Goal: Task Accomplishment & Management: Use online tool/utility

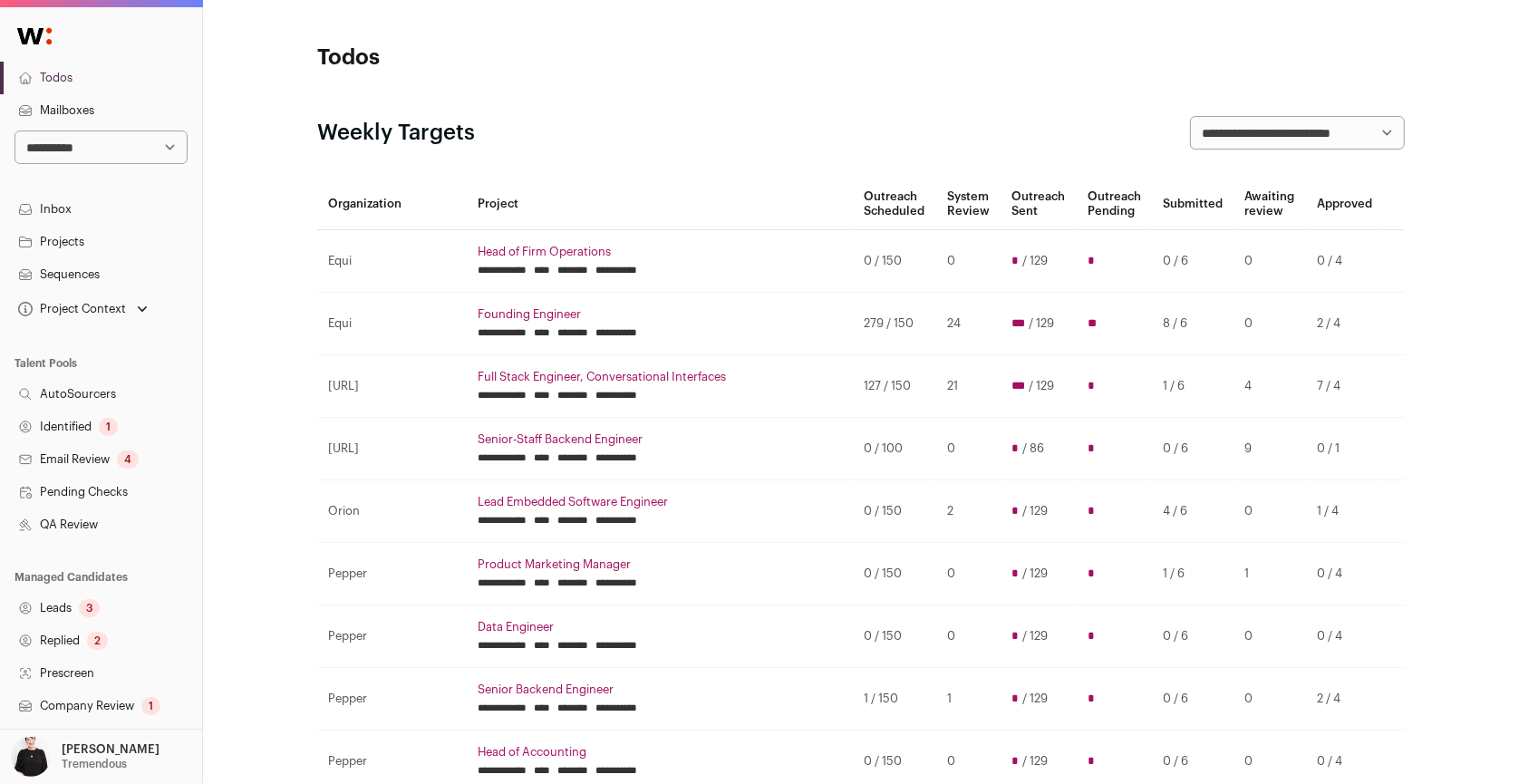
scroll to position [257, 0]
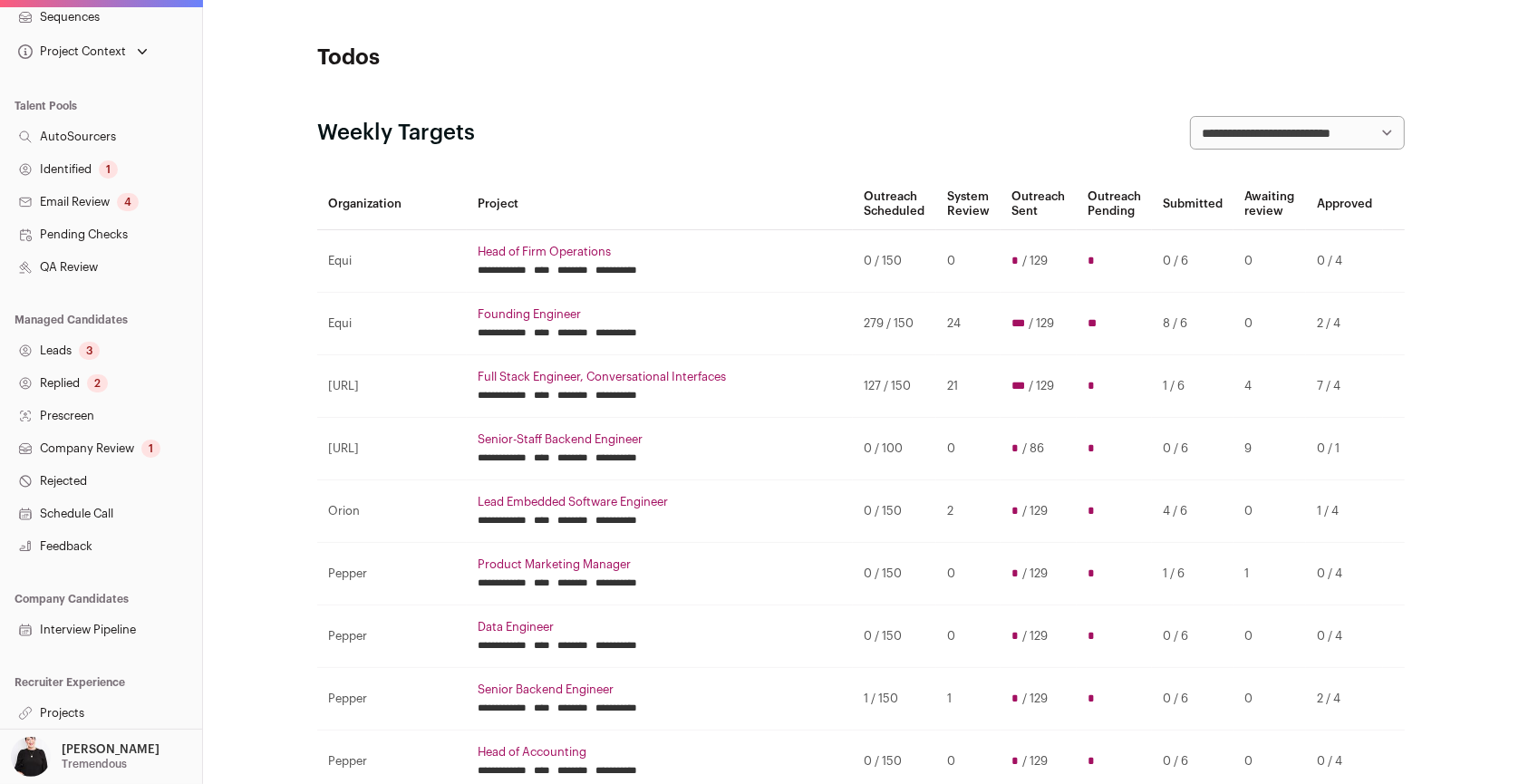
click at [67, 715] on link "Projects" at bounding box center [101, 714] width 202 height 33
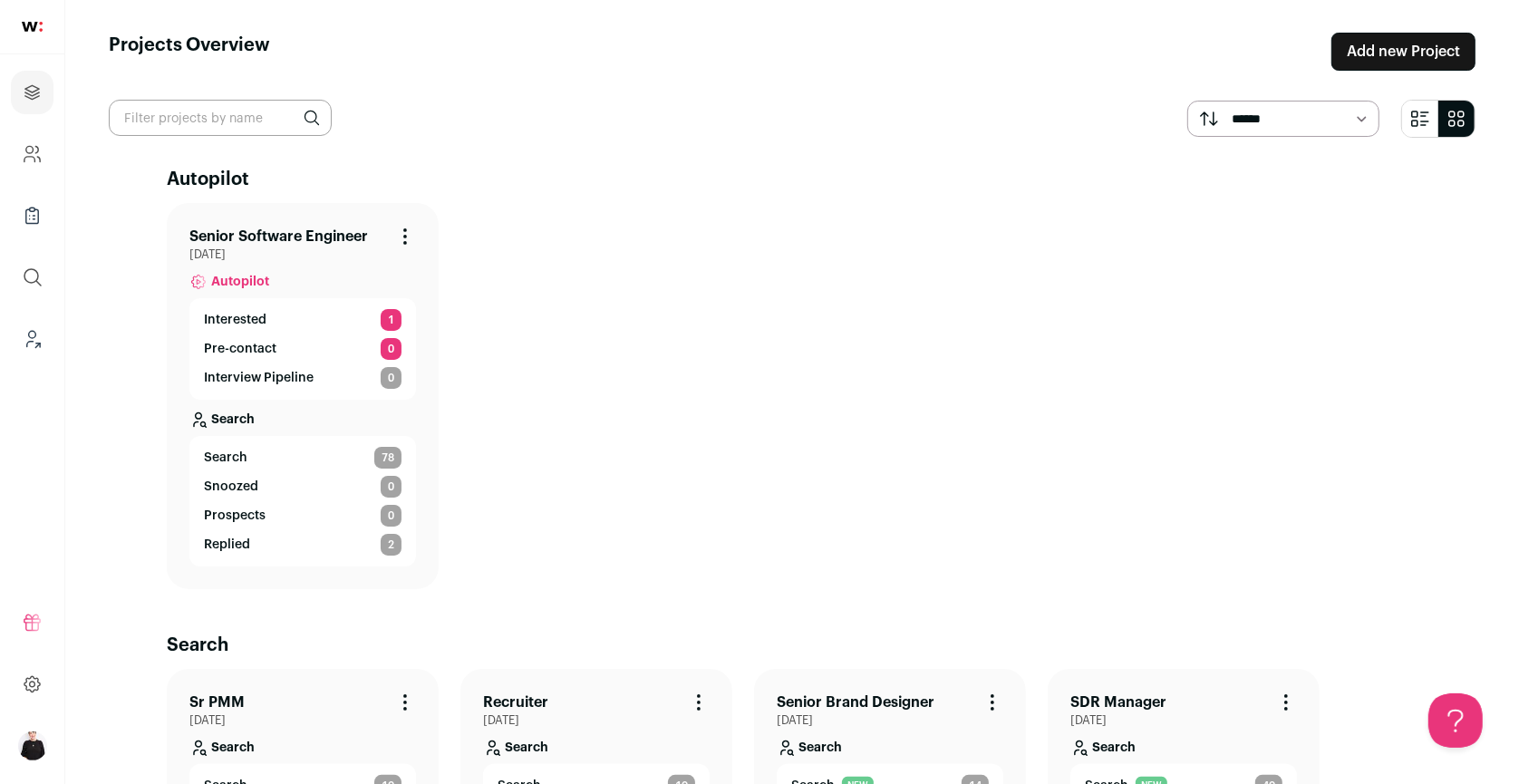
click at [294, 230] on link "Senior Software Engineer" at bounding box center [279, 237] width 179 height 22
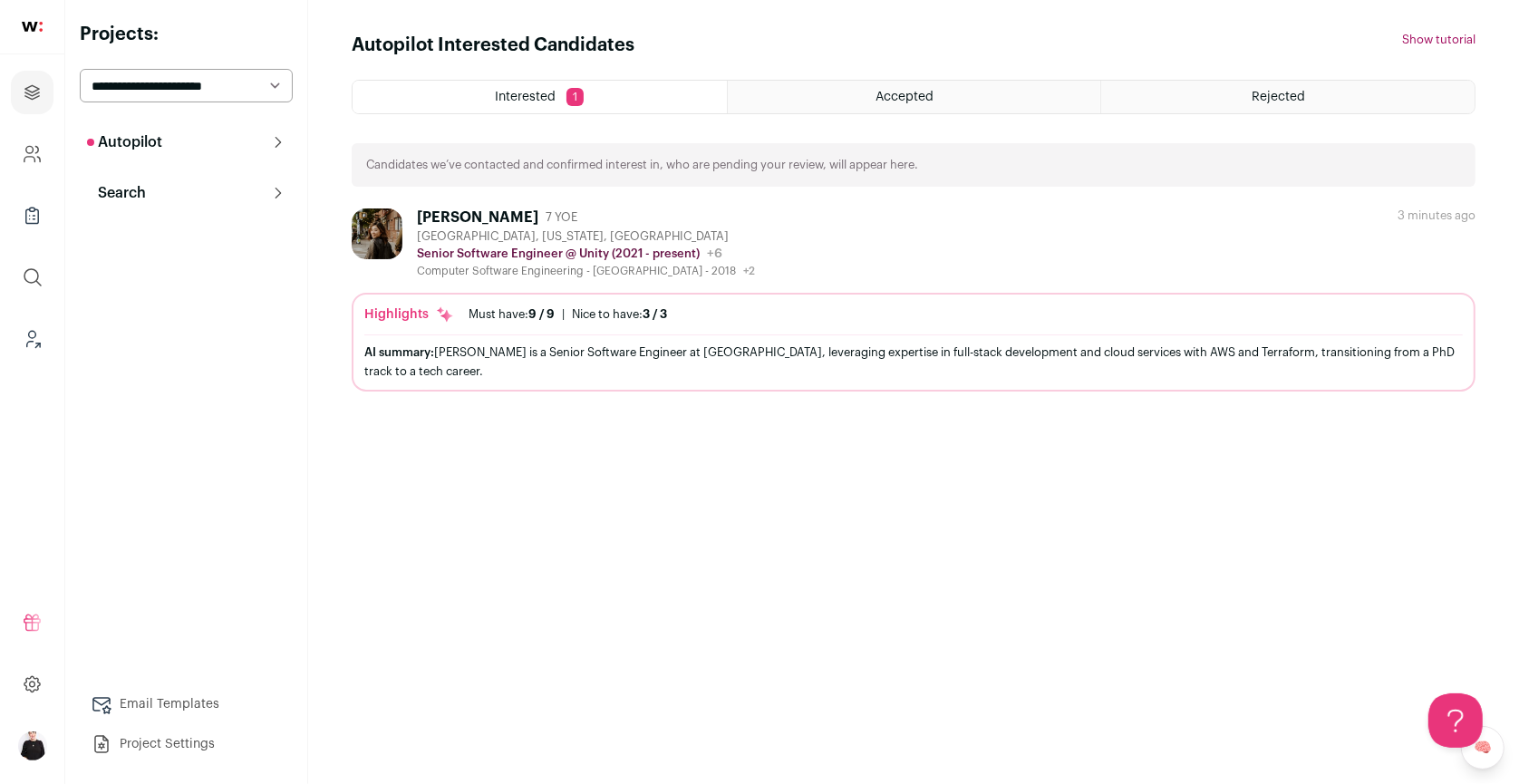
click at [132, 190] on p "Search" at bounding box center [116, 193] width 59 height 22
click at [140, 233] on link "Search" at bounding box center [186, 230] width 213 height 36
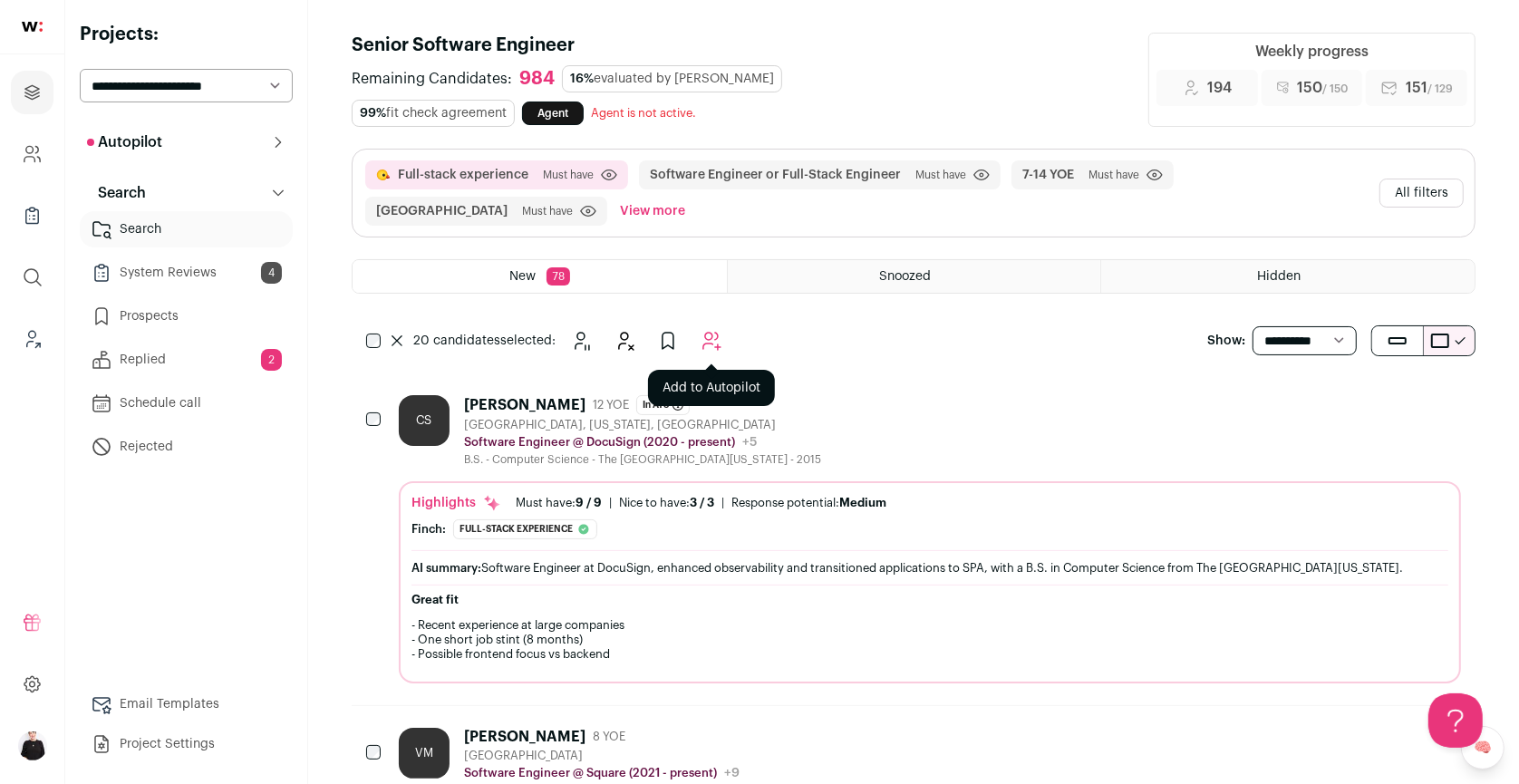
click at [709, 333] on icon "Add to Autopilot" at bounding box center [712, 341] width 17 height 17
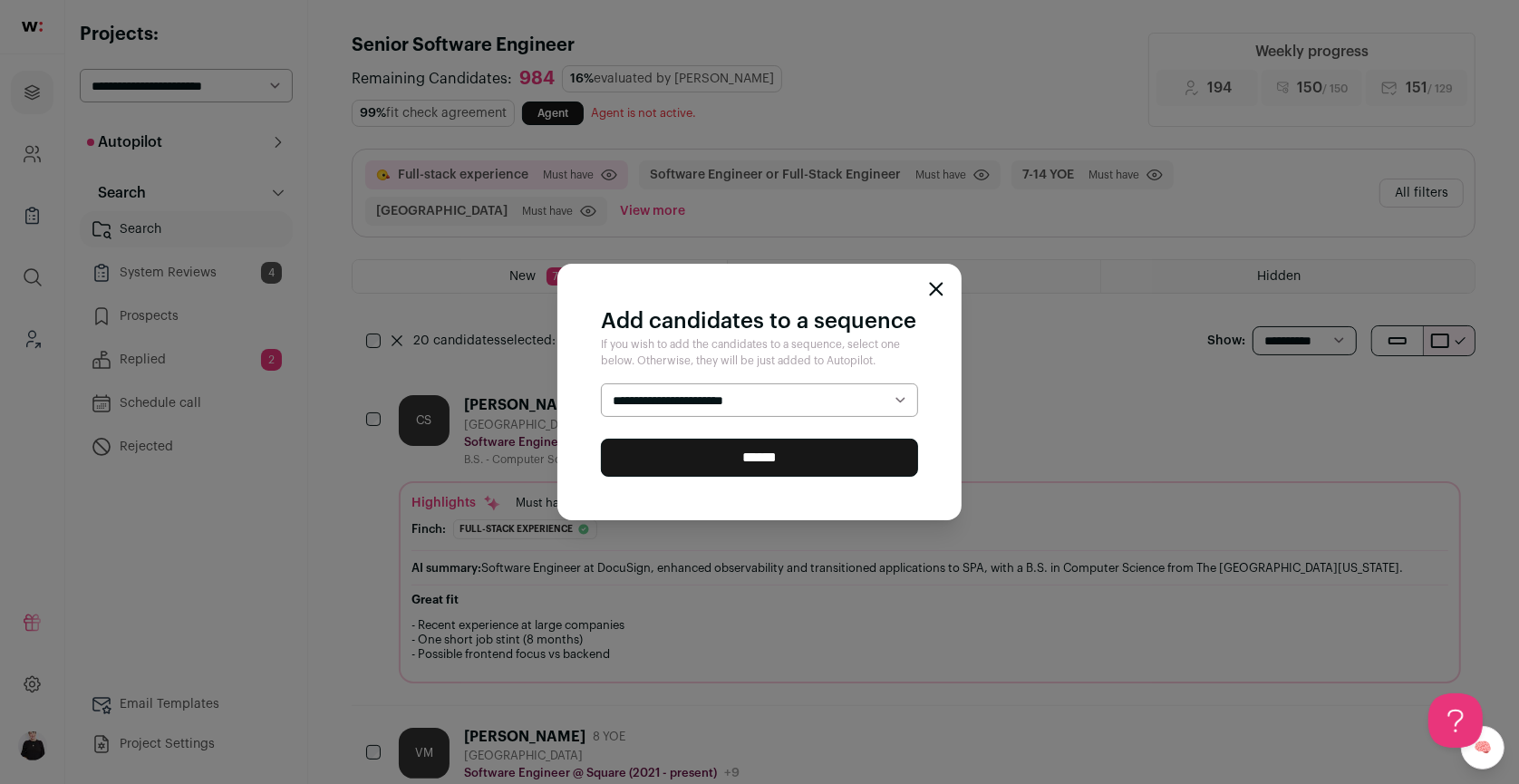
select select "*****"
click at [852, 468] on input "******" at bounding box center [760, 458] width 317 height 38
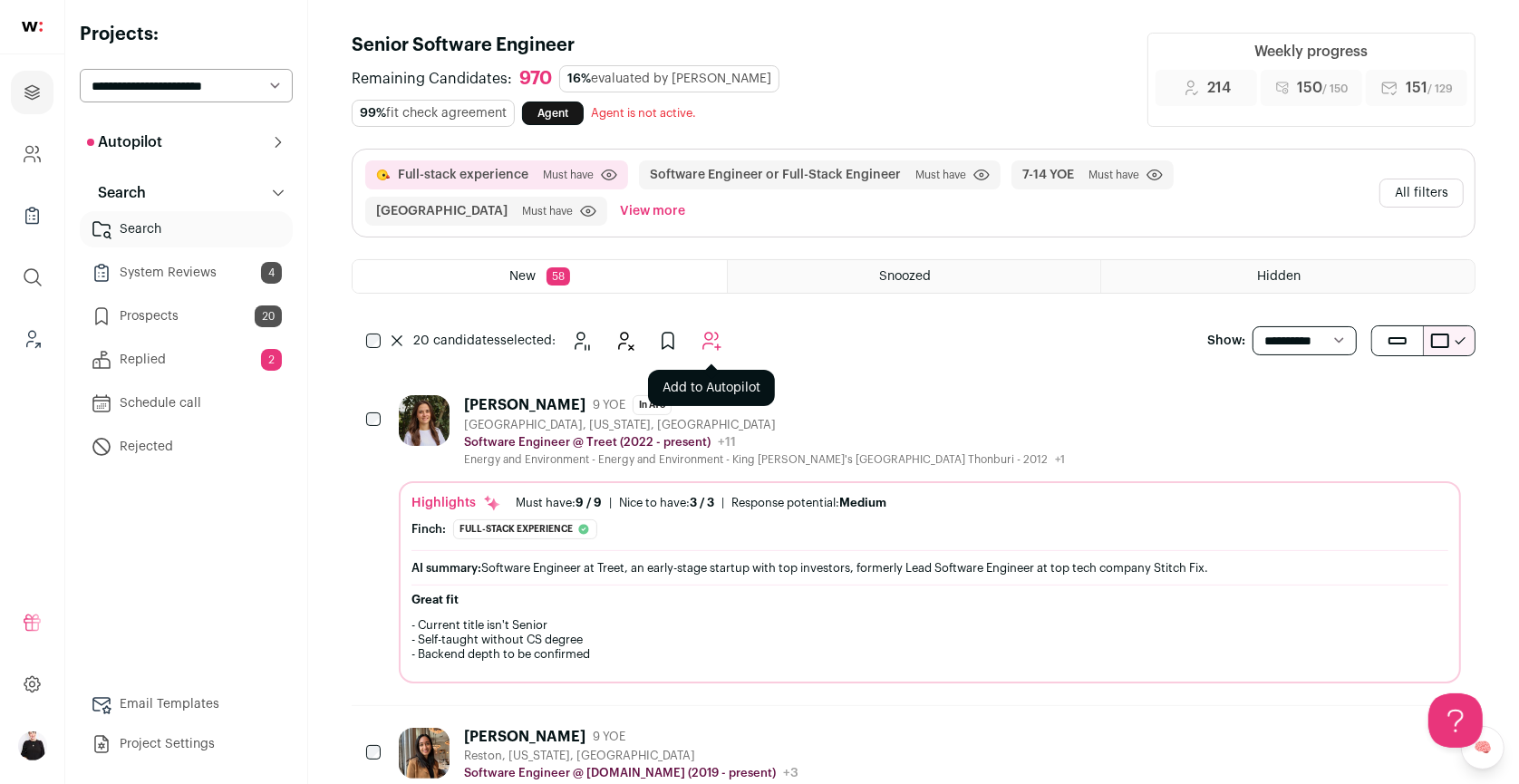
click at [718, 333] on icon "Add to Autopilot" at bounding box center [712, 341] width 22 height 22
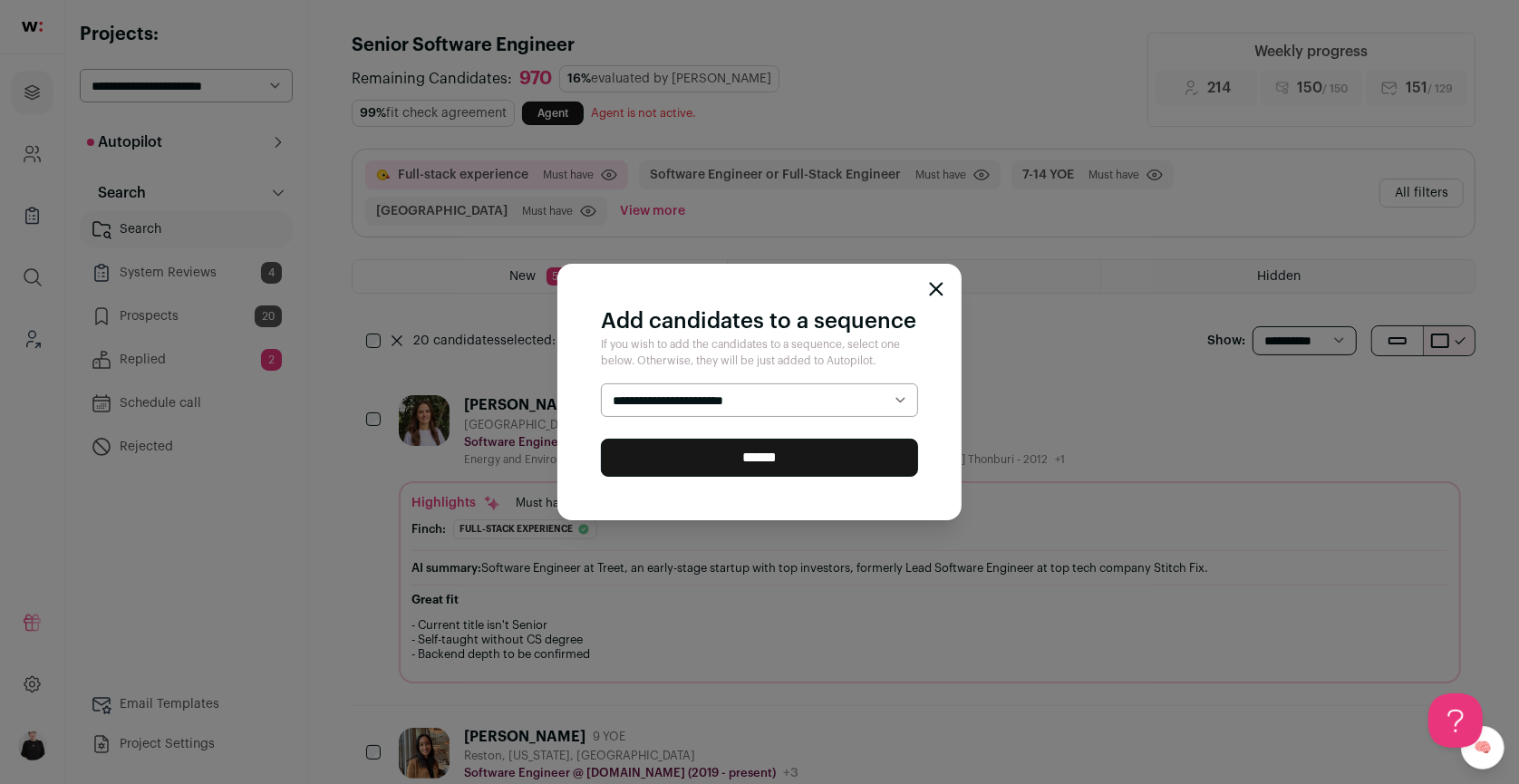
select select "*****"
click at [826, 462] on input "******" at bounding box center [760, 458] width 317 height 38
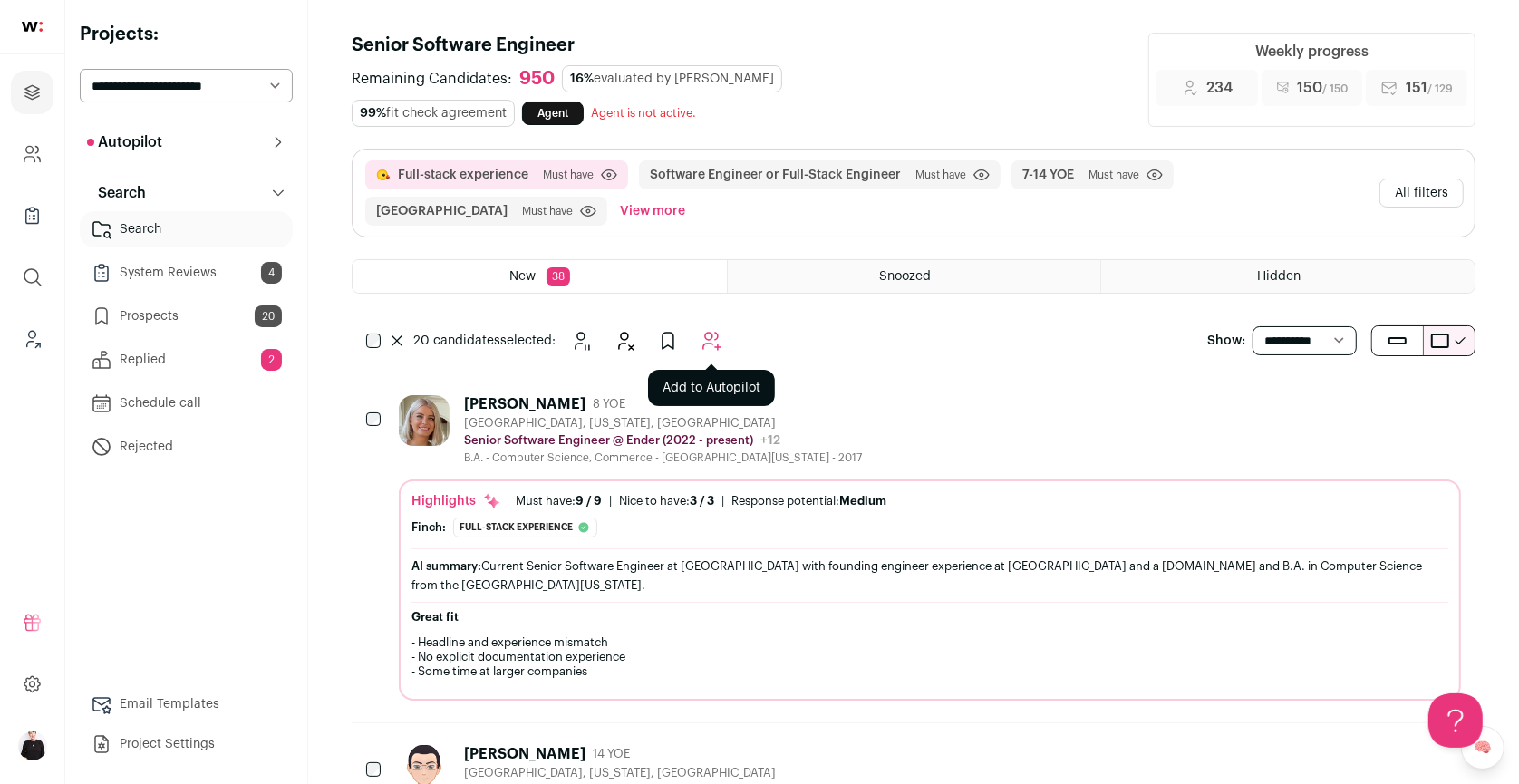
click at [724, 330] on button "Add to Autopilot" at bounding box center [712, 341] width 36 height 36
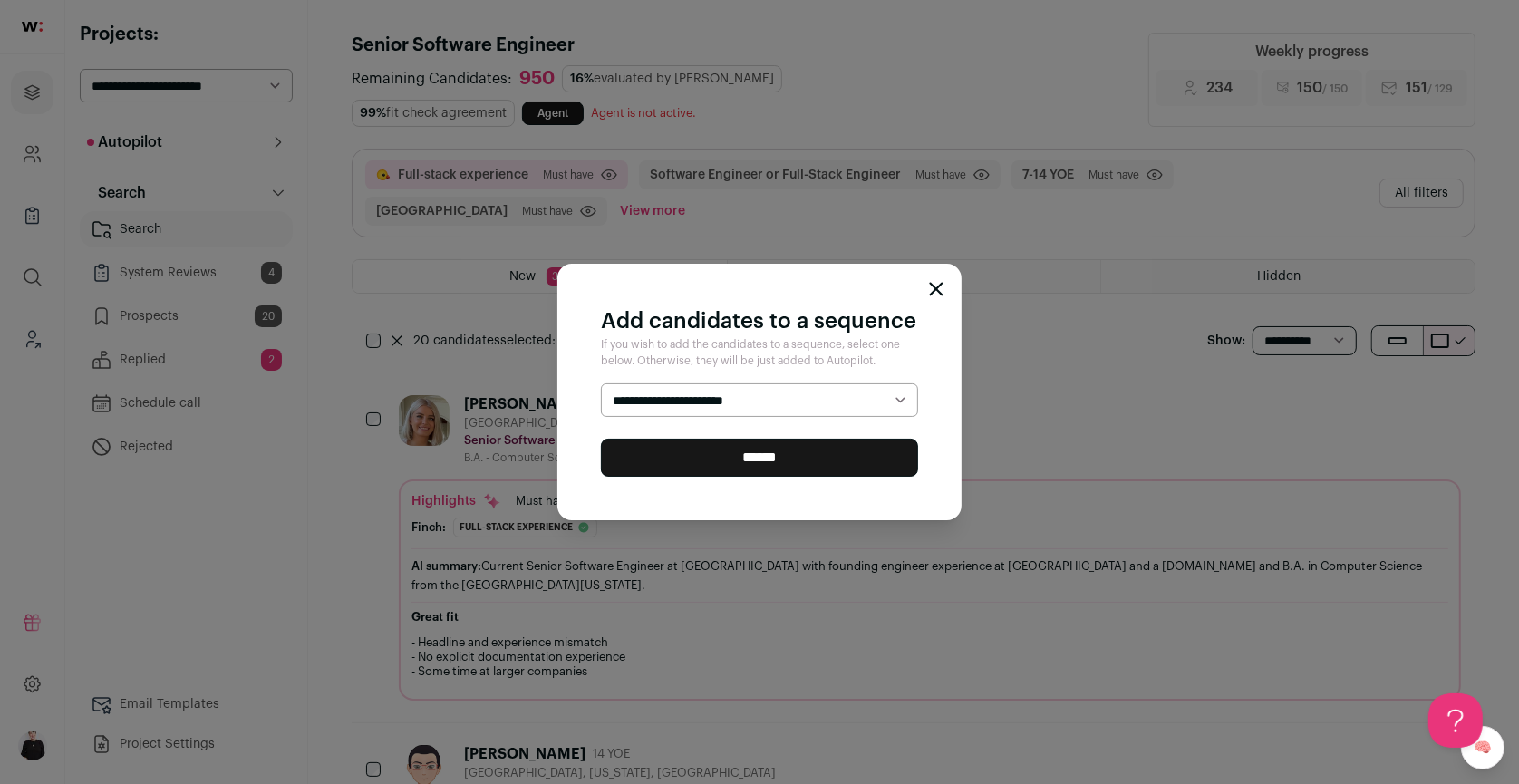
select select "*****"
click at [715, 461] on input "******" at bounding box center [760, 458] width 317 height 38
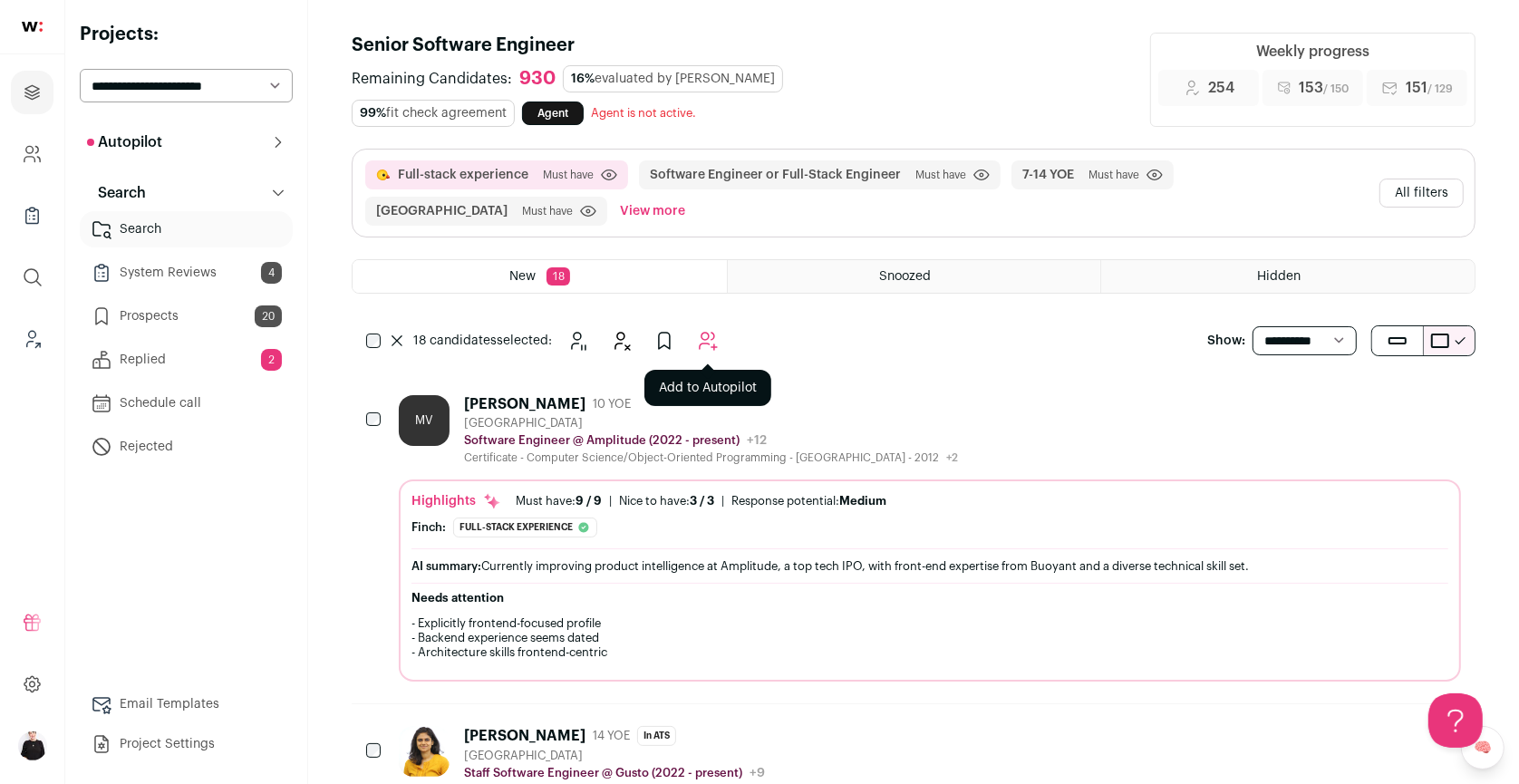
click at [707, 330] on icon "Add to Autopilot" at bounding box center [708, 341] width 22 height 22
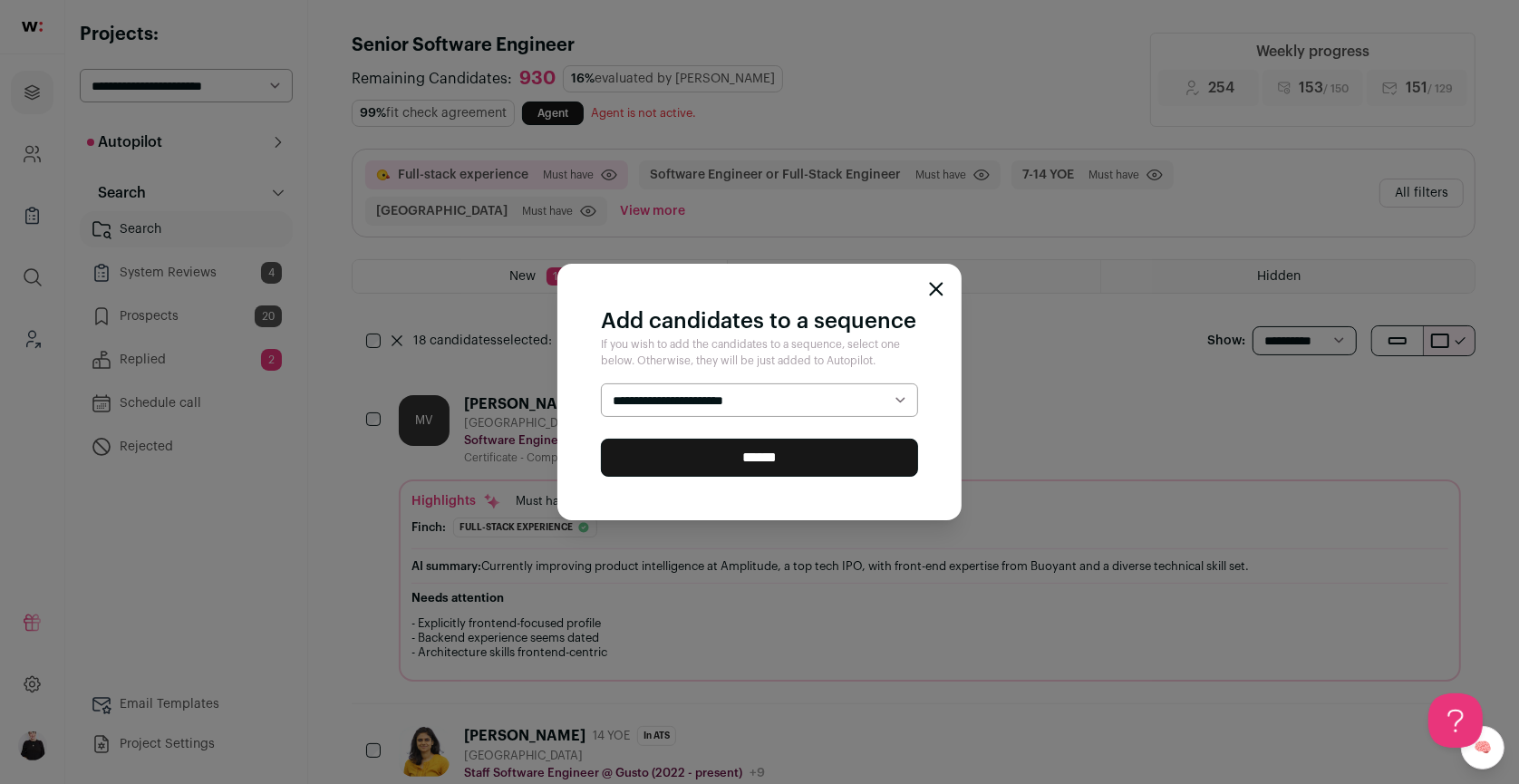
select select "*****"
click at [771, 460] on input "******" at bounding box center [760, 458] width 317 height 38
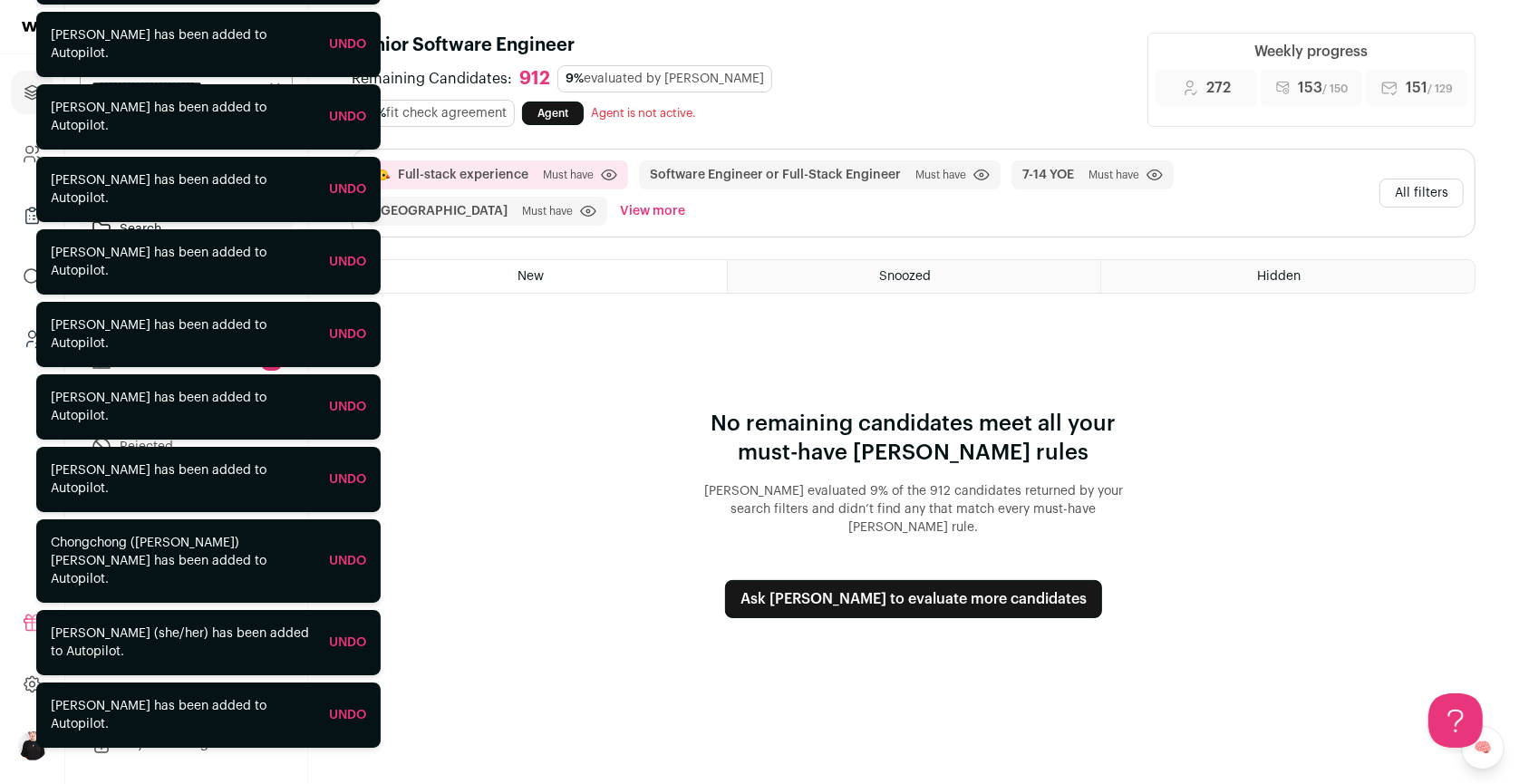
click at [28, 338] on icon "Leads (Backoffice)" at bounding box center [32, 339] width 21 height 22
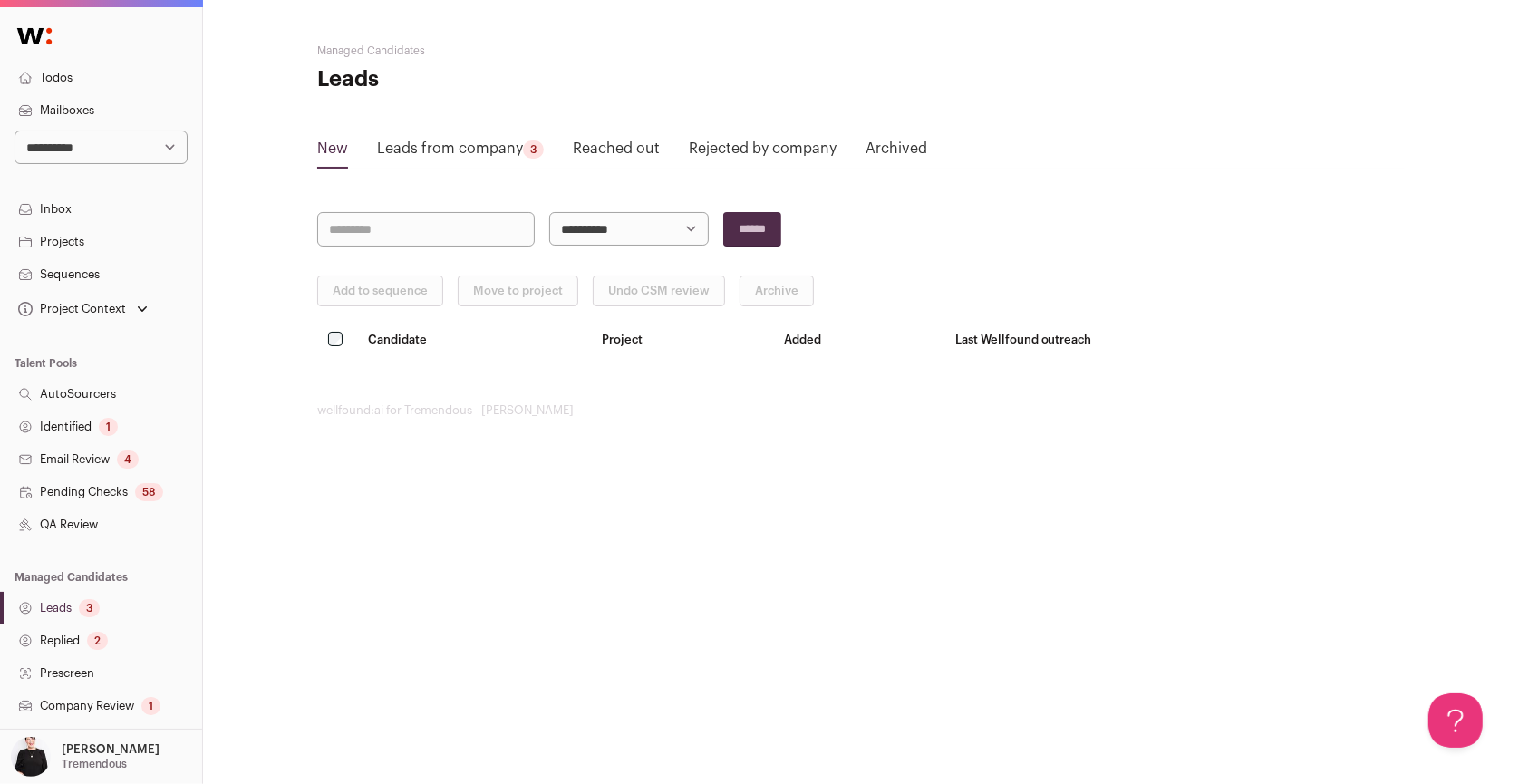
click at [68, 244] on link "Projects" at bounding box center [101, 242] width 202 height 33
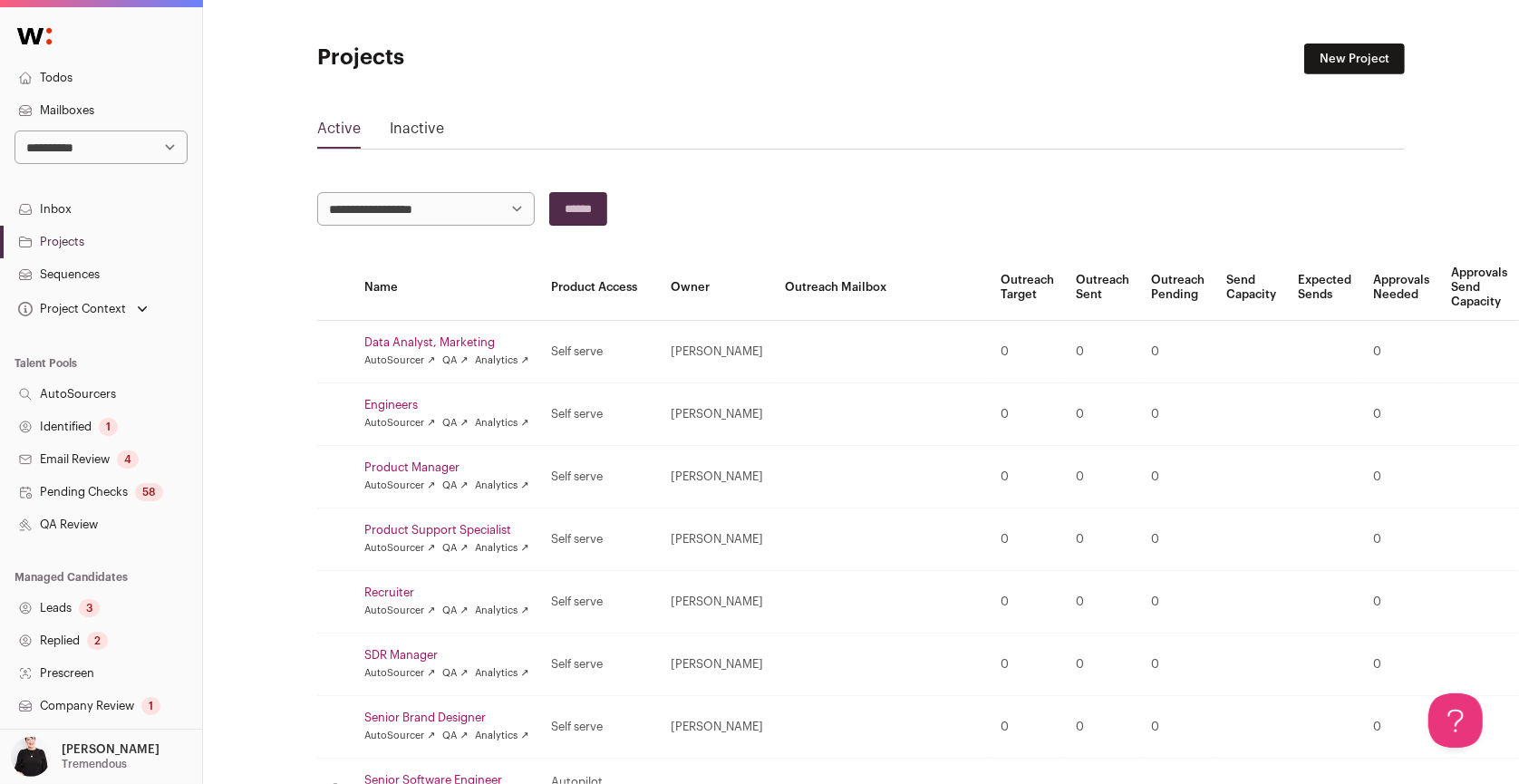
scroll to position [196, 0]
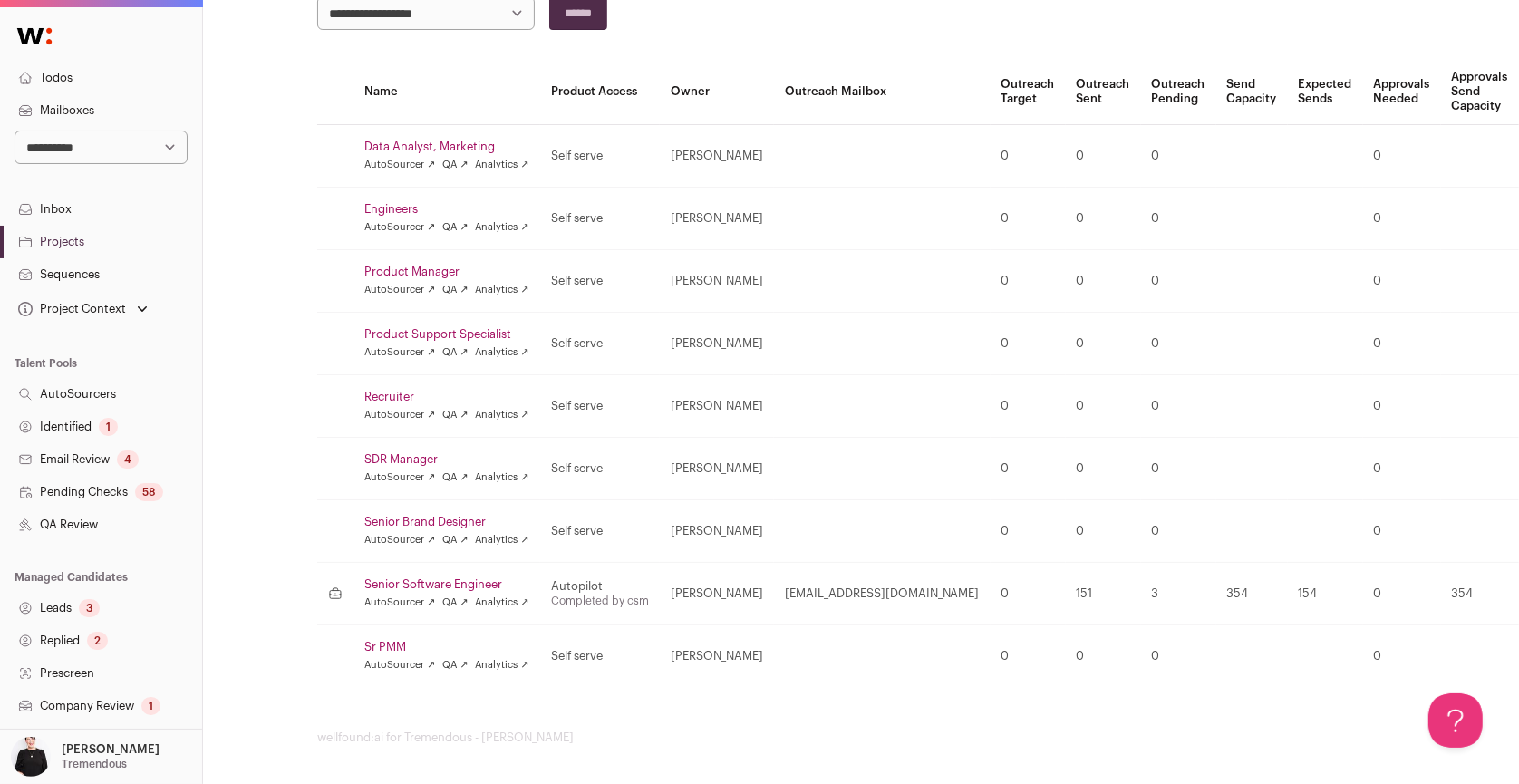
click at [477, 578] on link "Senior Software Engineer" at bounding box center [447, 584] width 165 height 15
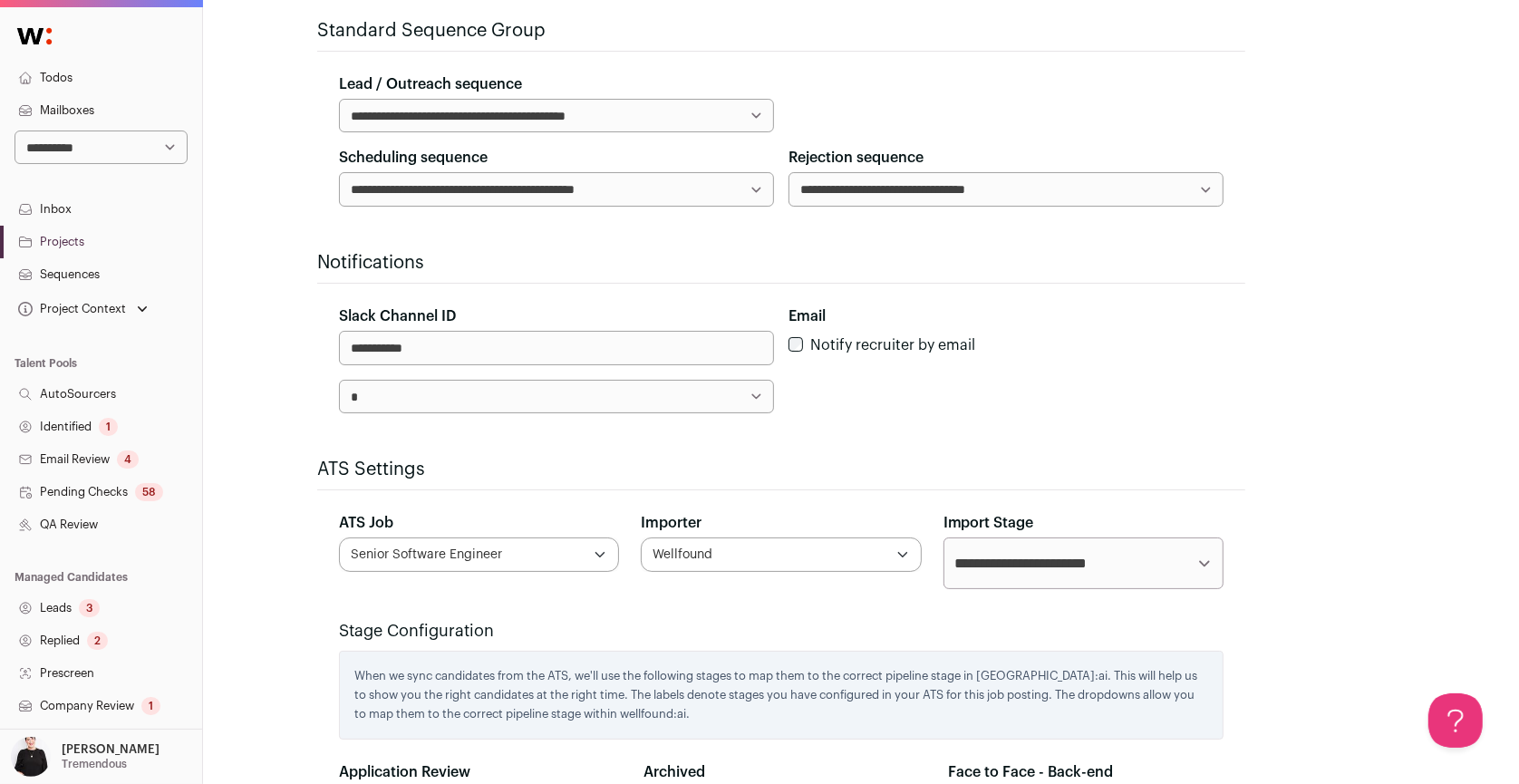
scroll to position [667, 0]
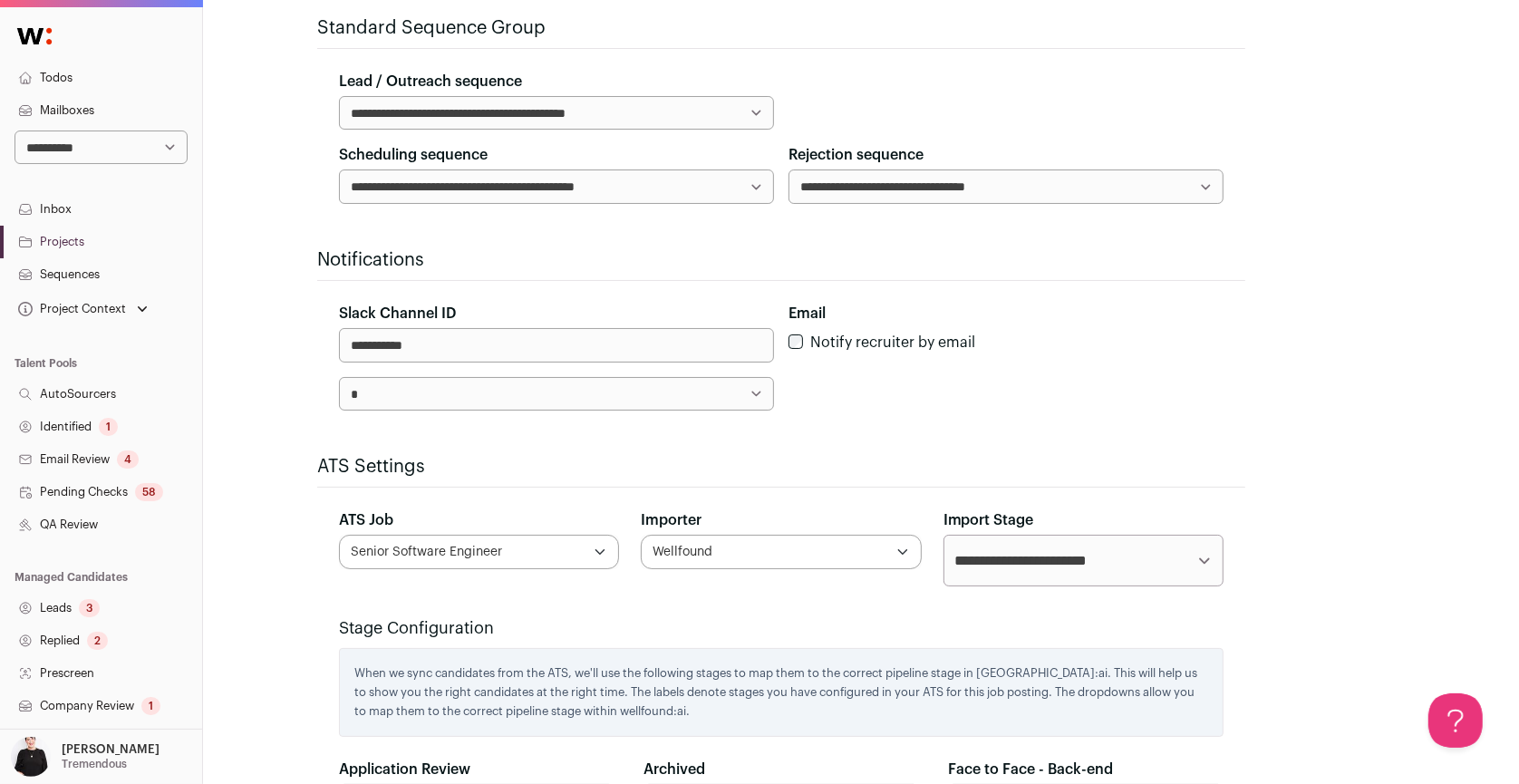
click at [751, 386] on select "**********" at bounding box center [556, 394] width 435 height 34
select select "***"
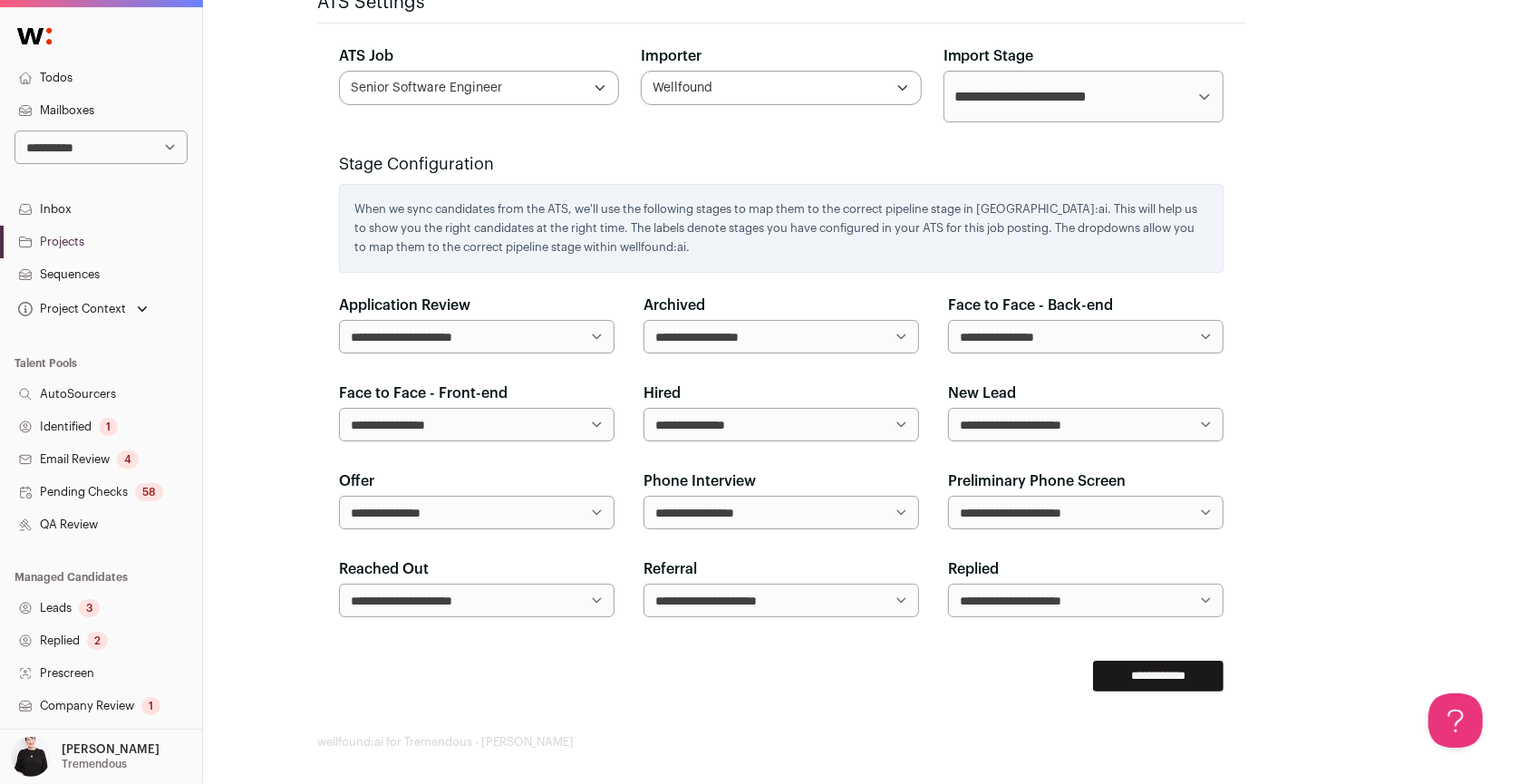
scroll to position [1134, 0]
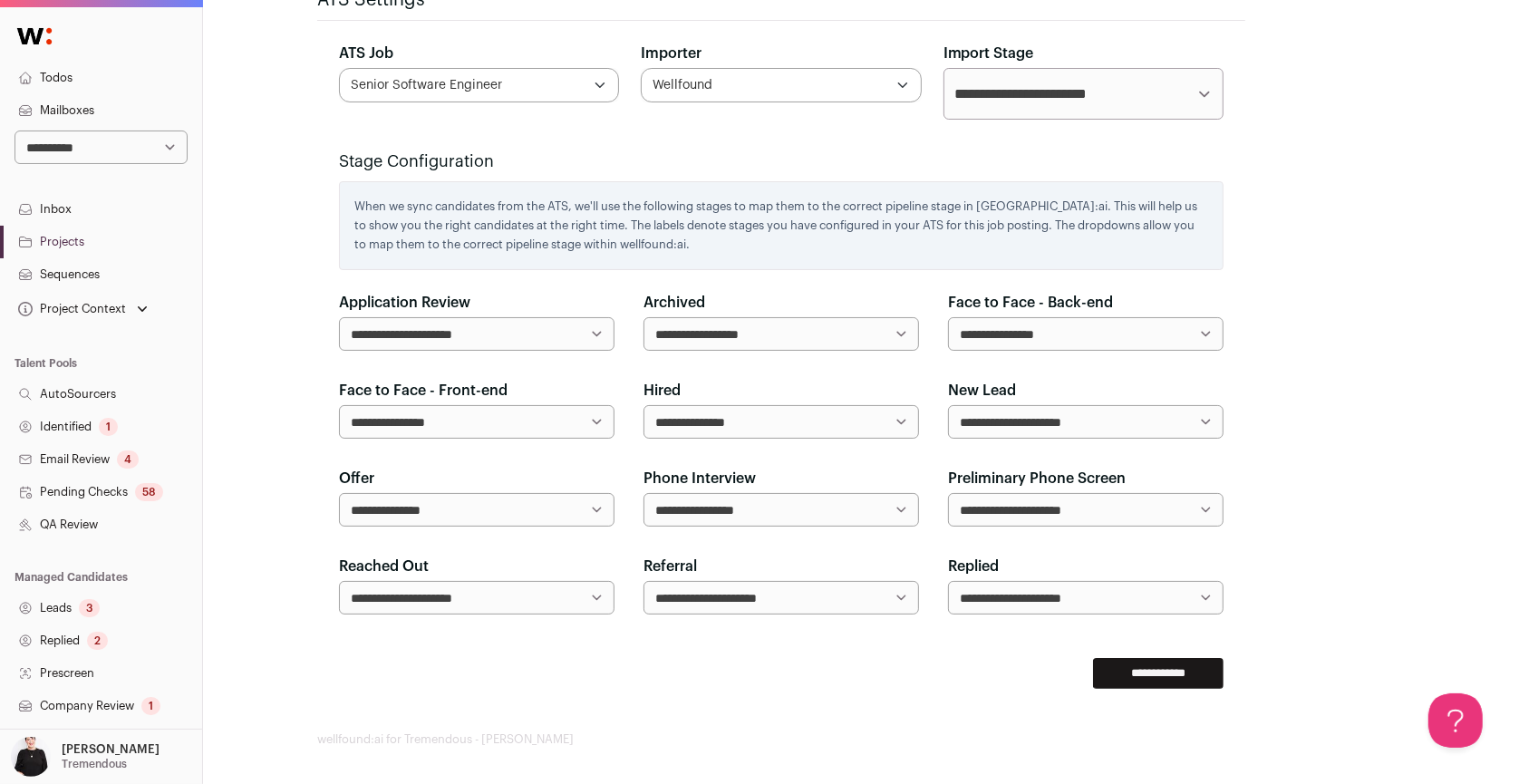
click at [1124, 668] on input "**********" at bounding box center [1158, 674] width 130 height 31
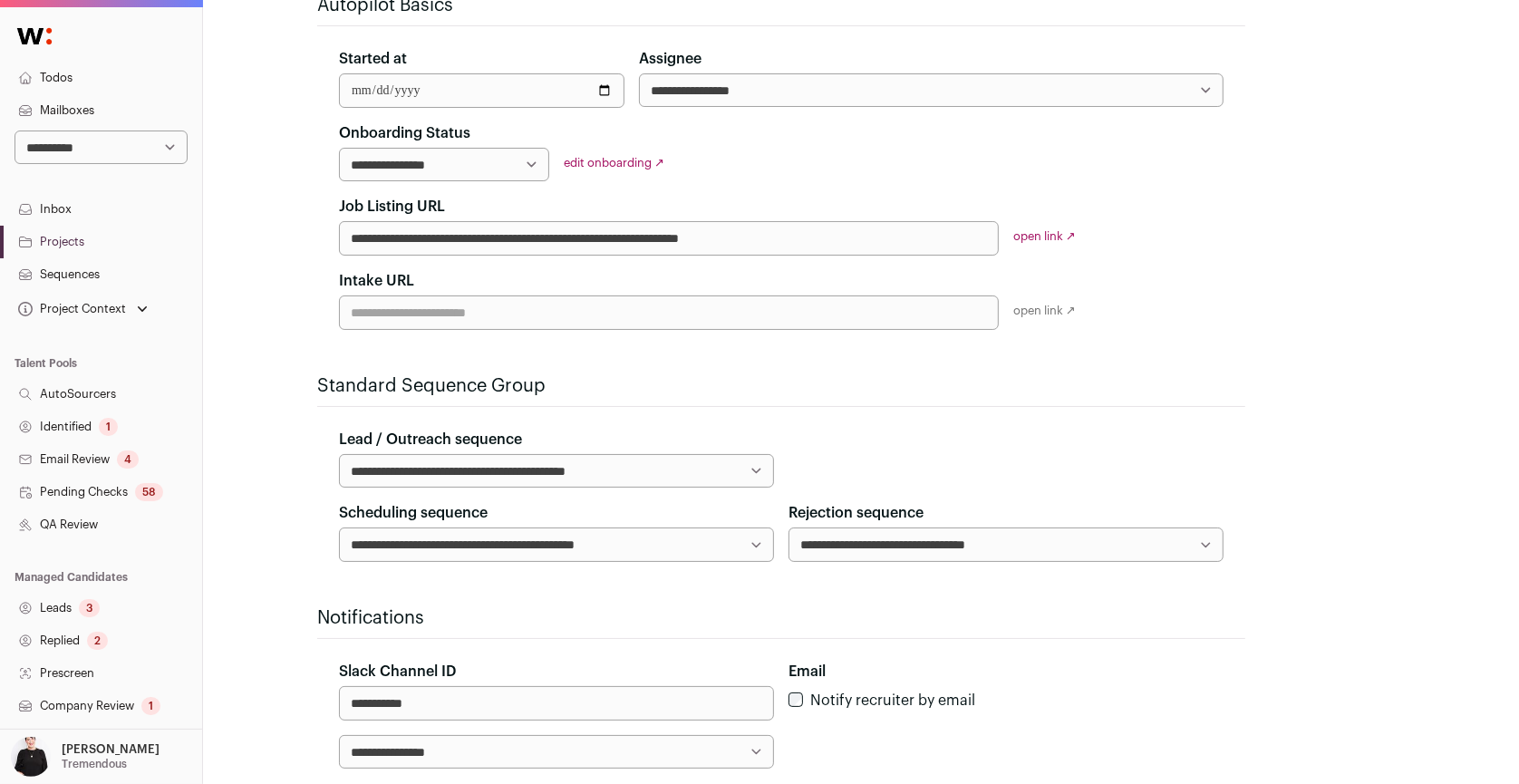
scroll to position [396, 0]
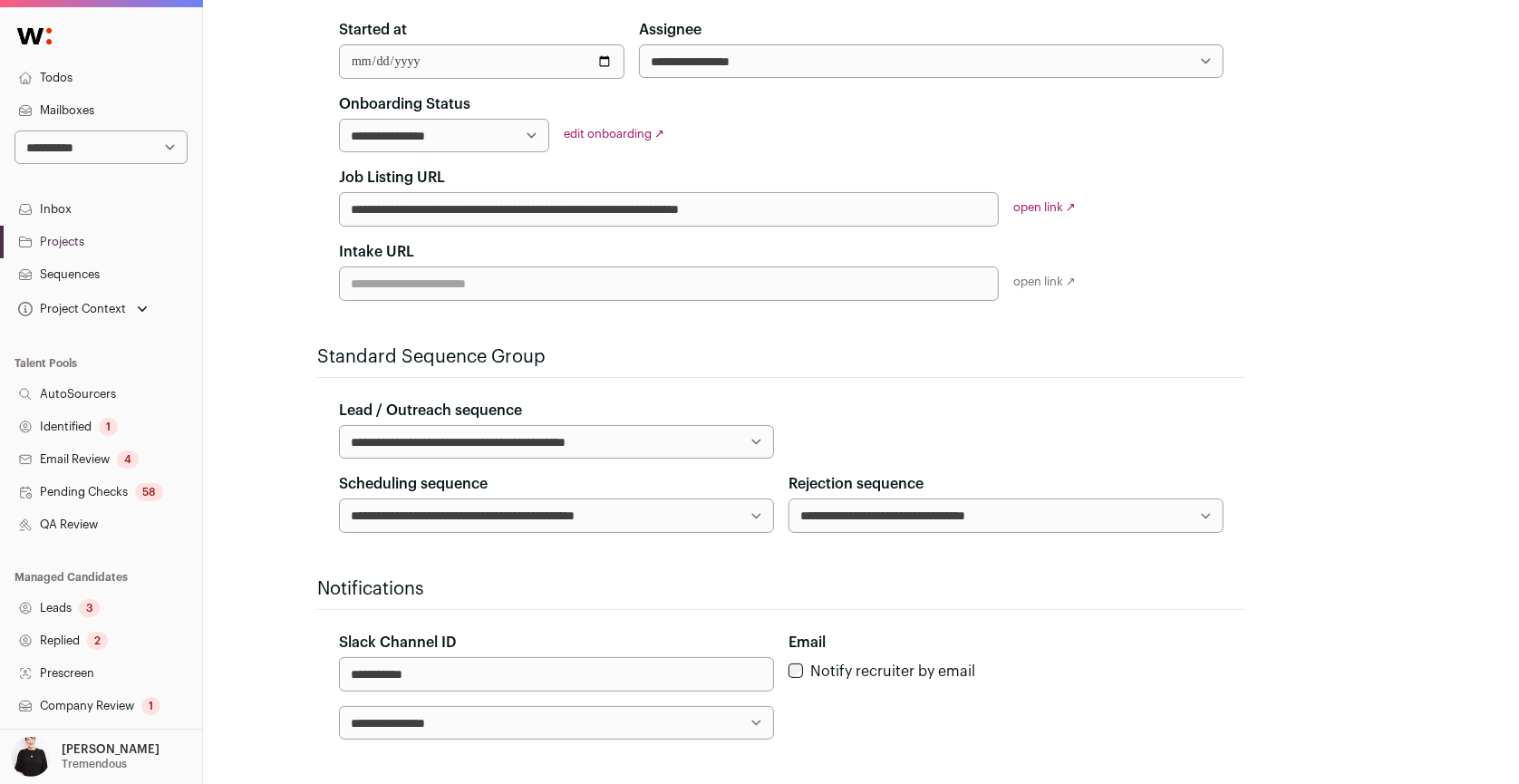
click at [88, 268] on link "Sequences" at bounding box center [101, 274] width 202 height 33
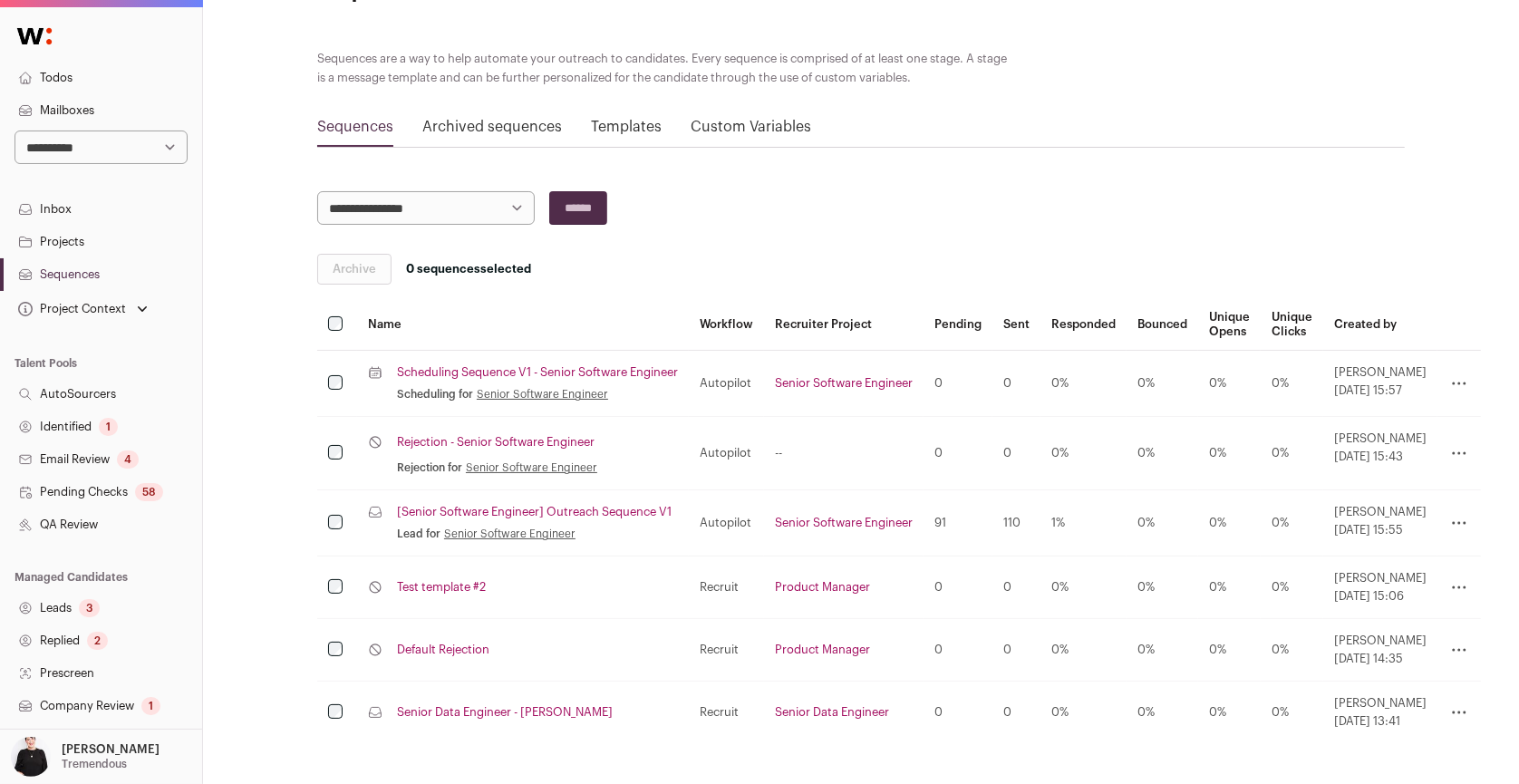
scroll to position [128, 0]
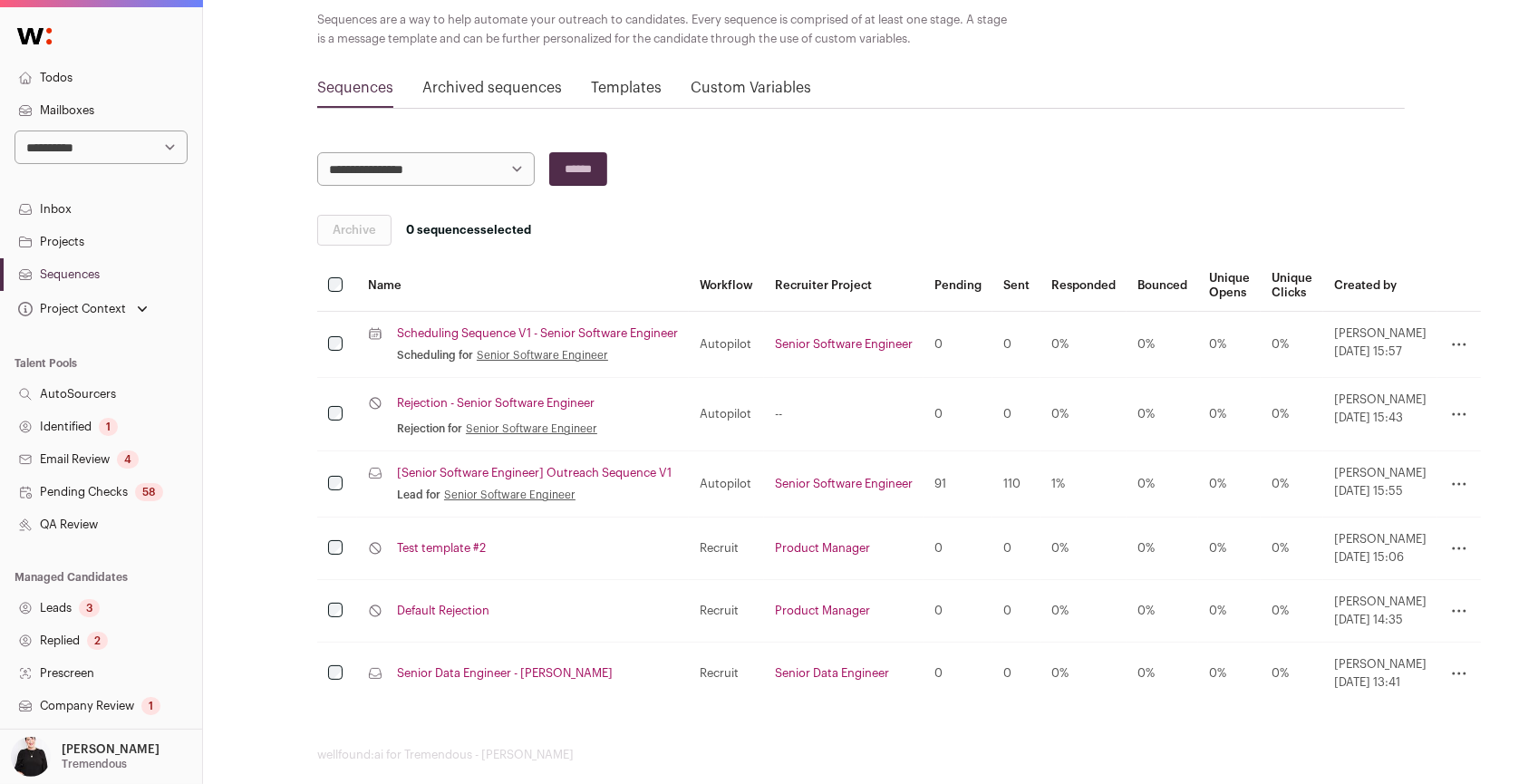
click at [635, 330] on link "Scheduling Sequence V1 - Senior Software Engineer" at bounding box center [537, 334] width 281 height 15
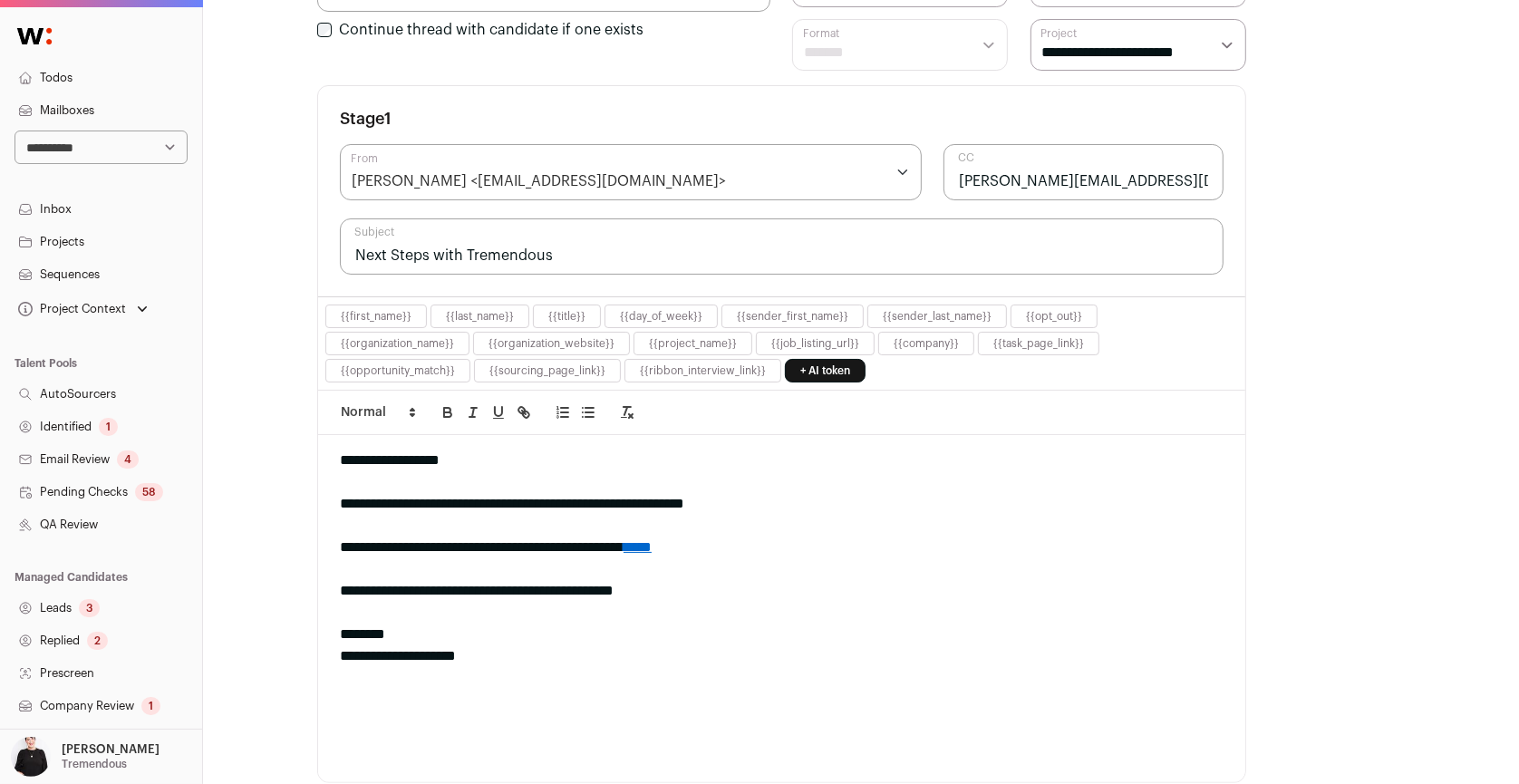
scroll to position [273, 0]
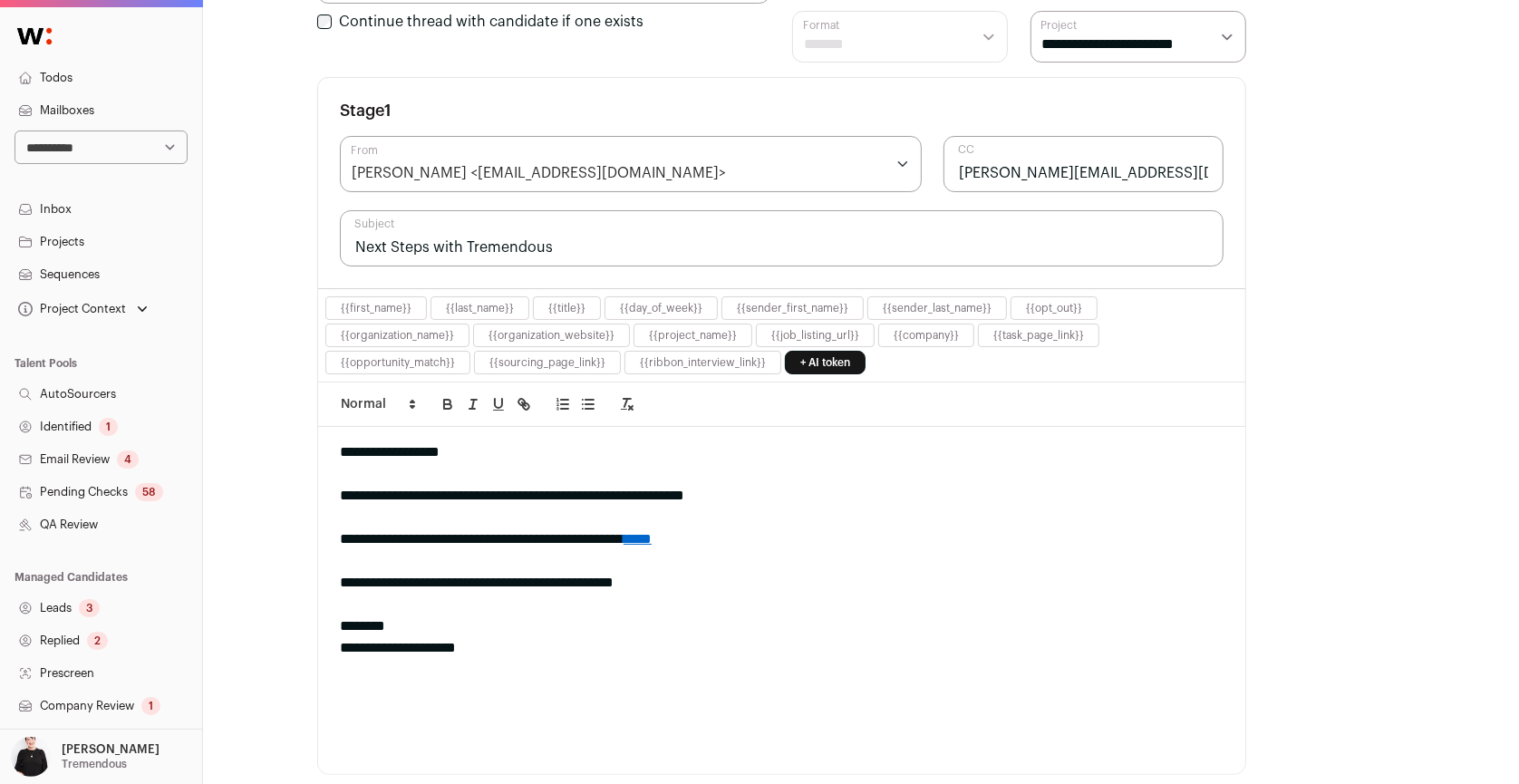
click at [698, 550] on div at bounding box center [781, 561] width 884 height 22
click at [652, 532] on link "****" at bounding box center [637, 539] width 28 height 14
click at [708, 563] on link "https://you.ashbyhq.com/meeting/032f663e-5b4b-484b-8d16-52ef43605895/" at bounding box center [666, 573] width 155 height 24
click at [843, 497] on div "**********" at bounding box center [781, 496] width 884 height 22
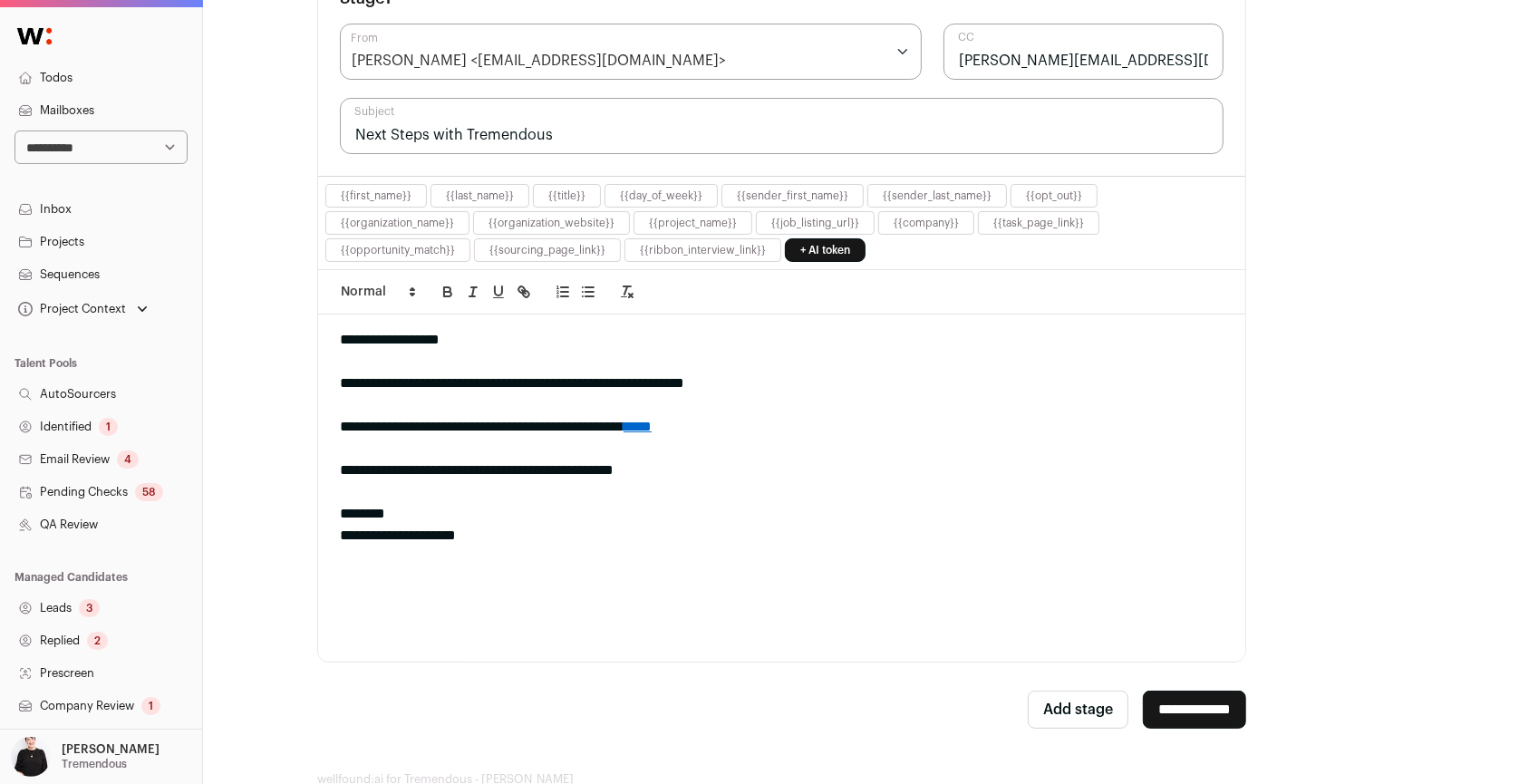
scroll to position [426, 0]
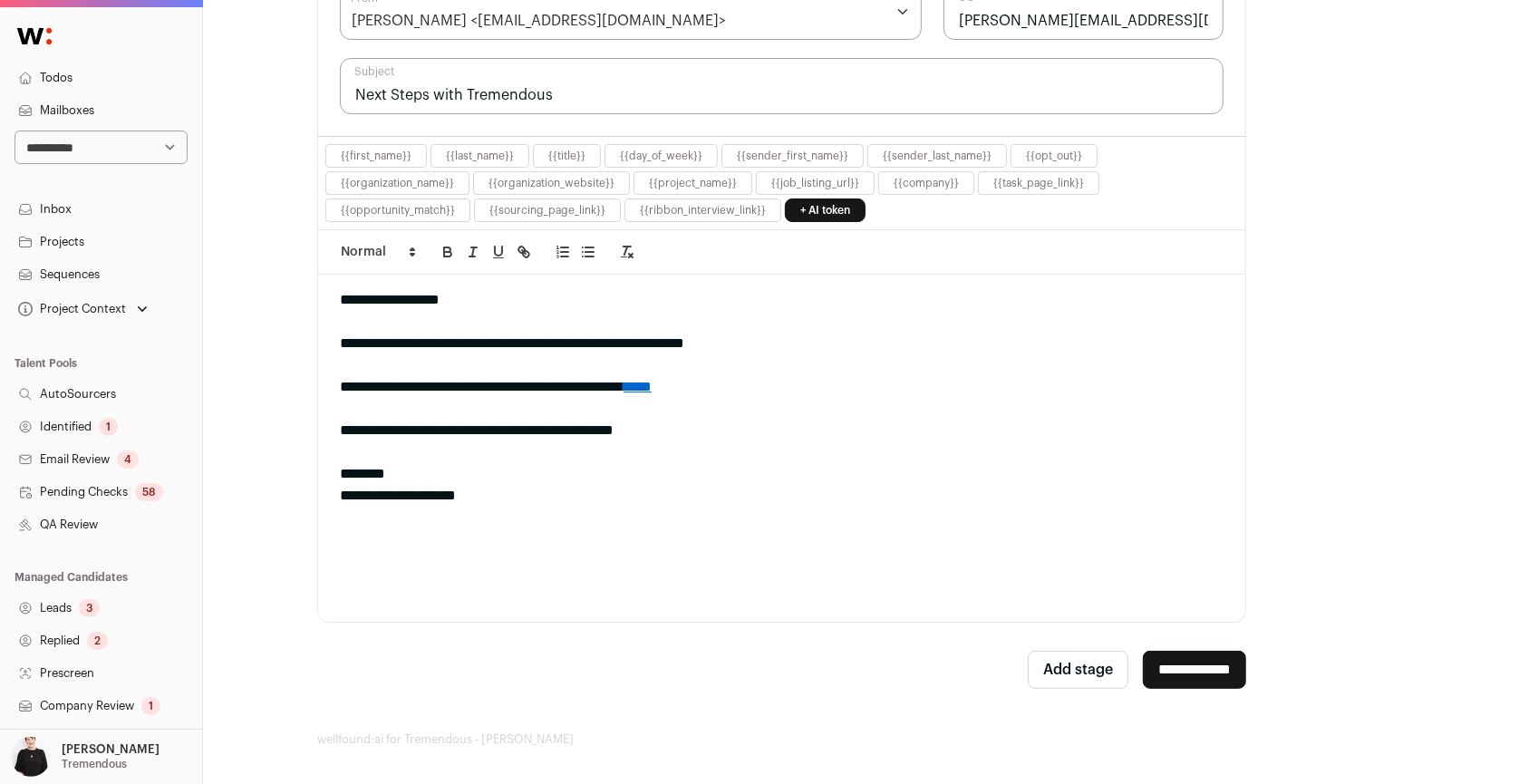
click at [1035, 659] on button "Add stage" at bounding box center [1078, 670] width 100 height 38
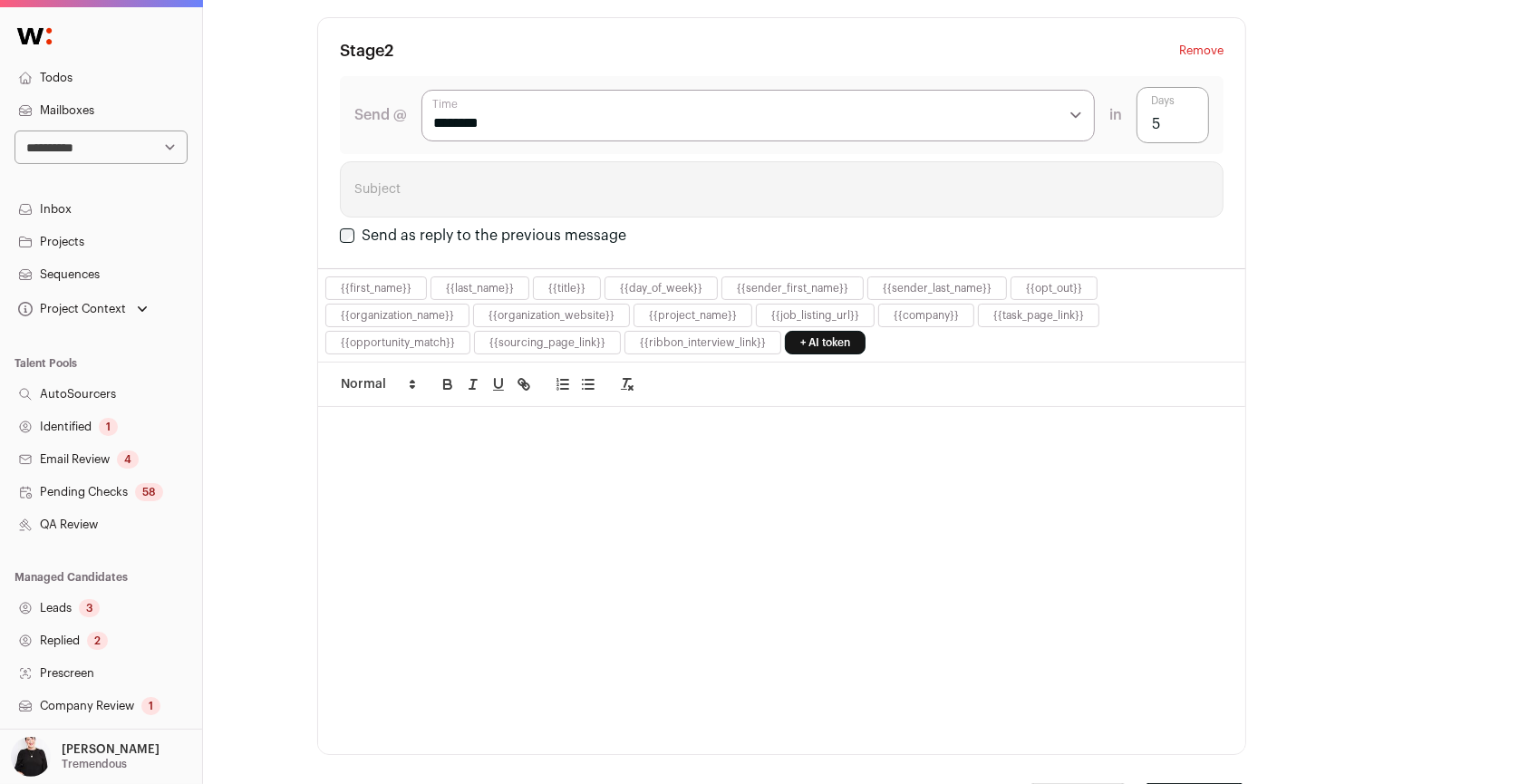
scroll to position [1091, 0]
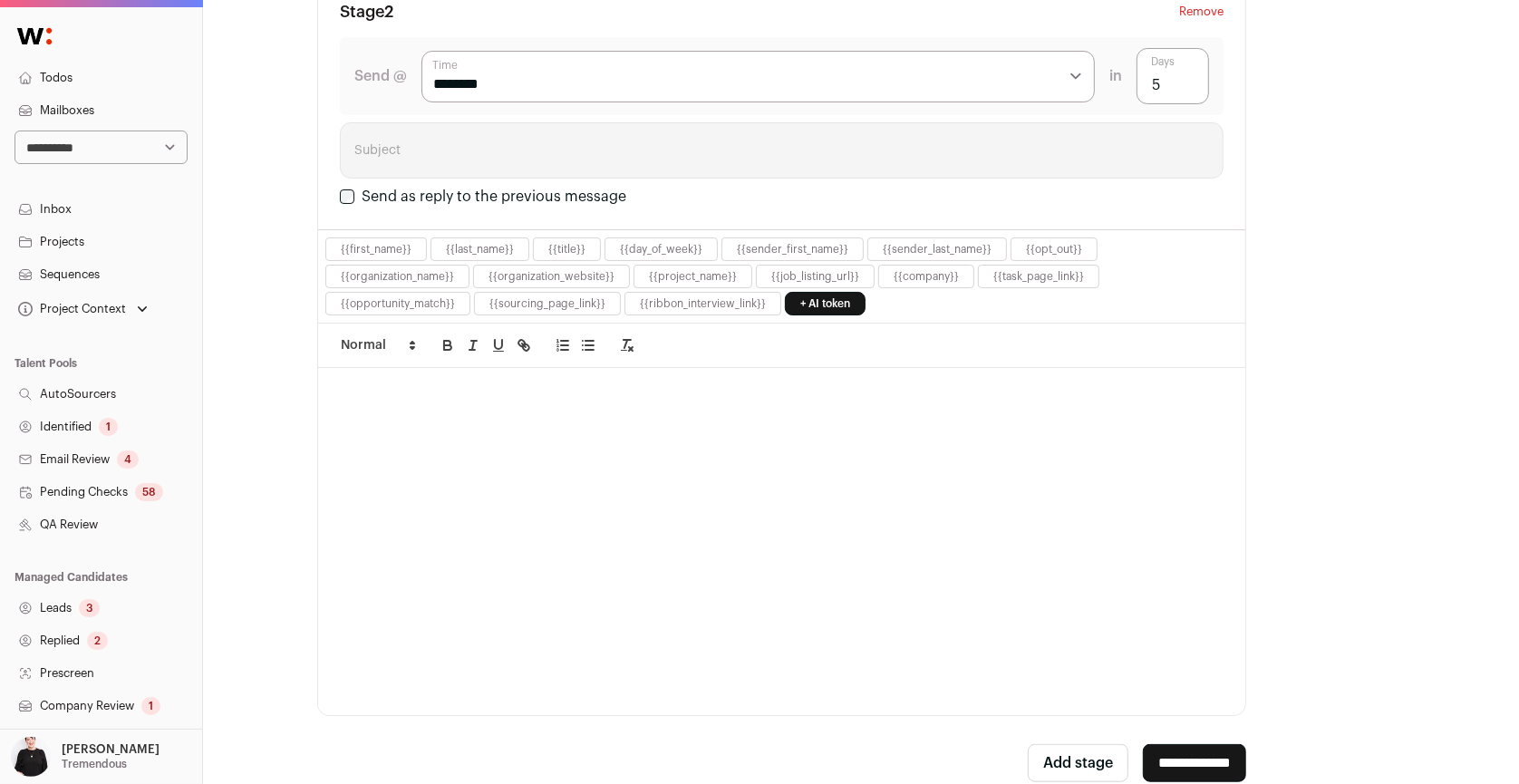
click at [710, 491] on div at bounding box center [781, 542] width 927 height 347
click at [386, 247] on button "{{first_name}}" at bounding box center [377, 249] width 71 height 15
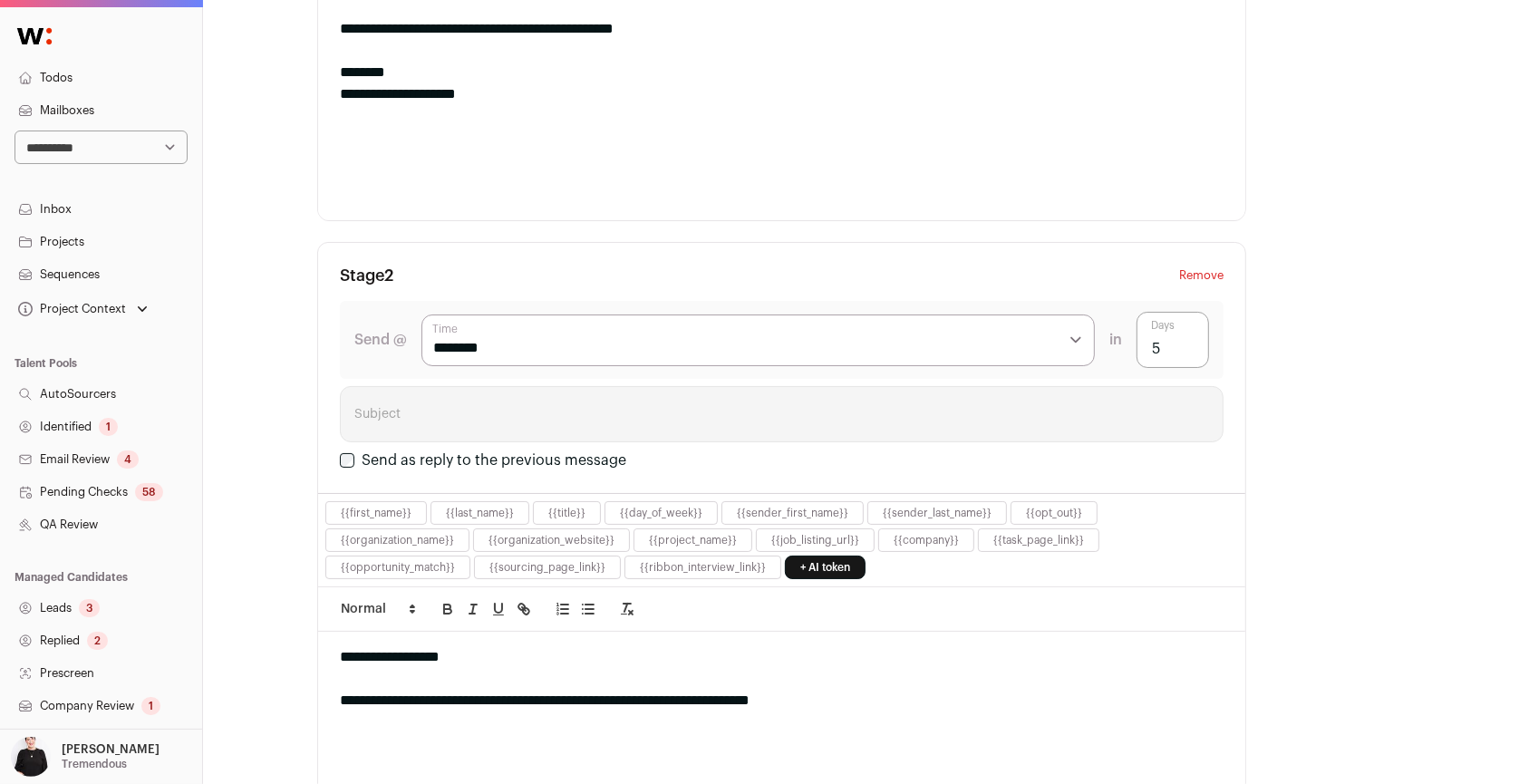
scroll to position [863, 0]
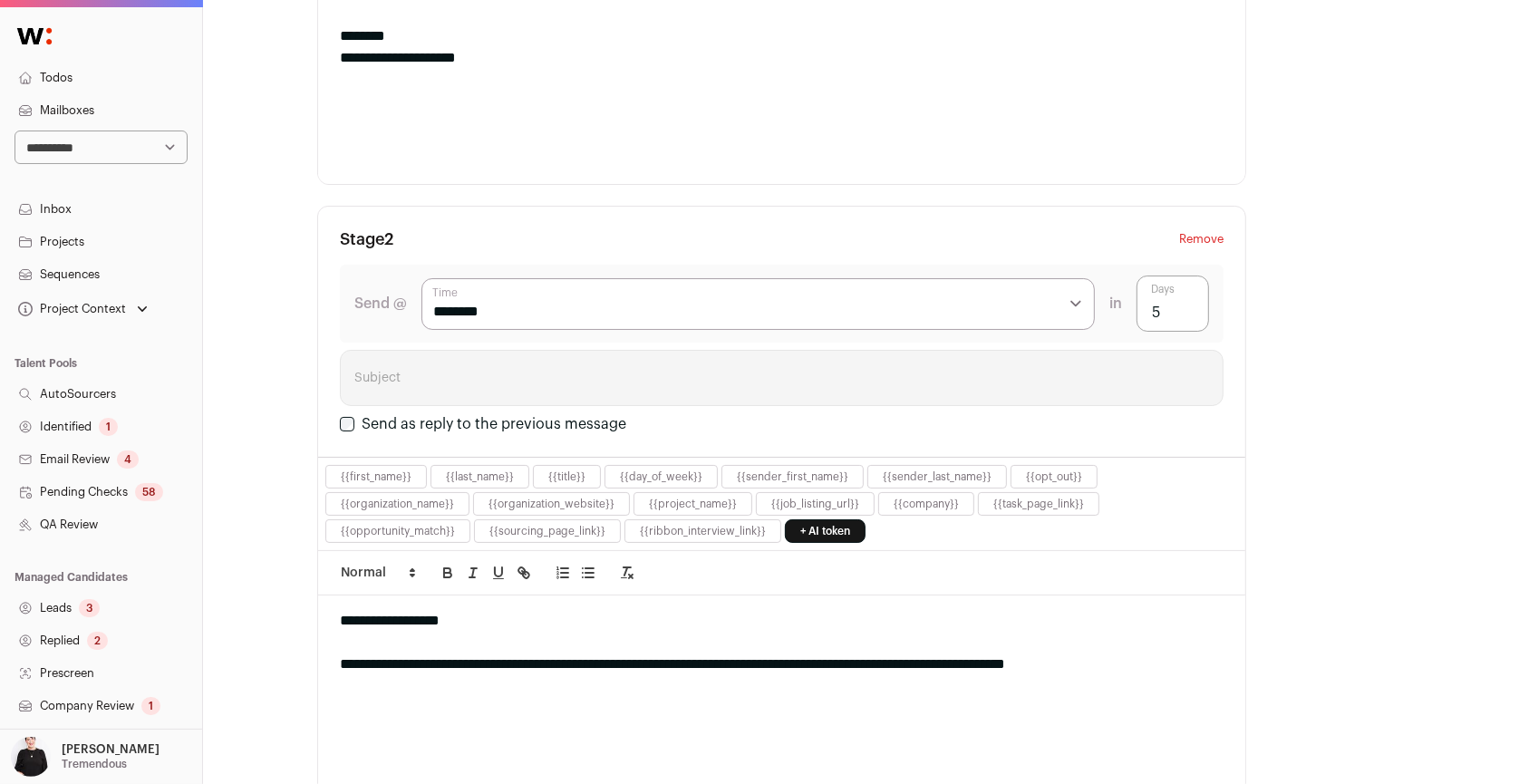
click at [1161, 654] on div "**********" at bounding box center [781, 665] width 884 height 22
click at [809, 475] on button "{{sender_first_name}}" at bounding box center [792, 477] width 111 height 15
click at [422, 654] on div "**********" at bounding box center [781, 665] width 884 height 22
click at [1170, 659] on div "**********" at bounding box center [781, 665] width 884 height 22
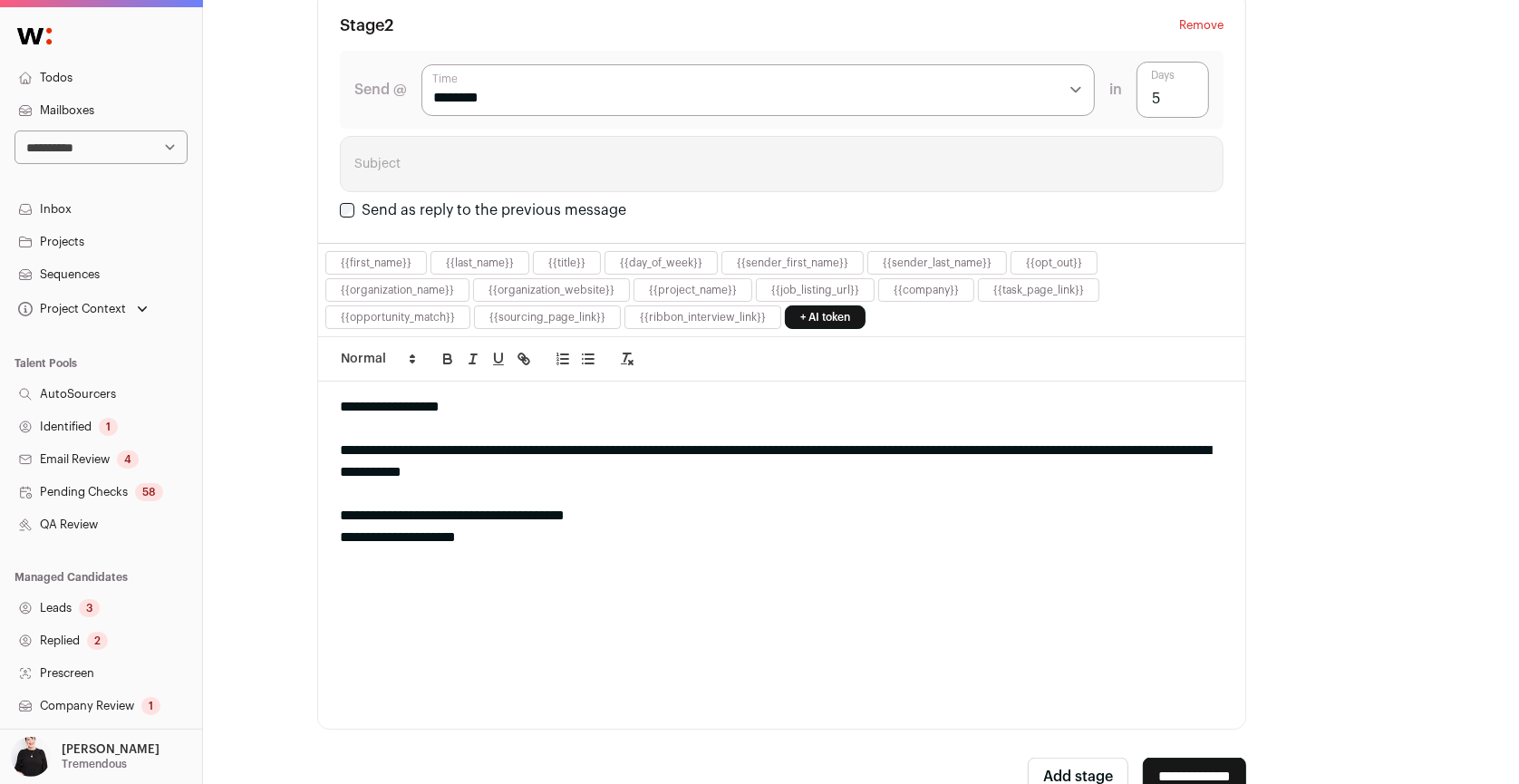
scroll to position [1180, 0]
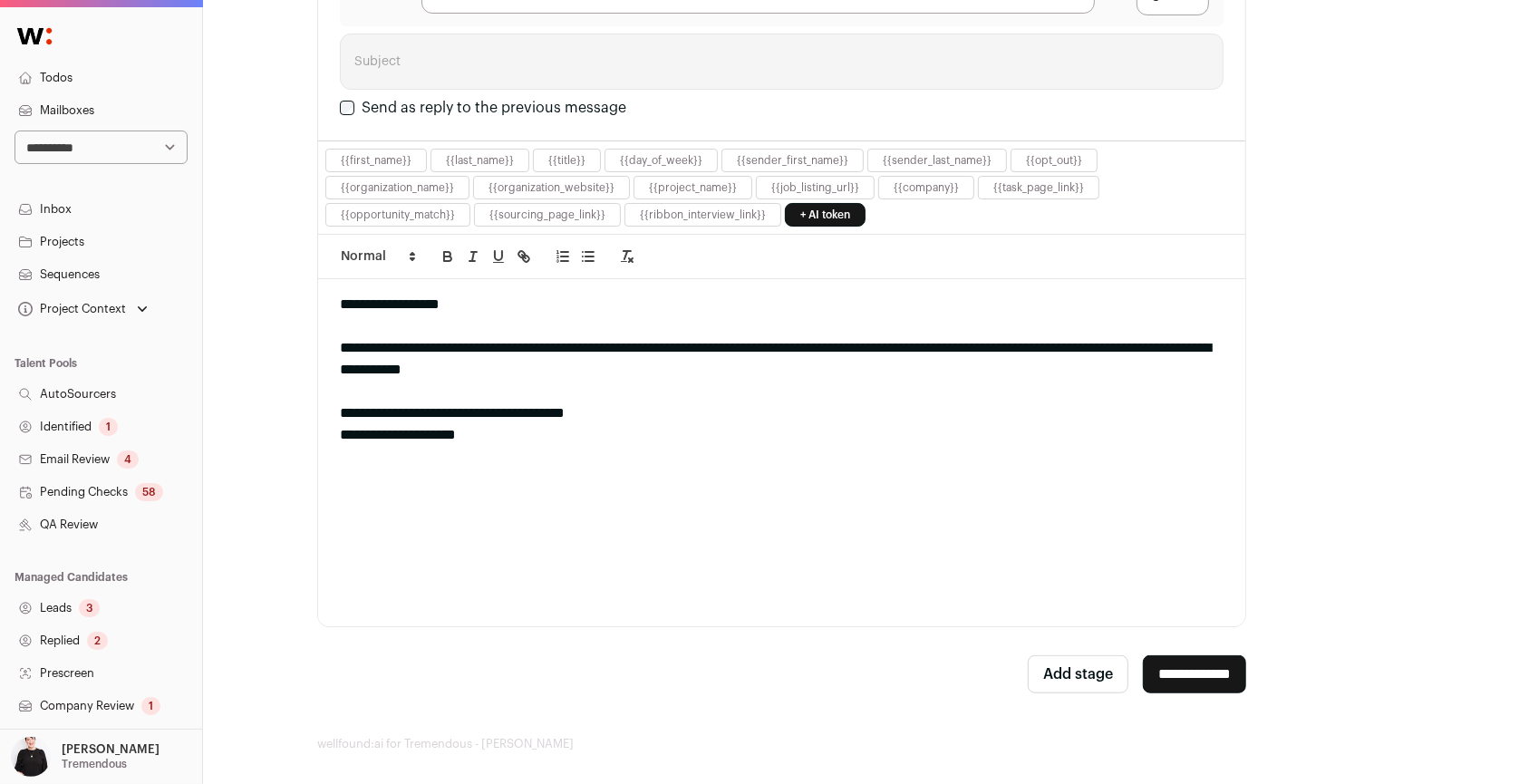
click at [1174, 668] on input "**********" at bounding box center [1194, 675] width 103 height 38
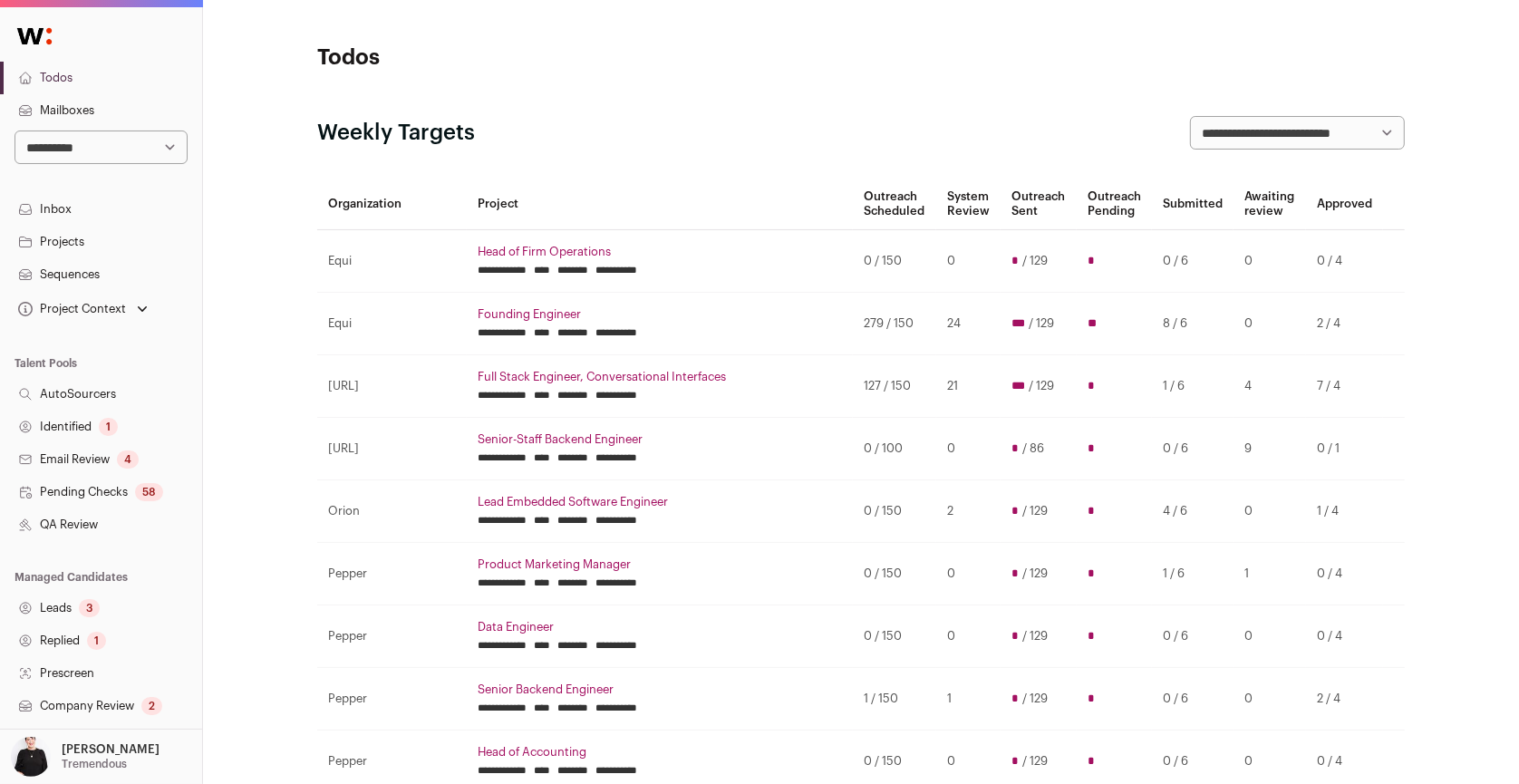
click at [172, 150] on select "**********" at bounding box center [101, 147] width 173 height 34
select select "*****"
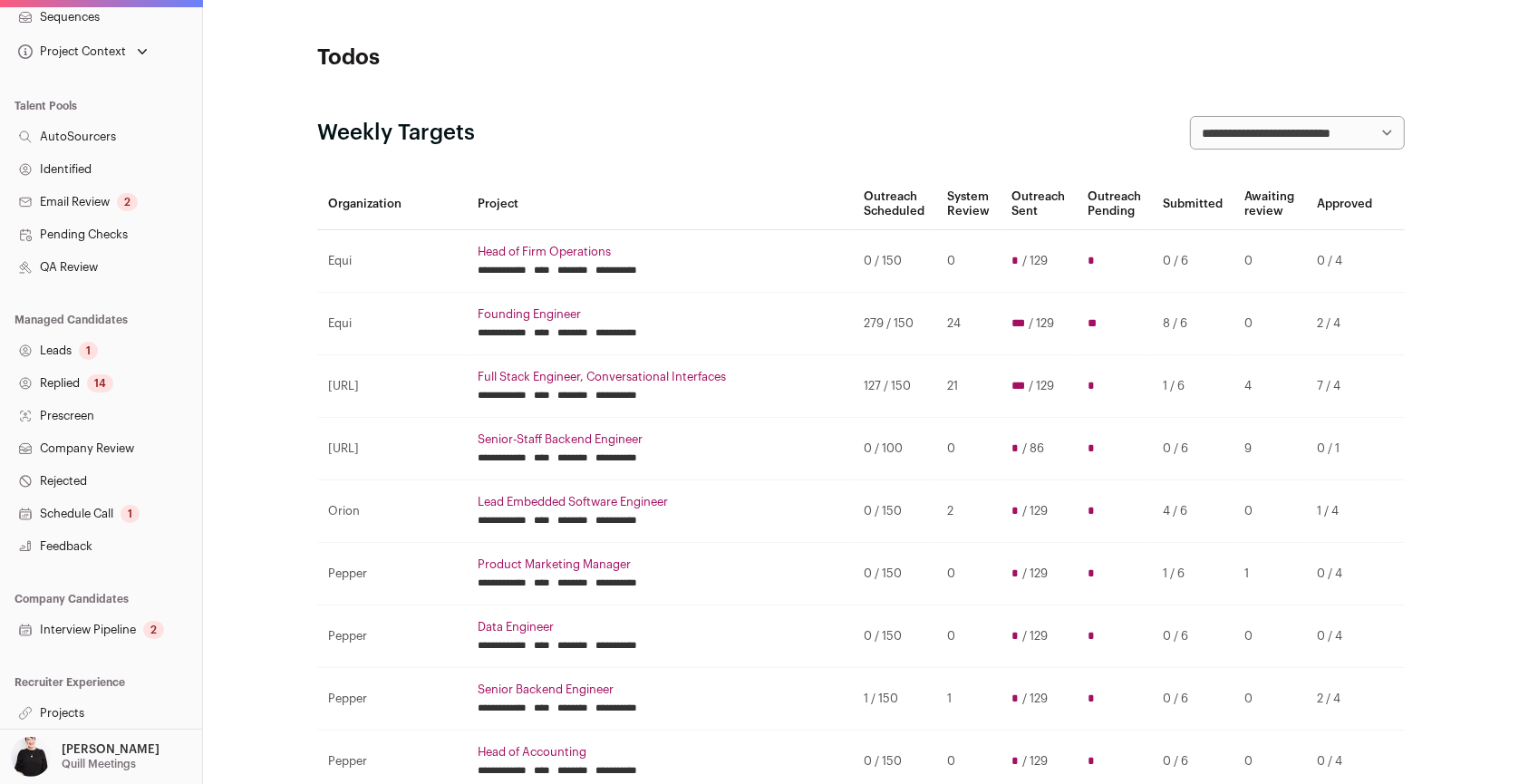
click at [54, 717] on link "Projects" at bounding box center [101, 714] width 202 height 33
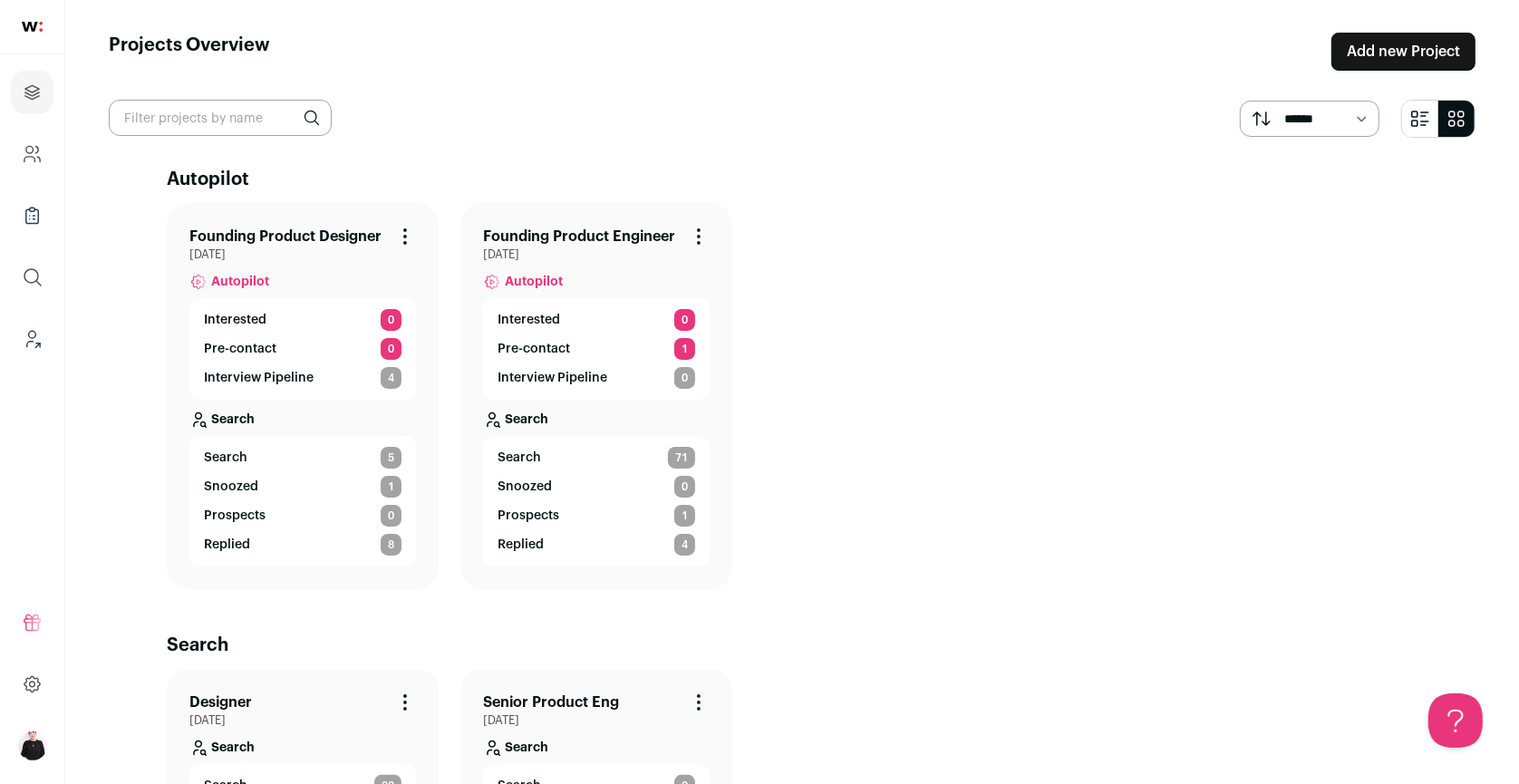
click at [317, 229] on link "Founding Product Designer" at bounding box center [285, 237] width 192 height 22
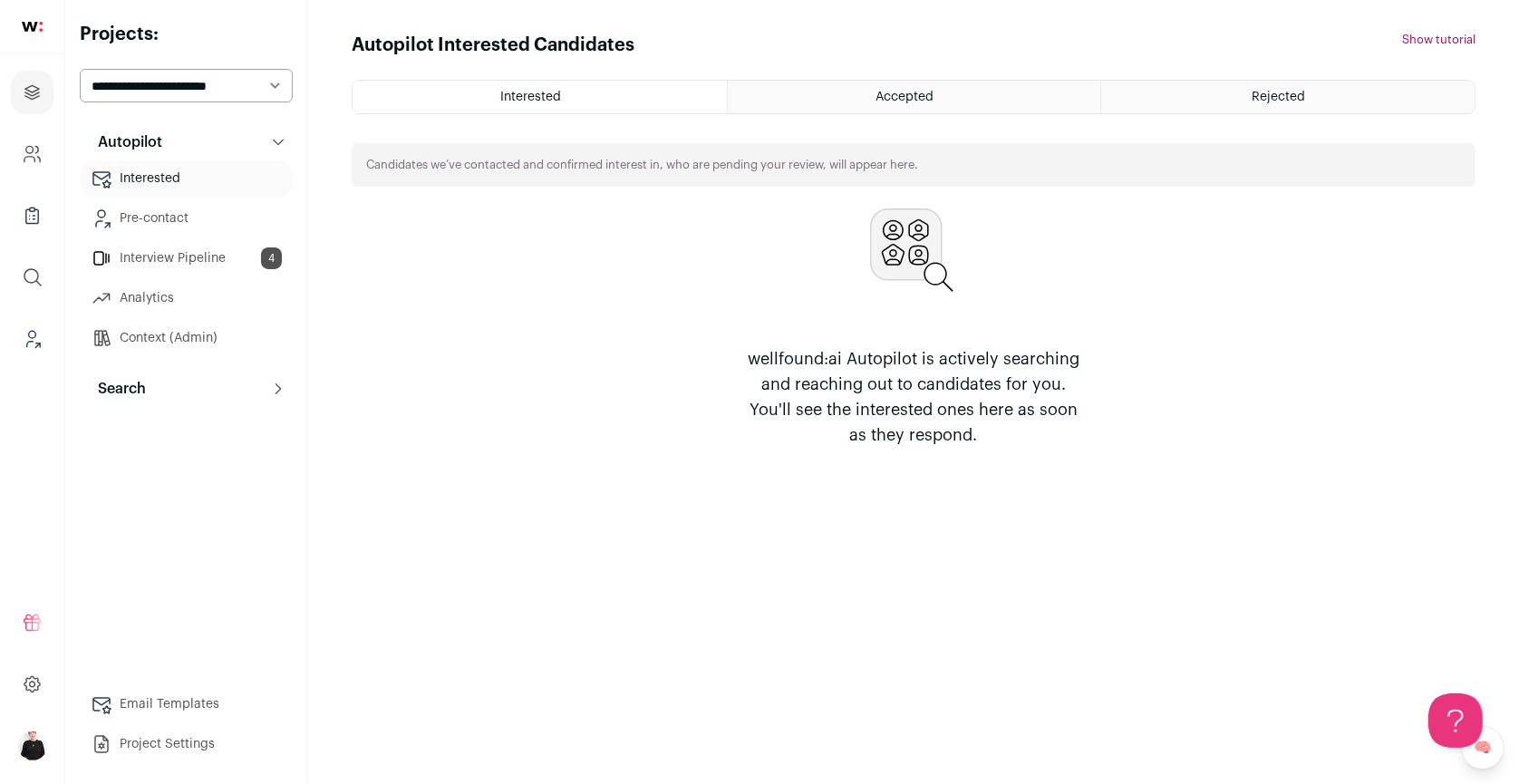
click at [165, 254] on link "Interview Pipeline 4" at bounding box center [186, 258] width 213 height 36
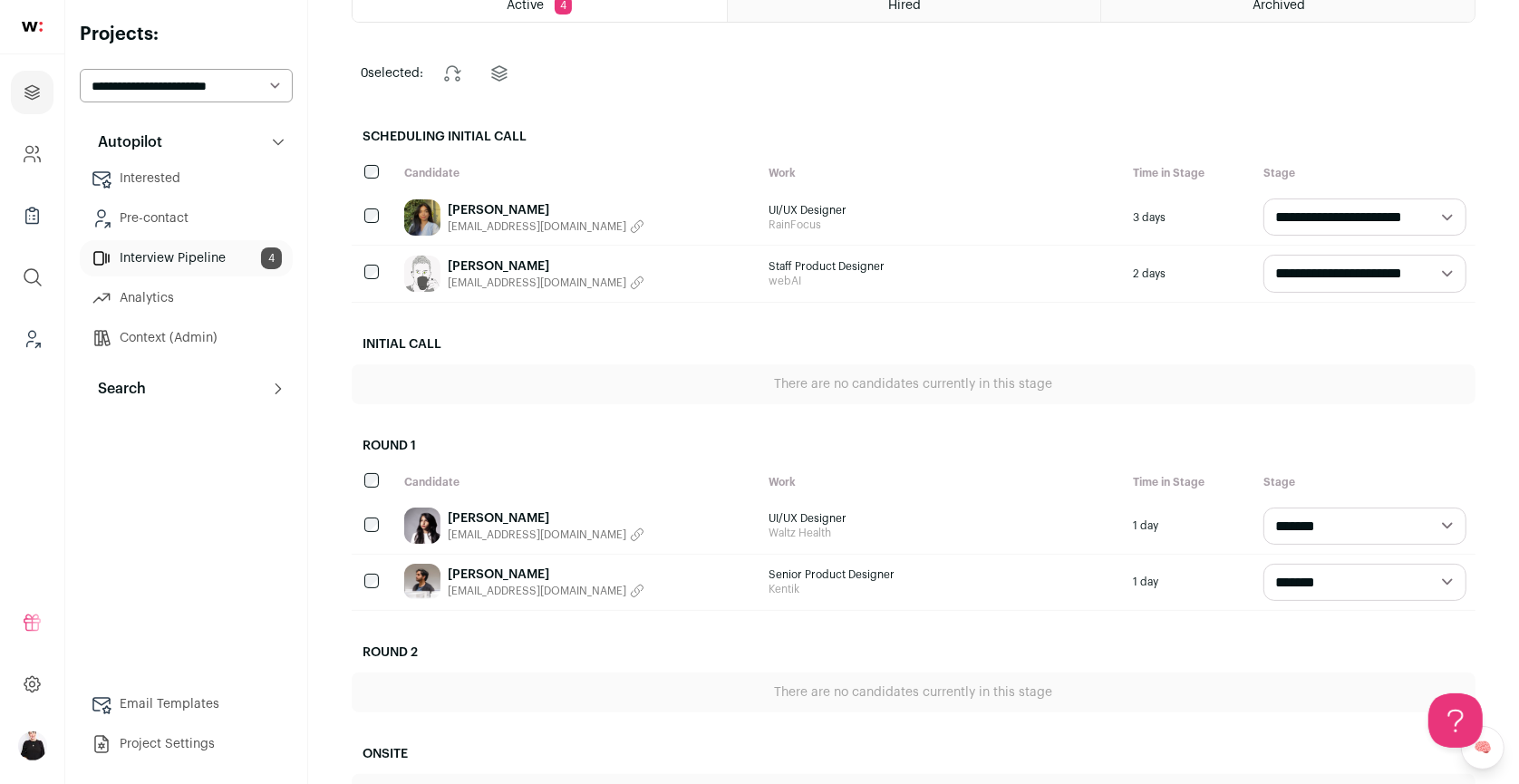
scroll to position [124, 0]
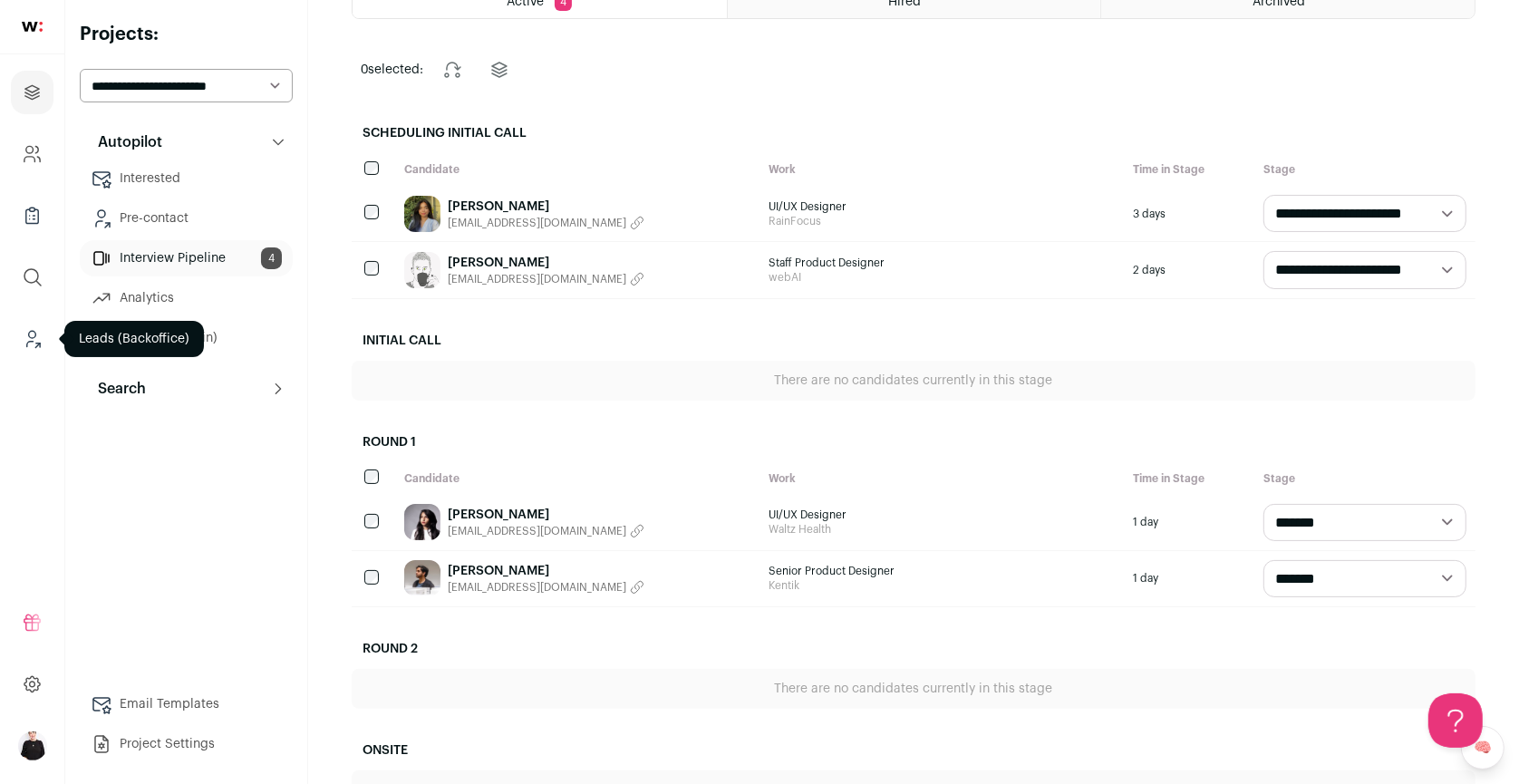
click at [30, 335] on icon "Leads (Backoffice)" at bounding box center [32, 339] width 21 height 22
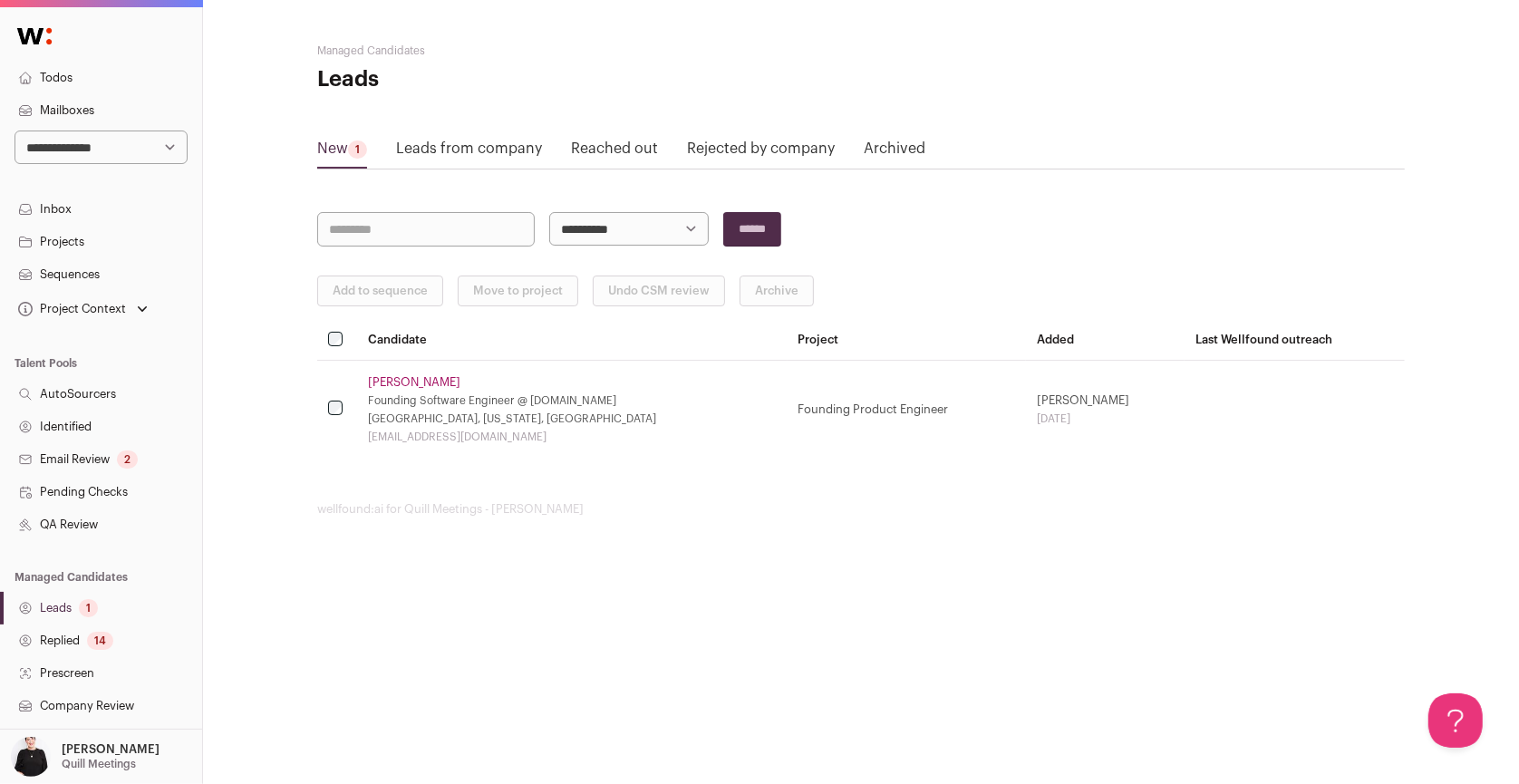
click at [74, 243] on link "Projects" at bounding box center [101, 242] width 202 height 33
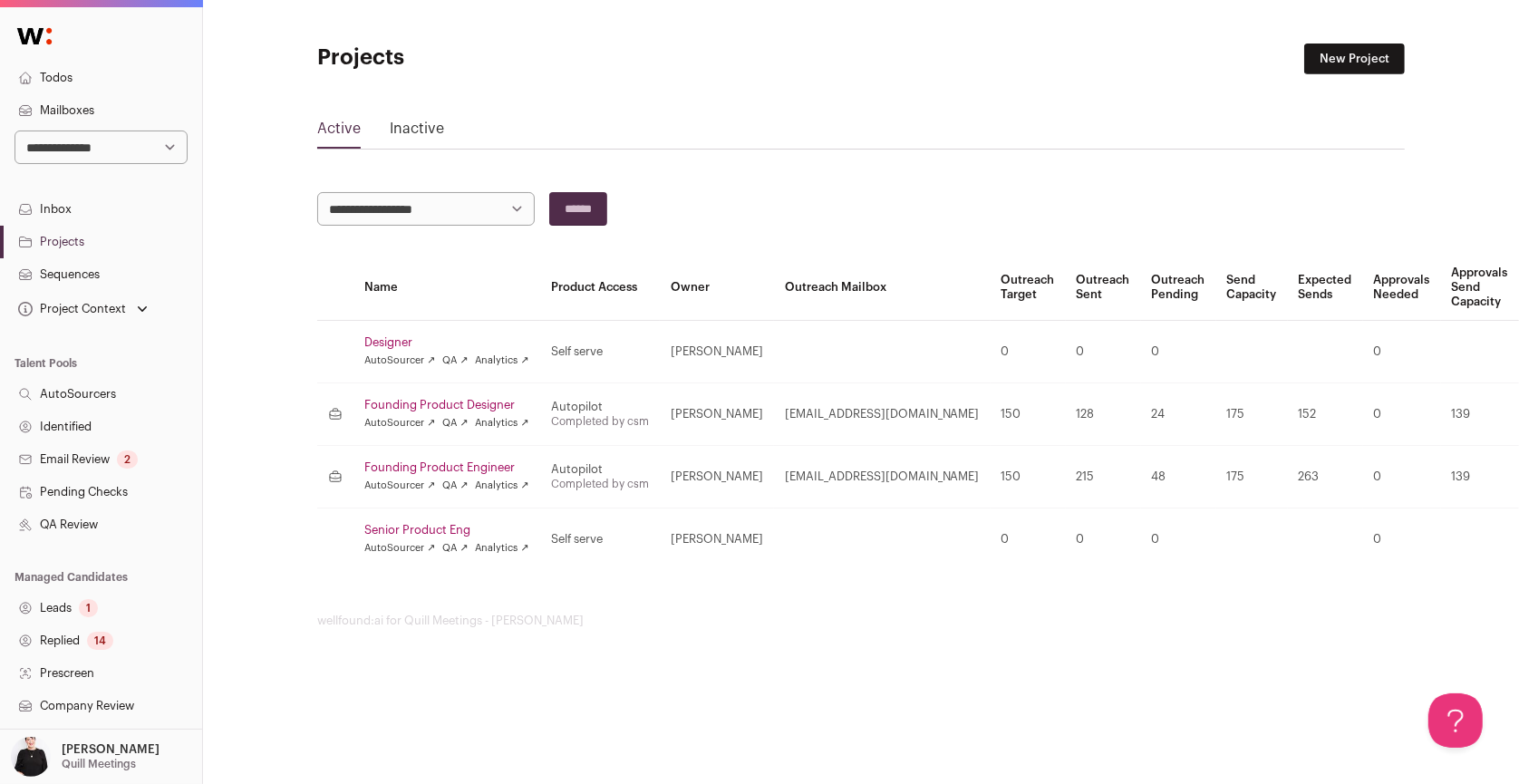
click at [461, 464] on link "Founding Product Engineer" at bounding box center [447, 468] width 165 height 15
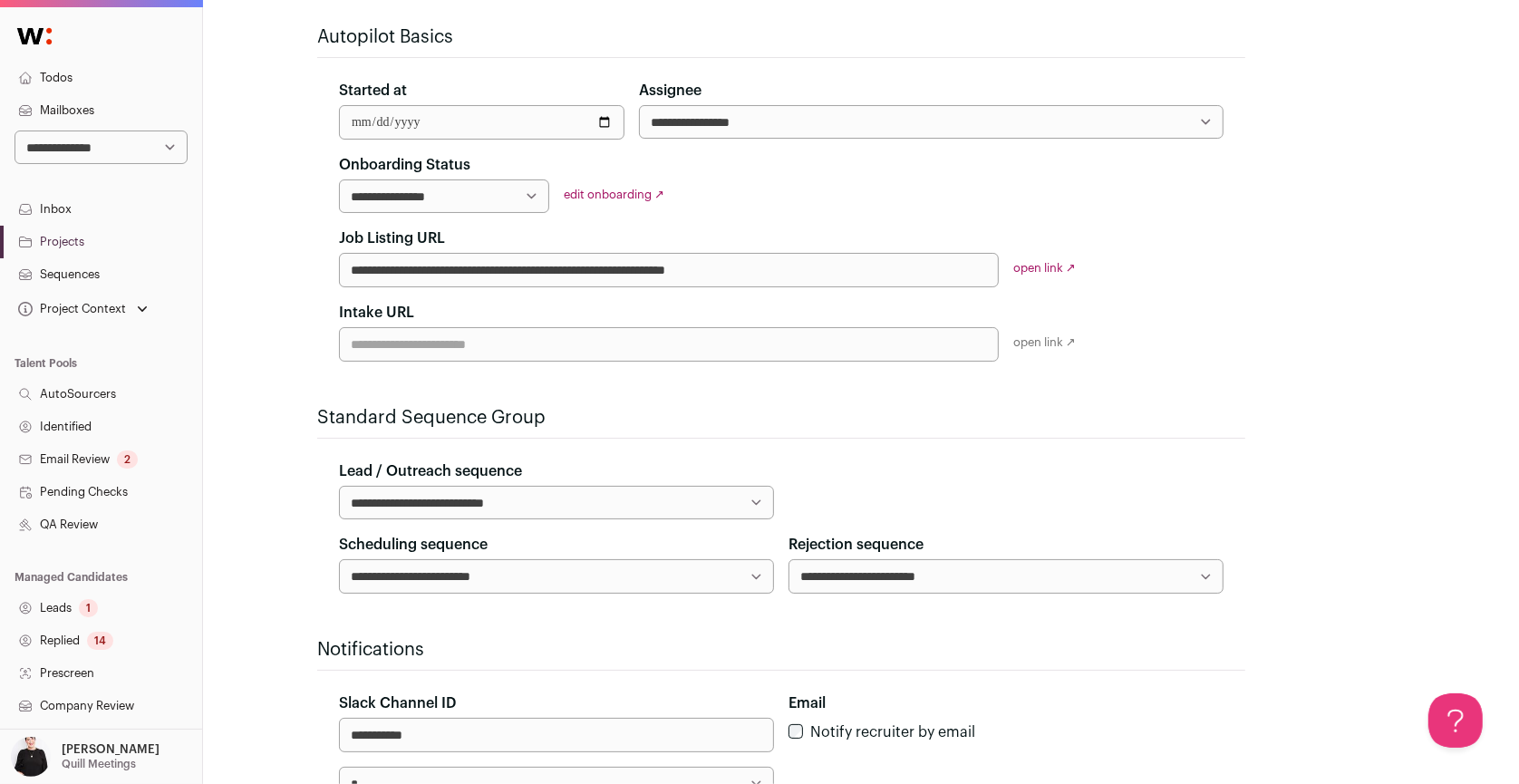
scroll to position [283, 0]
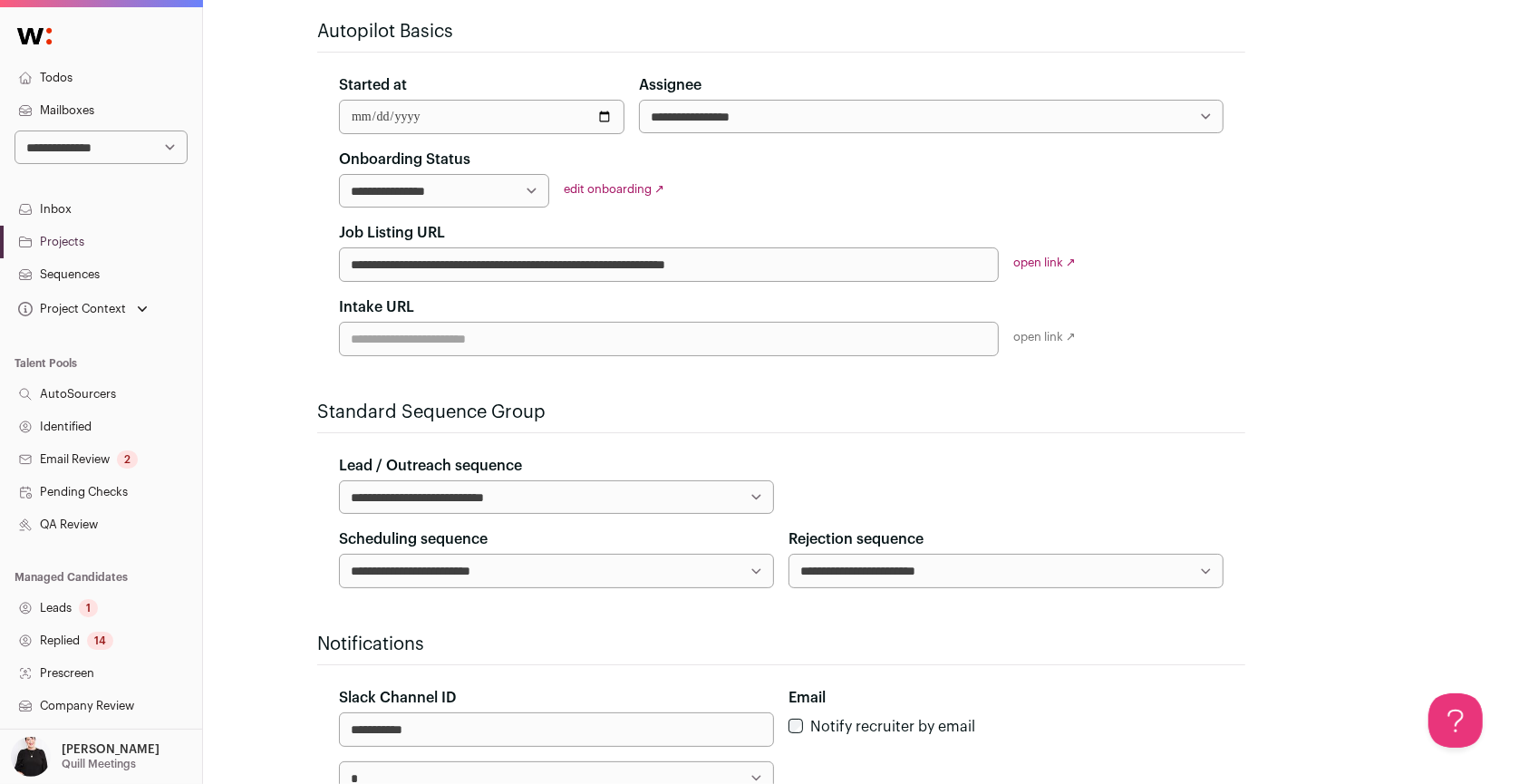
click at [58, 245] on link "Projects" at bounding box center [101, 242] width 202 height 33
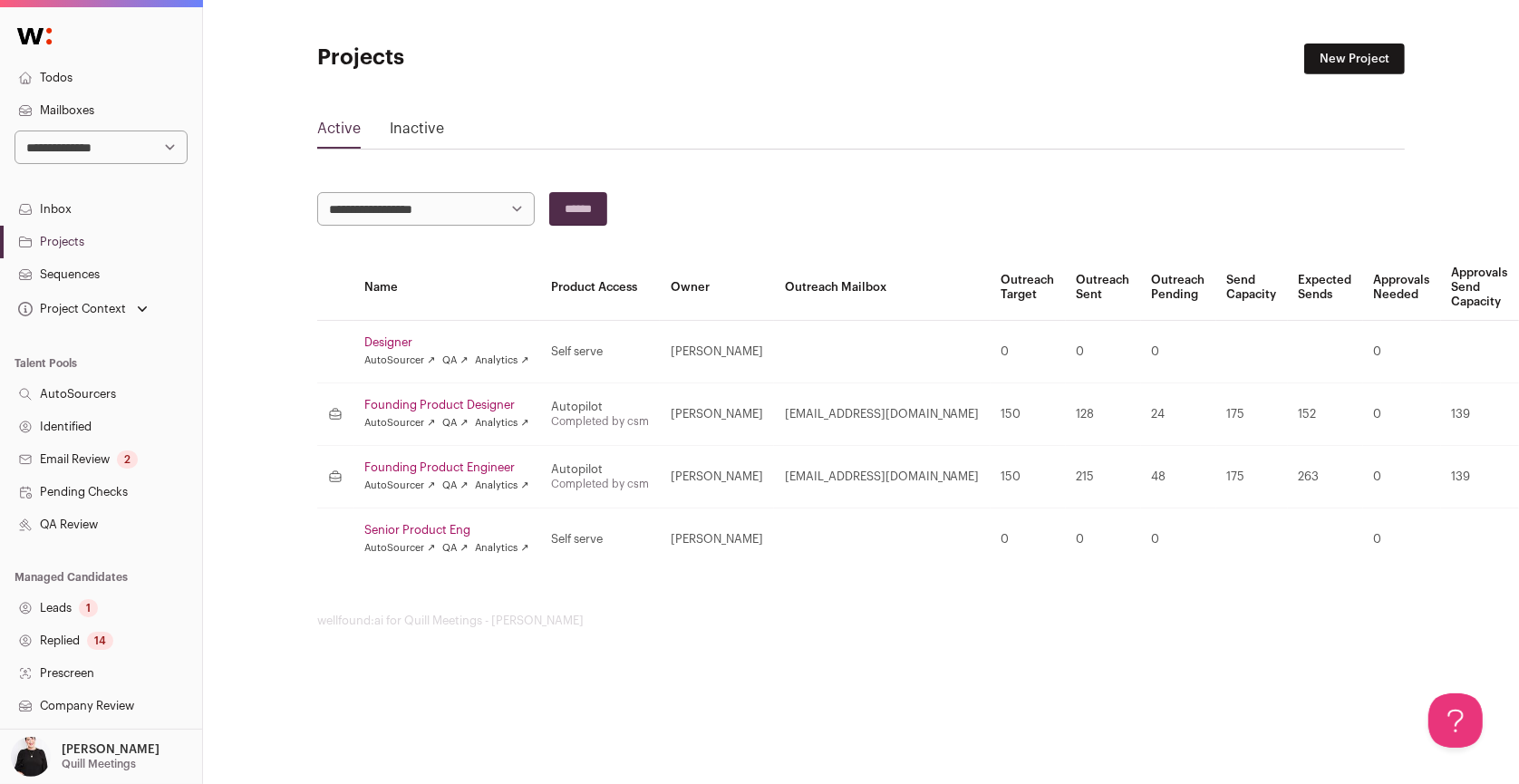
click at [57, 267] on link "Sequences" at bounding box center [101, 274] width 202 height 33
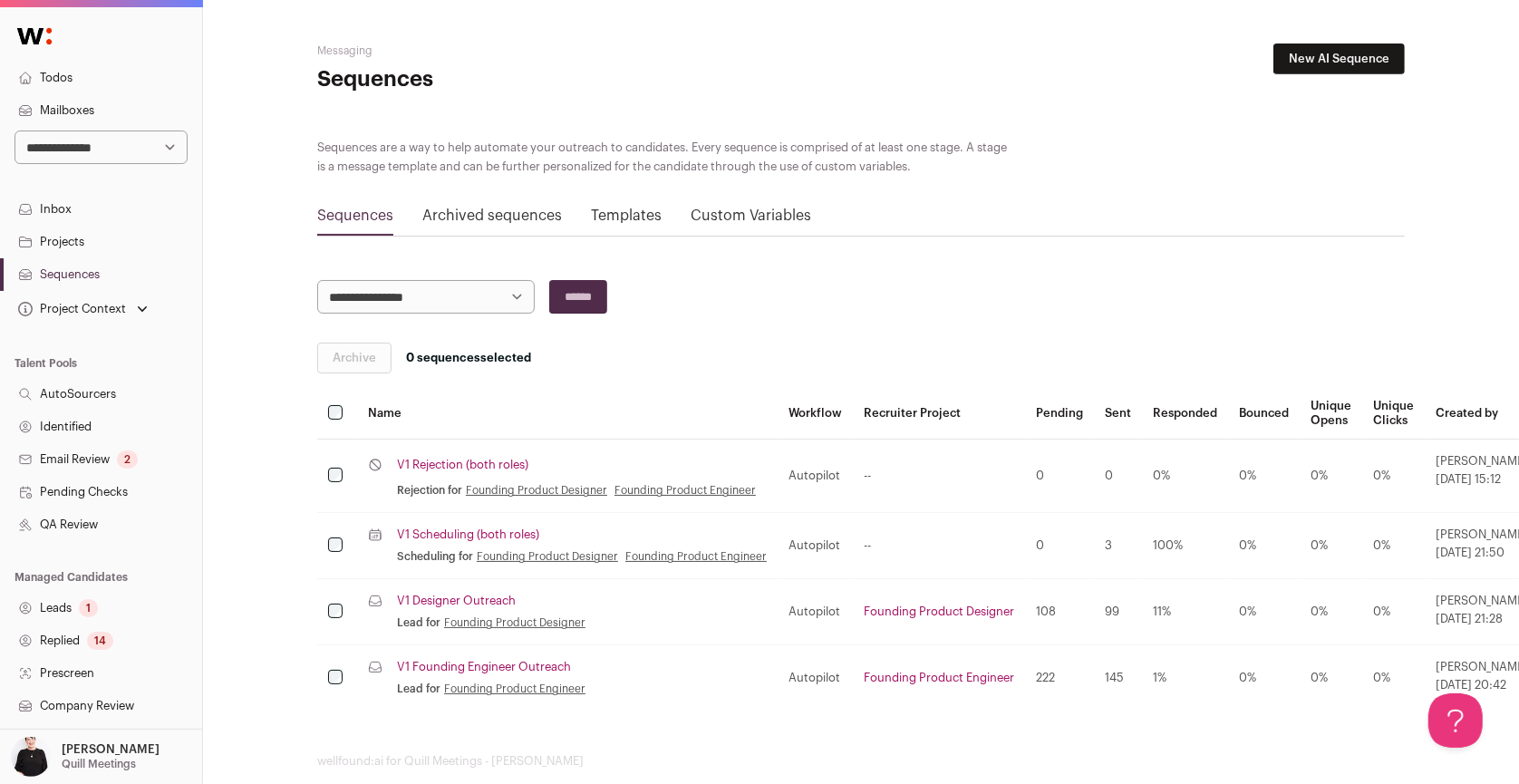
scroll to position [26, 0]
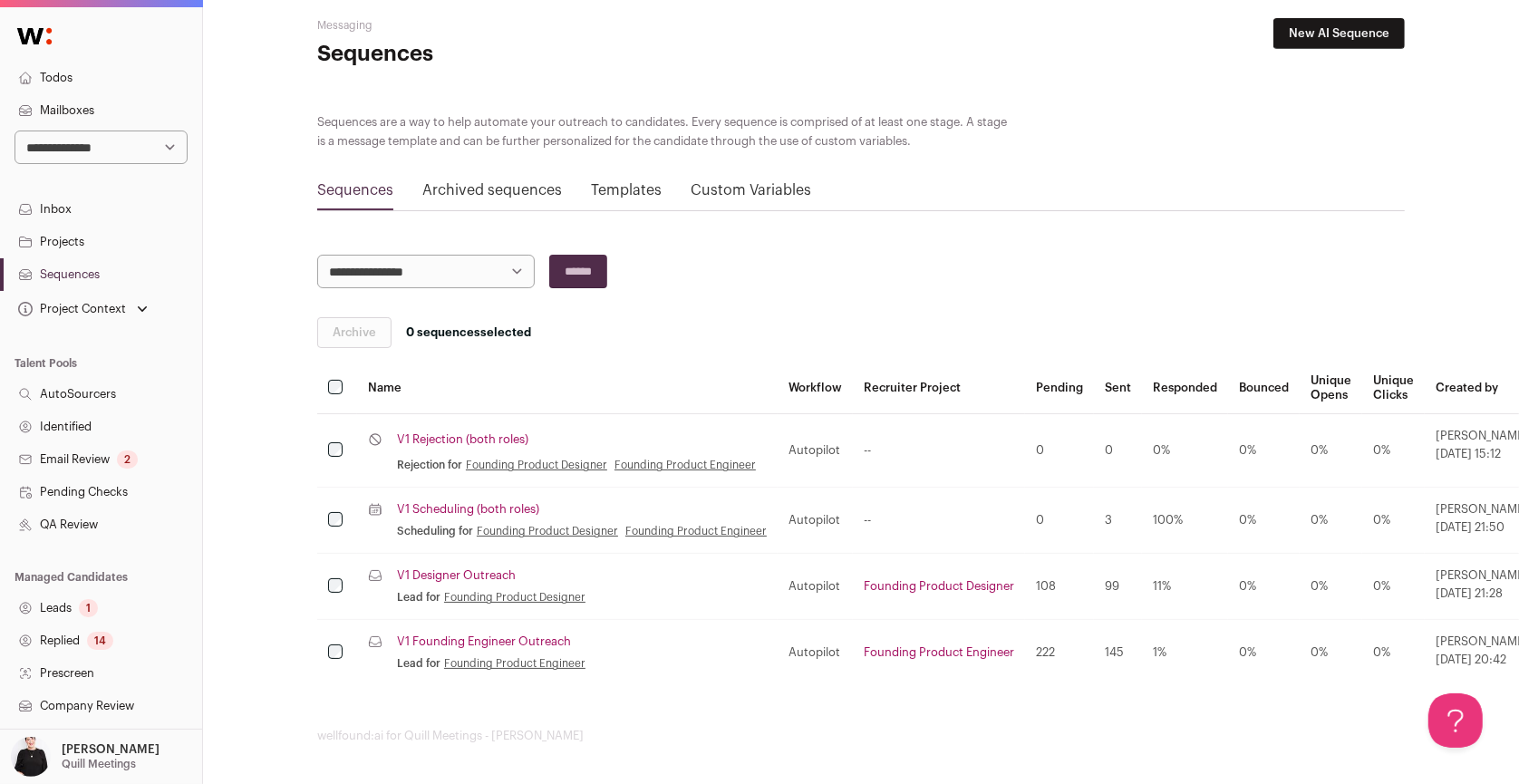
click at [501, 508] on link "V1 Scheduling (both roles)" at bounding box center [468, 510] width 142 height 15
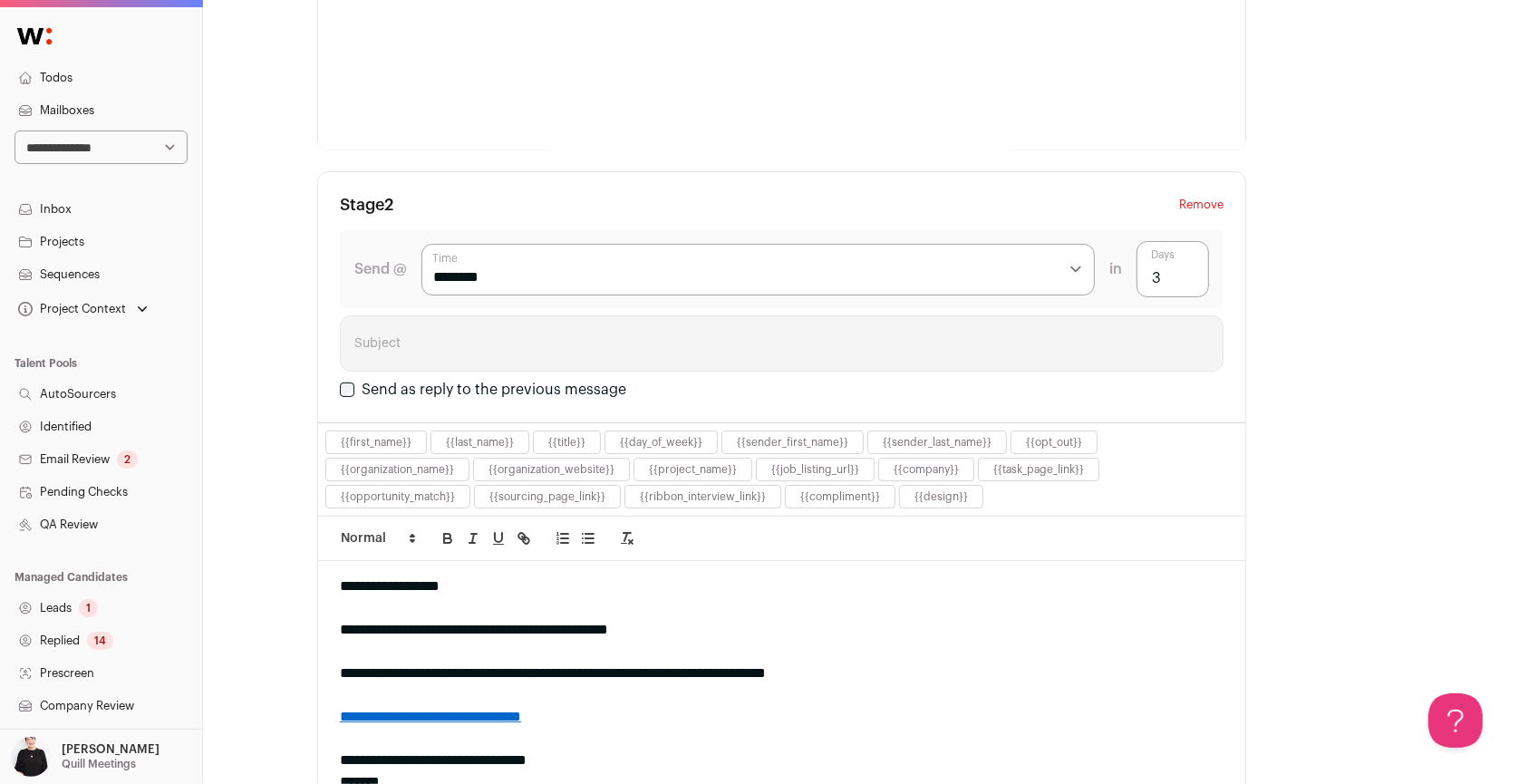
scroll to position [1034, 0]
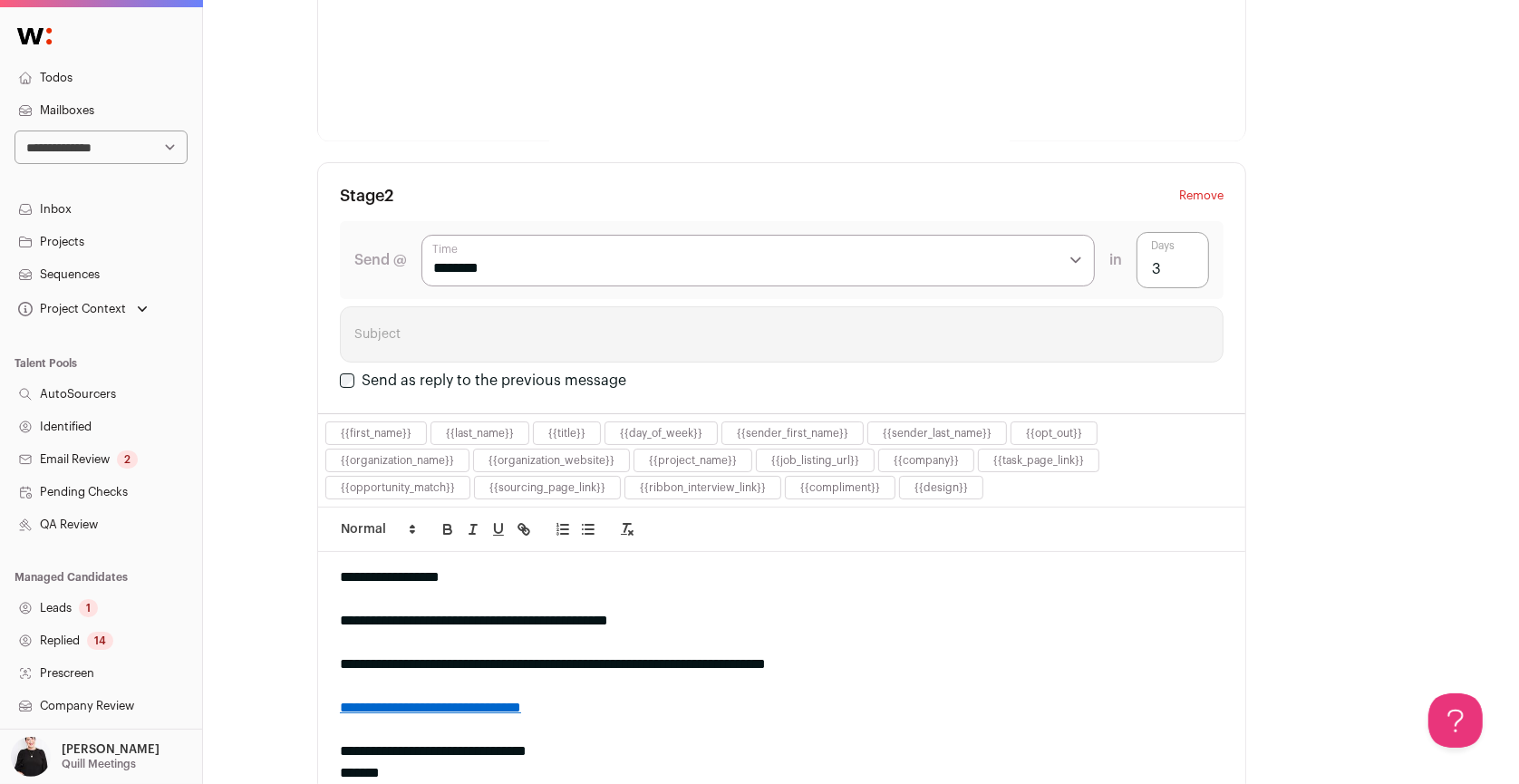
click at [64, 277] on link "Sequences" at bounding box center [101, 274] width 202 height 33
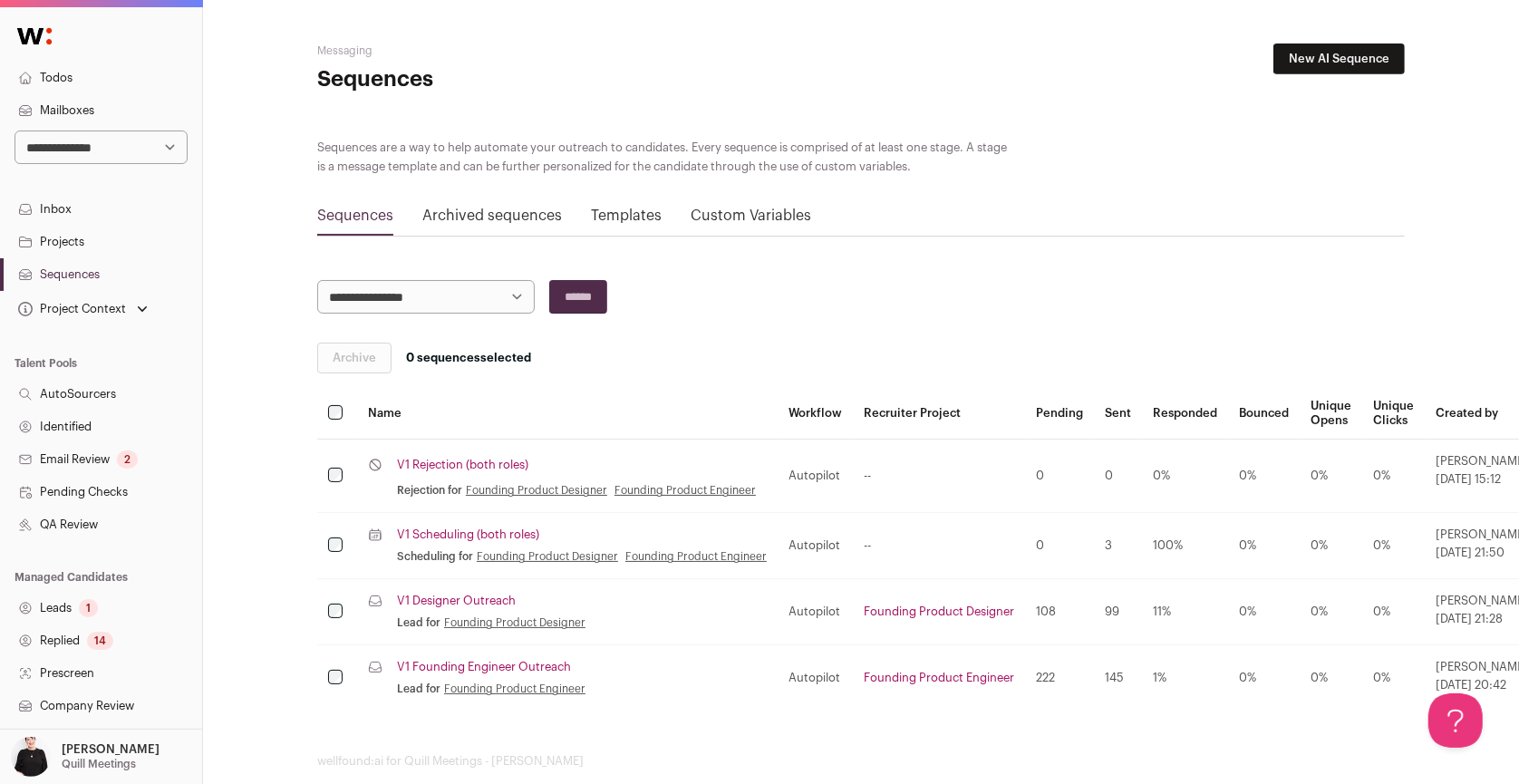
click at [483, 667] on link "V1 Founding Engineer Outreach" at bounding box center [483, 667] width 174 height 15
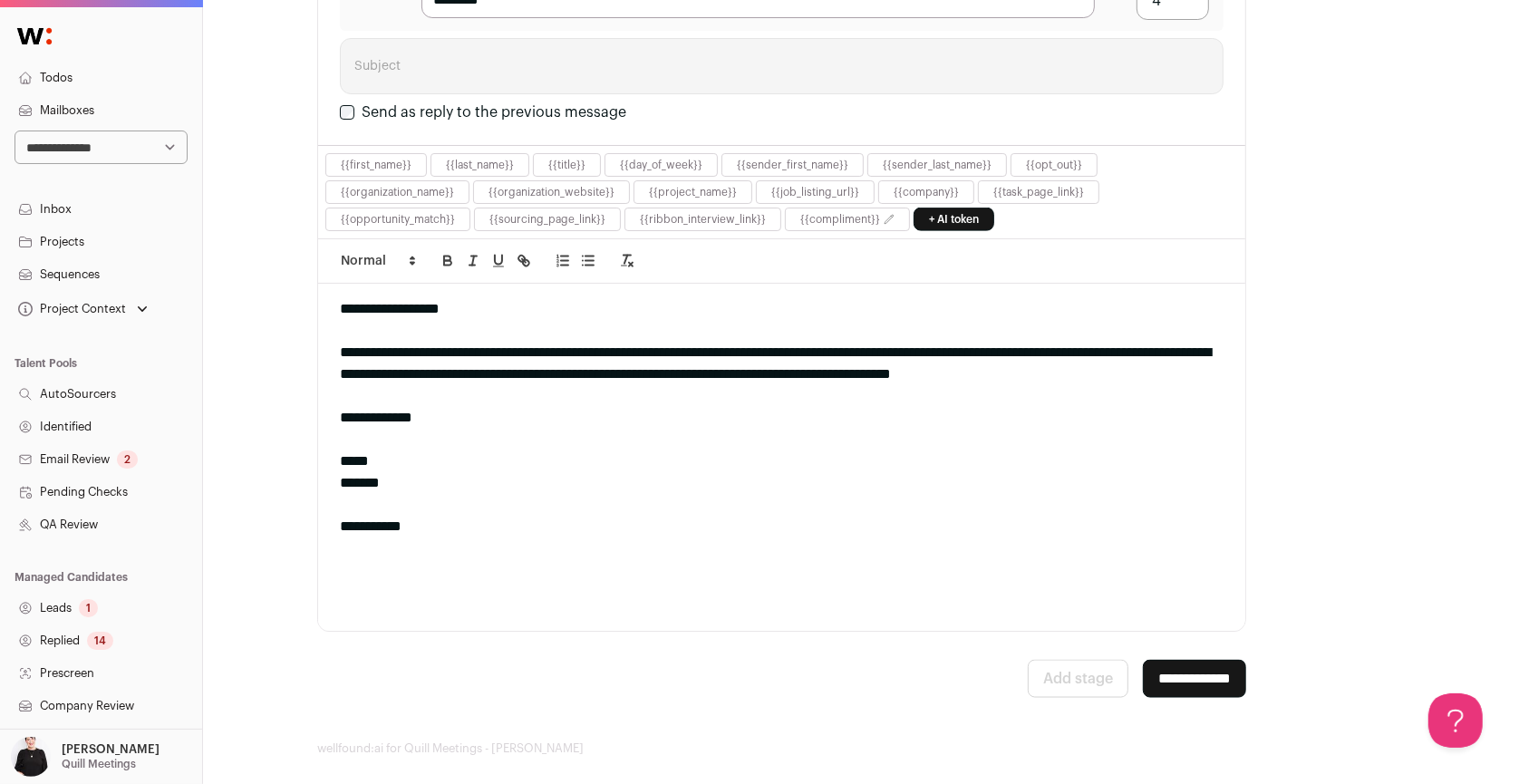
scroll to position [257, 0]
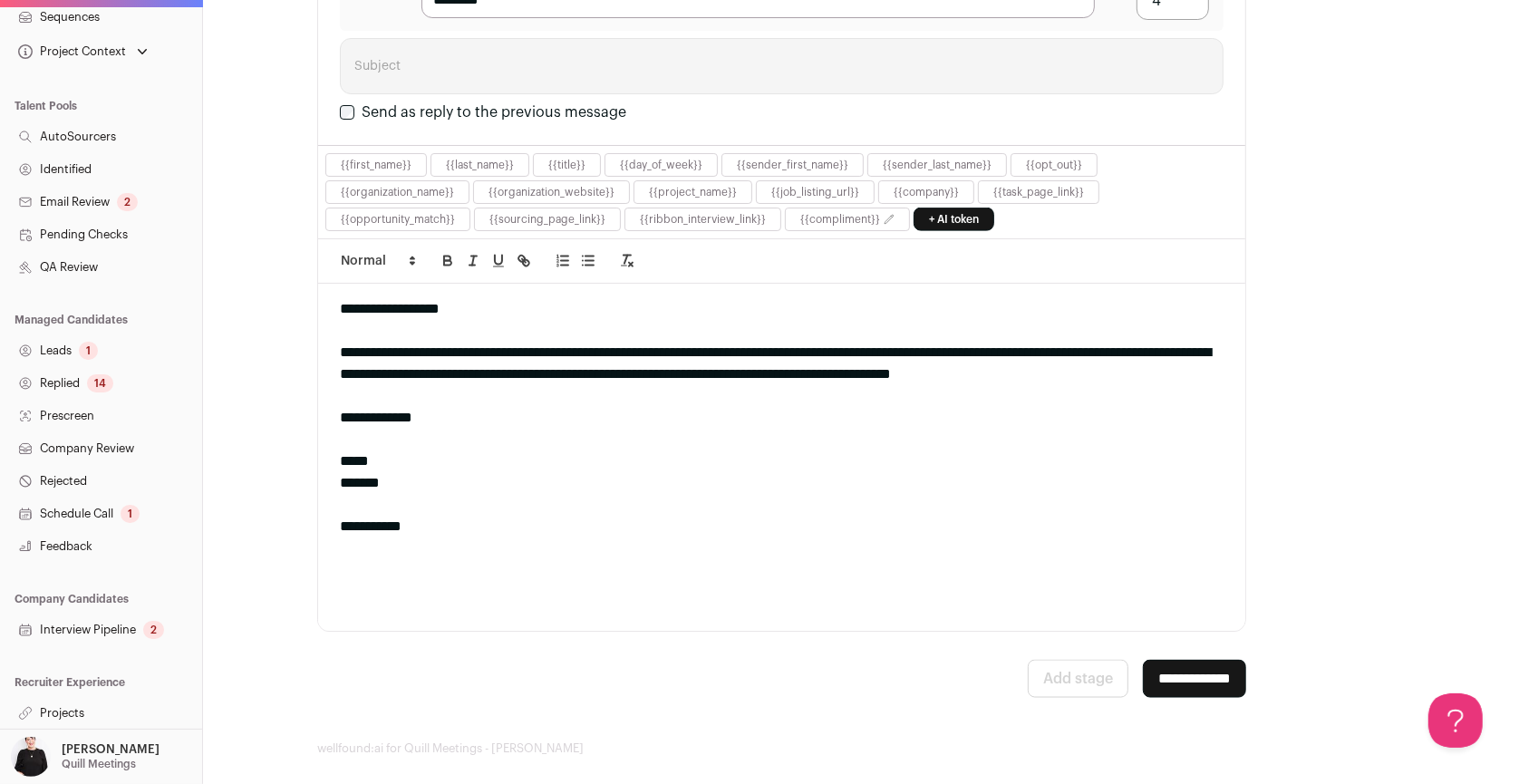
click at [53, 709] on link "Projects" at bounding box center [101, 714] width 202 height 33
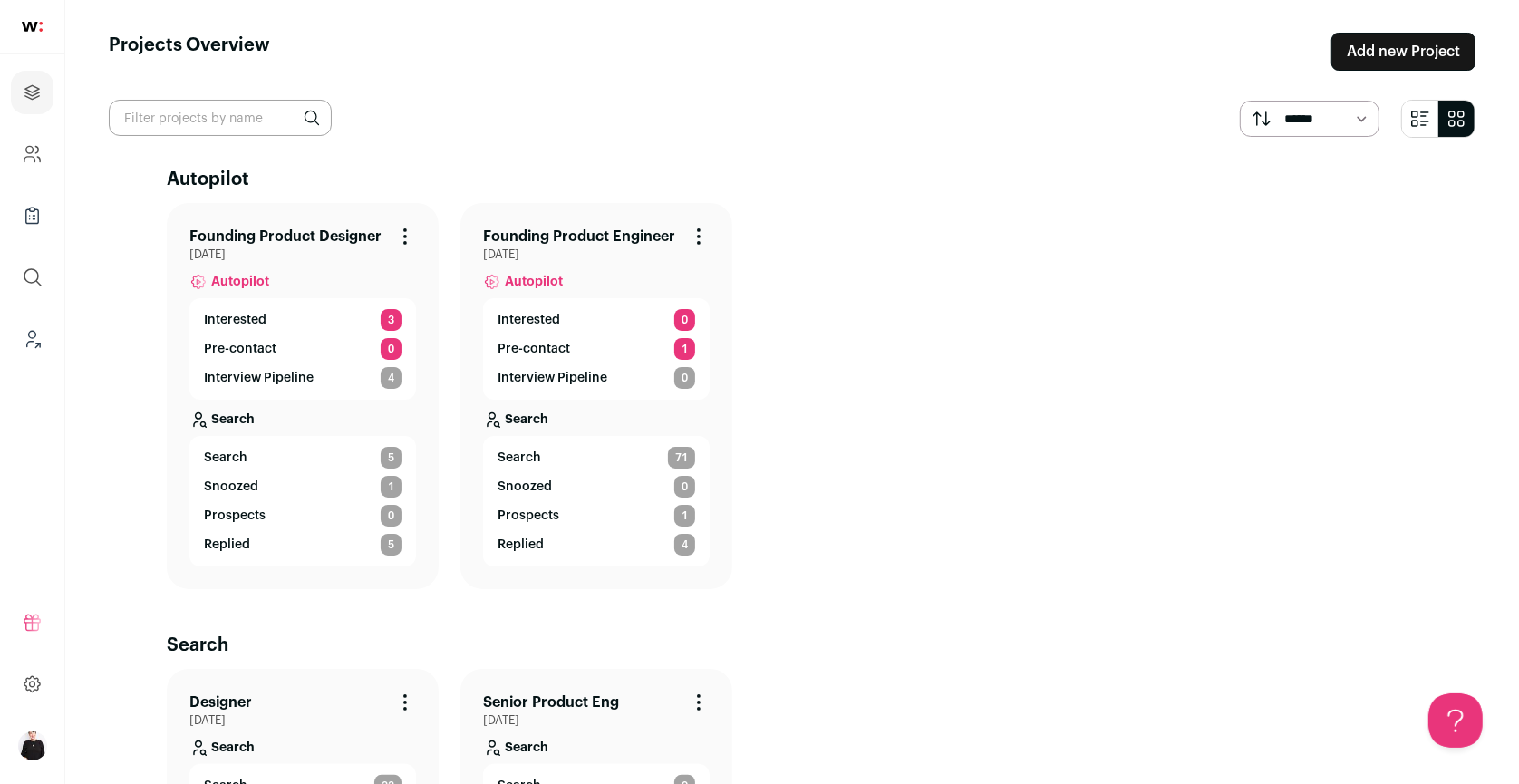
click at [583, 234] on link "Founding Product Engineer" at bounding box center [579, 237] width 192 height 22
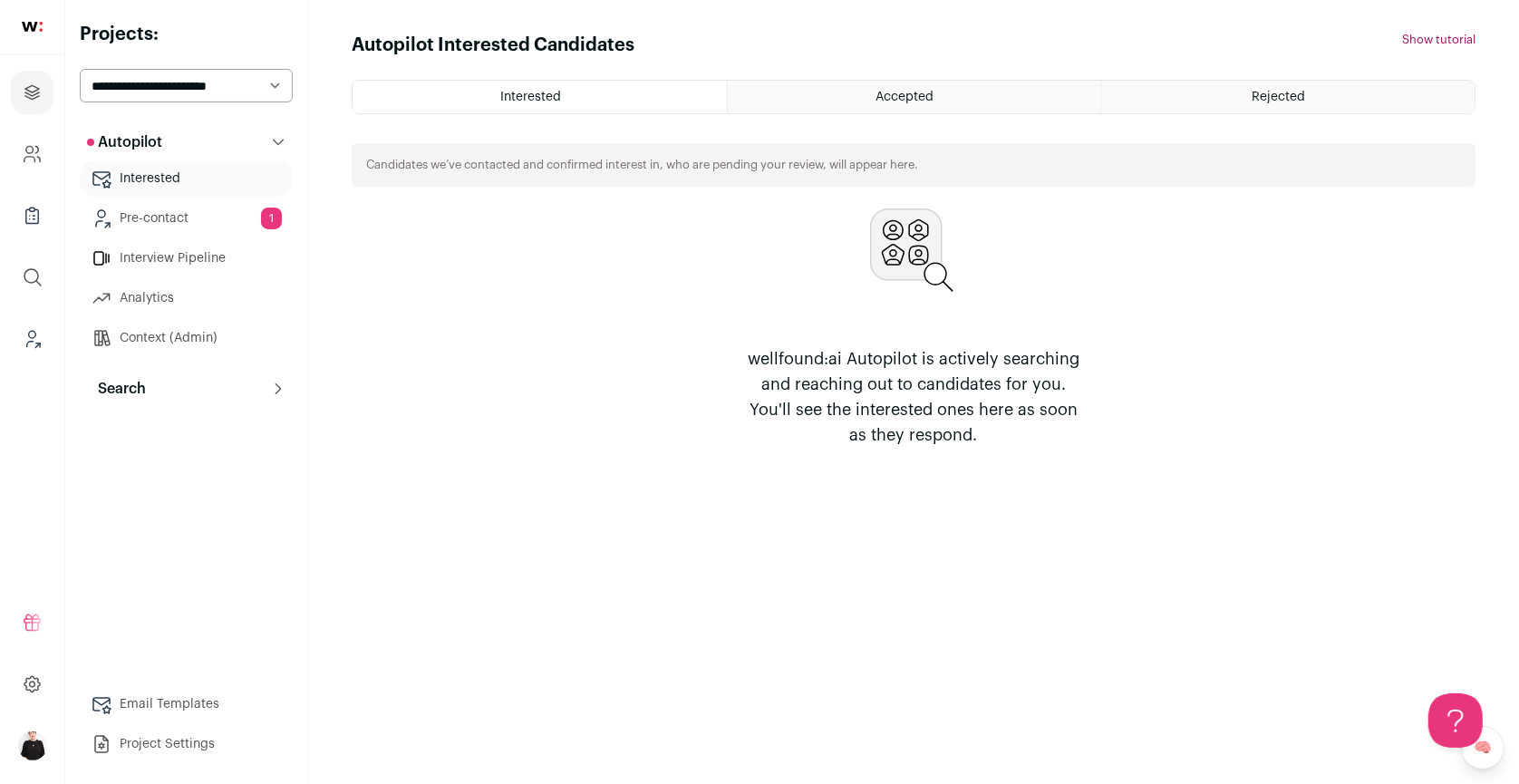
click at [148, 388] on button "Search" at bounding box center [186, 389] width 213 height 36
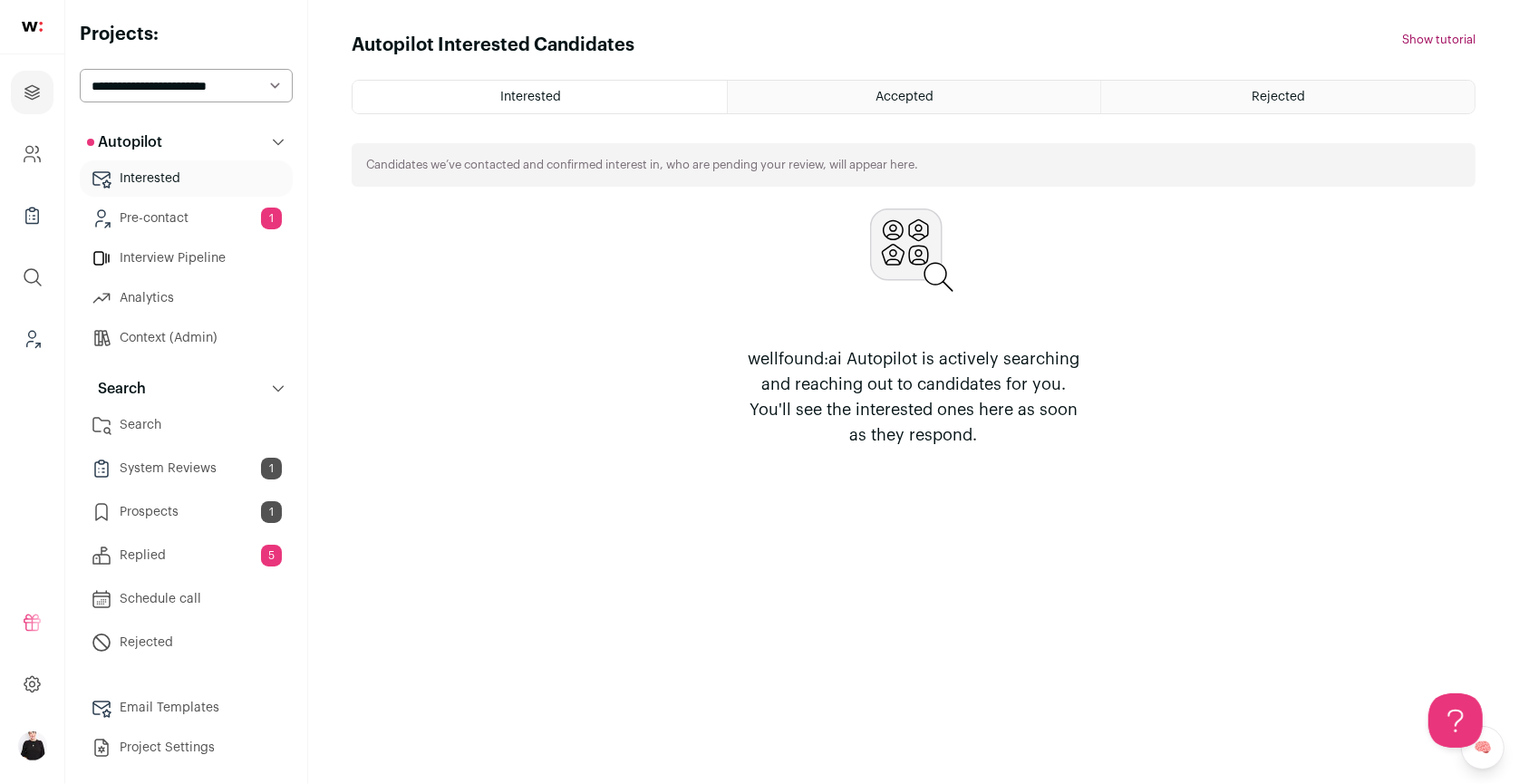
click at [153, 428] on link "Search" at bounding box center [186, 425] width 213 height 36
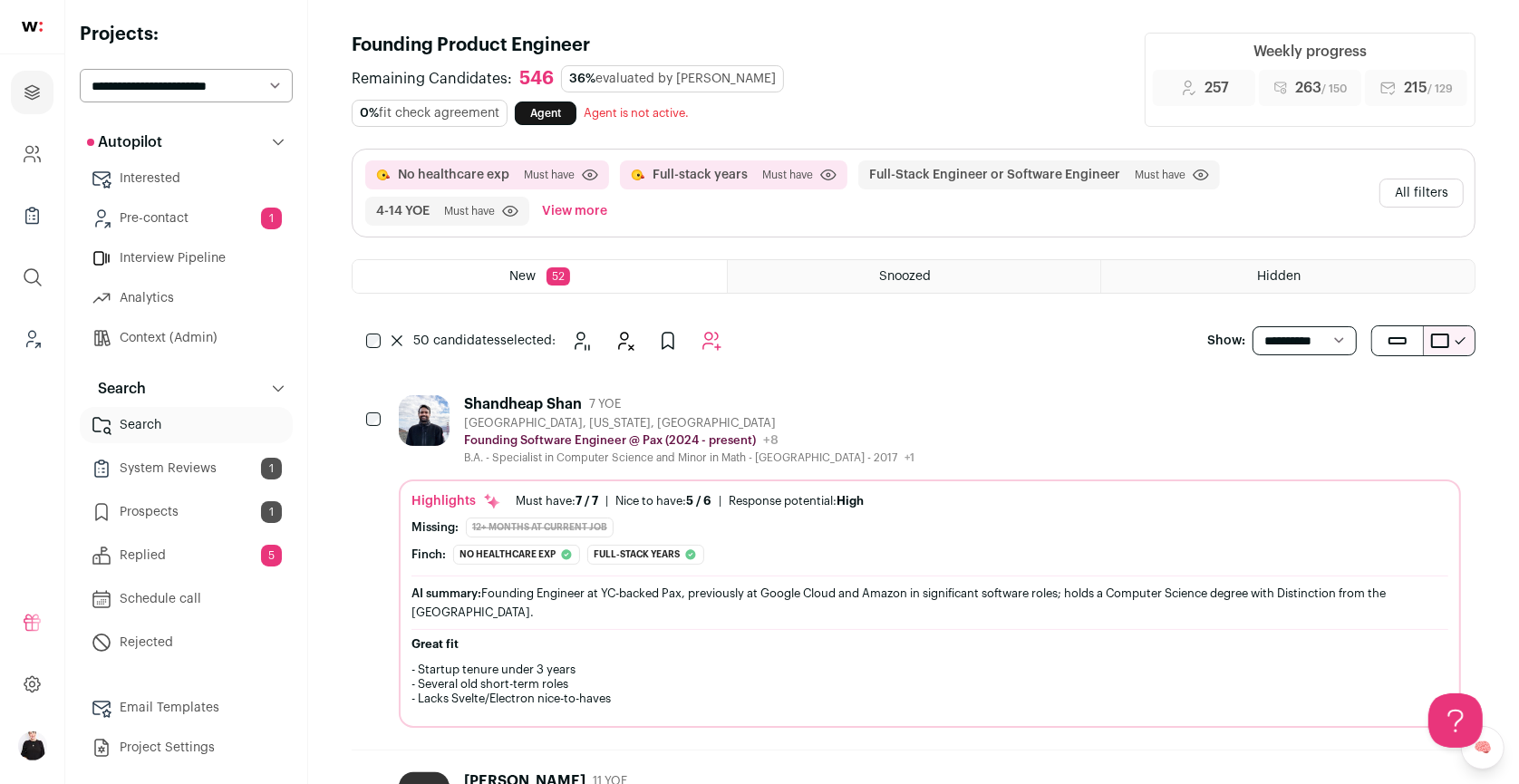
click at [731, 324] on div "50 candidates selected:" at bounding box center [548, 341] width 392 height 36
click at [705, 330] on icon "Add to Autopilot" at bounding box center [712, 341] width 22 height 22
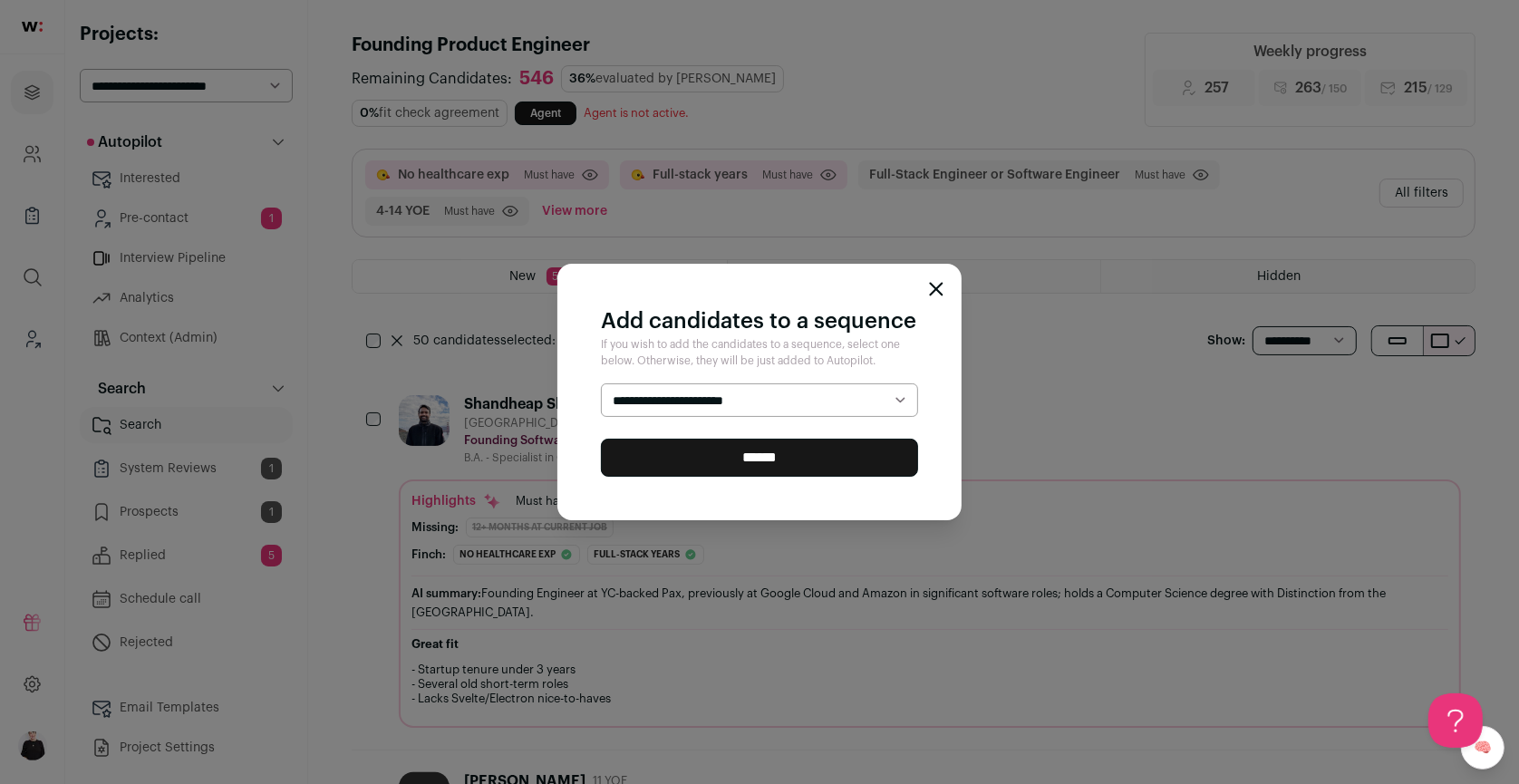
select select "*****"
click at [833, 465] on input "******" at bounding box center [760, 458] width 317 height 38
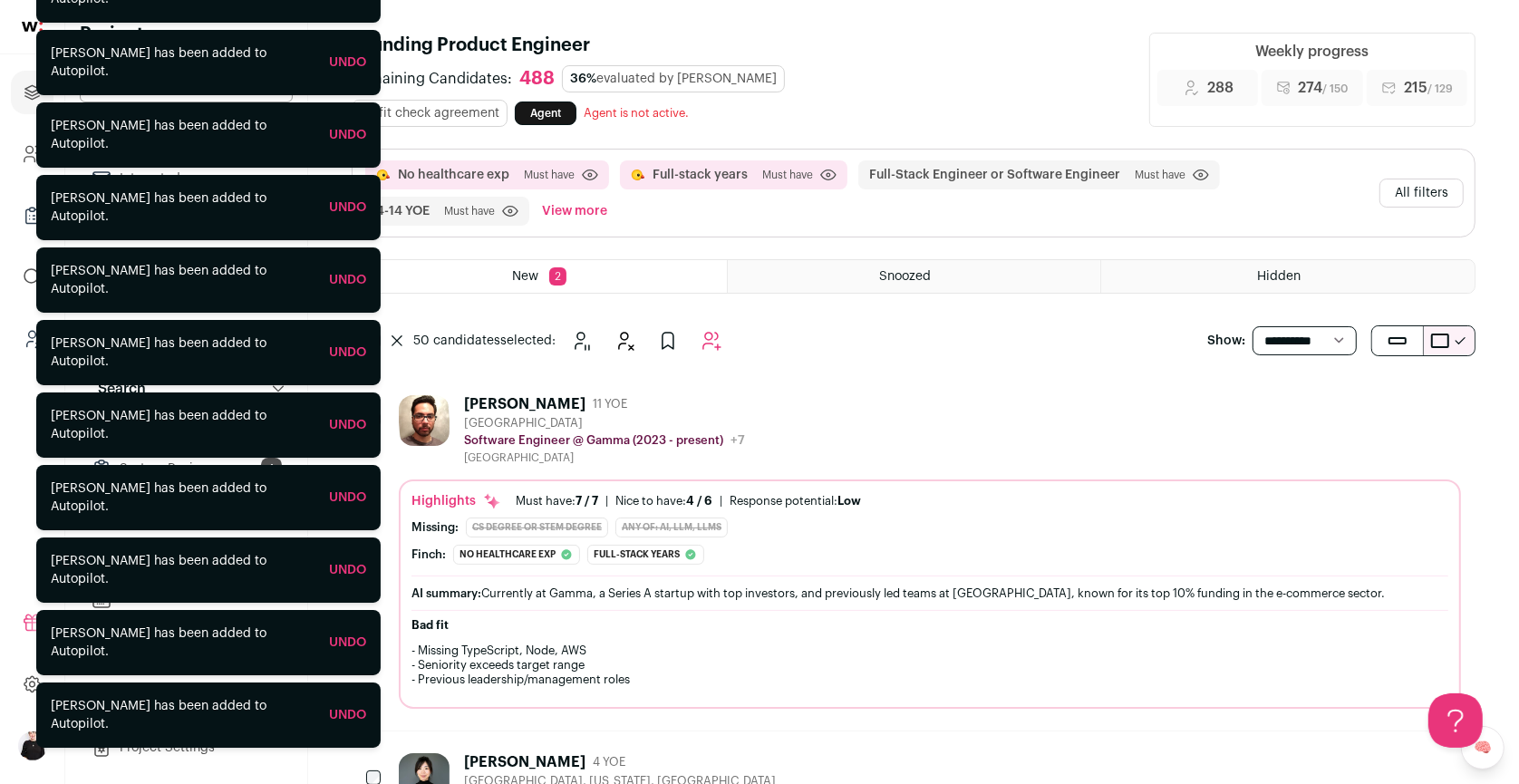
click at [1421, 179] on button "All filters" at bounding box center [1421, 193] width 84 height 29
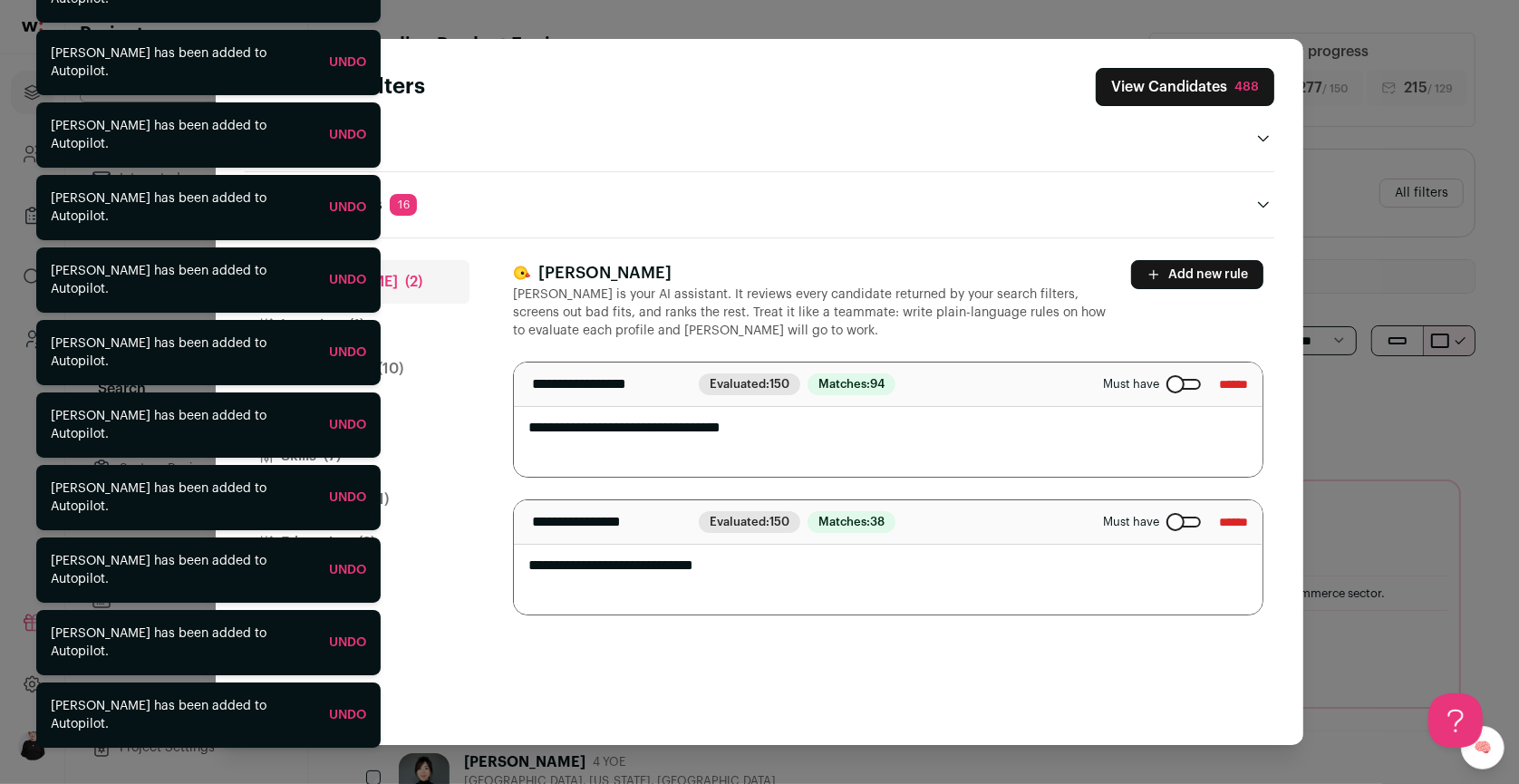
click at [1266, 202] on icon "Close modal via background" at bounding box center [1264, 205] width 15 height 15
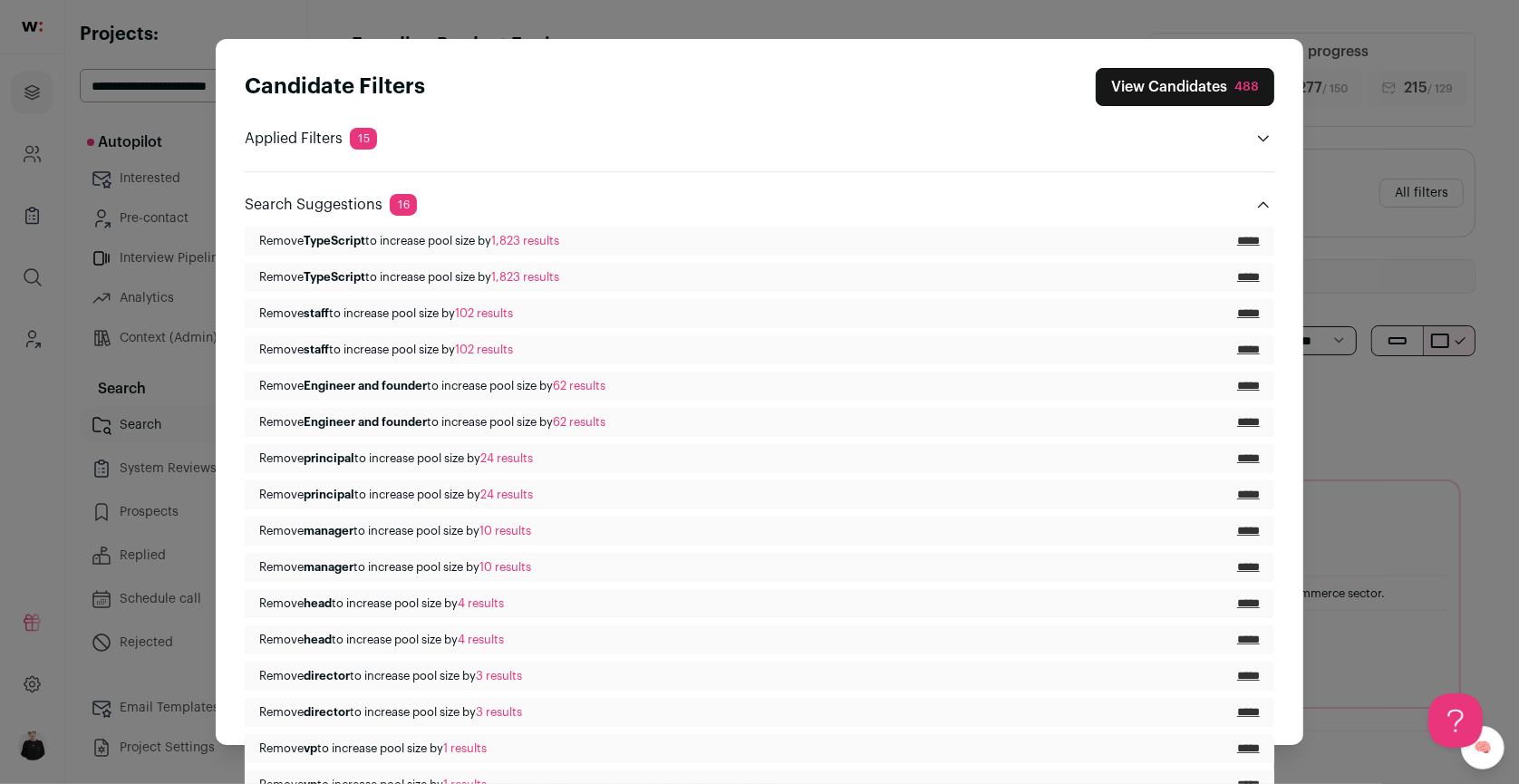
click at [1266, 201] on icon "Close modal via background" at bounding box center [1264, 205] width 15 height 15
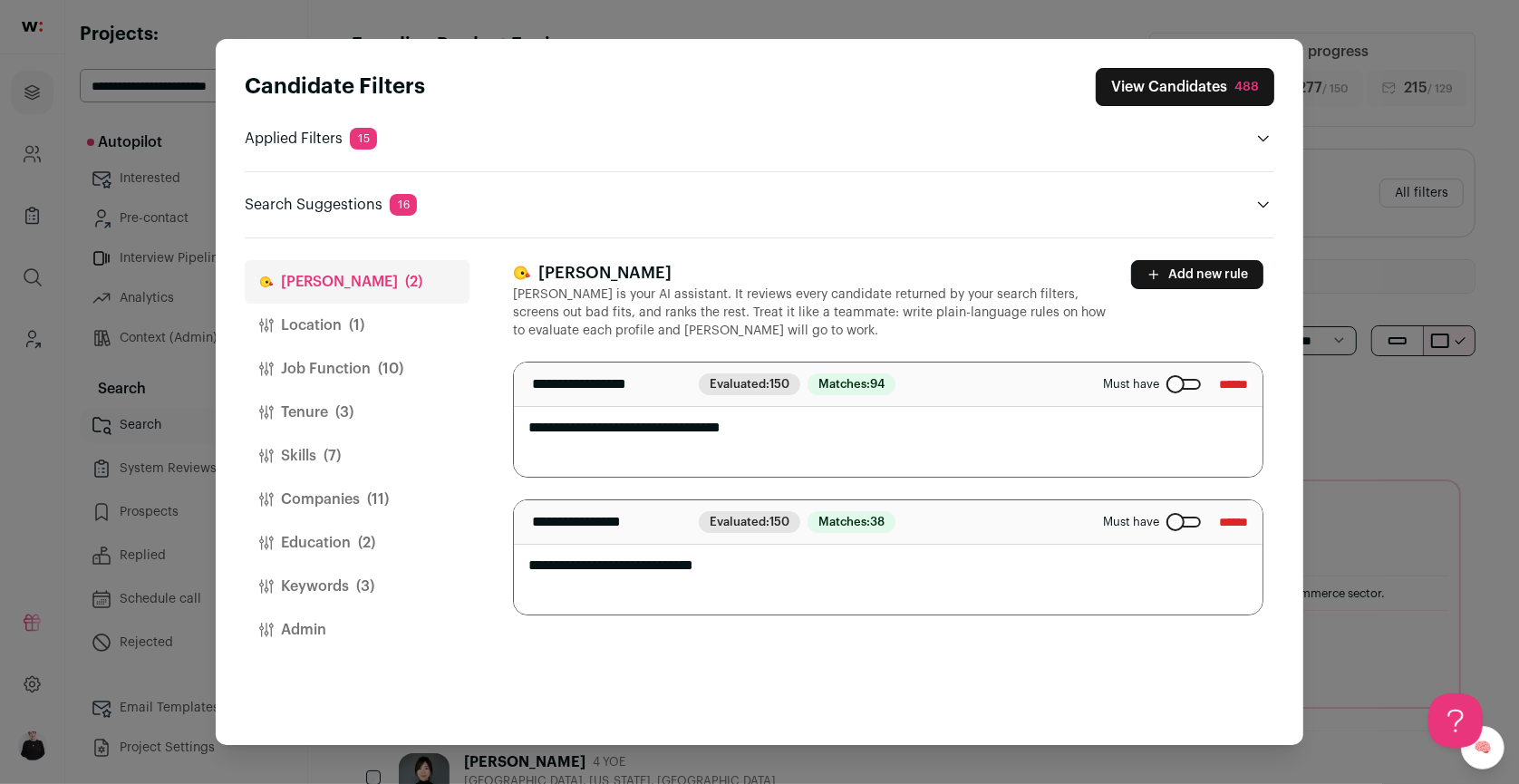
click at [331, 368] on button "Job Function (10)" at bounding box center [356, 369] width 225 height 44
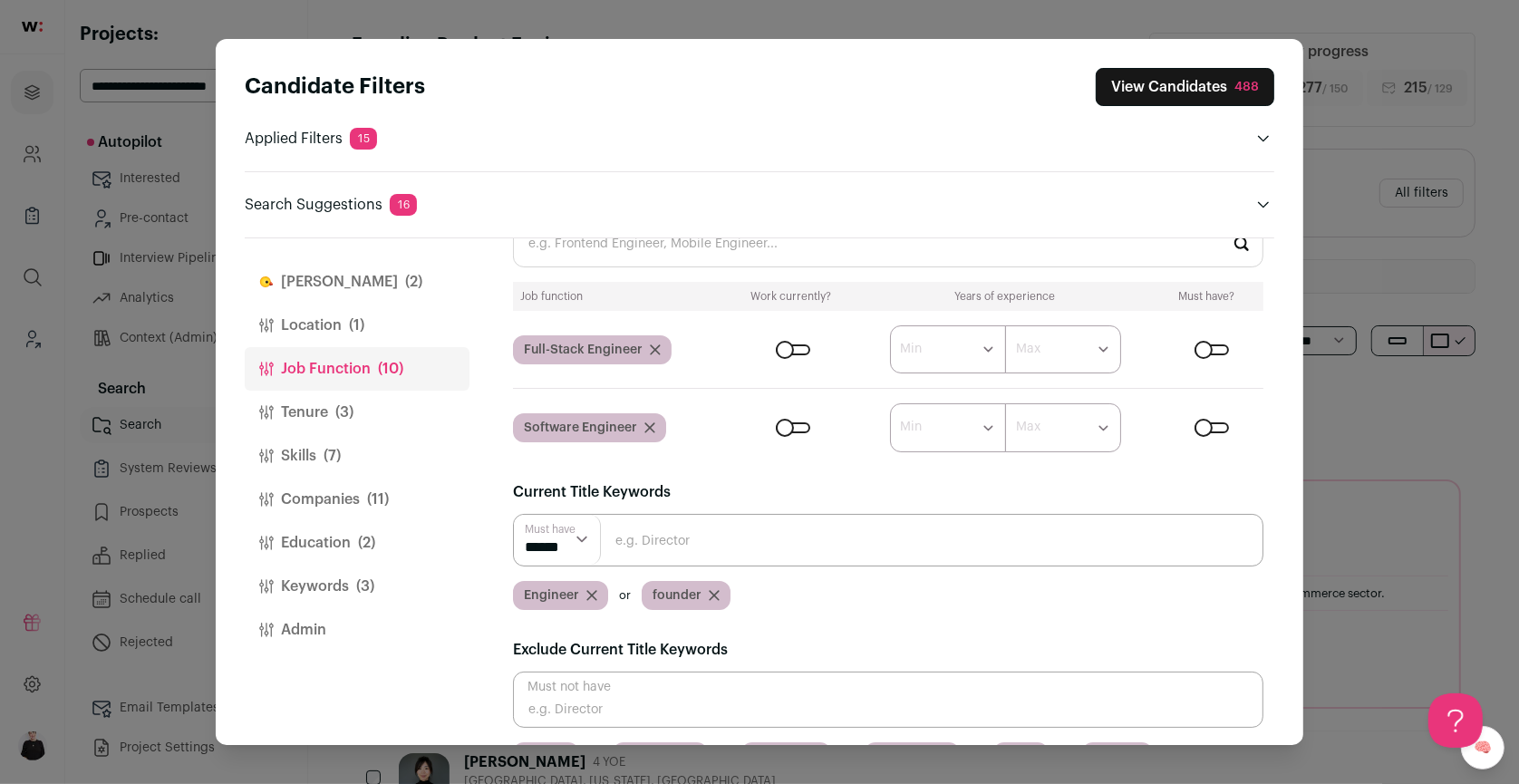
scroll to position [114, 0]
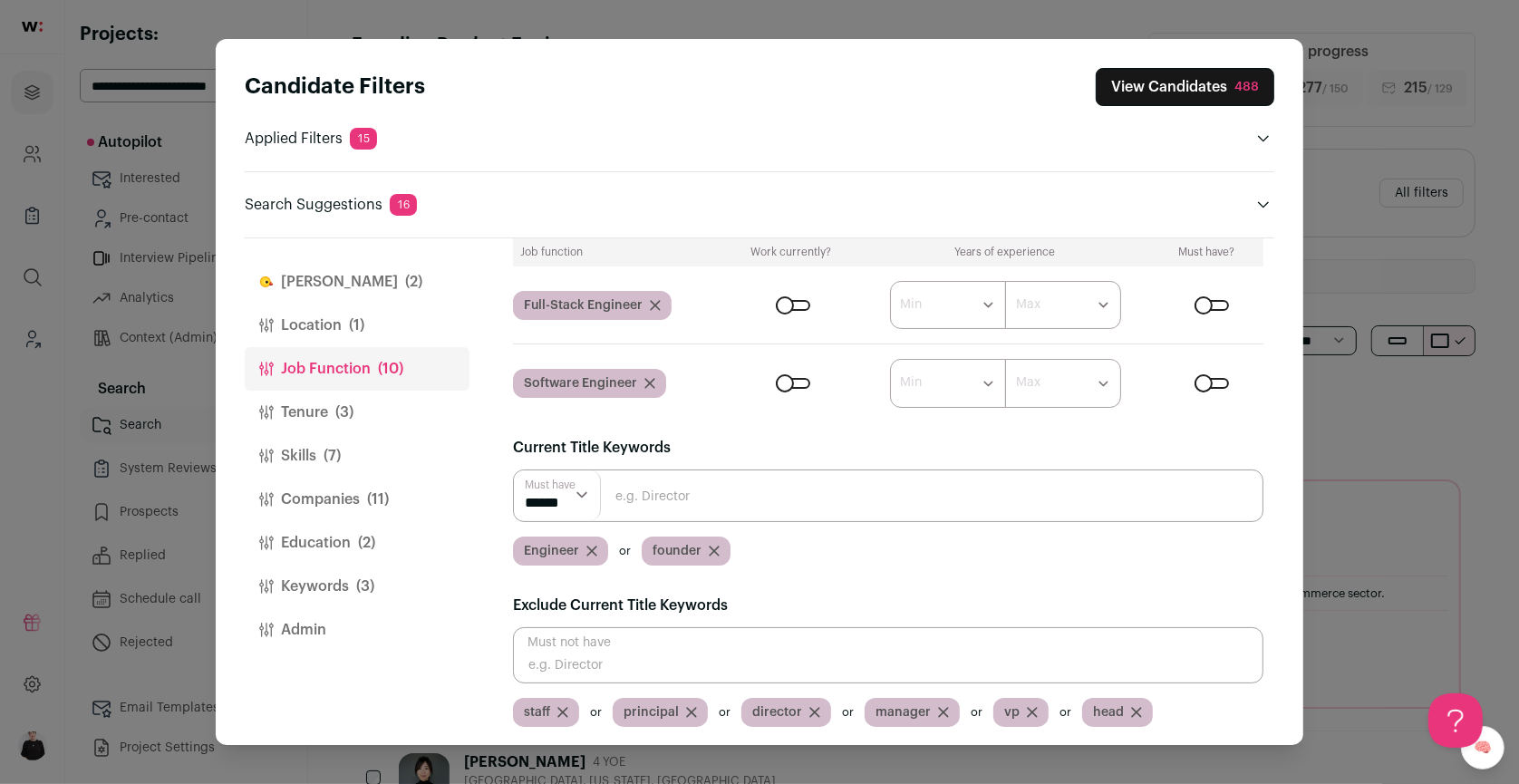
click at [1267, 199] on icon "Close modal via background" at bounding box center [1264, 205] width 15 height 15
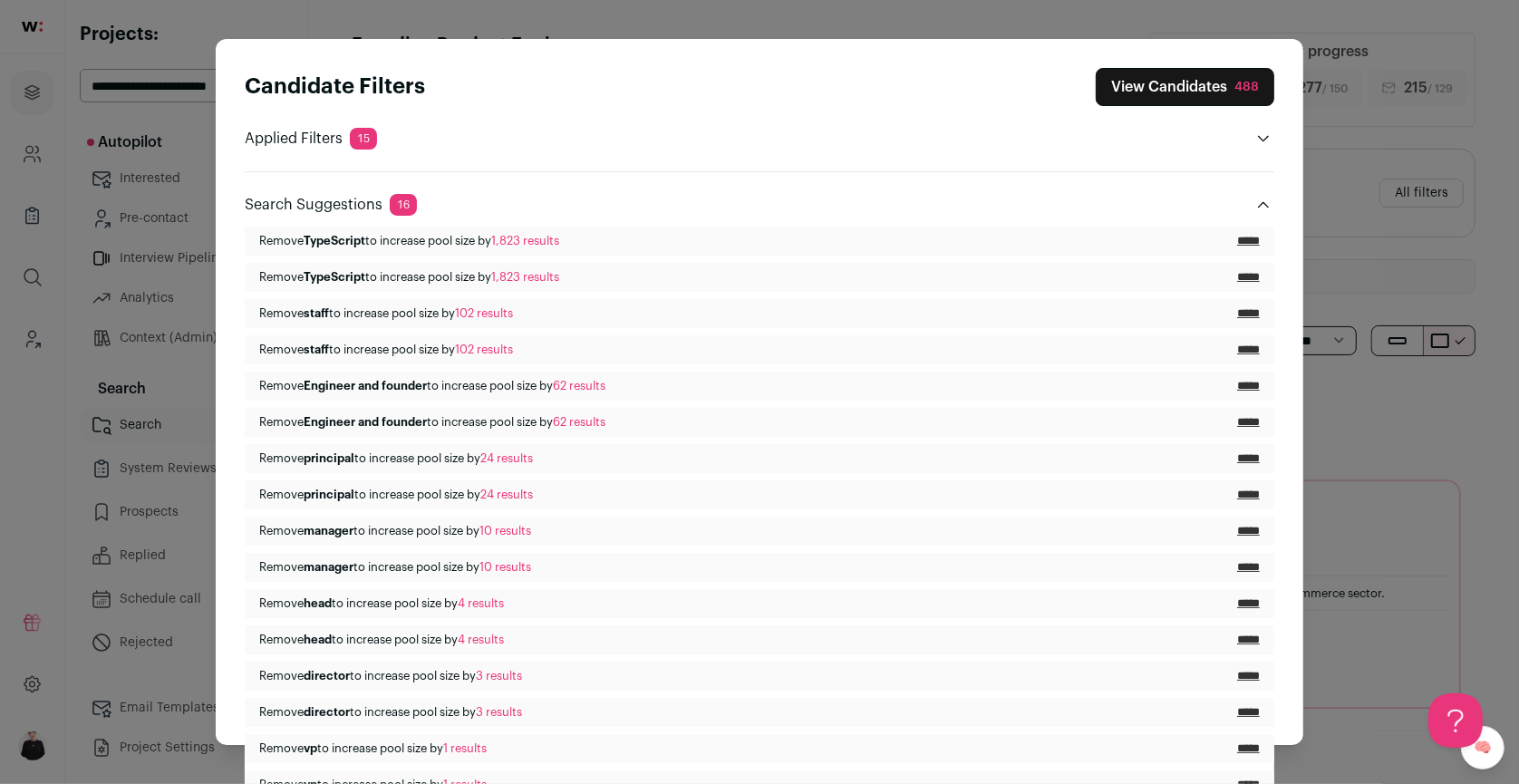
click at [1238, 314] on input "*****" at bounding box center [1248, 314] width 23 height 15
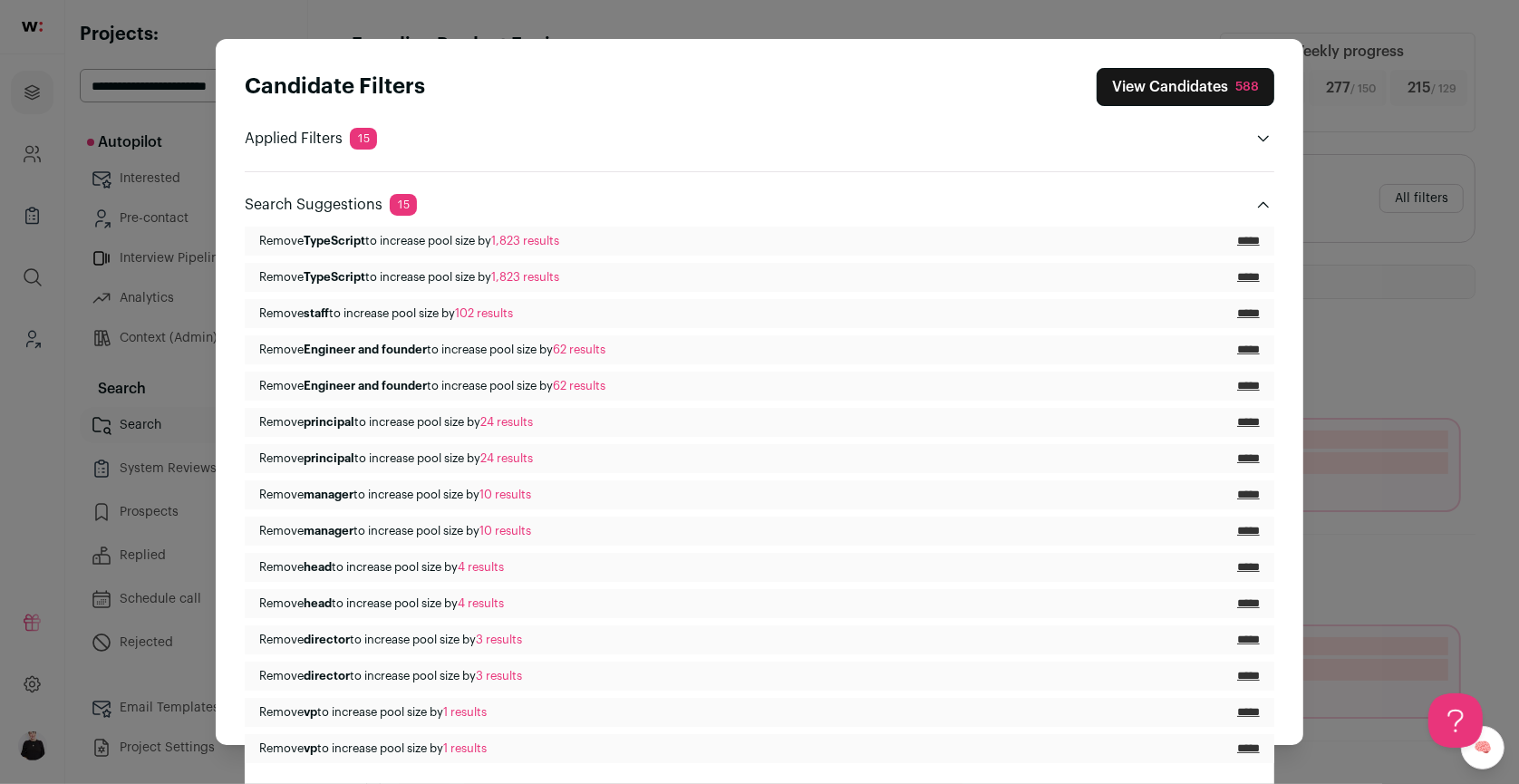
click at [1108, 71] on button "View Candidates 588" at bounding box center [1185, 88] width 178 height 38
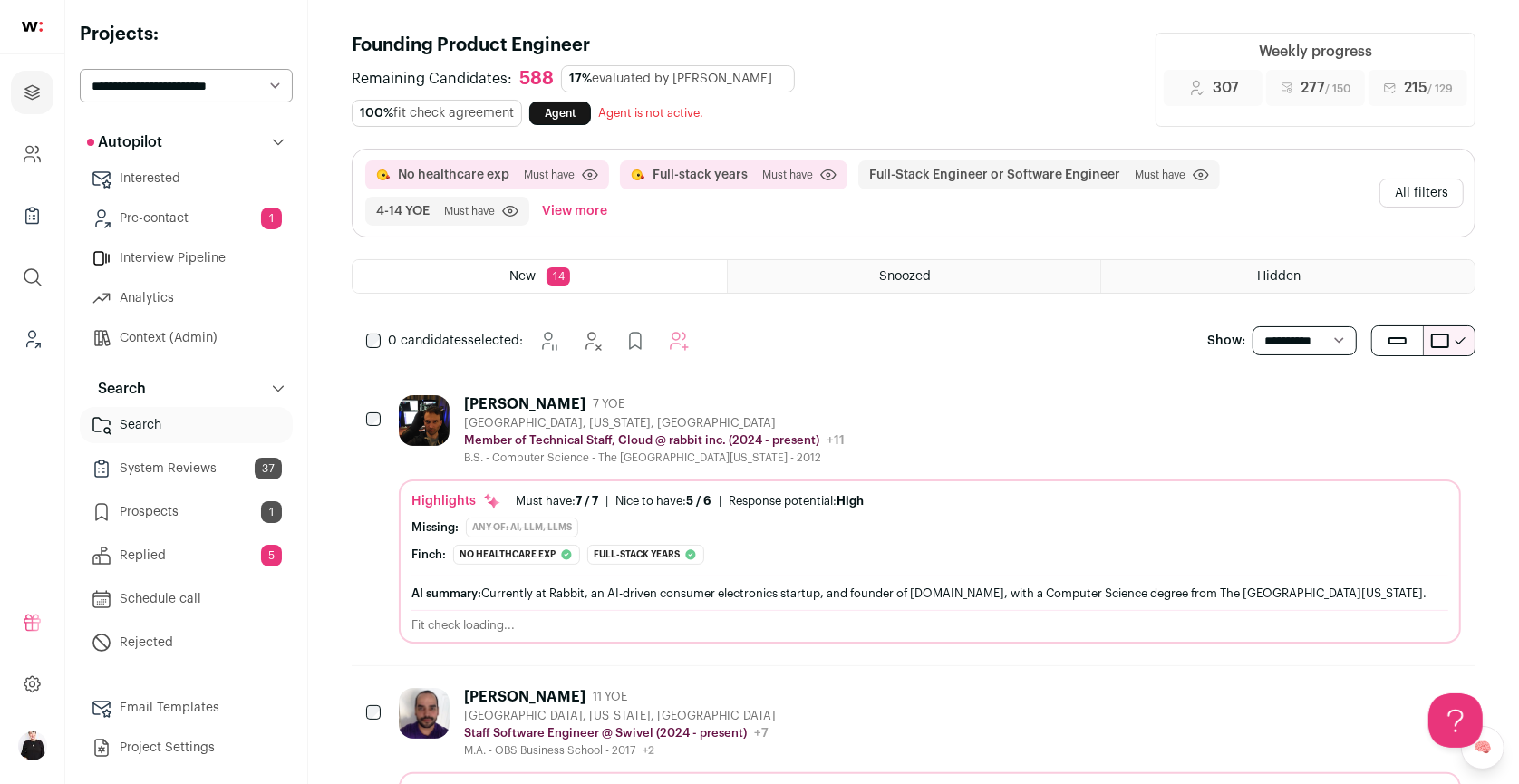
scroll to position [0, 0]
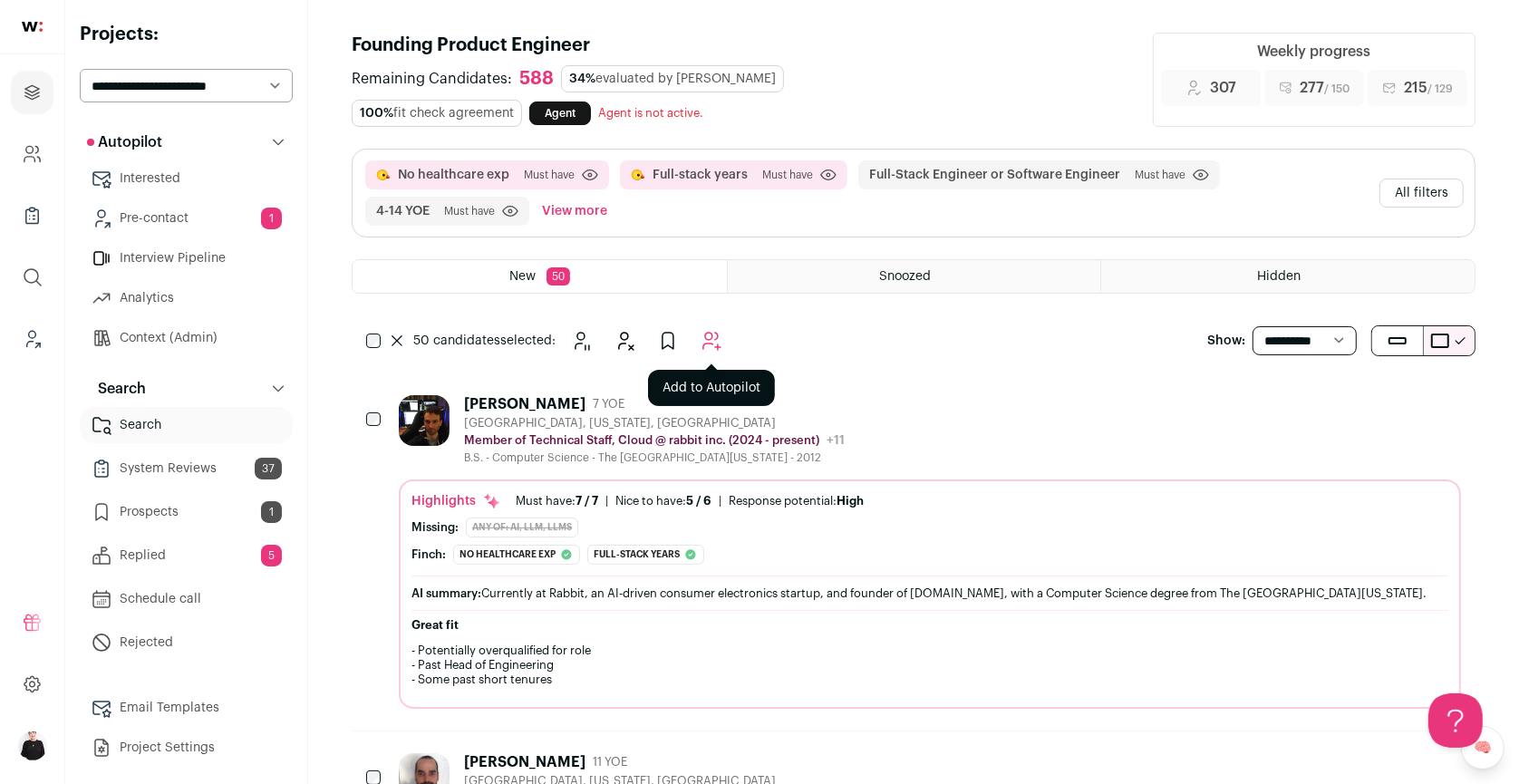
click at [707, 330] on icon "Add to Autopilot" at bounding box center [712, 341] width 22 height 22
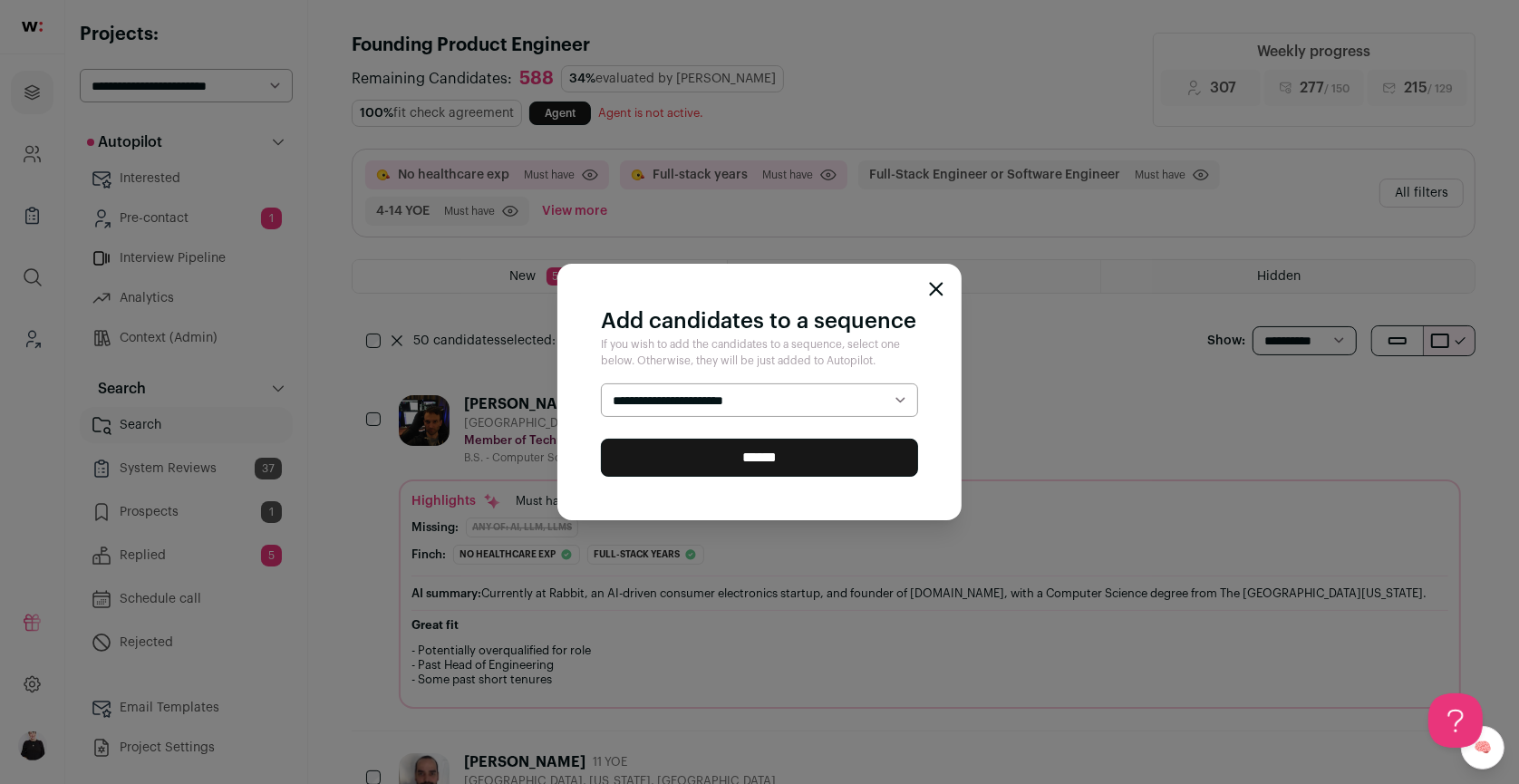
select select "*****"
click at [797, 450] on input "******" at bounding box center [760, 458] width 317 height 38
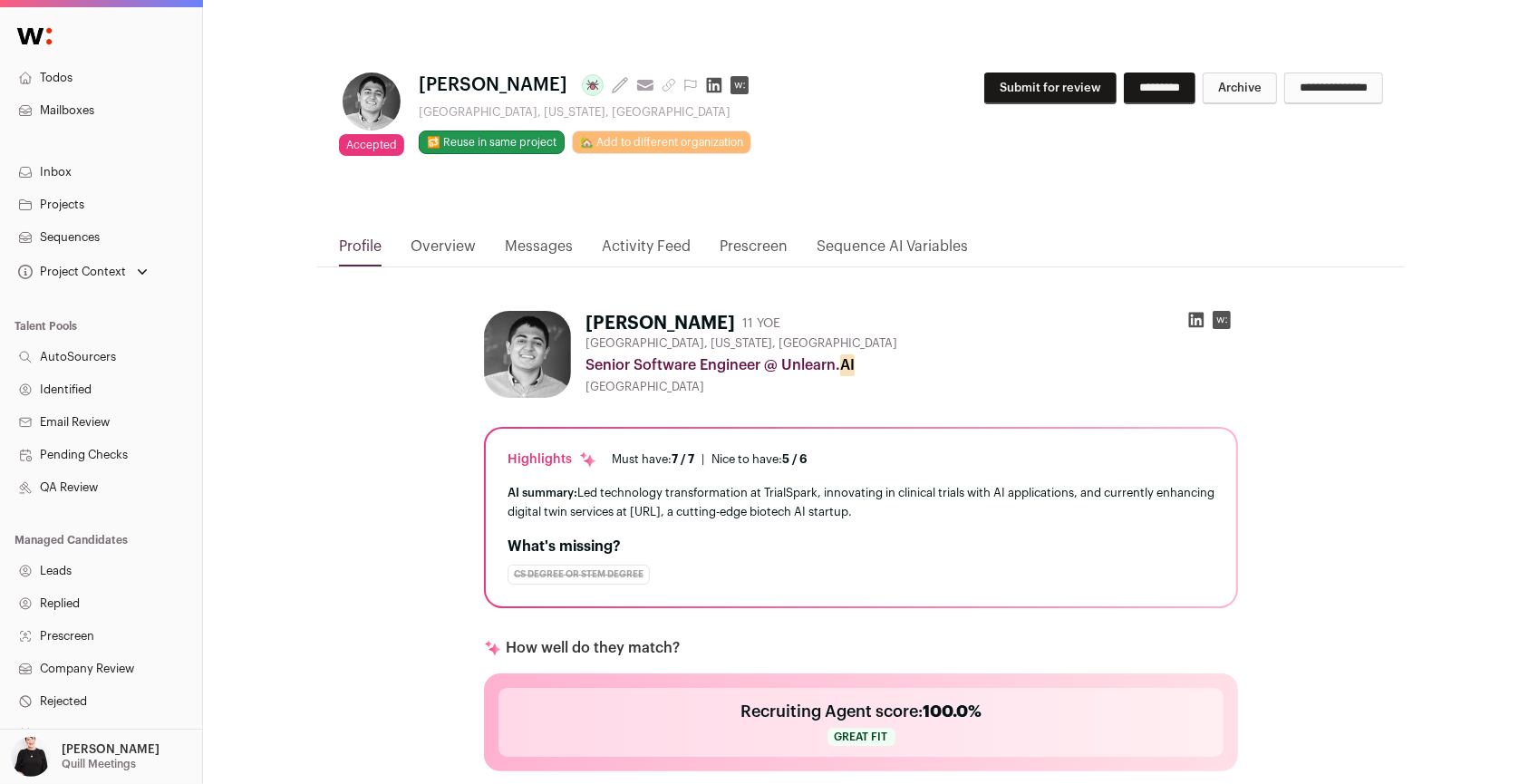
click at [521, 244] on link "Messages" at bounding box center [539, 251] width 68 height 31
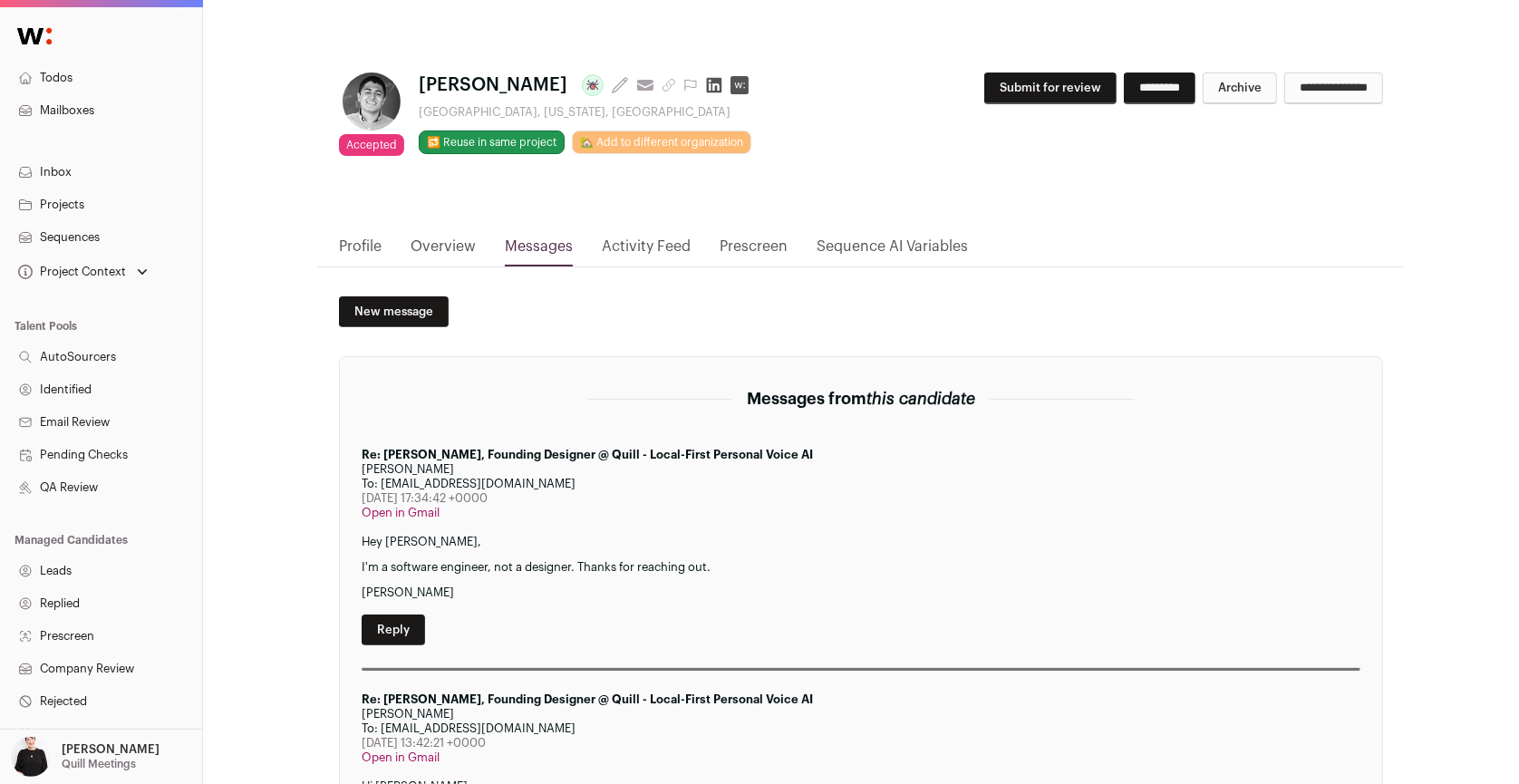
click at [646, 242] on link "Activity Feed" at bounding box center [646, 251] width 88 height 31
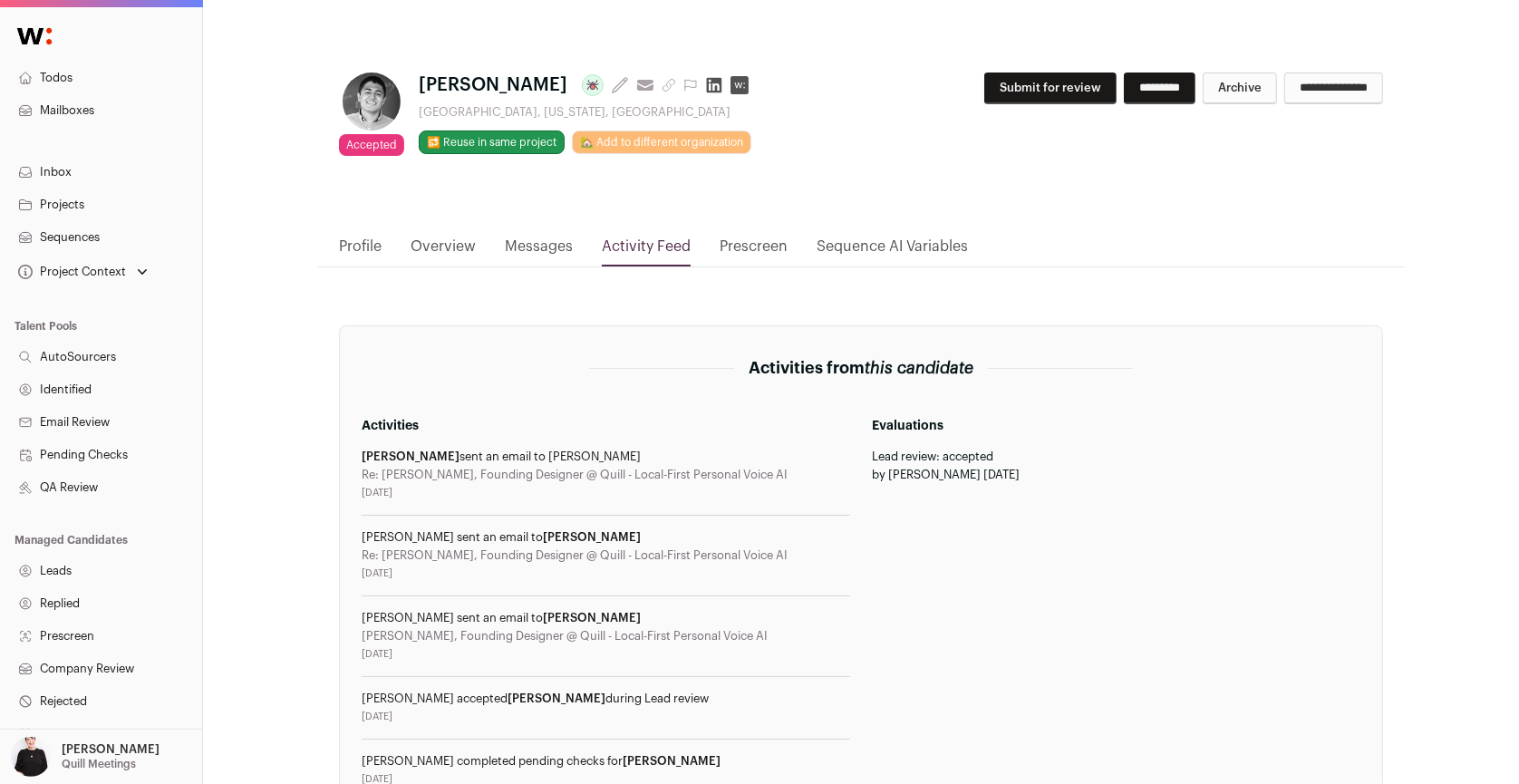
click at [358, 250] on link "Profile" at bounding box center [360, 251] width 43 height 31
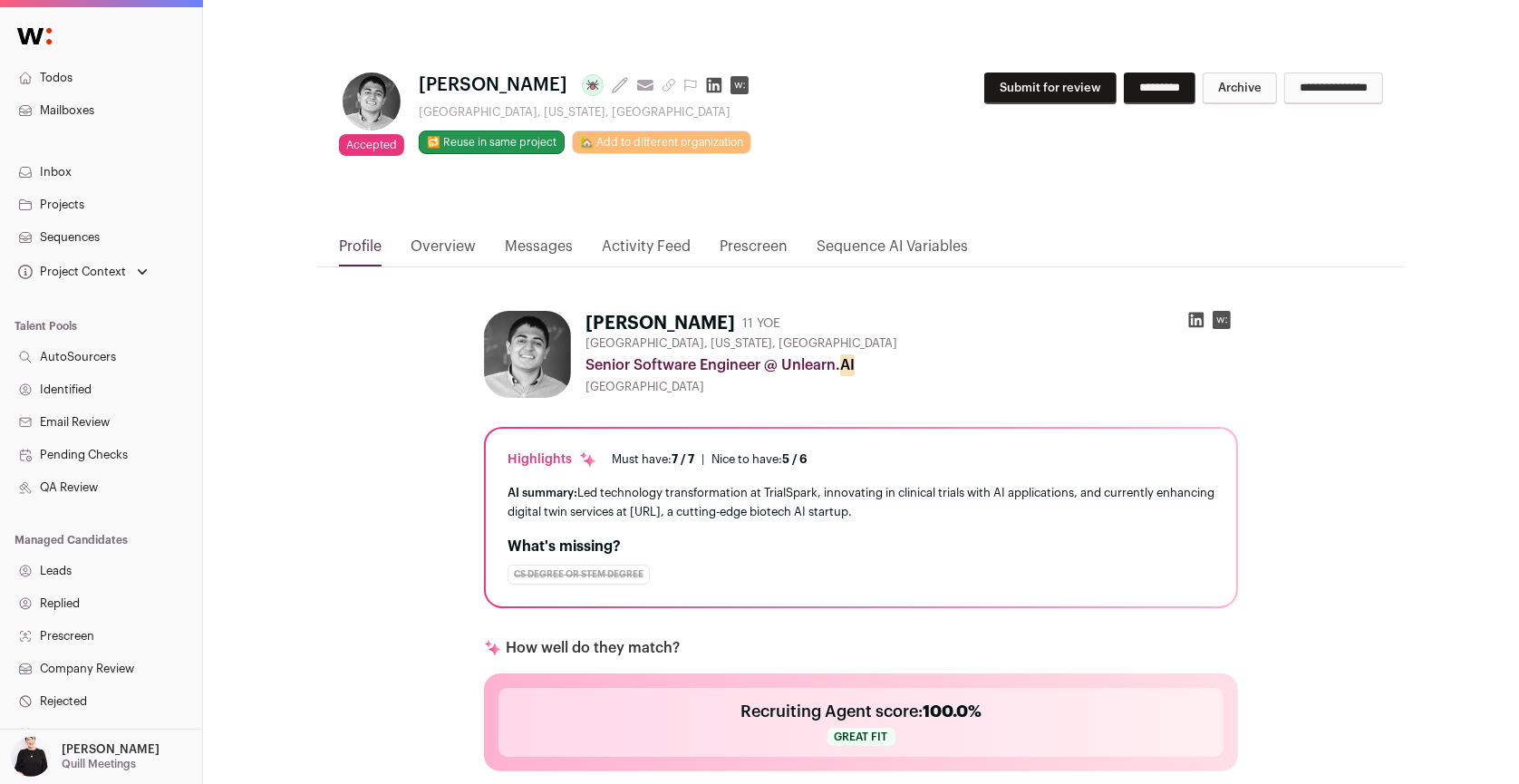
drag, startPoint x: 514, startPoint y: 78, endPoint x: 420, endPoint y: 78, distance: 94.0
click at [420, 78] on h1 "Mitul Patel Last update: 9 days ago View most recent conversation in Front" at bounding box center [587, 86] width 337 height 26
copy span "Mitul Patel"
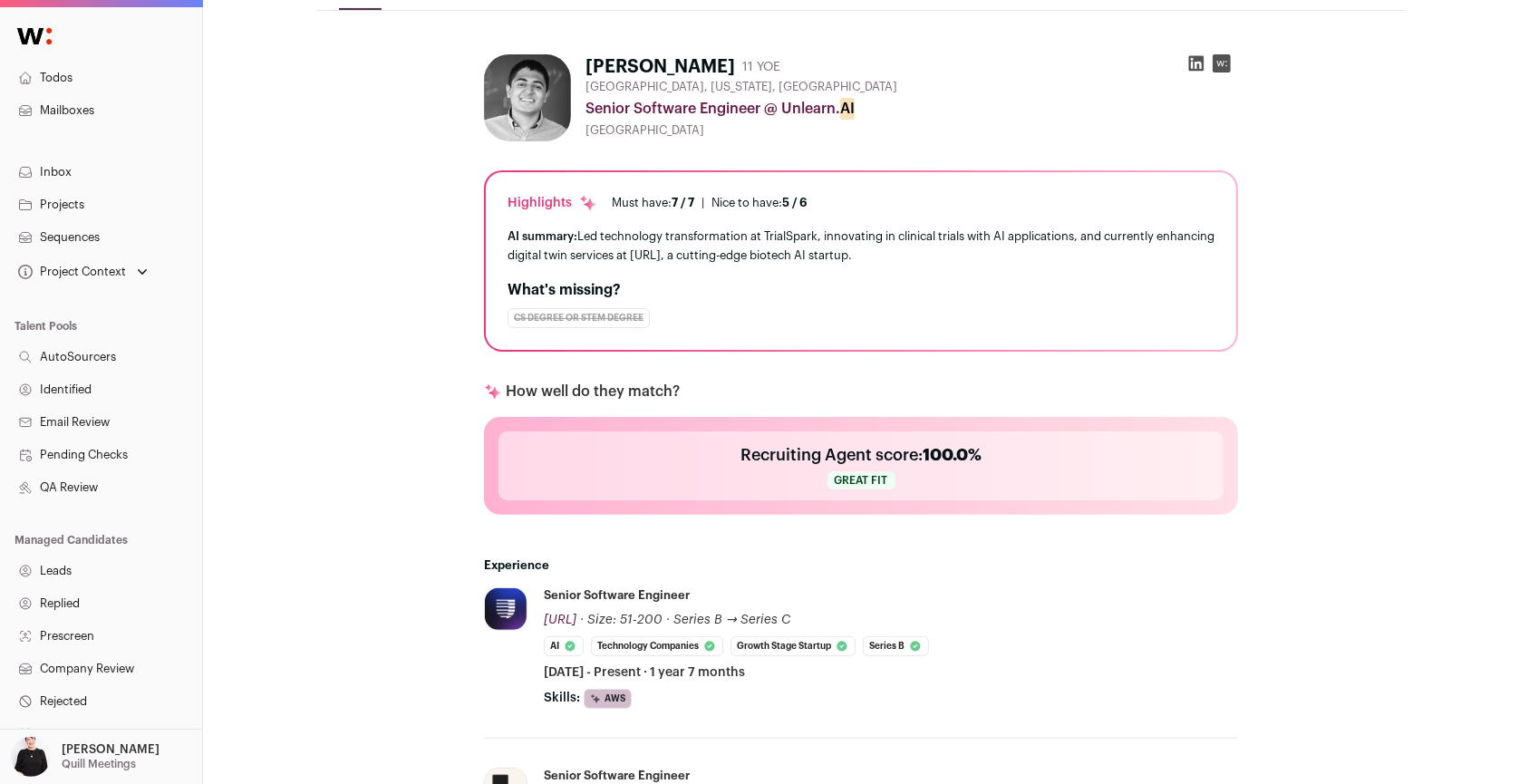
scroll to position [279, 0]
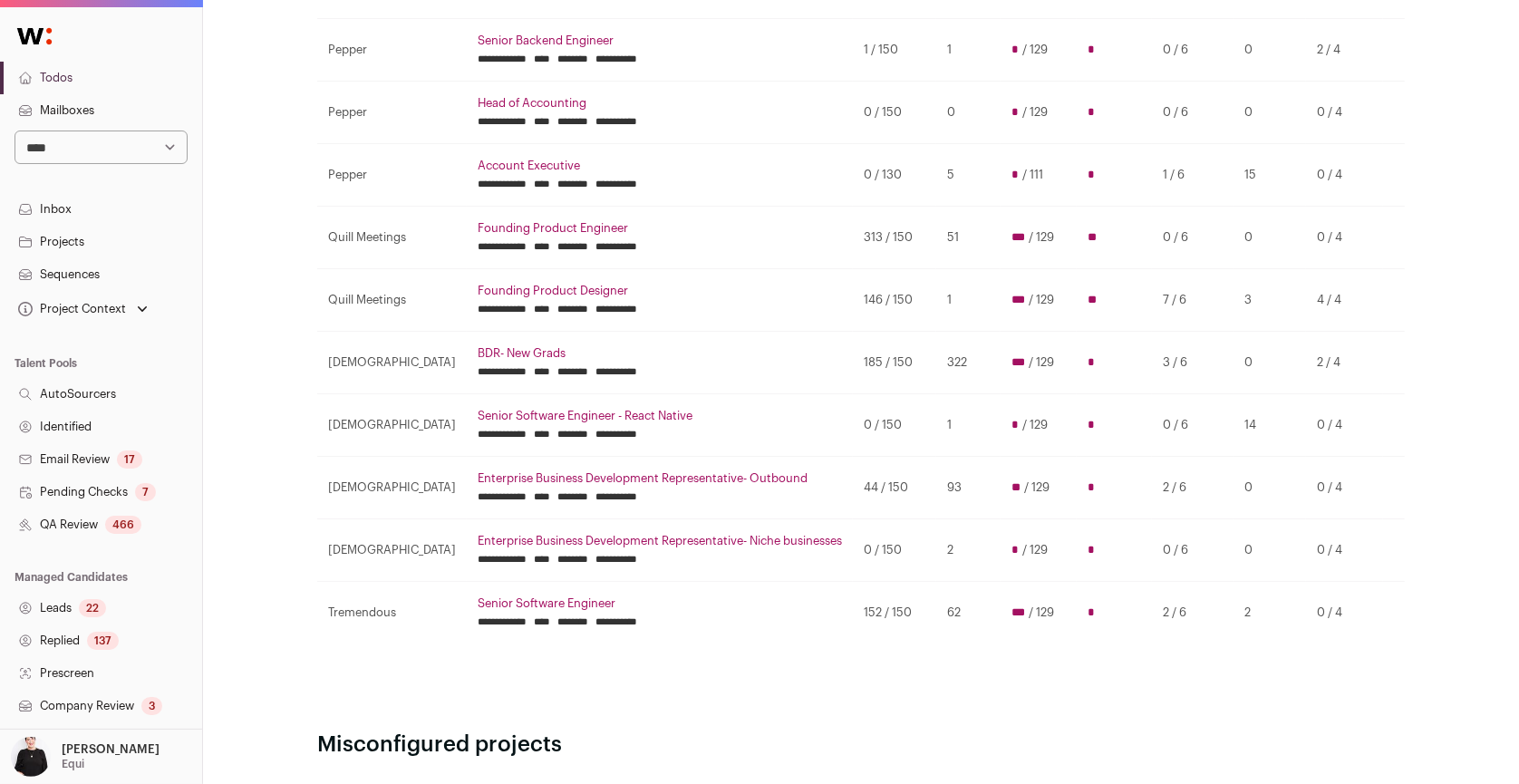
scroll to position [651, 0]
click at [183, 150] on select "**********" at bounding box center [101, 147] width 173 height 34
select select "*****"
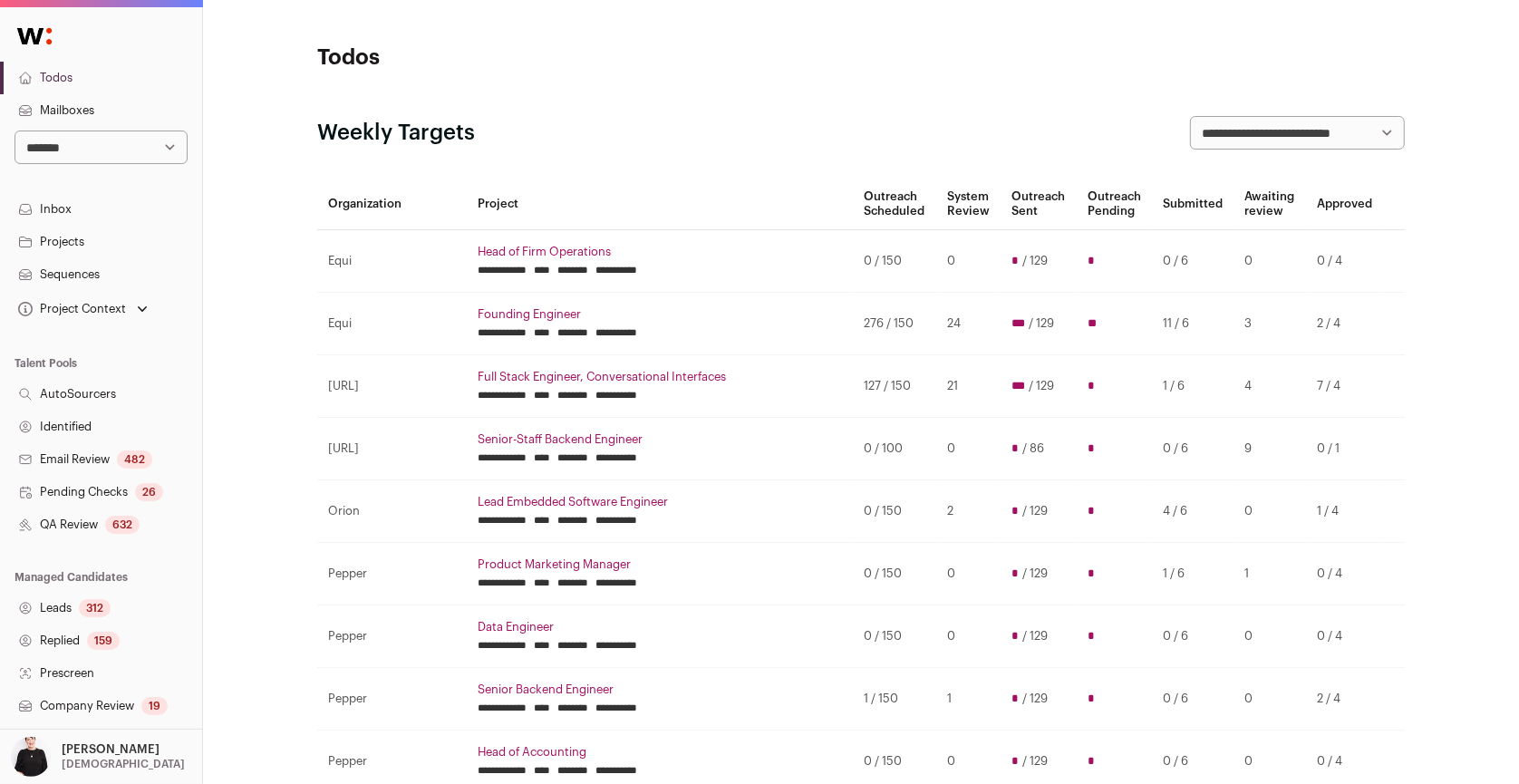
scroll to position [257, 0]
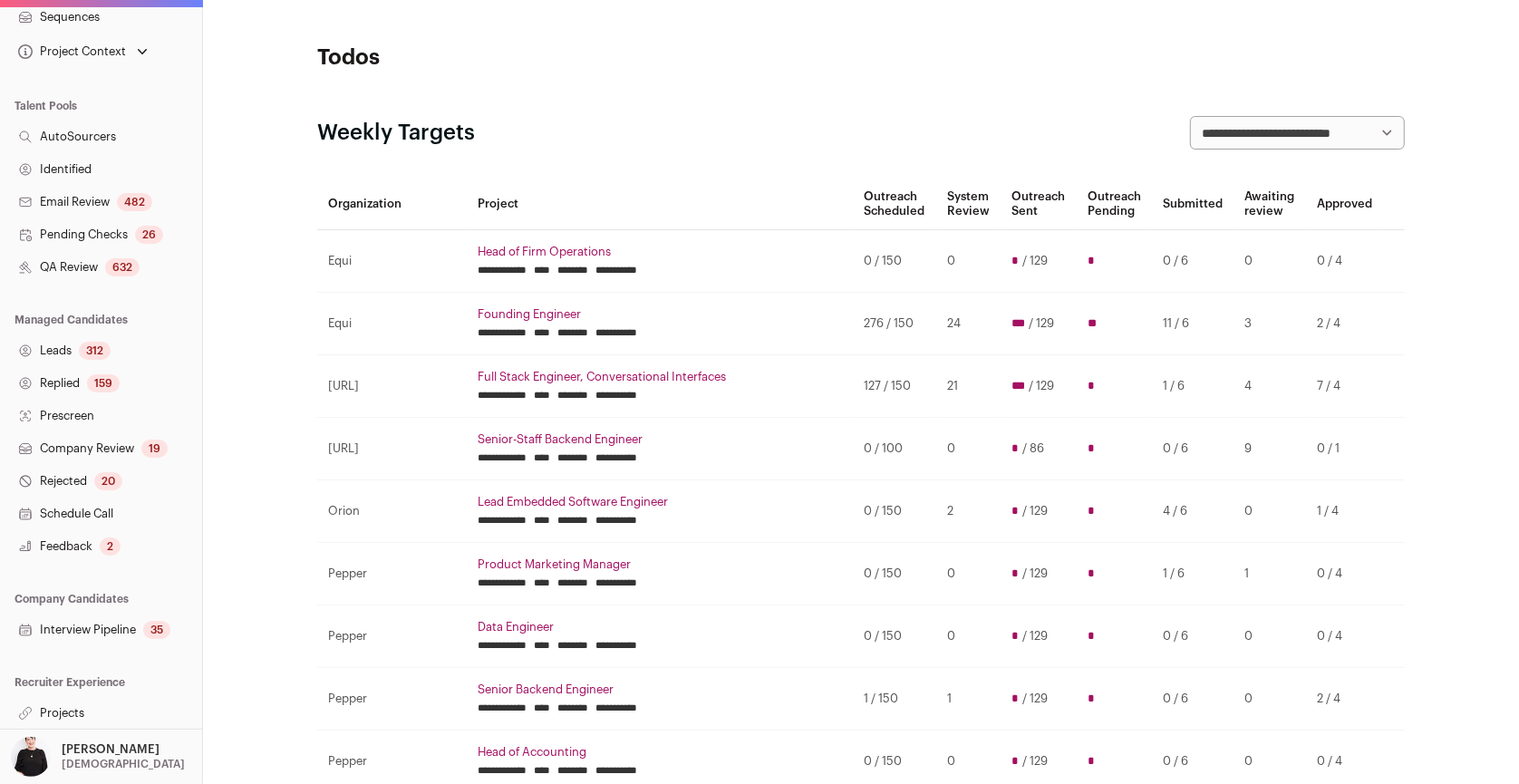
click at [67, 707] on link "Projects" at bounding box center [101, 714] width 202 height 33
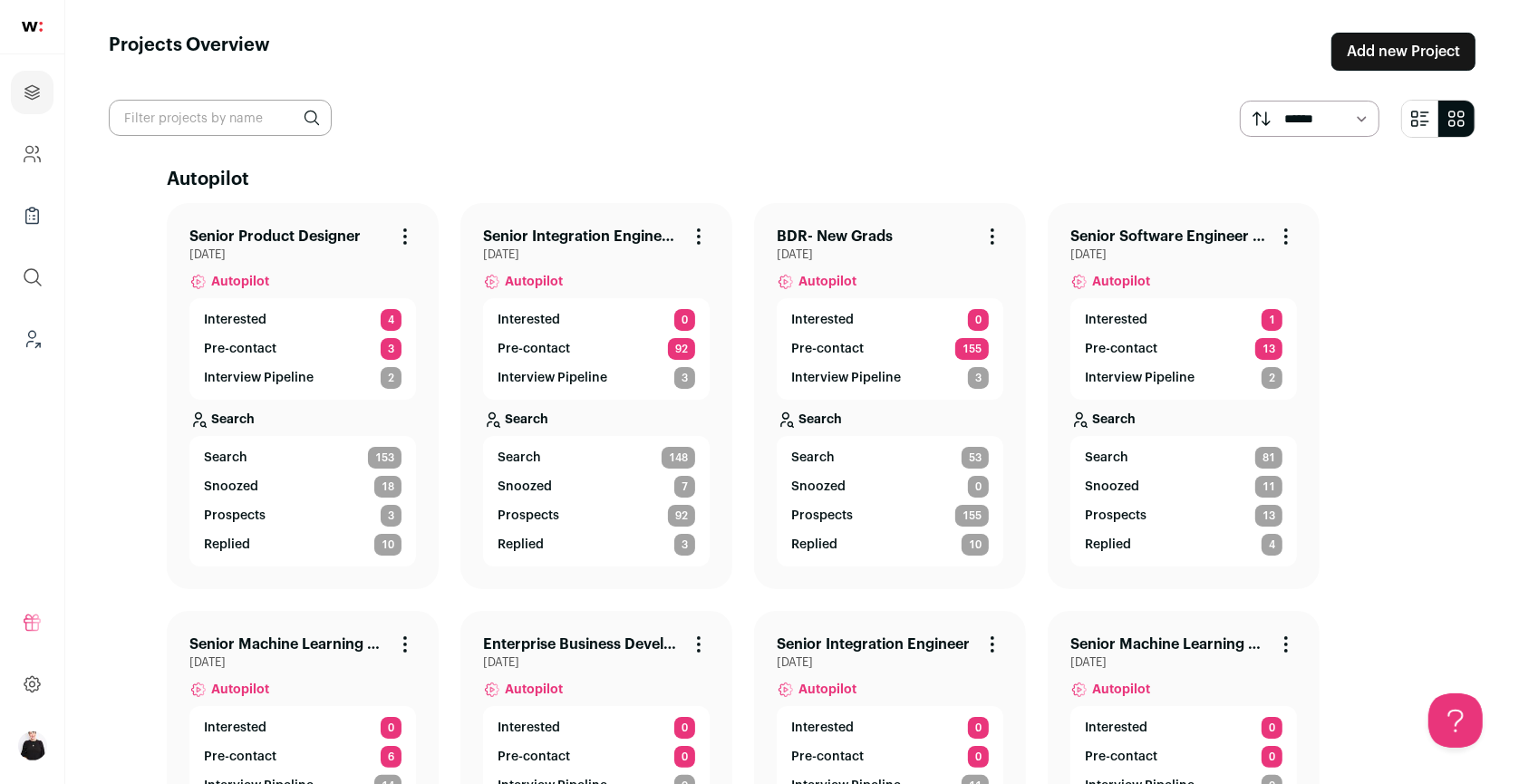
click at [813, 226] on link "BDR- New Grads" at bounding box center [834, 237] width 116 height 22
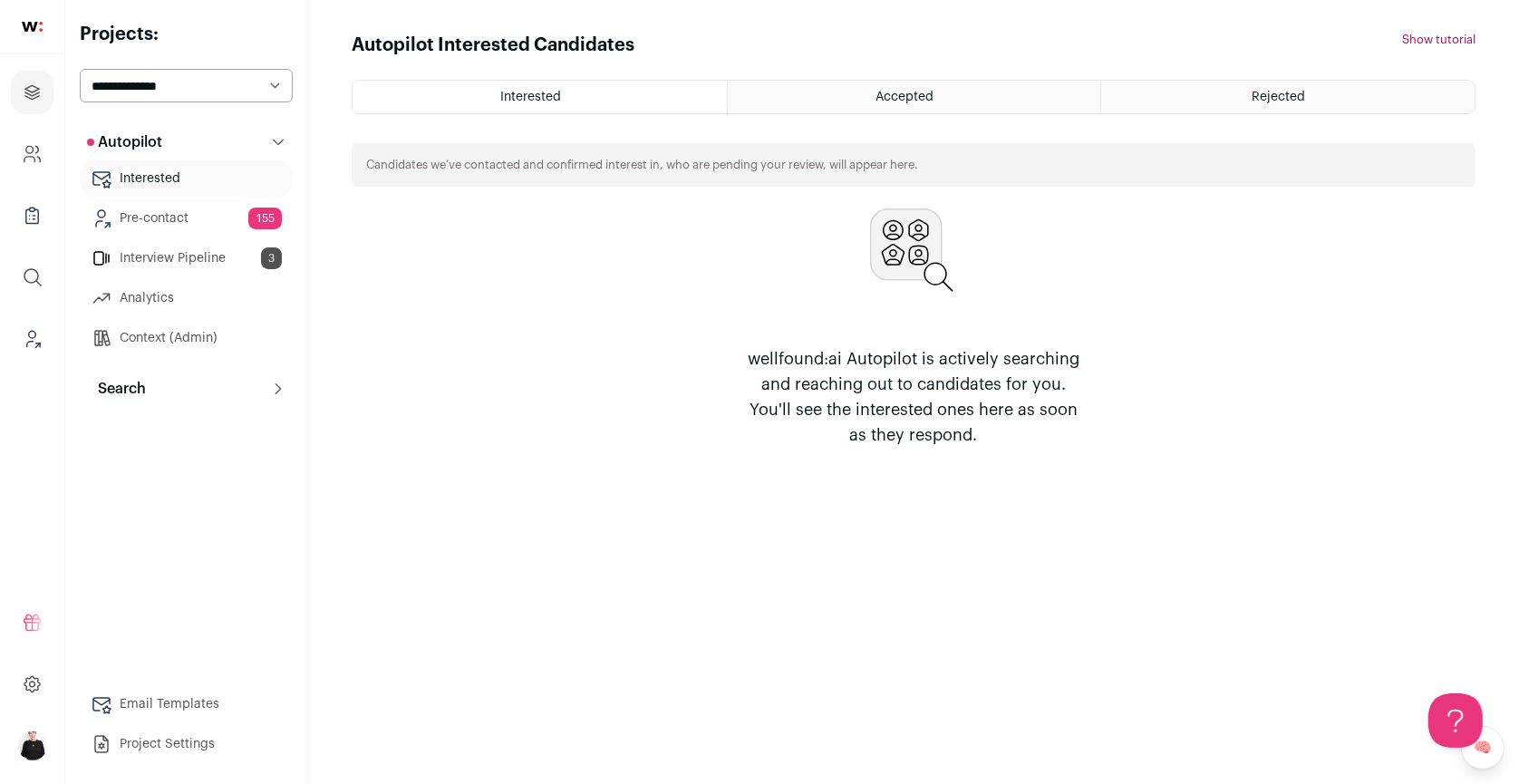
click at [120, 386] on p "Search" at bounding box center [116, 389] width 59 height 22
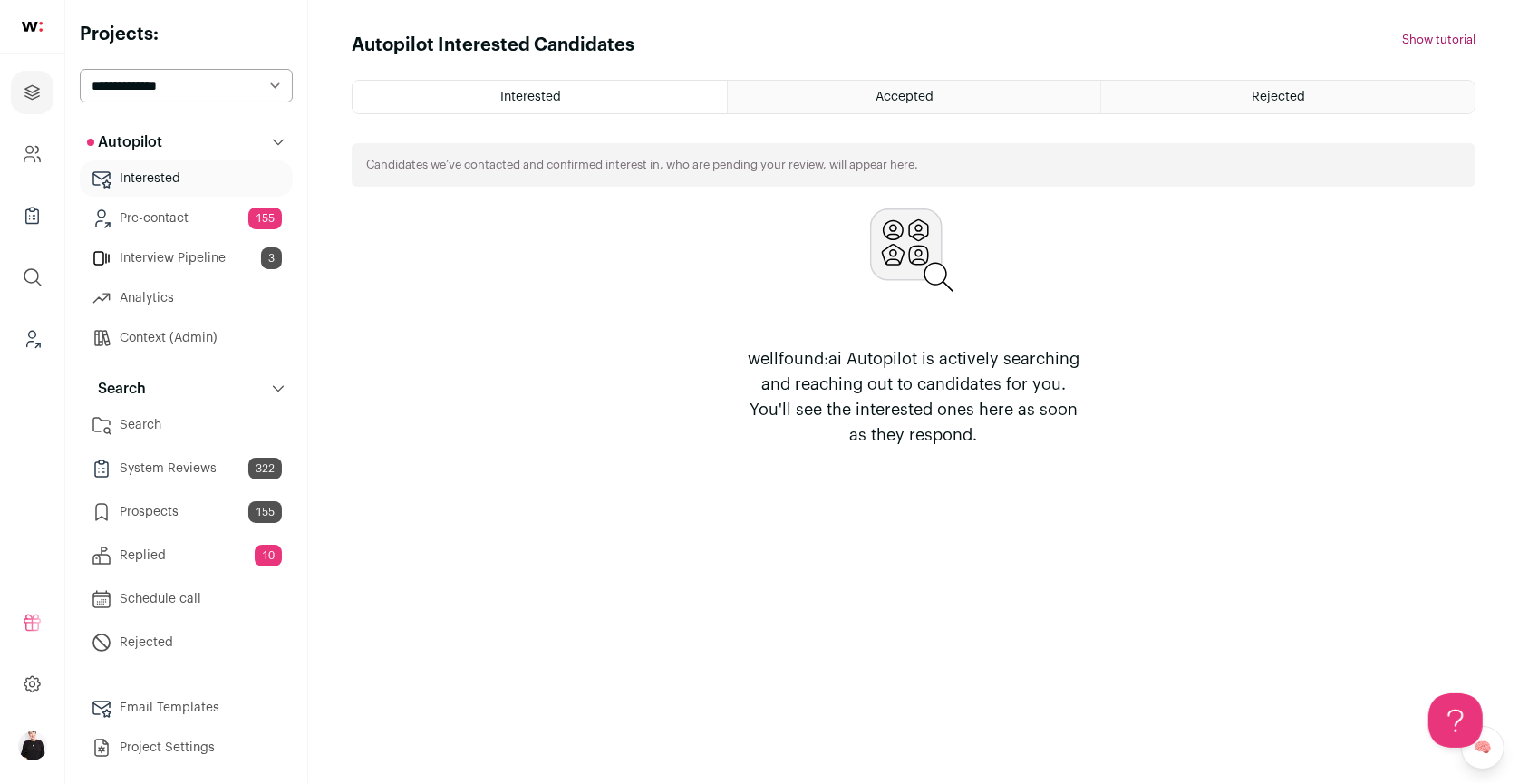
click at [156, 415] on link "Search" at bounding box center [186, 425] width 213 height 36
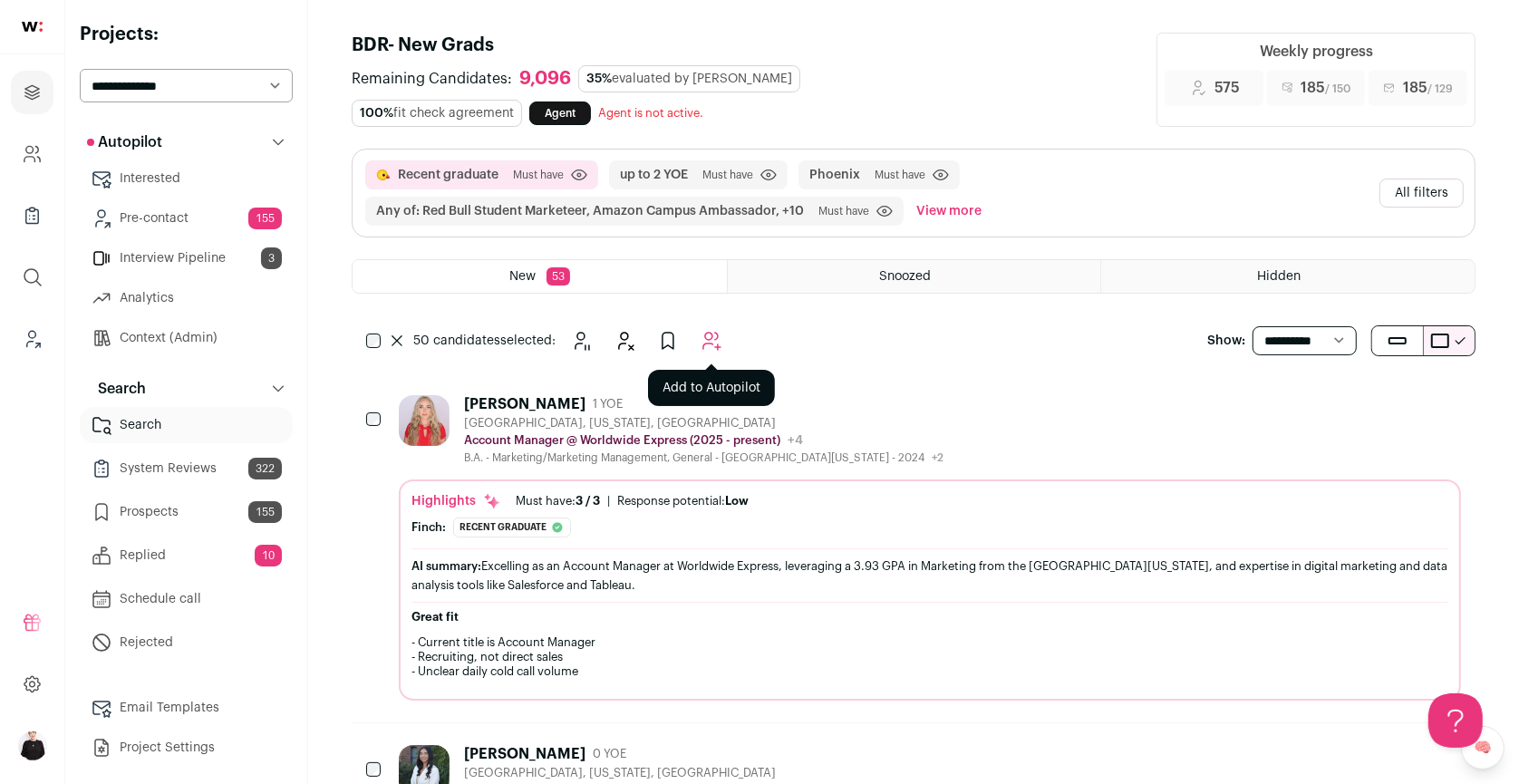
click at [699, 334] on button "Add to Autopilot" at bounding box center [712, 341] width 36 height 36
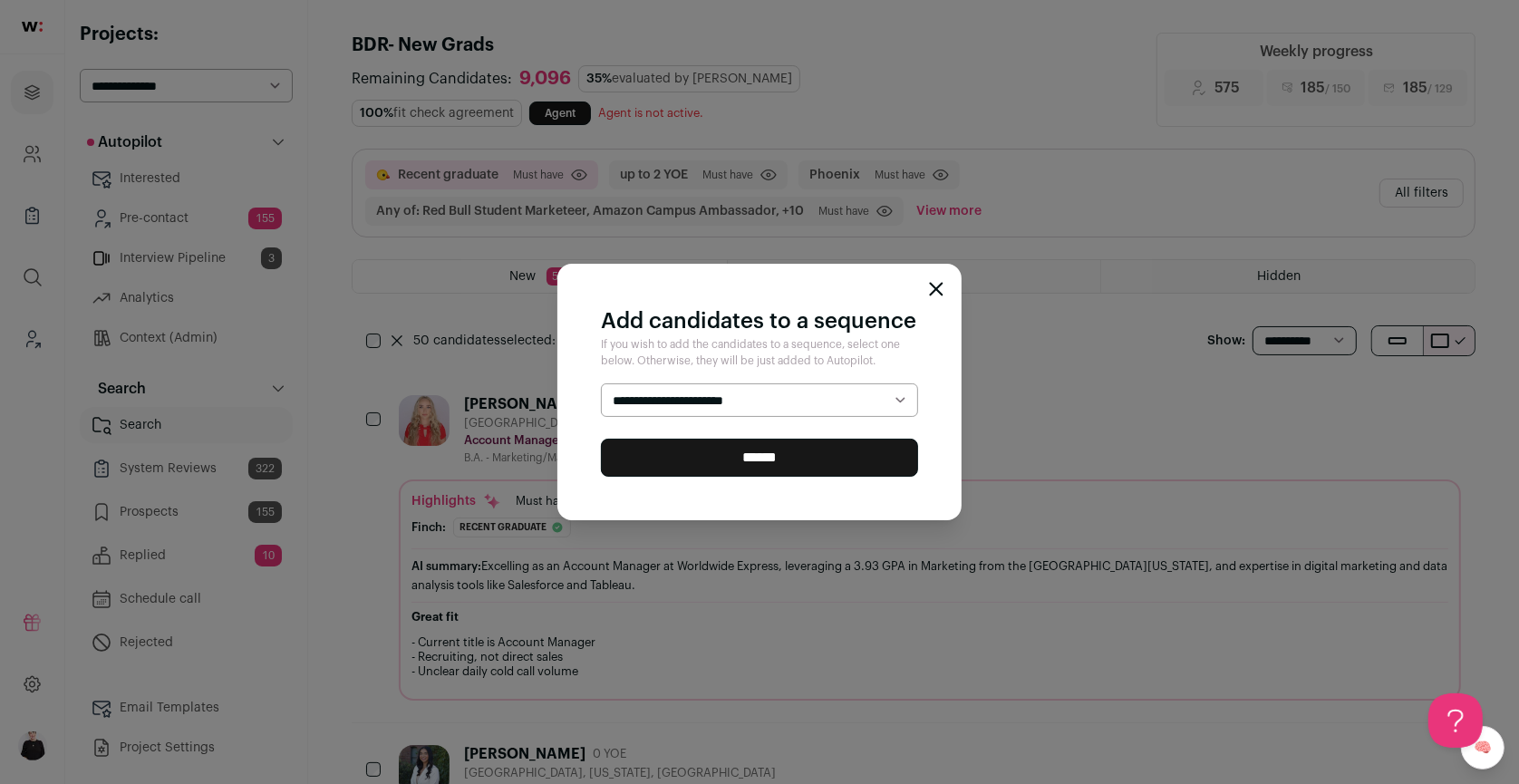
select select "*****"
click at [826, 464] on input "******" at bounding box center [760, 458] width 317 height 38
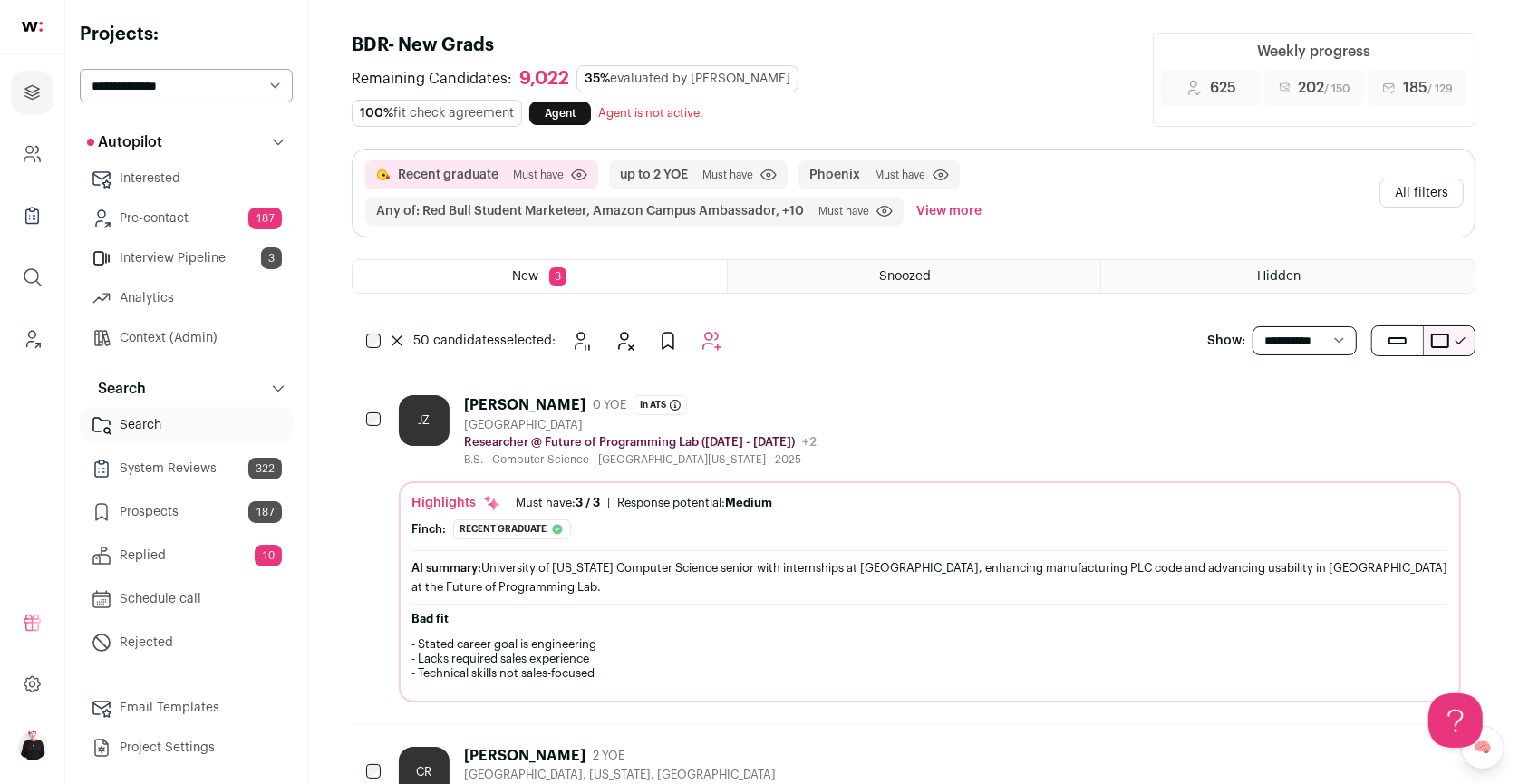
click at [274, 86] on select "**********" at bounding box center [186, 86] width 213 height 34
select select "*****"
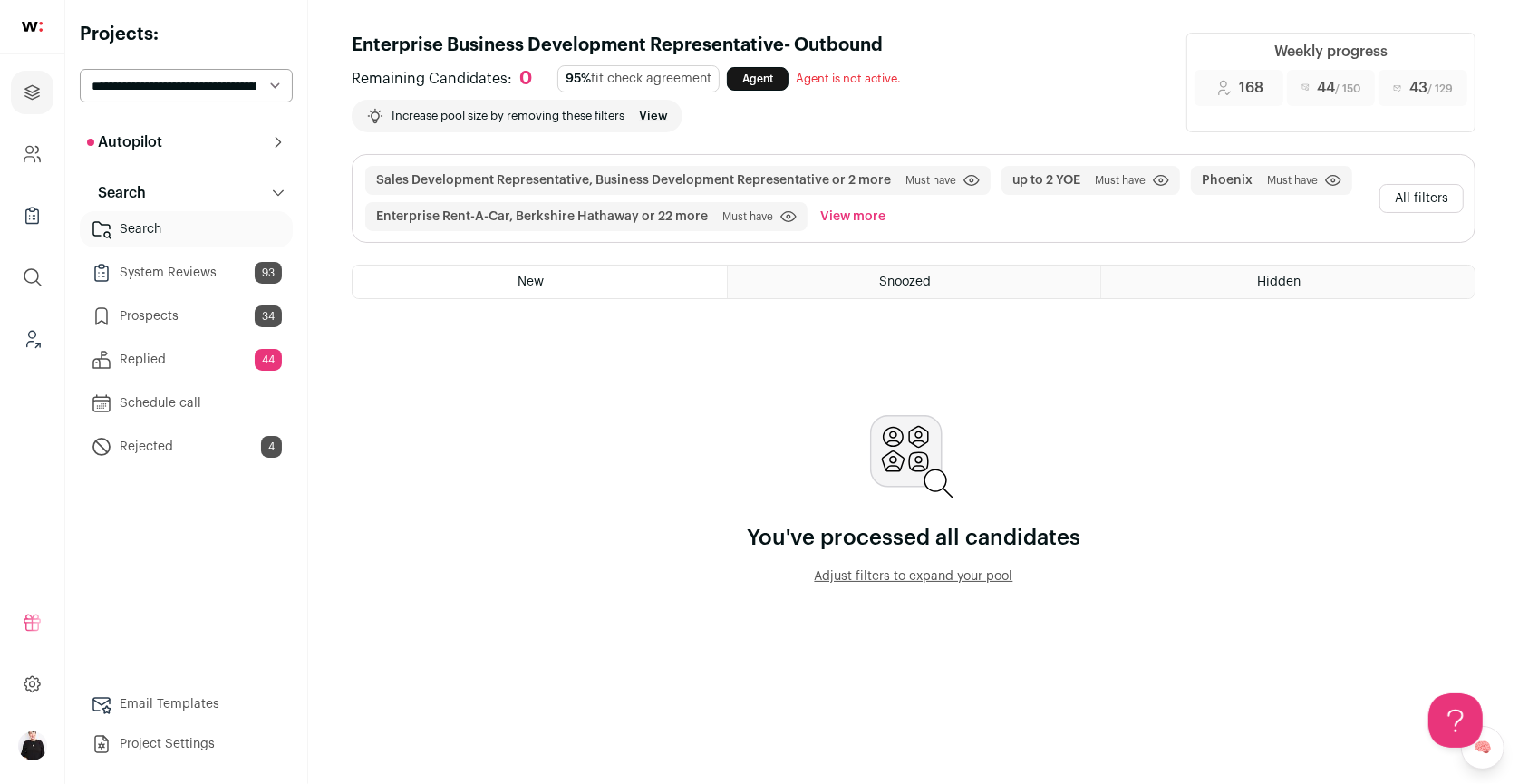
click at [160, 237] on link "Search" at bounding box center [186, 230] width 213 height 36
click at [130, 230] on link "Search" at bounding box center [186, 230] width 213 height 36
click at [1410, 199] on button "All filters" at bounding box center [1421, 199] width 84 height 29
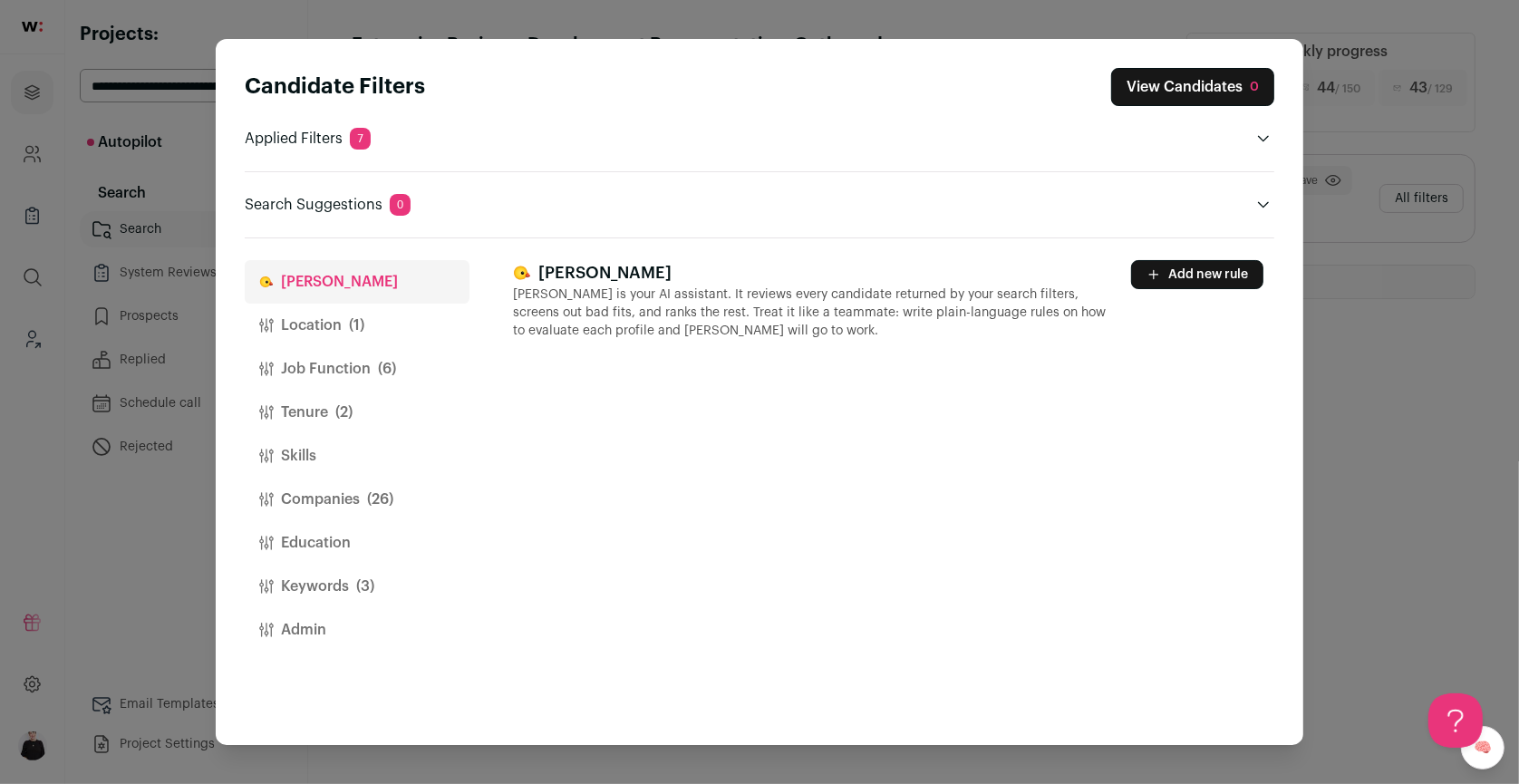
click at [321, 335] on button "Location (1)" at bounding box center [356, 325] width 225 height 44
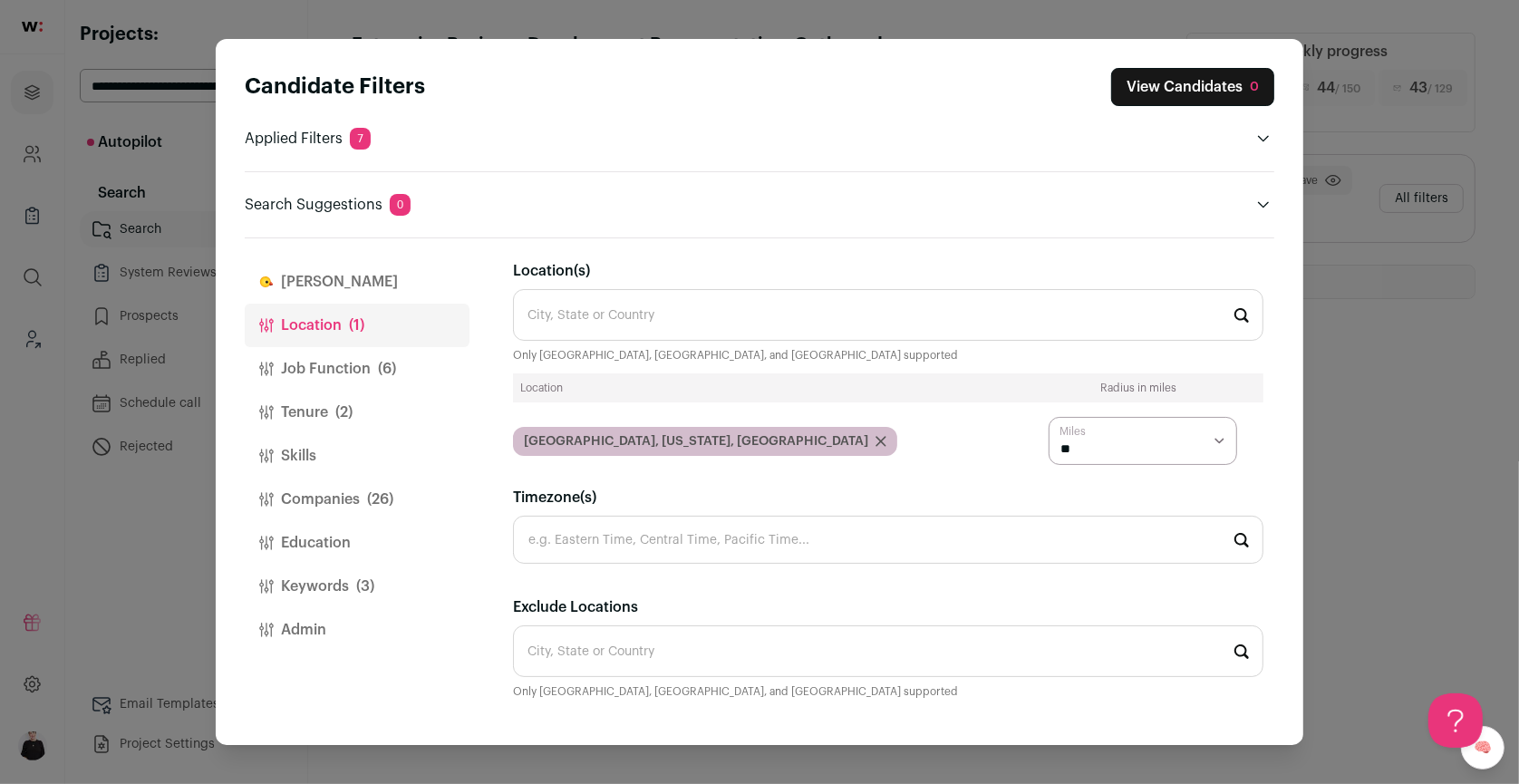
click at [294, 286] on button "[PERSON_NAME]" at bounding box center [356, 282] width 225 height 44
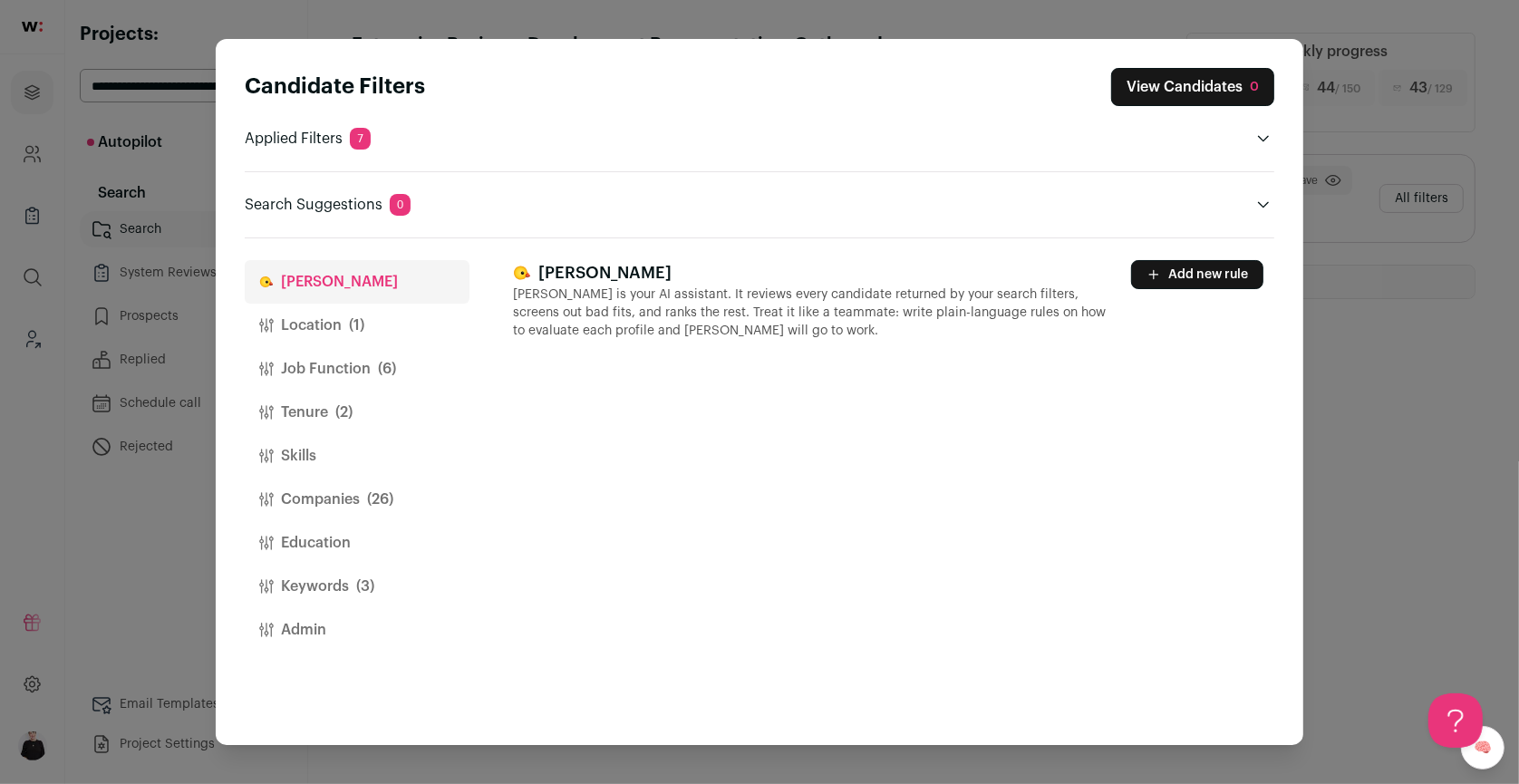
click at [1226, 273] on button "Add new rule" at bounding box center [1197, 274] width 132 height 29
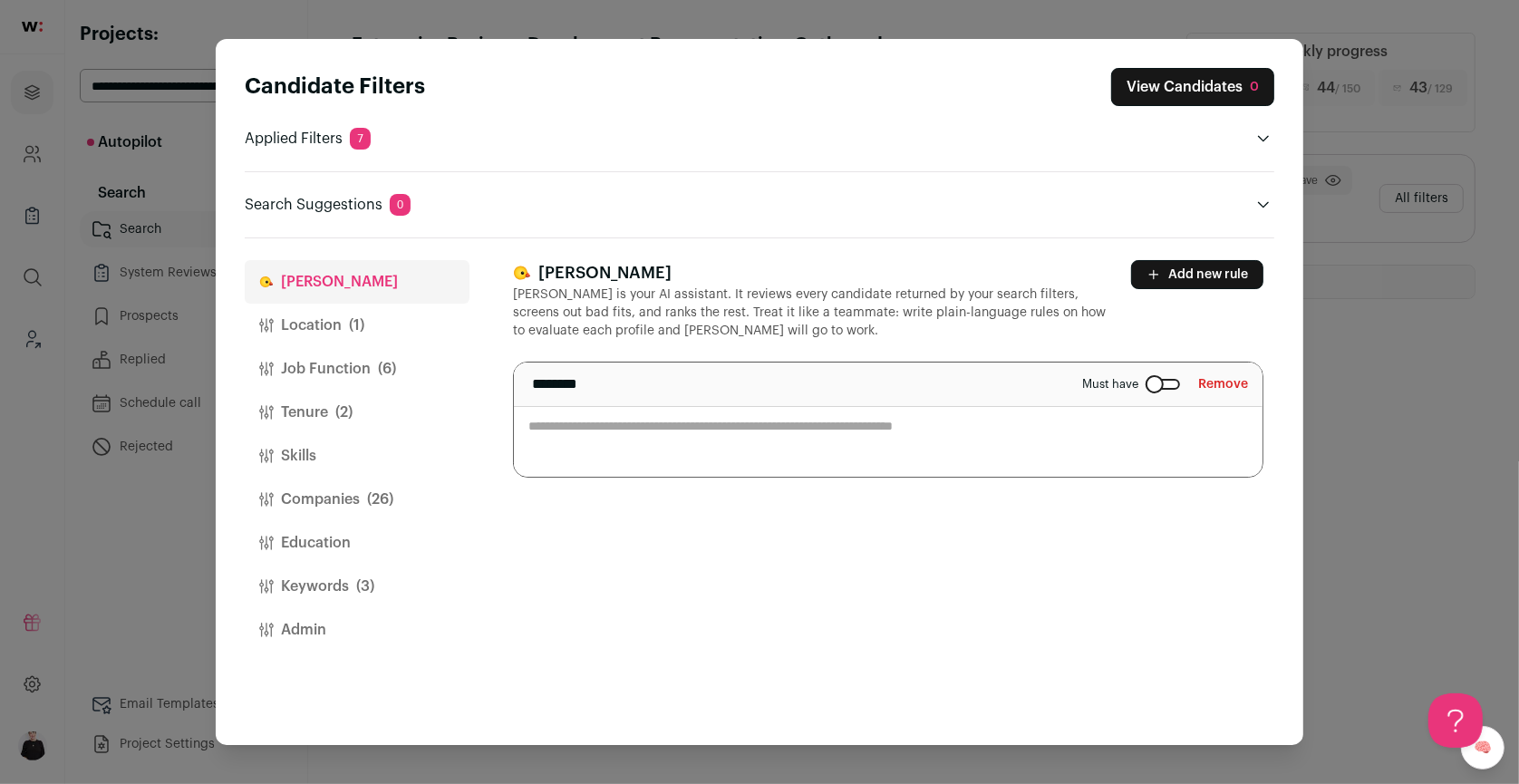
click at [601, 441] on textarea "Close modal via background" at bounding box center [888, 419] width 749 height 114
type textarea "**********"
click at [349, 318] on span "(1)" at bounding box center [356, 325] width 16 height 22
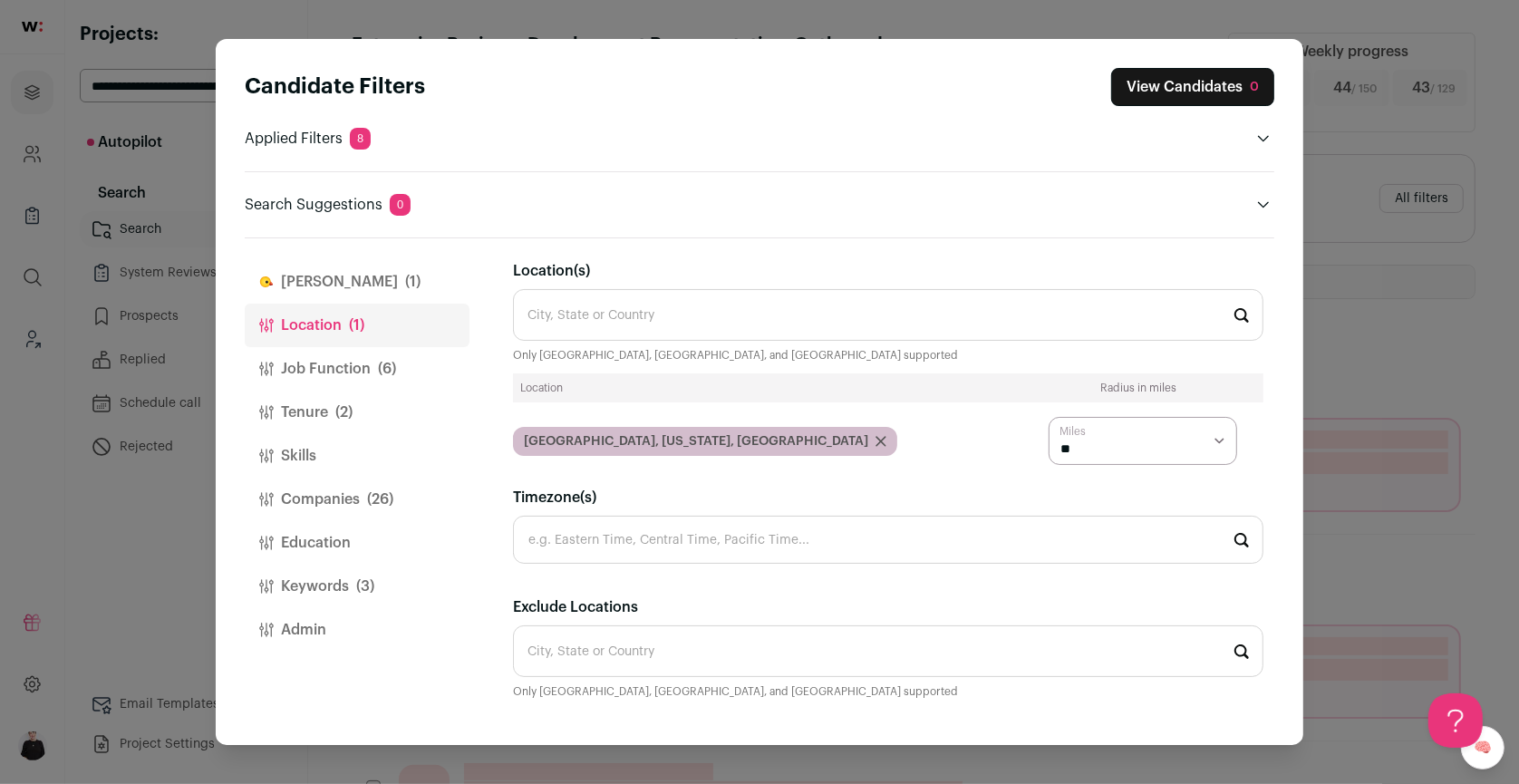
click at [352, 366] on button "Job Function (6)" at bounding box center [356, 369] width 225 height 44
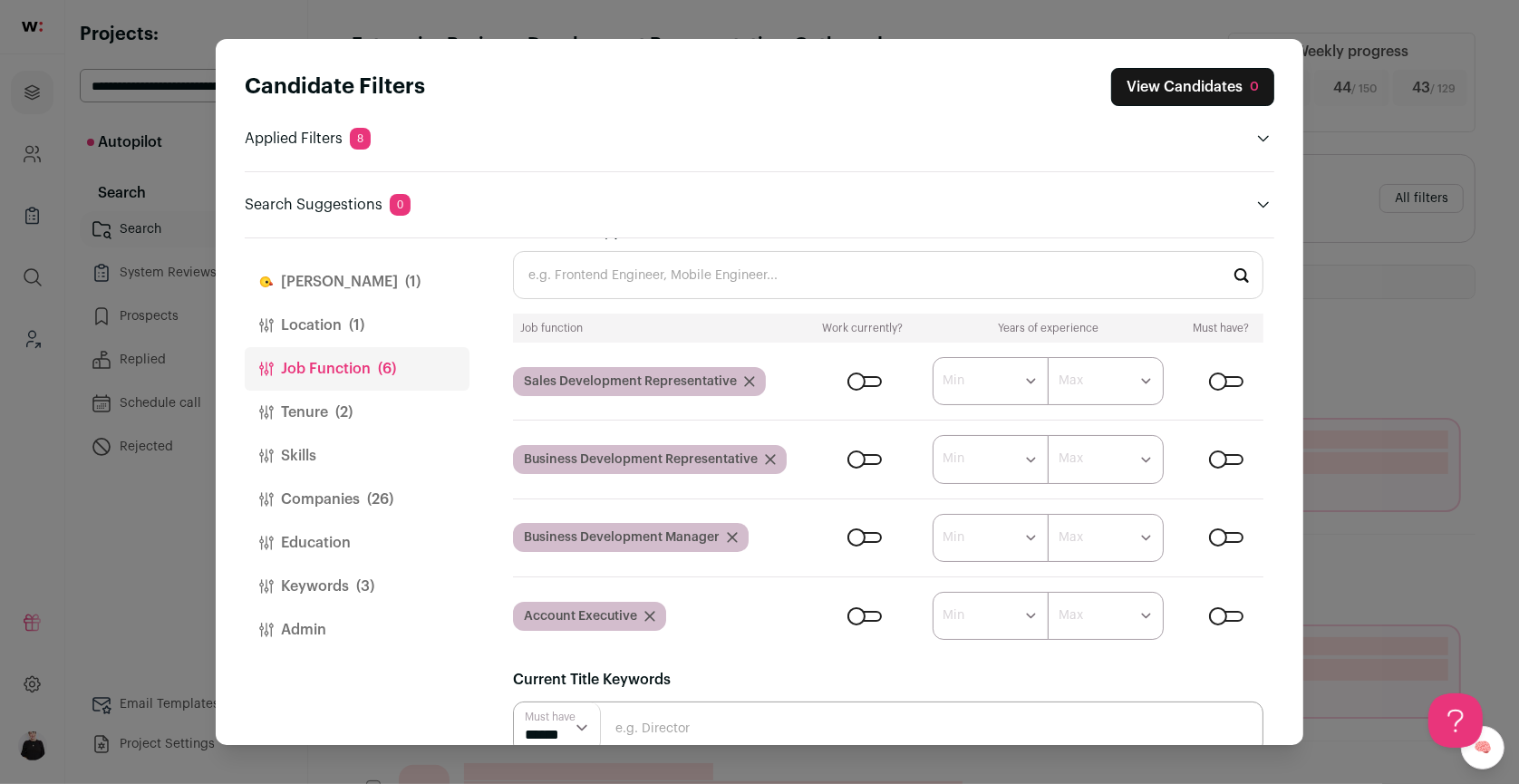
scroll to position [53, 0]
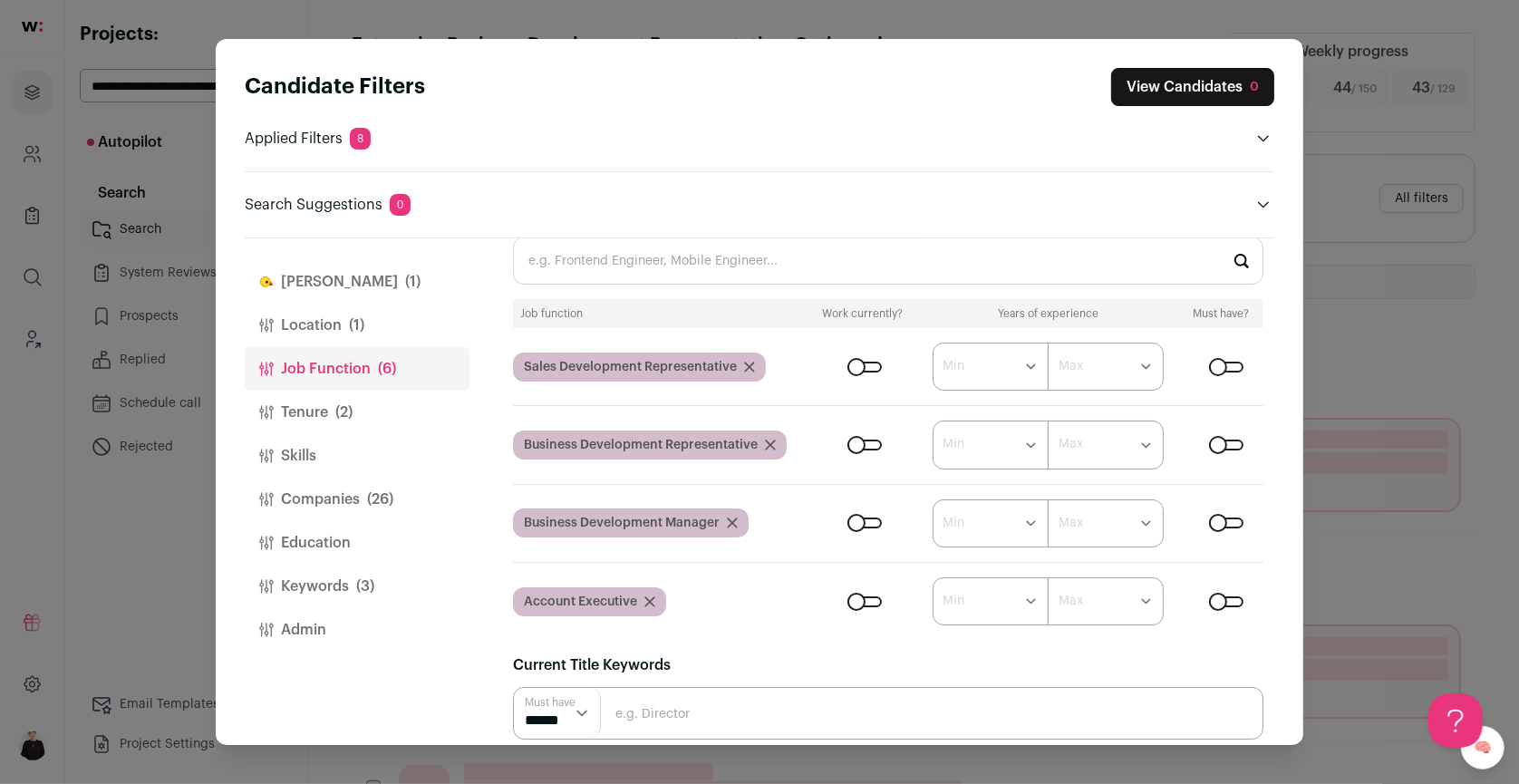
click at [351, 401] on span "(2)" at bounding box center [344, 412] width 17 height 22
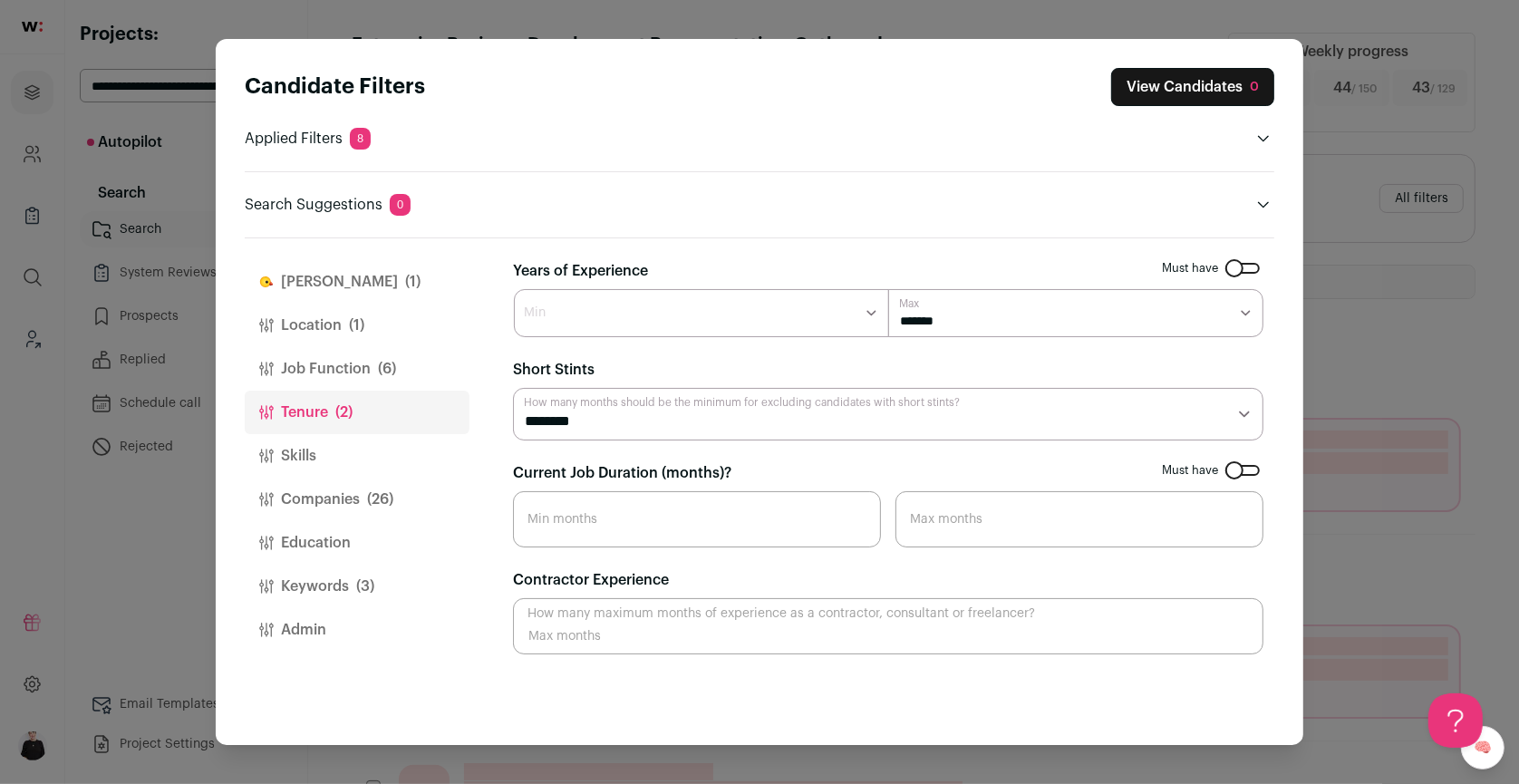
scroll to position [0, 0]
click at [324, 449] on button "Skills" at bounding box center [356, 456] width 225 height 44
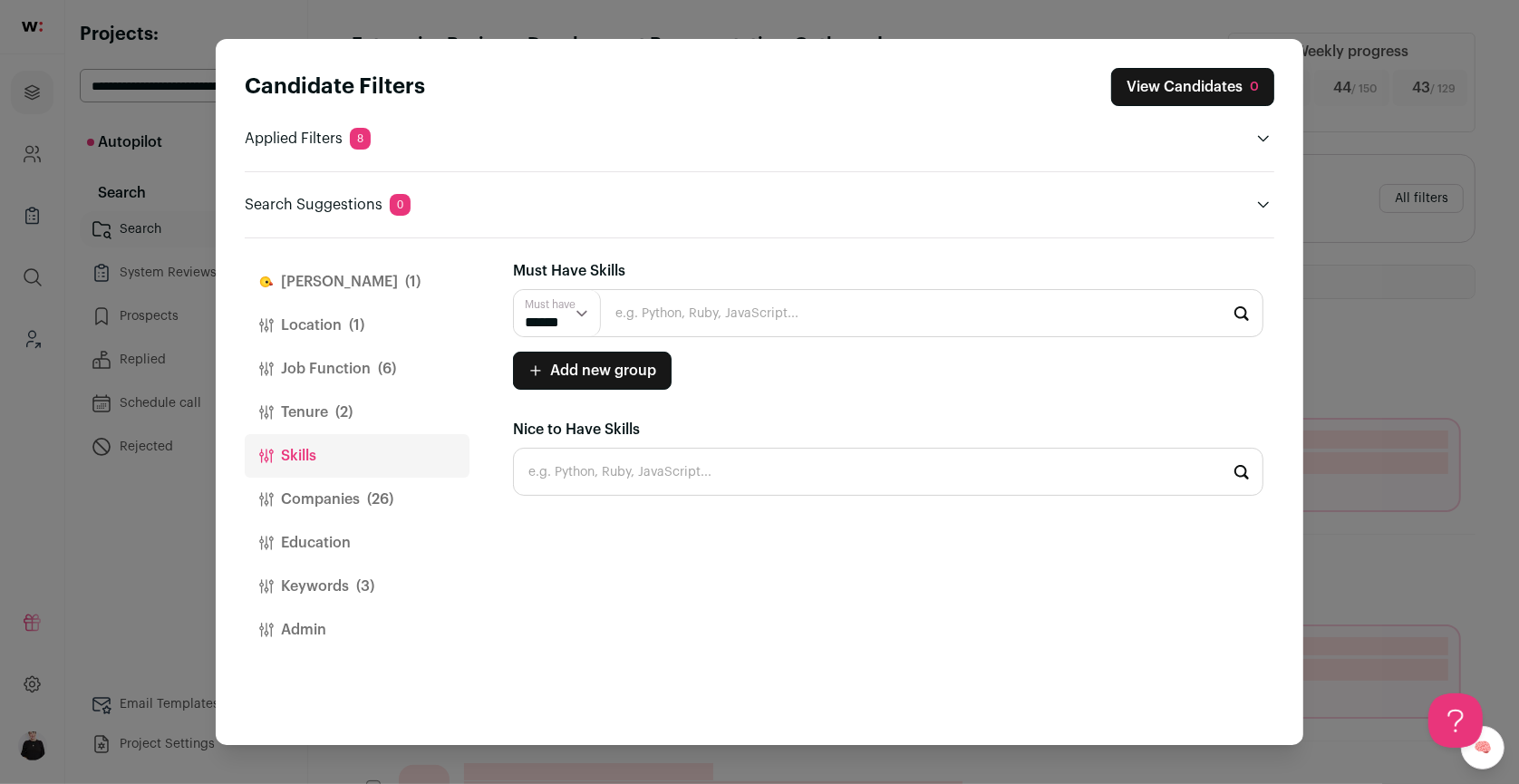
click at [346, 494] on button "Companies (26)" at bounding box center [356, 500] width 225 height 44
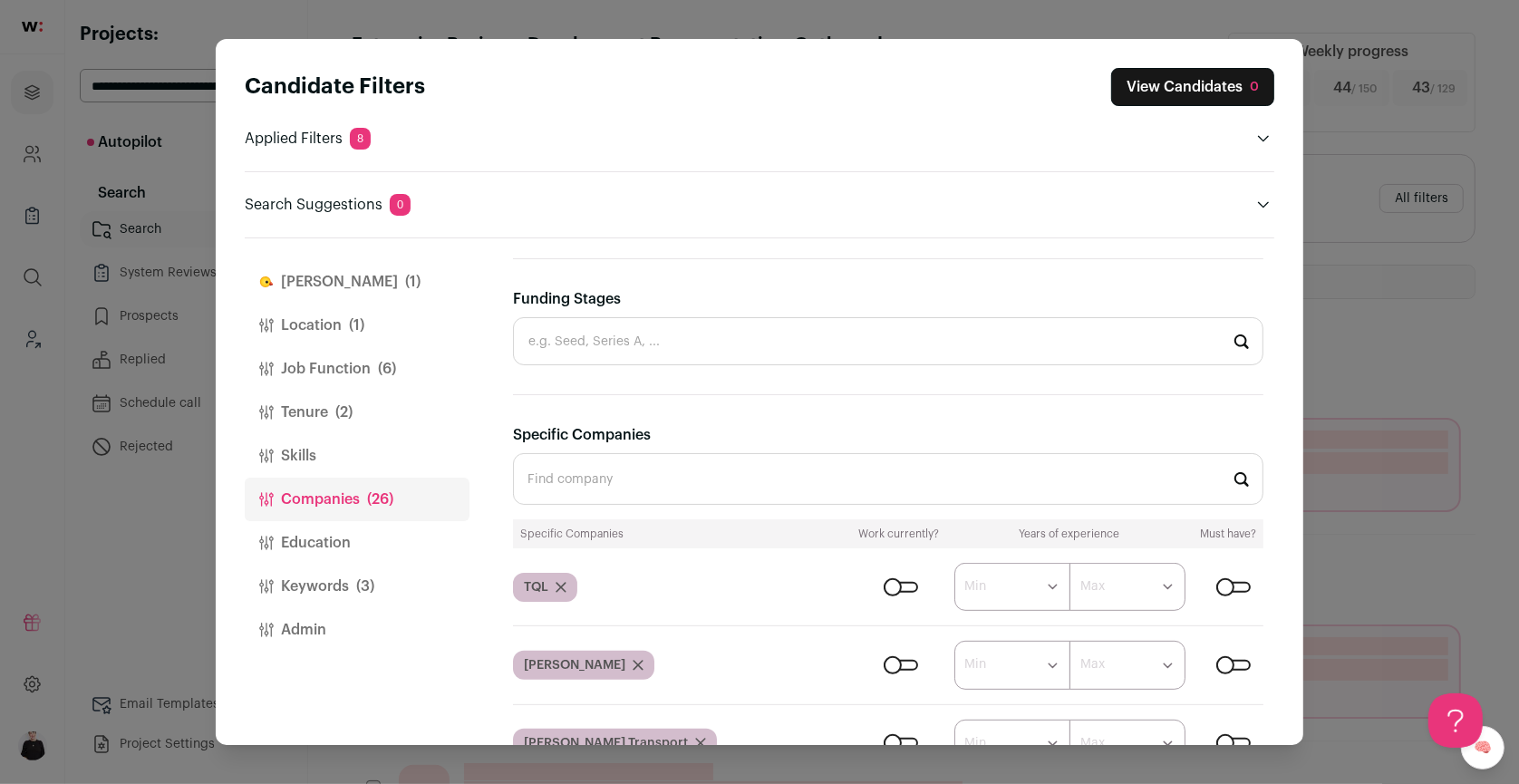
scroll to position [573, 0]
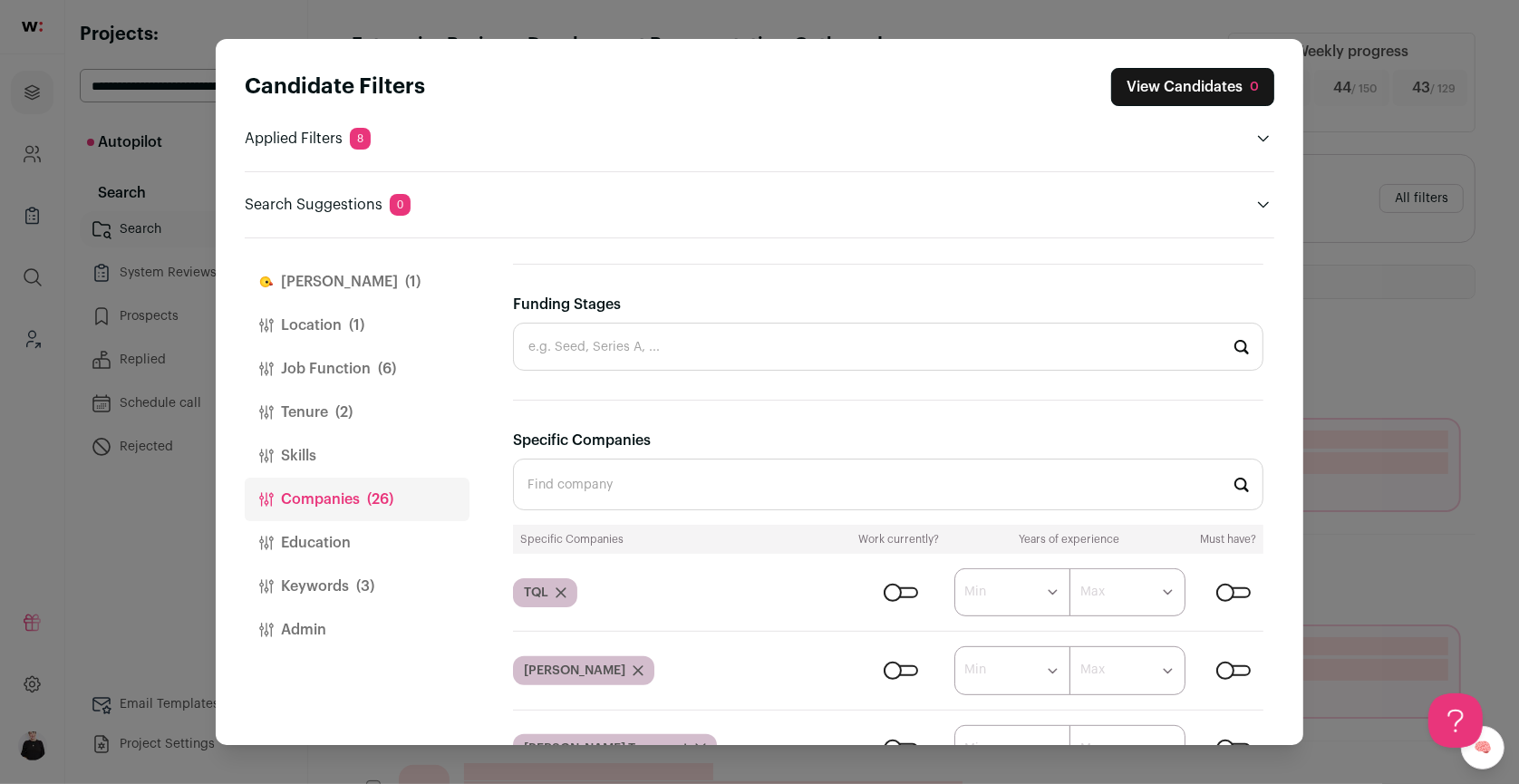
click at [615, 478] on input "Specific Companies" at bounding box center [888, 484] width 750 height 52
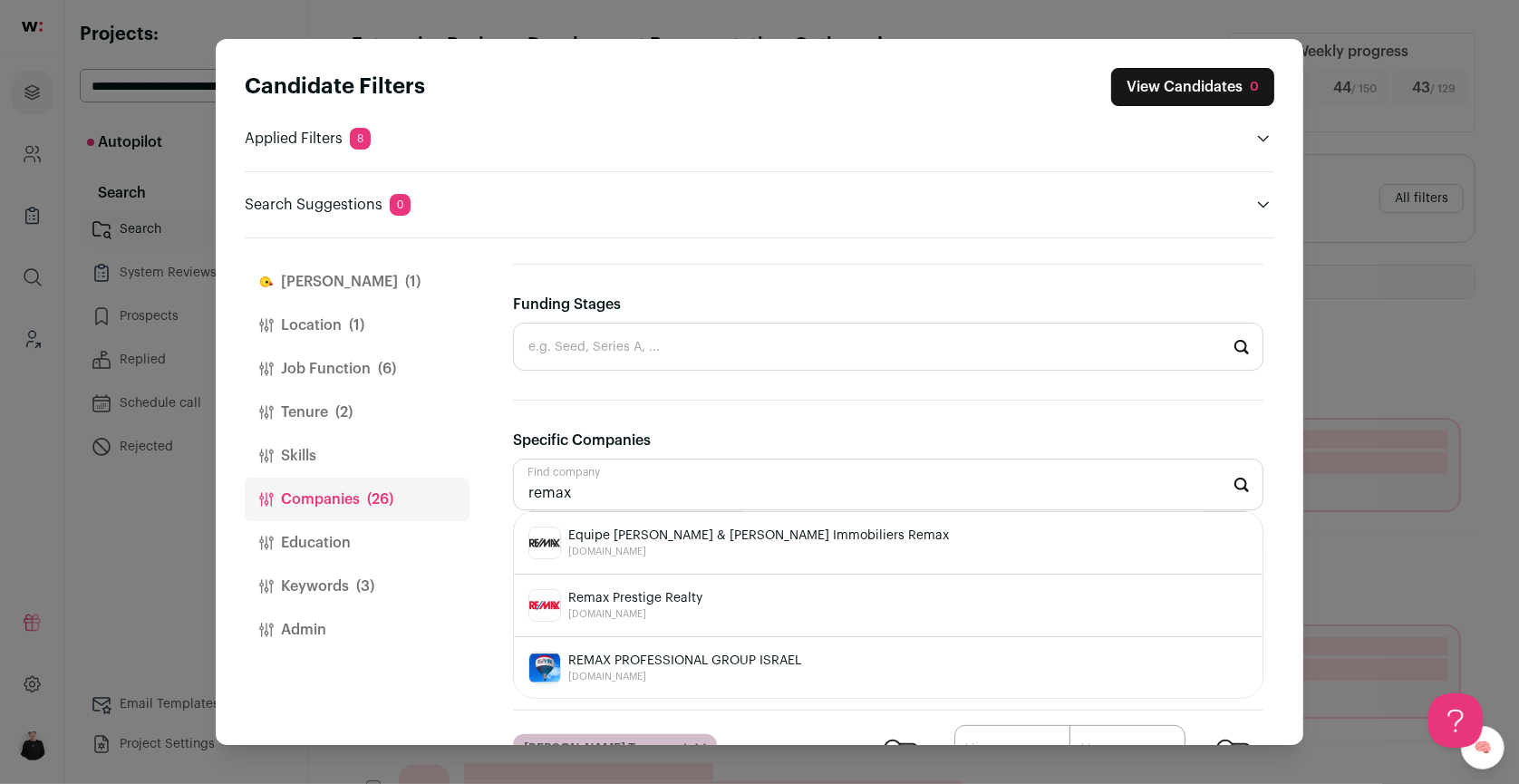
scroll to position [441, 0]
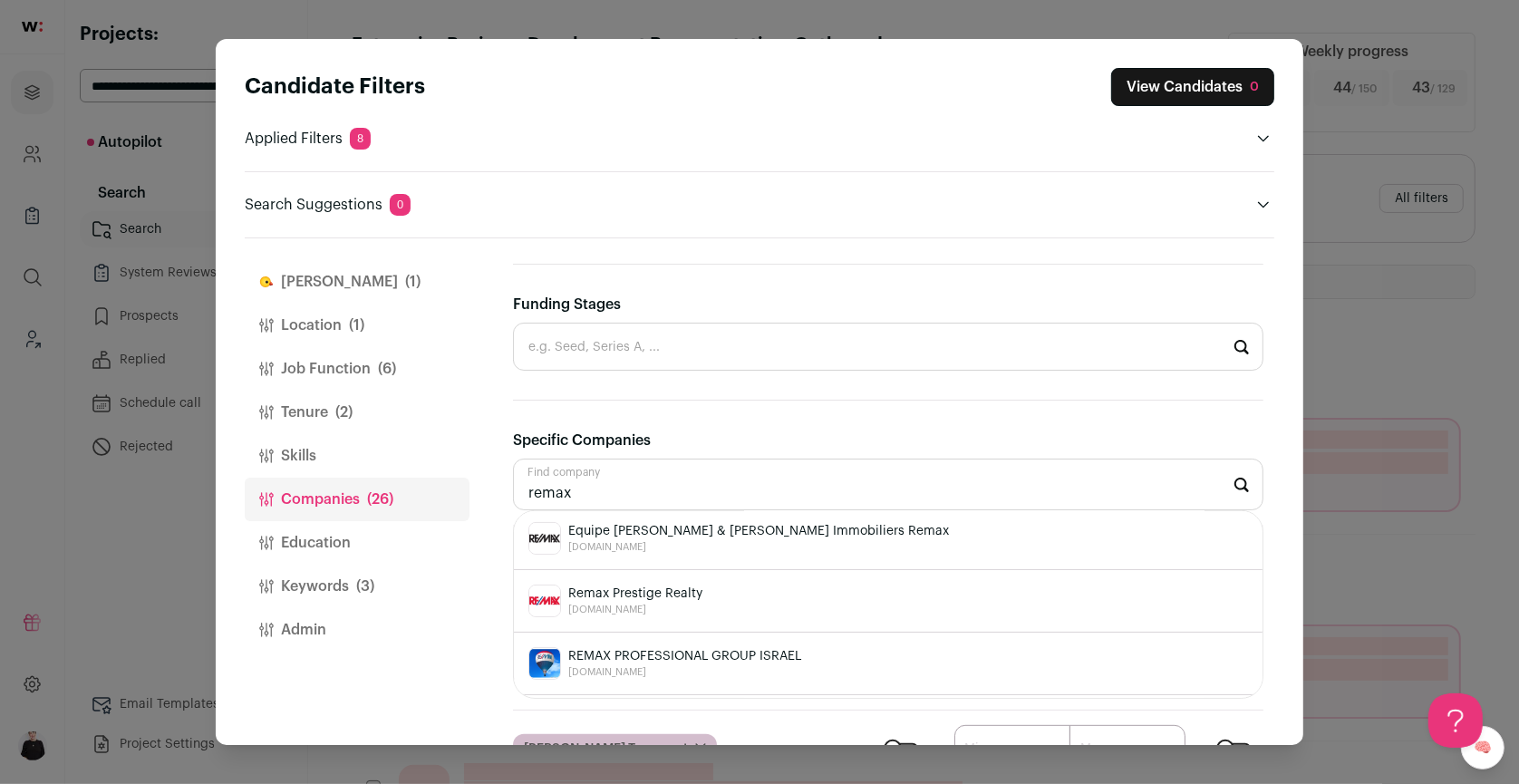
click at [673, 603] on span "wellingtonremax.com" at bounding box center [635, 610] width 134 height 15
type input "Remax Prestige Realty wellingtonremax.com"
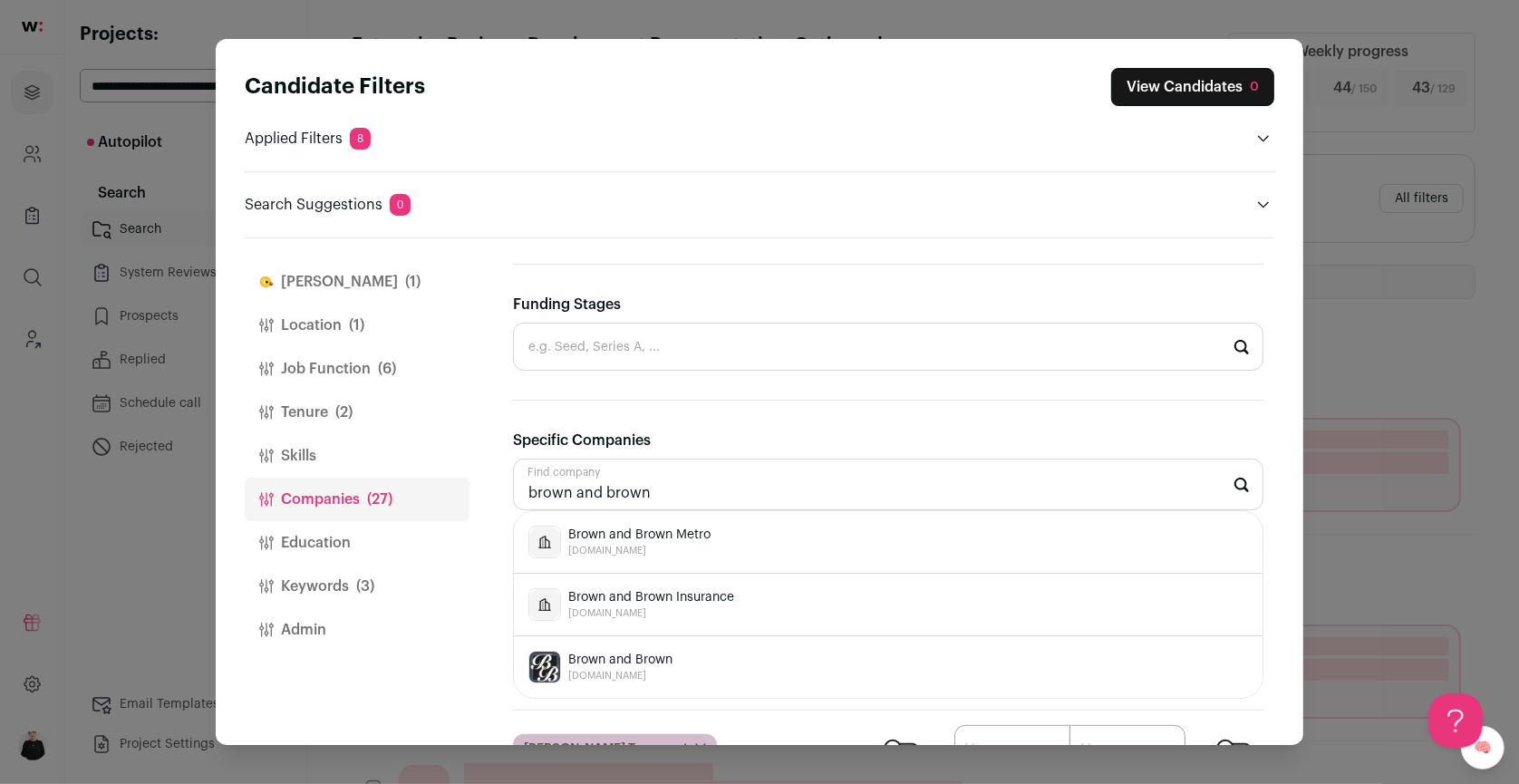
click at [619, 658] on span "Brown and Brown" at bounding box center [620, 660] width 104 height 18
type input "Brown and Brown brownlawoffice.com"
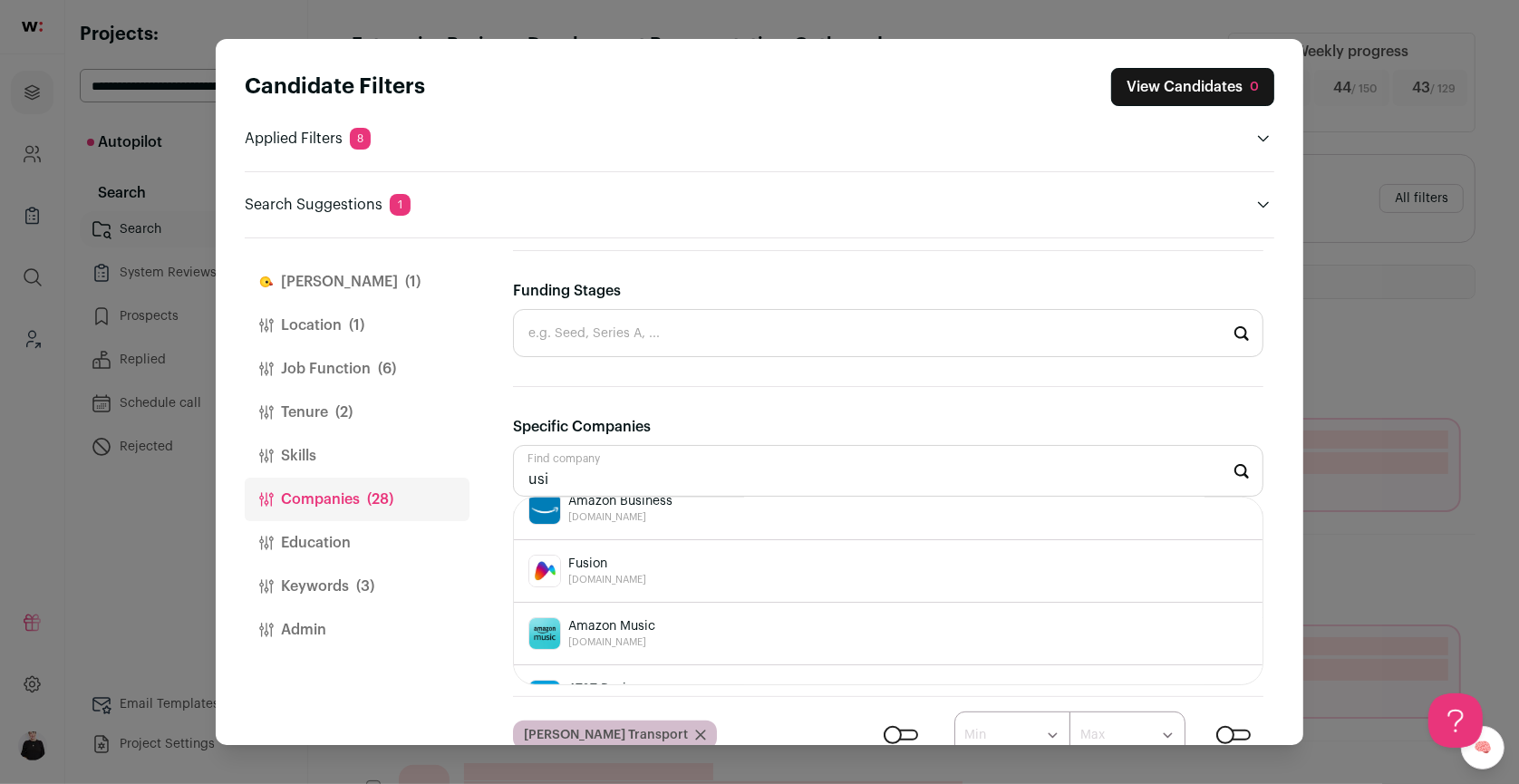
scroll to position [0, 0]
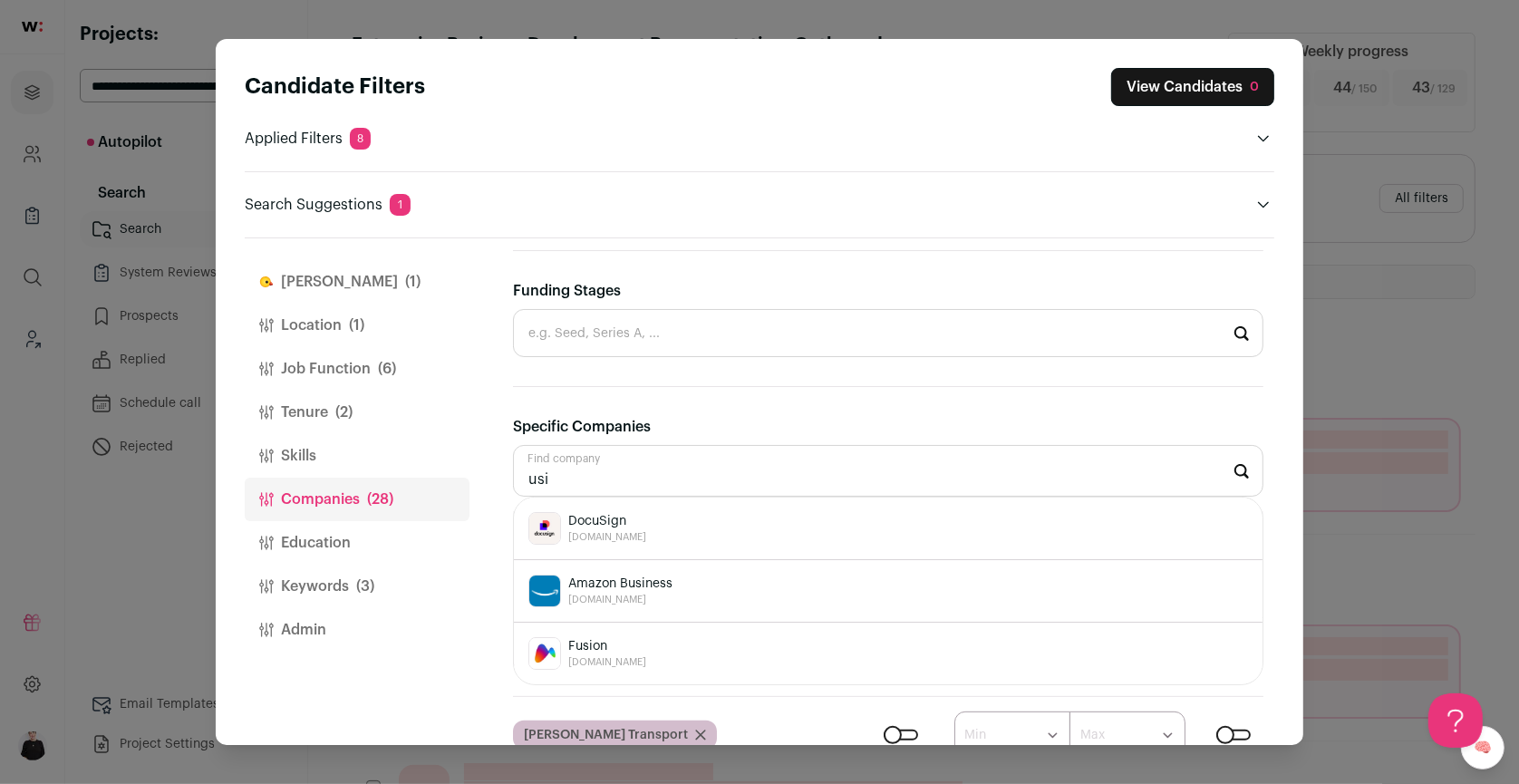
click at [327, 361] on button "Job Function (6)" at bounding box center [356, 369] width 225 height 44
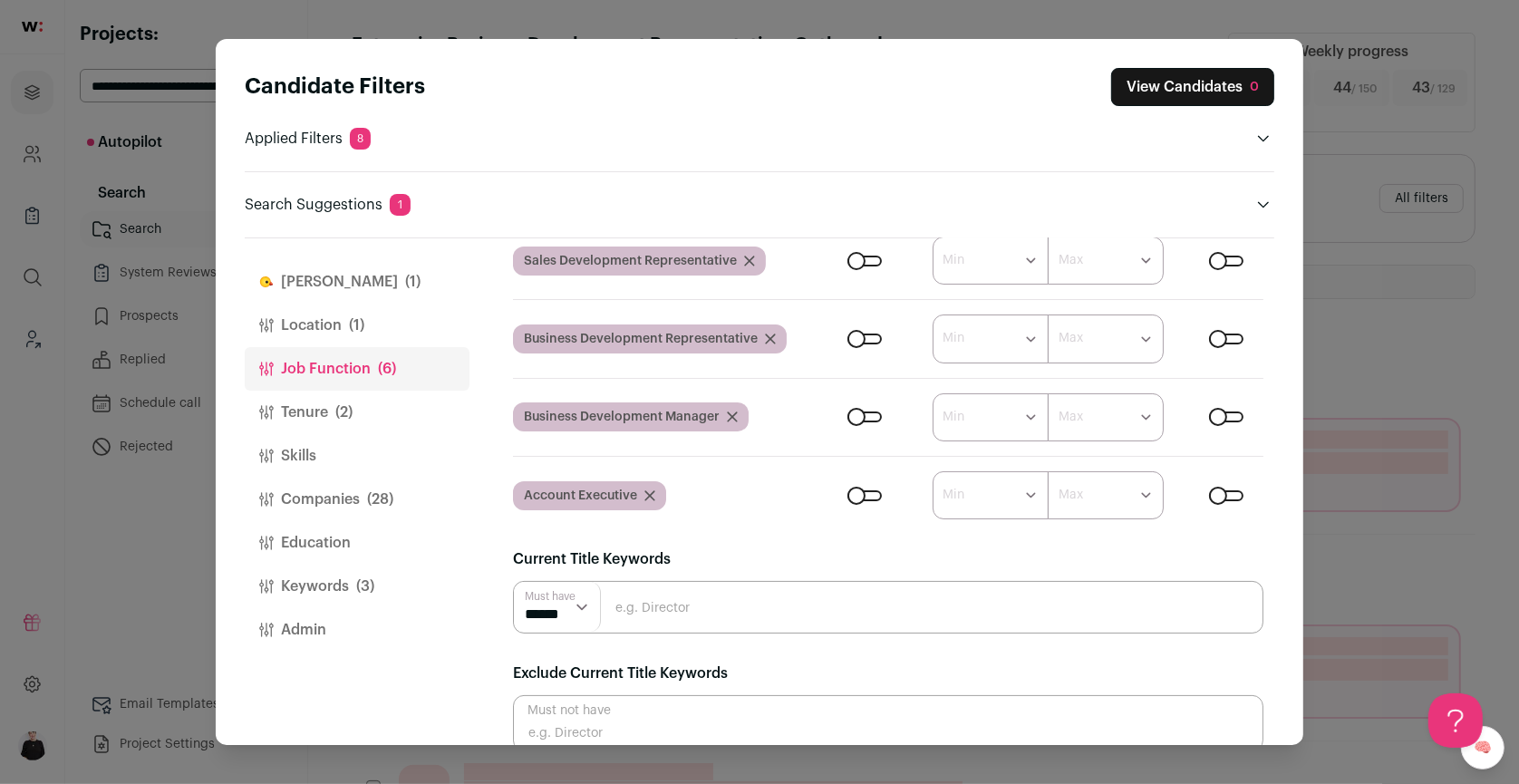
scroll to position [226, 0]
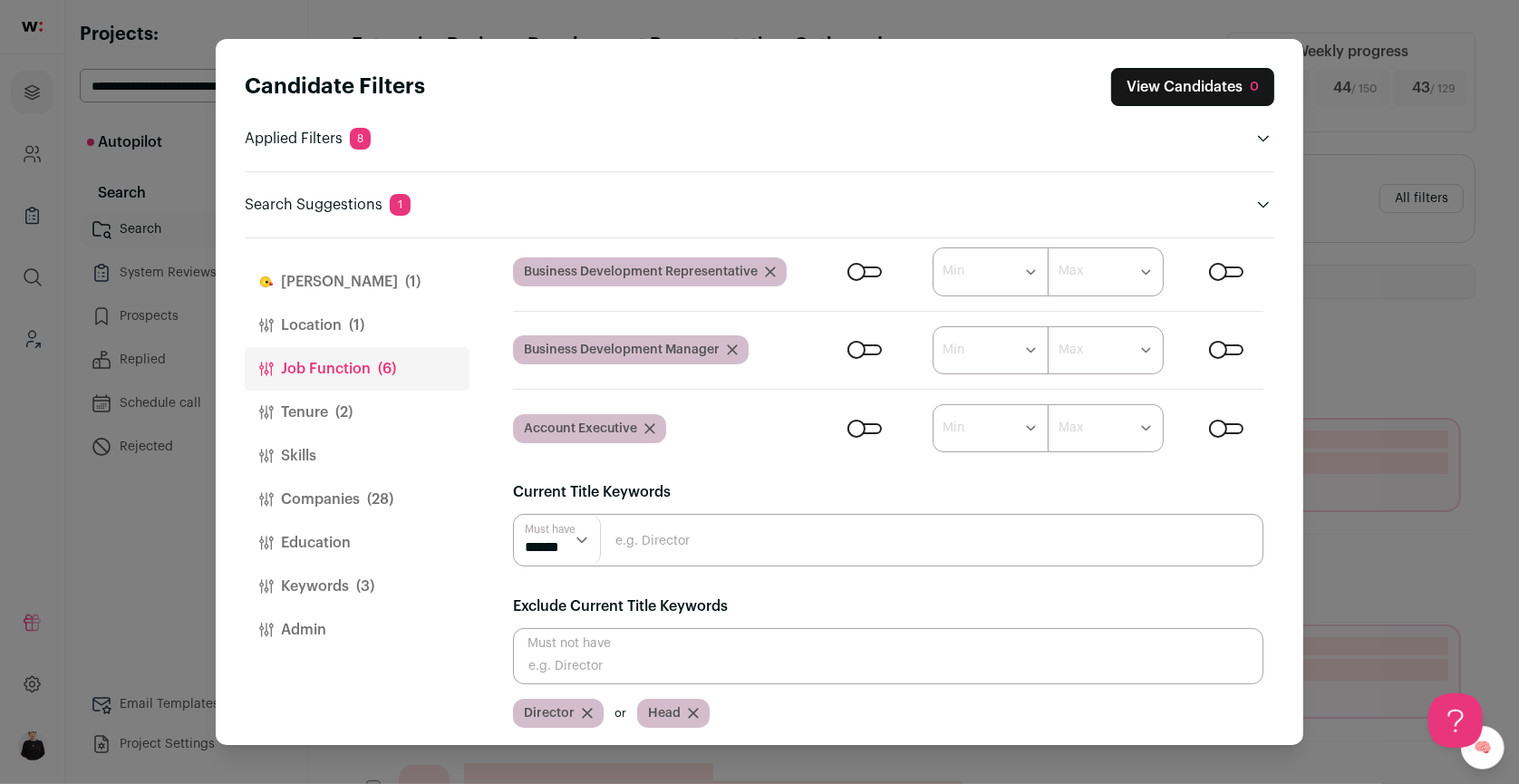
click at [348, 492] on button "Companies (28)" at bounding box center [356, 500] width 225 height 44
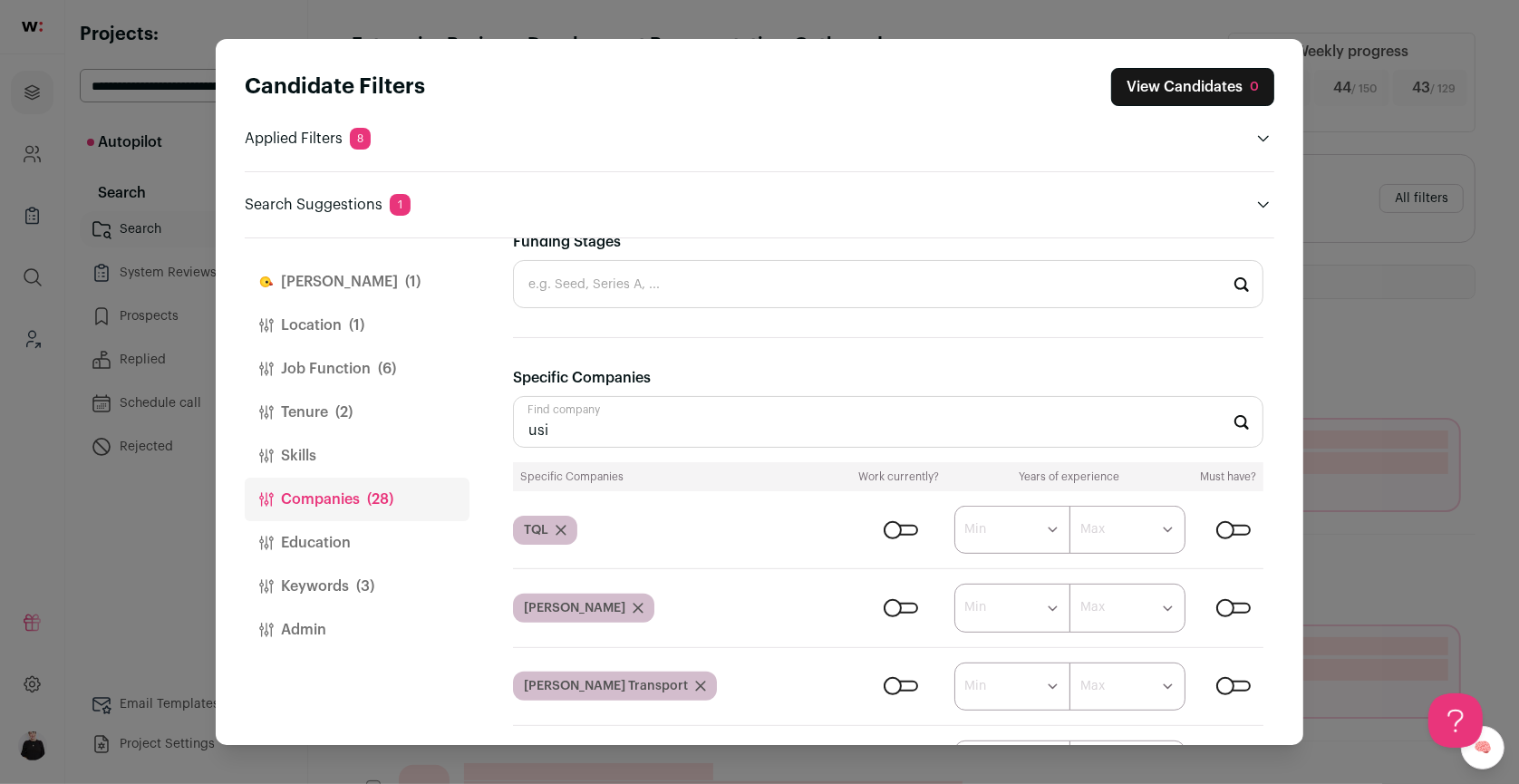
scroll to position [626, 0]
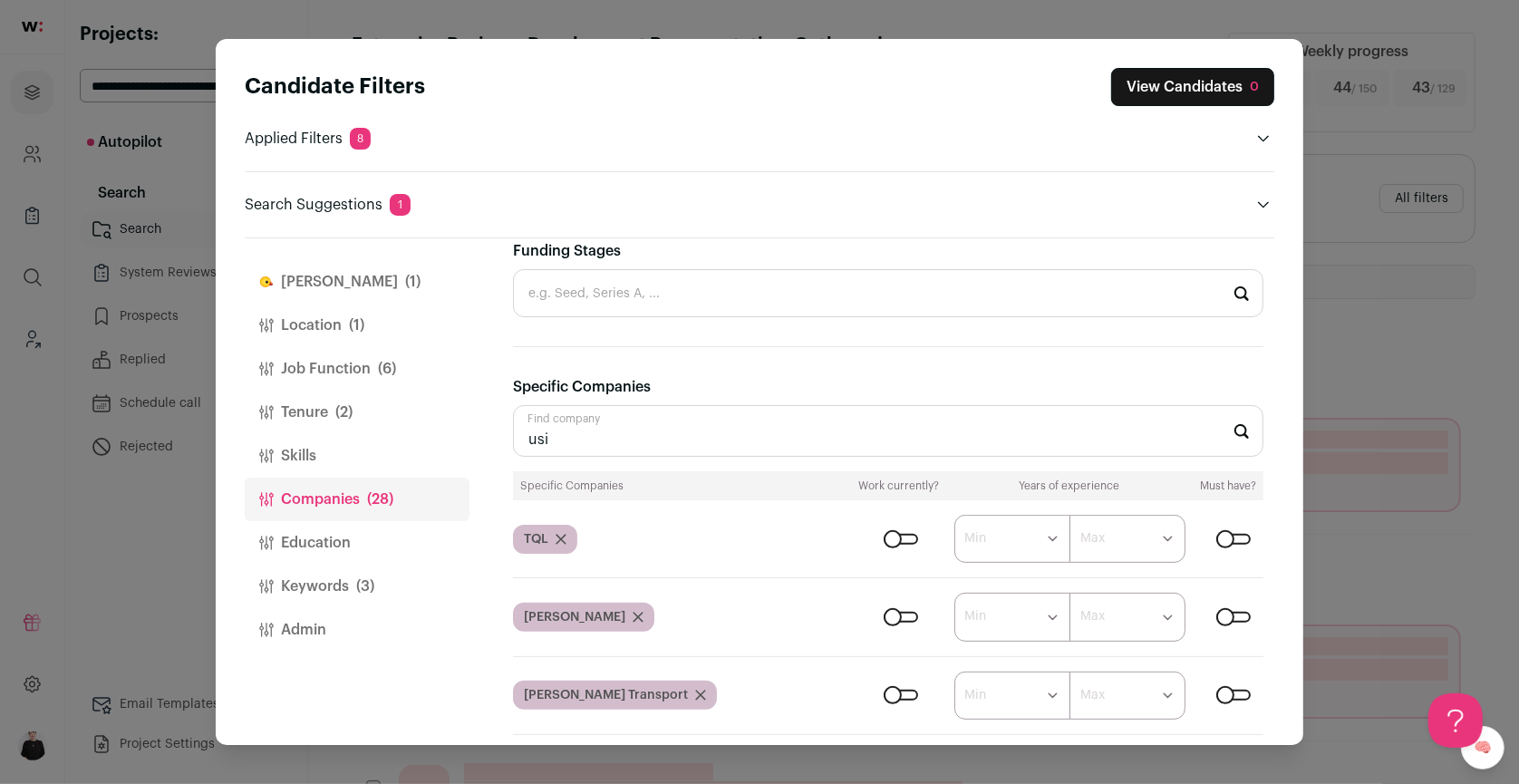
drag, startPoint x: 565, startPoint y: 435, endPoint x: 494, endPoint y: 435, distance: 71.0
click at [494, 435] on div "Finch (1) Location (1) Job Function (6) Tenure (2) Skills Companies (28) Educat…" at bounding box center [759, 491] width 1029 height 507
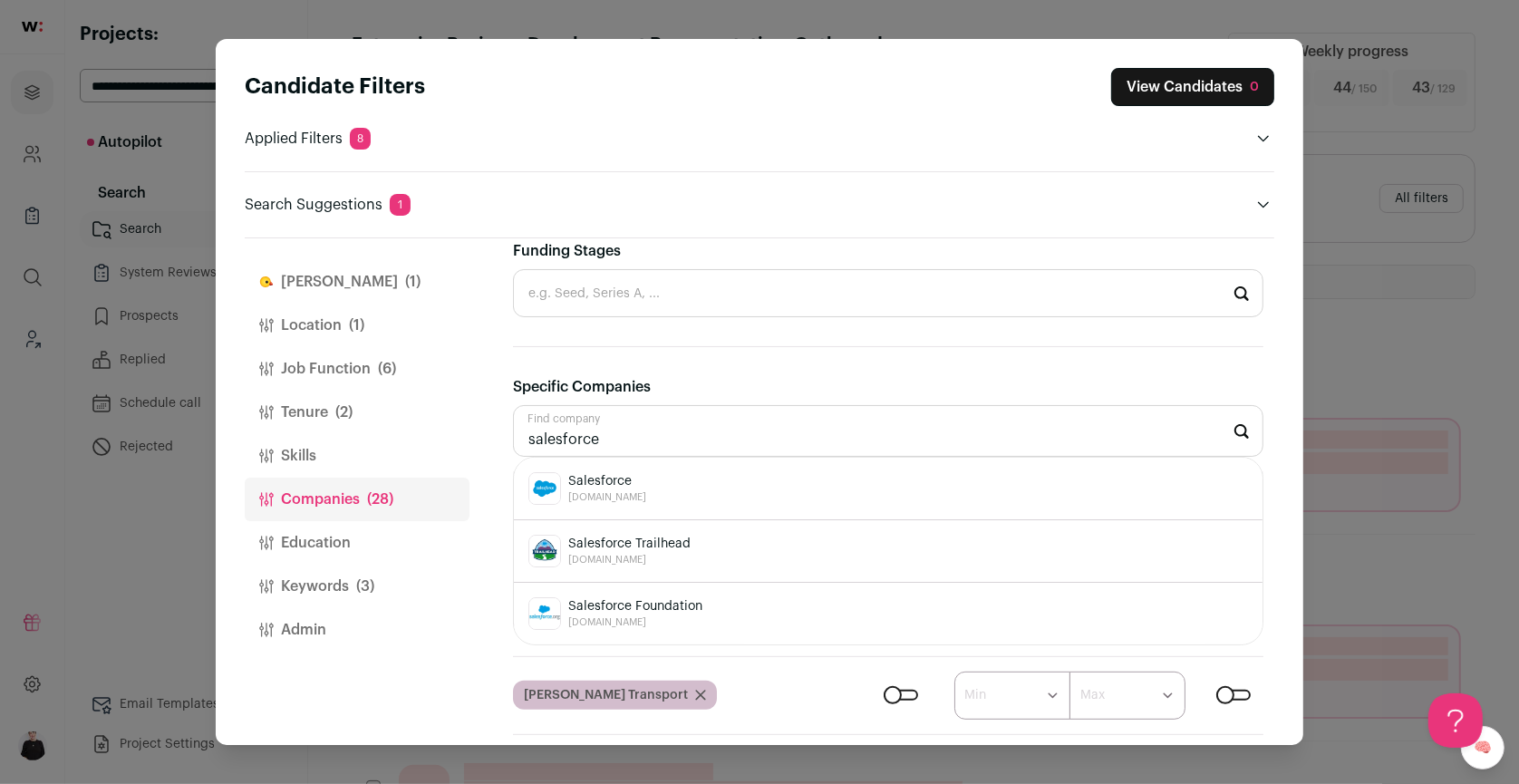
click at [633, 479] on span "Salesforce" at bounding box center [607, 481] width 78 height 18
type input "Salesforce salesforce.com"
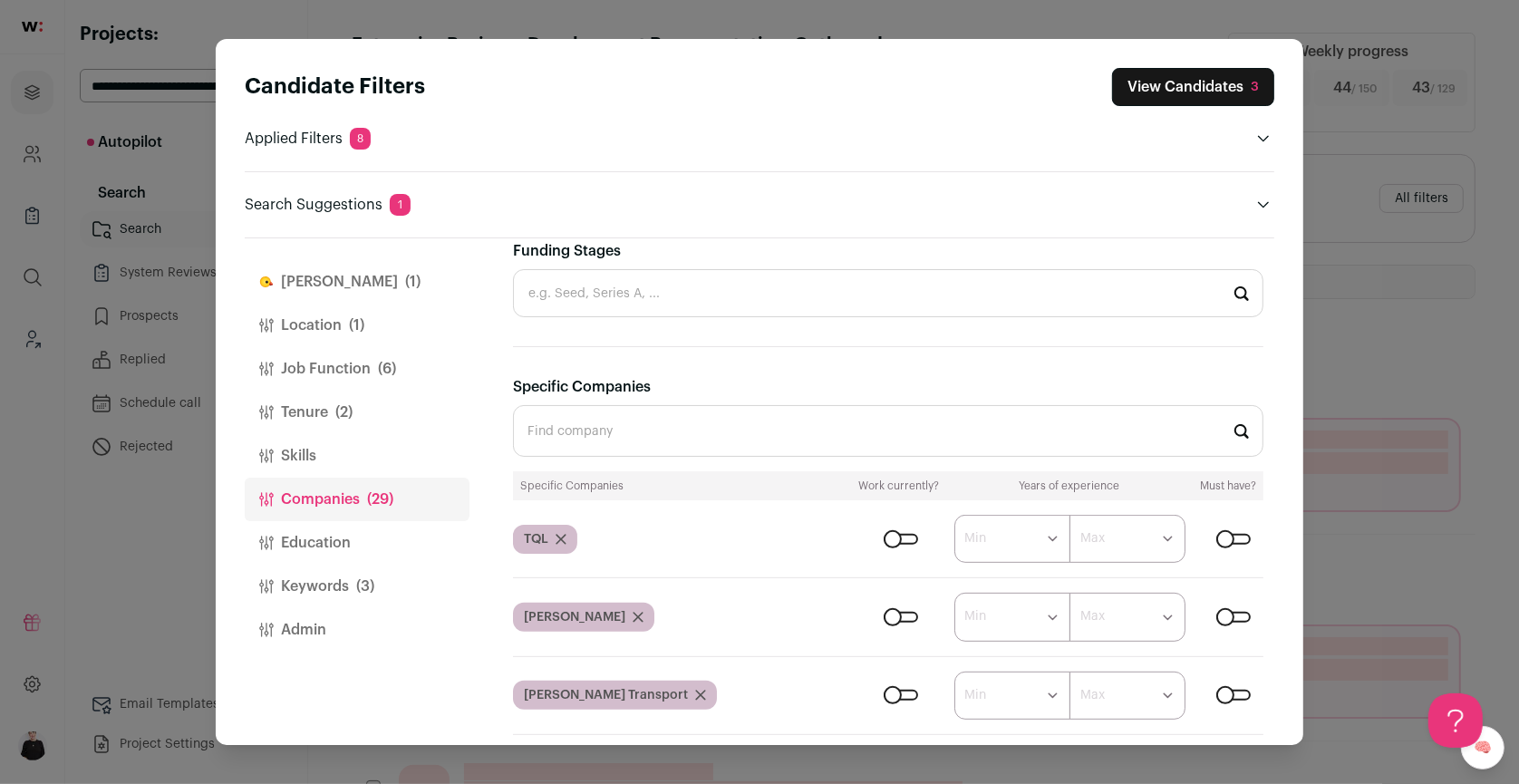
click at [1165, 92] on button "View Candidates 3" at bounding box center [1194, 88] width 162 height 38
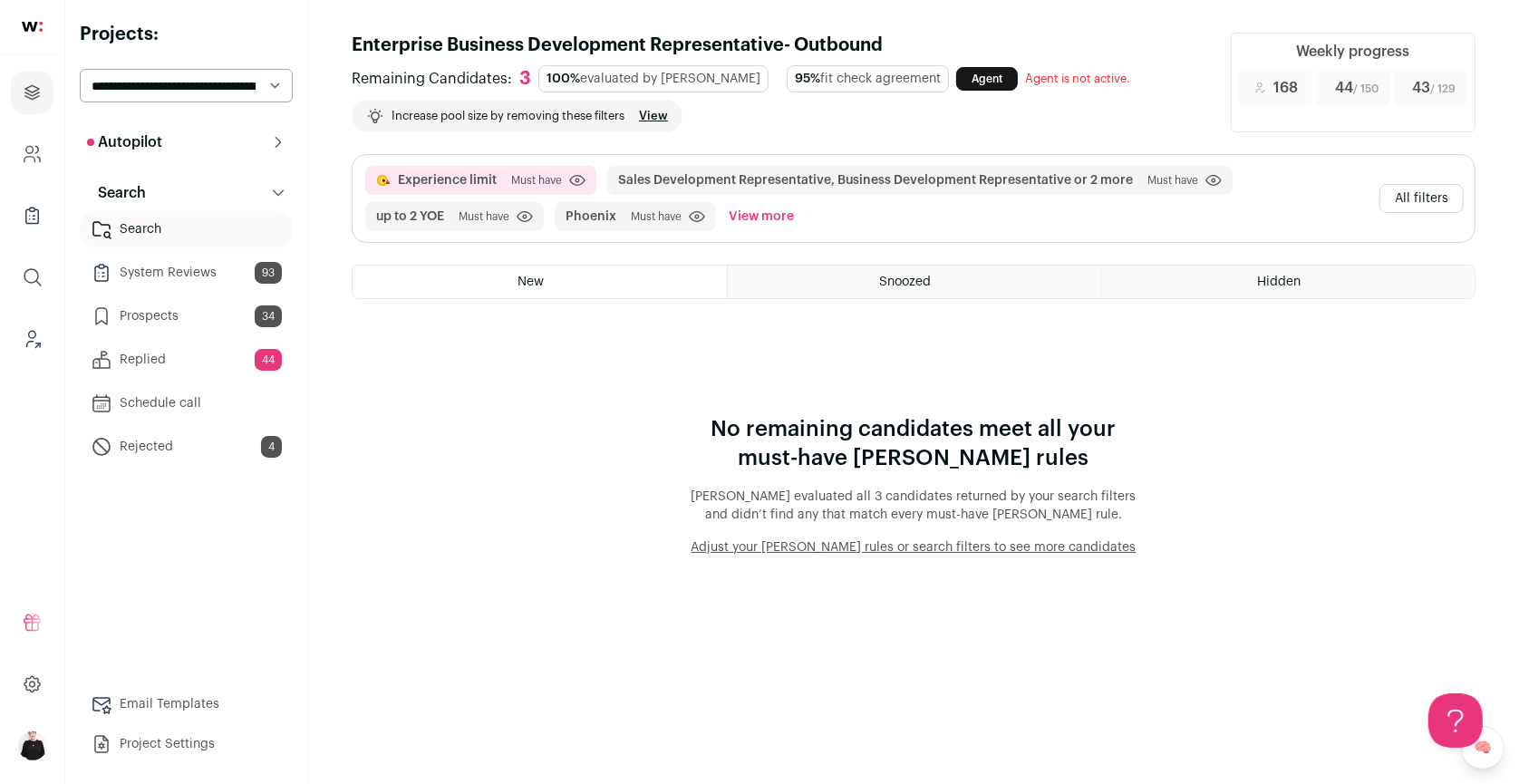
click at [1416, 199] on button "All filters" at bounding box center [1421, 199] width 84 height 29
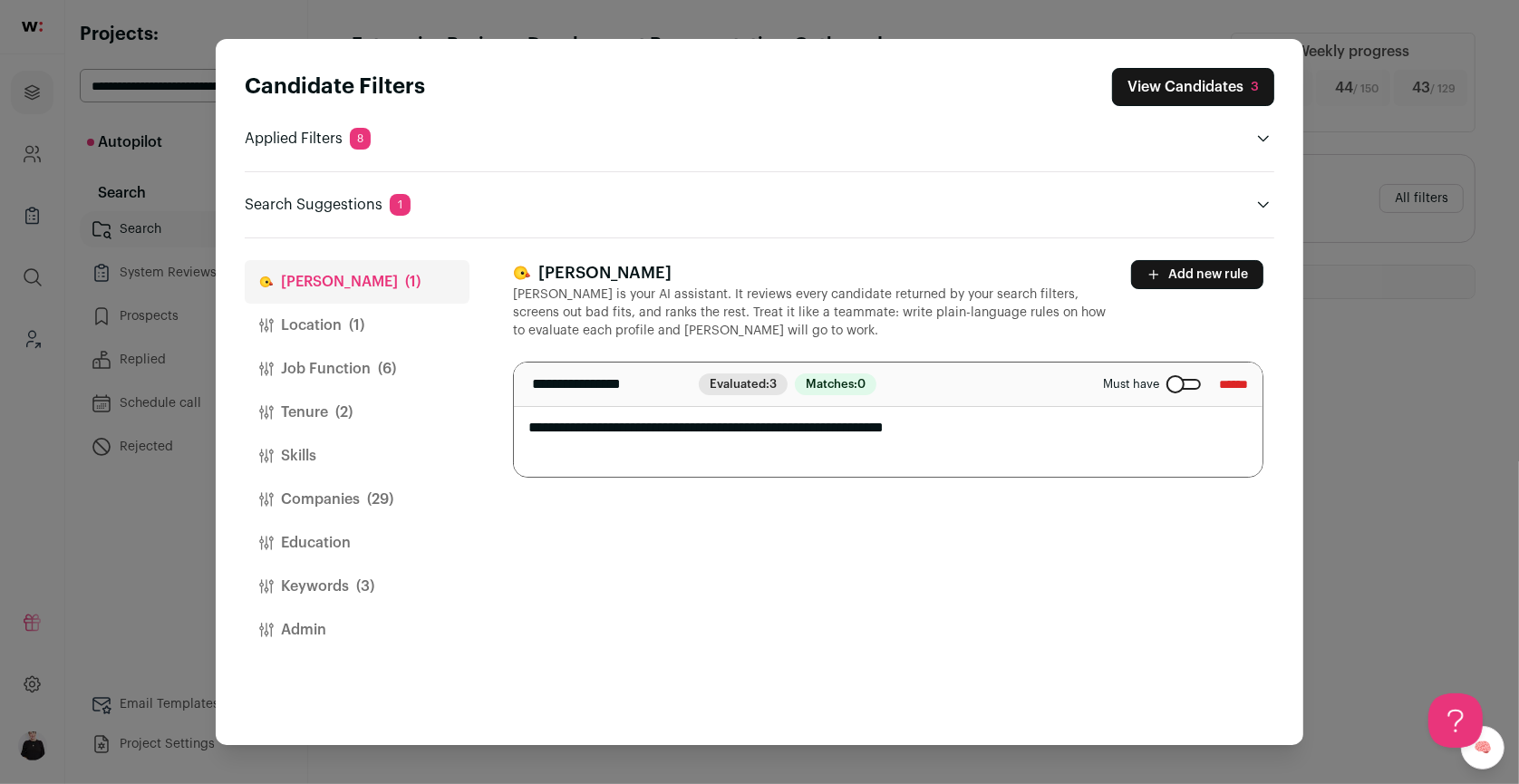
click at [323, 480] on button "Companies (29)" at bounding box center [356, 500] width 225 height 44
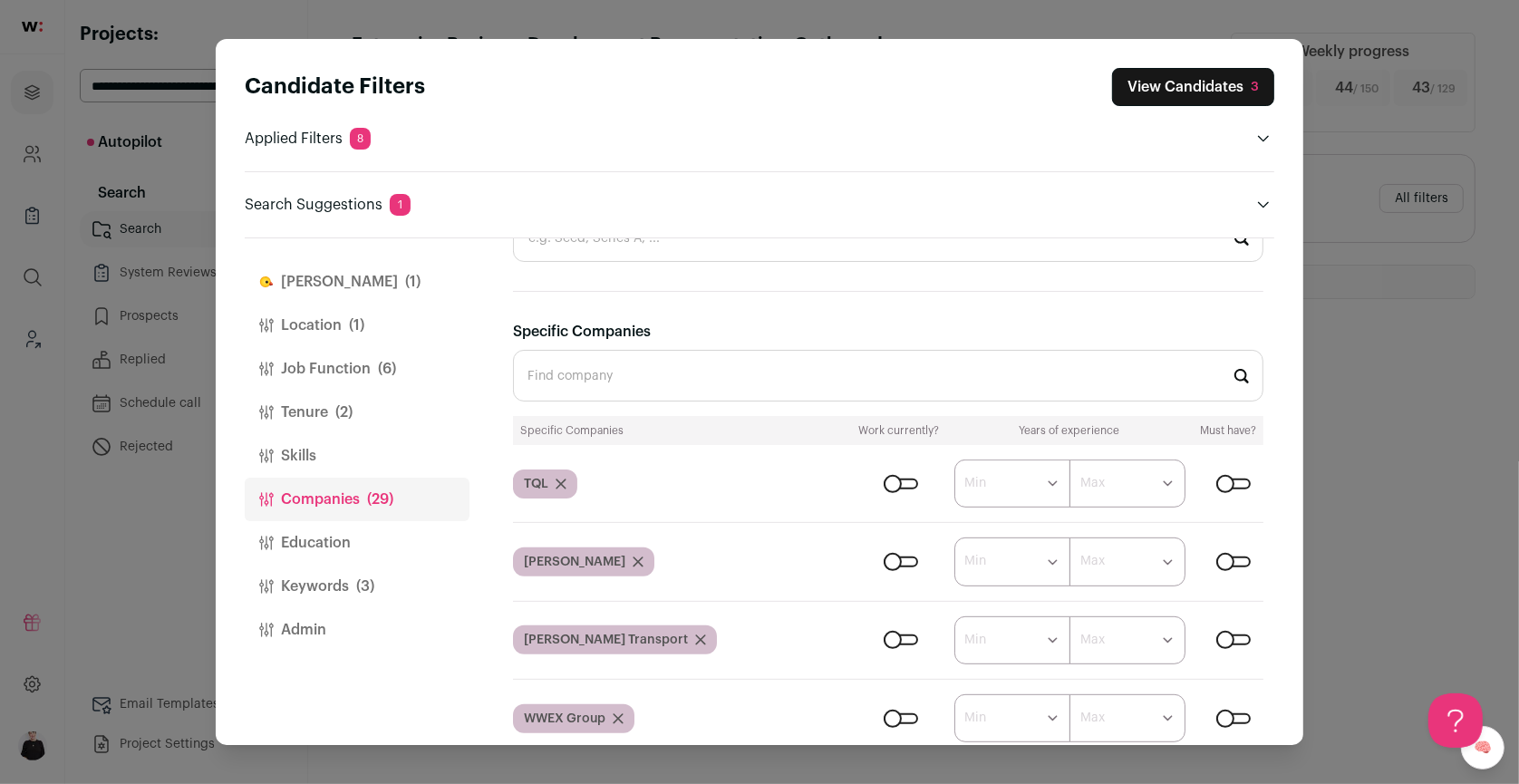
scroll to position [663, 0]
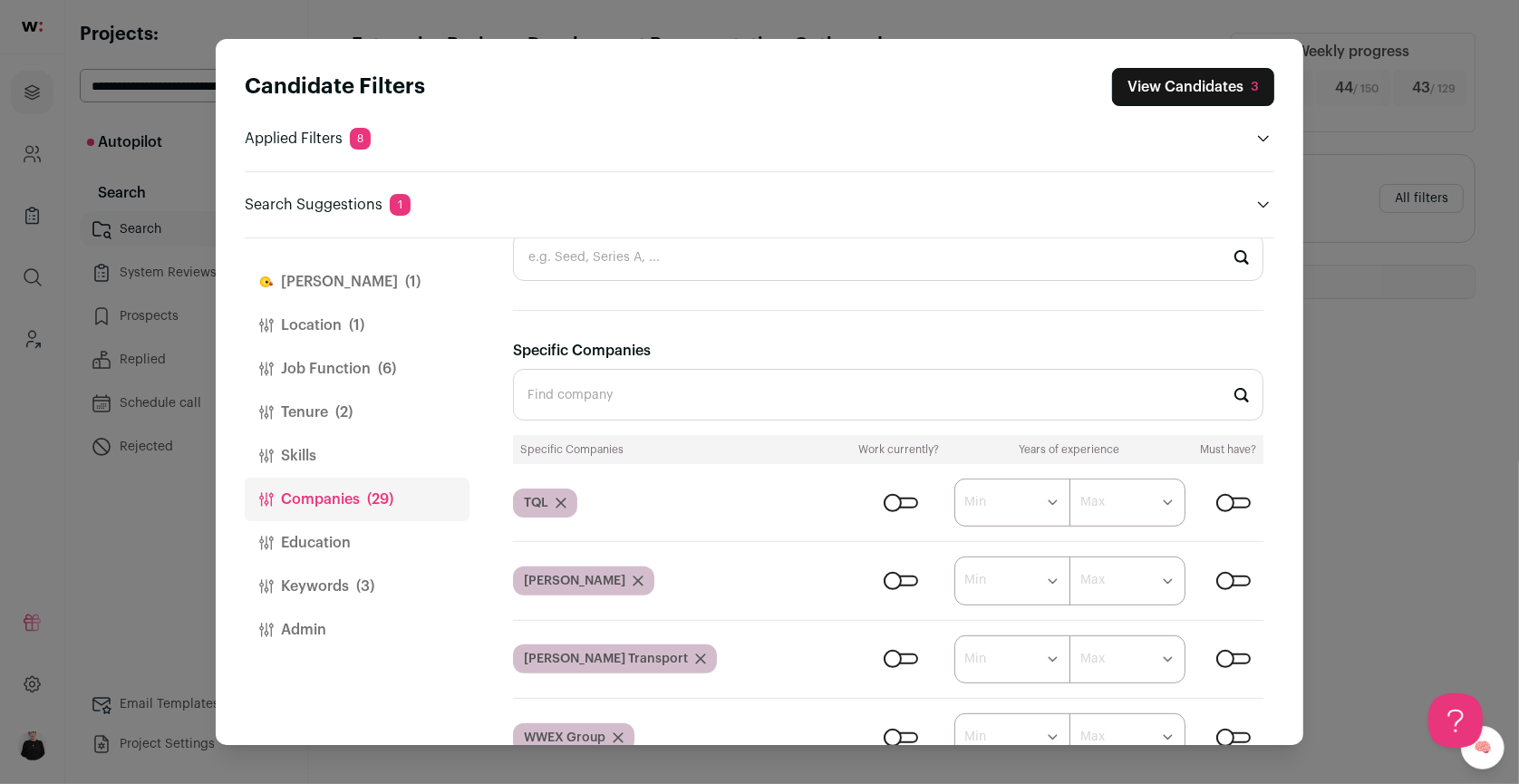
click at [590, 395] on input "Specific Companies" at bounding box center [888, 395] width 750 height 52
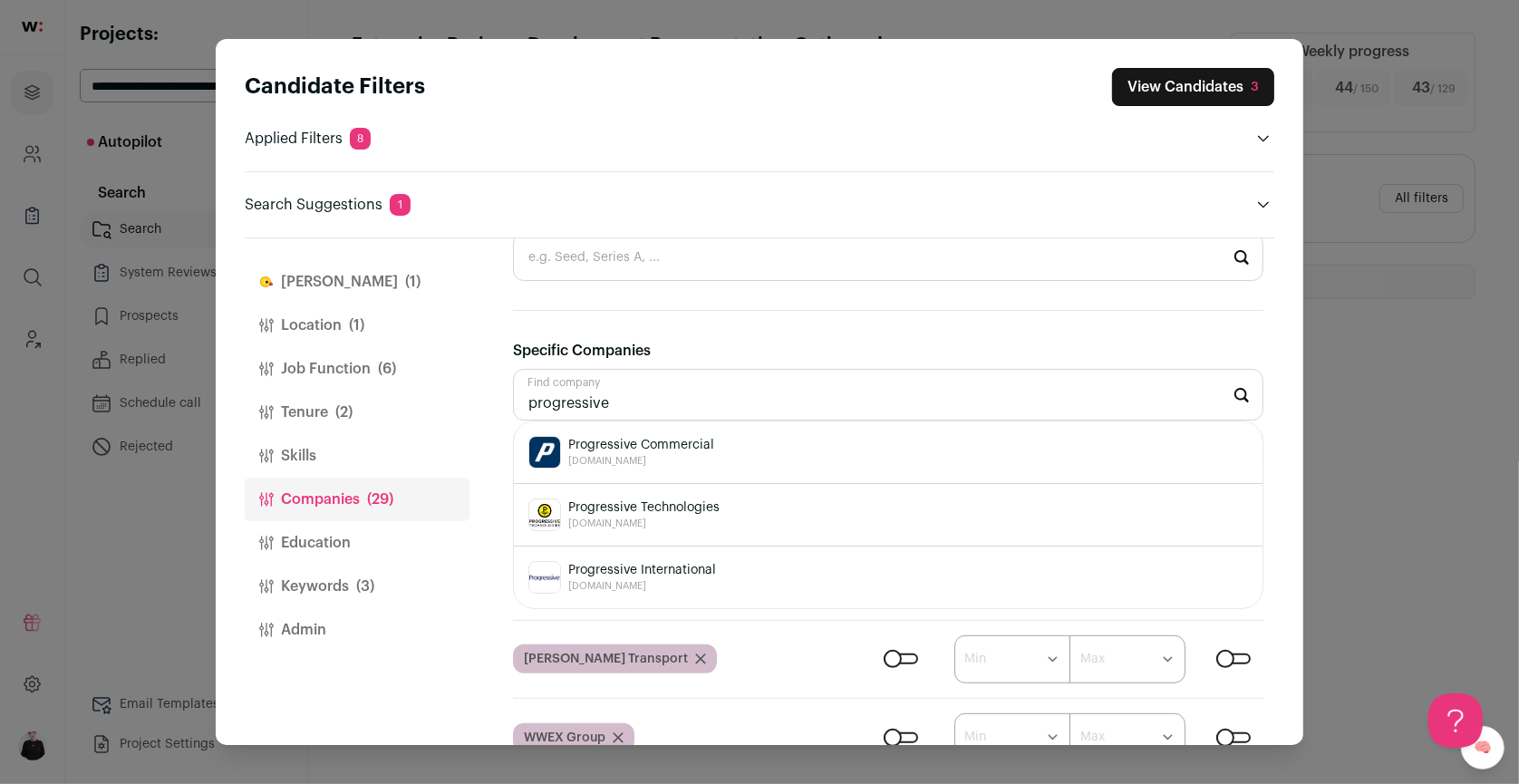
click at [625, 456] on span "[DOMAIN_NAME]" at bounding box center [641, 461] width 146 height 15
type input "Progressive Commercial [DOMAIN_NAME]"
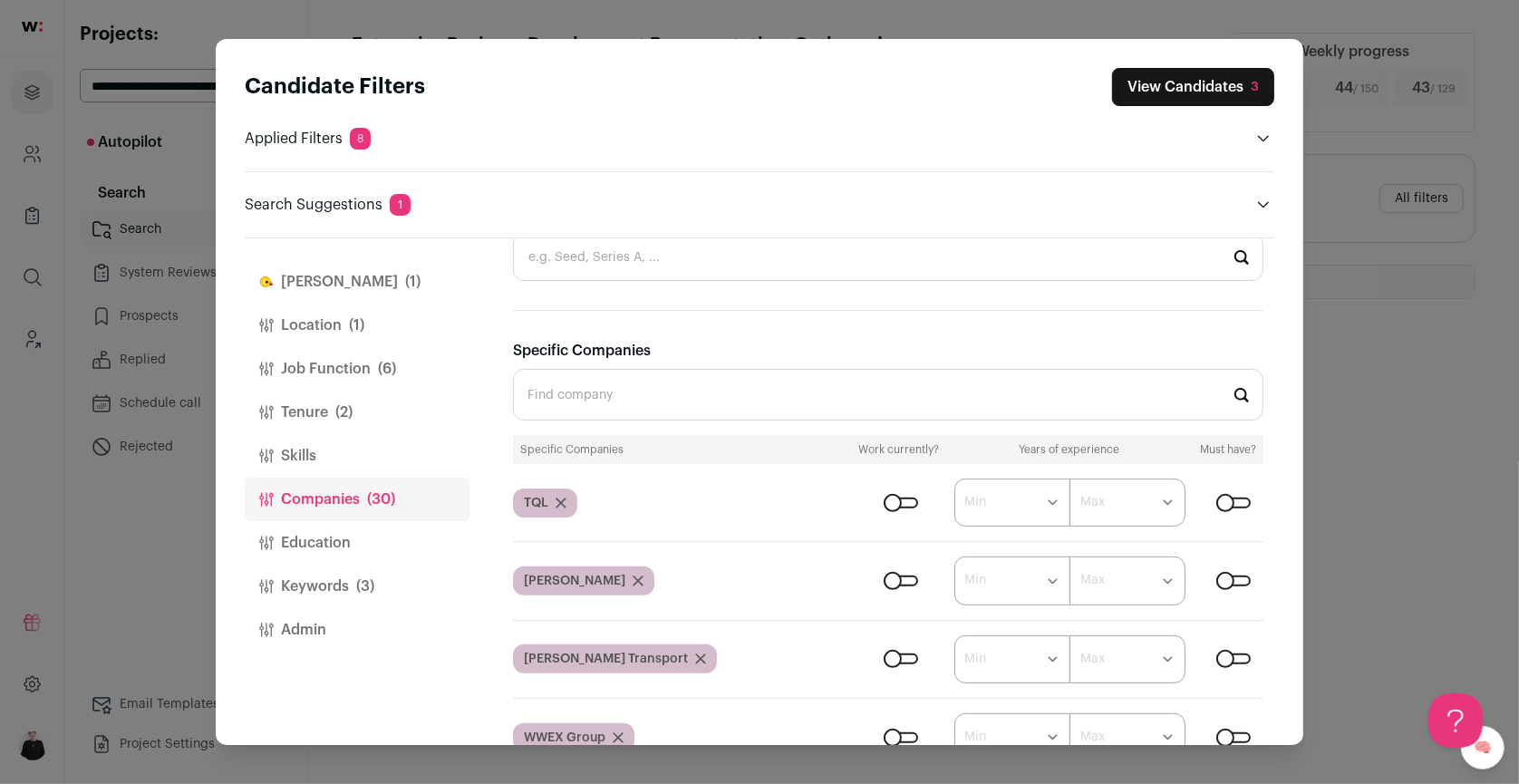
scroll to position [0, 0]
type input "travelers"
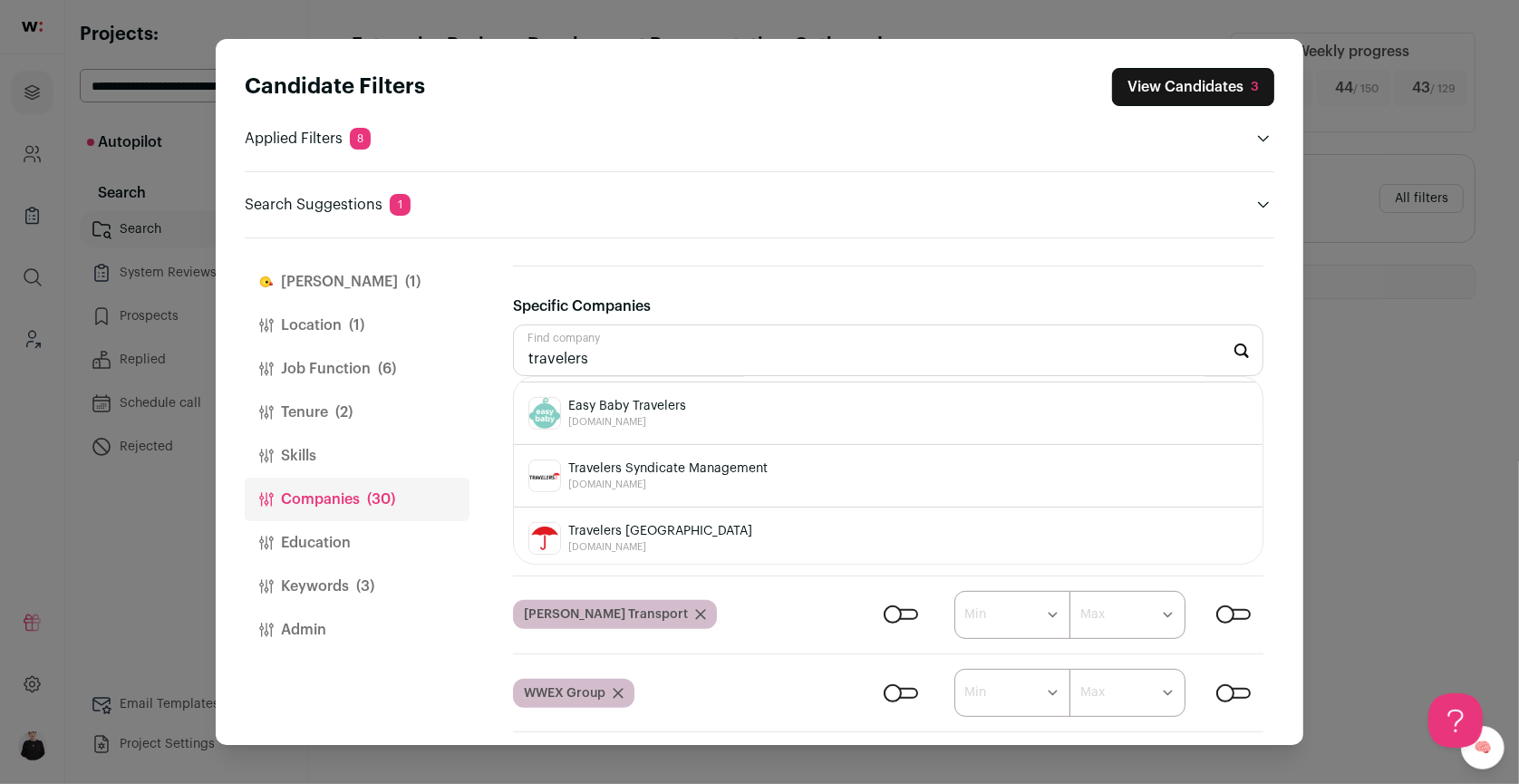
scroll to position [707, 0]
drag, startPoint x: 623, startPoint y: 362, endPoint x: 487, endPoint y: 359, distance: 136.0
click at [487, 359] on div "[PERSON_NAME] (1) Location (1) Job Function (6) Tenure (2) Skills Companies (30…" at bounding box center [759, 491] width 1029 height 507
click at [686, 477] on span "[DOMAIN_NAME]" at bounding box center [653, 484] width 170 height 15
type input "Liberty Mutual Insurance Ltd [DOMAIN_NAME]"
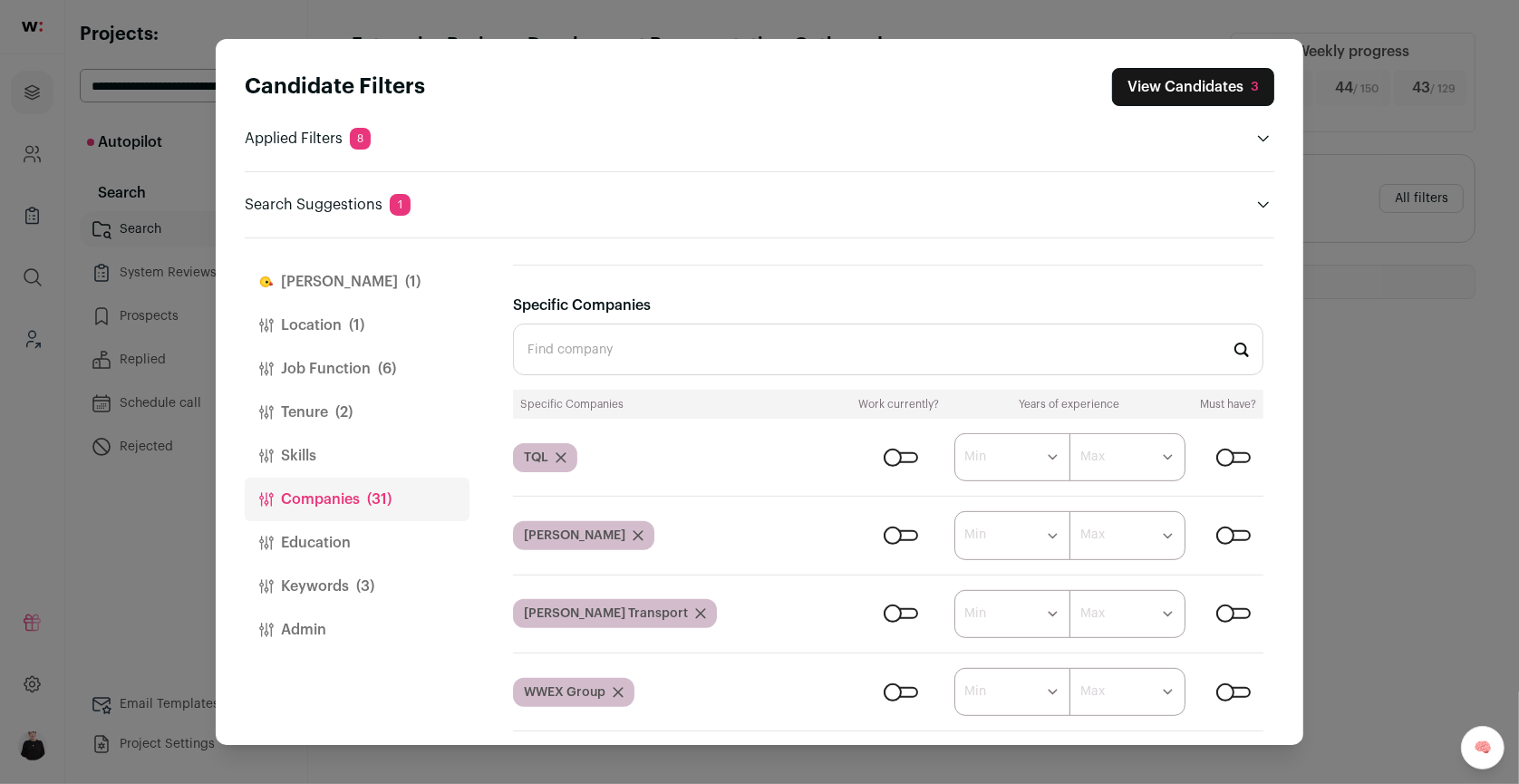
scroll to position [0, 0]
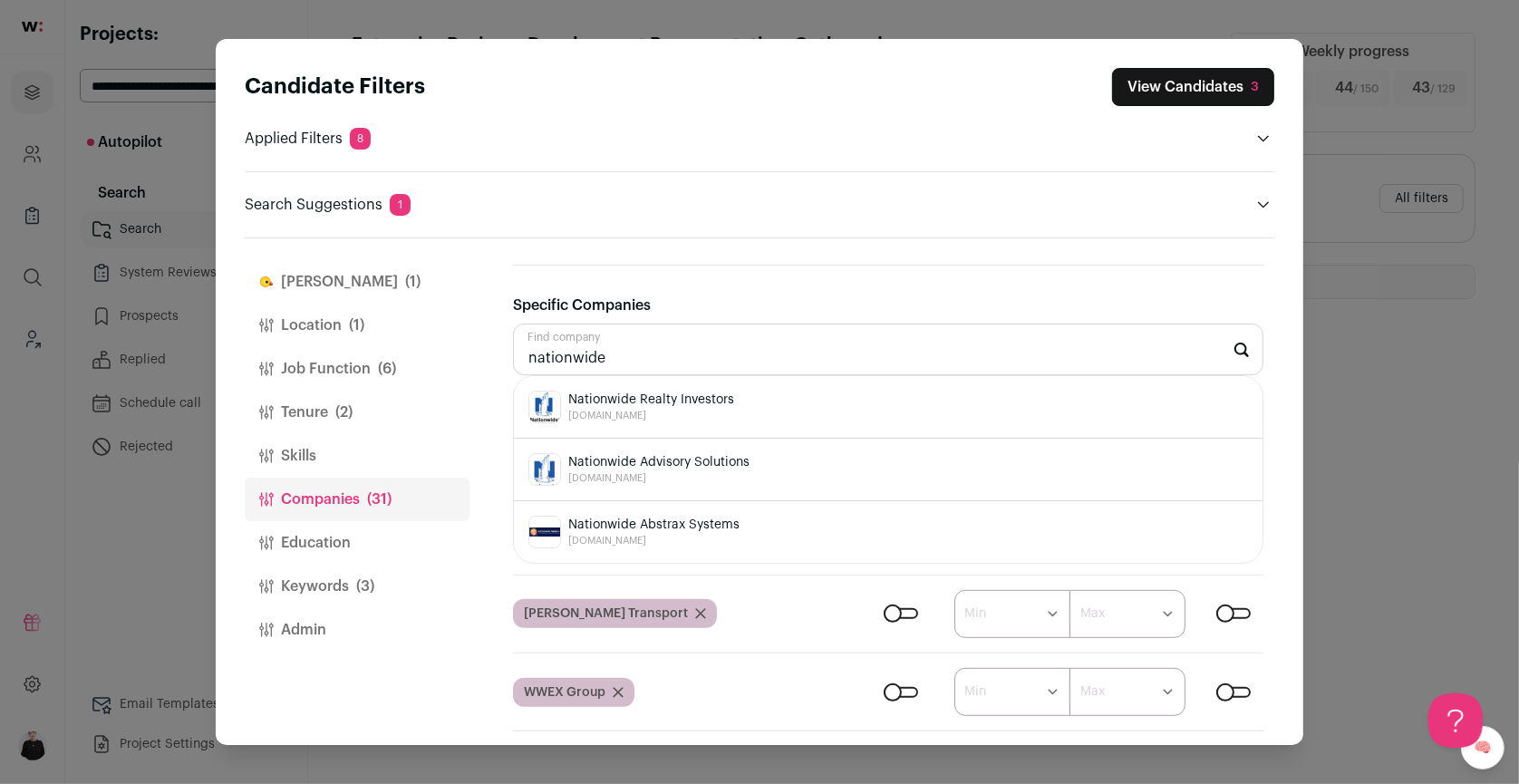
click at [788, 397] on div "Nationwide Realty Investors [DOMAIN_NAME]" at bounding box center [888, 407] width 719 height 33
type input "Nationwide Realty Investors [DOMAIN_NAME]"
type input "american family insurance"
drag, startPoint x: 717, startPoint y: 343, endPoint x: 511, endPoint y: 337, distance: 206.1
click at [511, 337] on div "[PERSON_NAME] (1) Location (1) Job Function (6) Tenure (2) Skills Companies (32…" at bounding box center [759, 491] width 1029 height 507
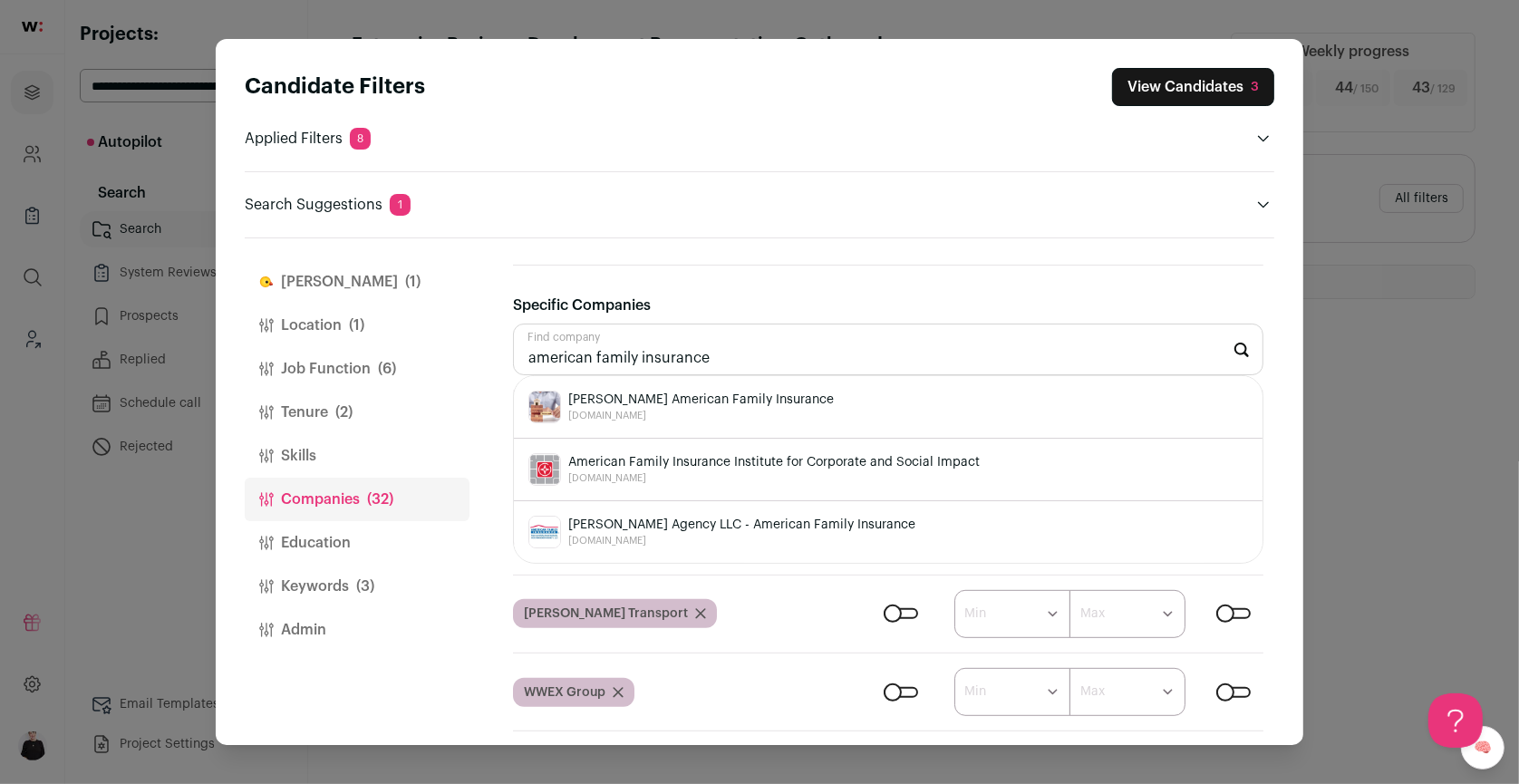
drag, startPoint x: 738, startPoint y: 347, endPoint x: 408, endPoint y: 347, distance: 330.0
click at [408, 347] on div "[PERSON_NAME] (1) Location (1) Job Function (6) Tenure (2) Skills Companies (32…" at bounding box center [759, 491] width 1029 height 507
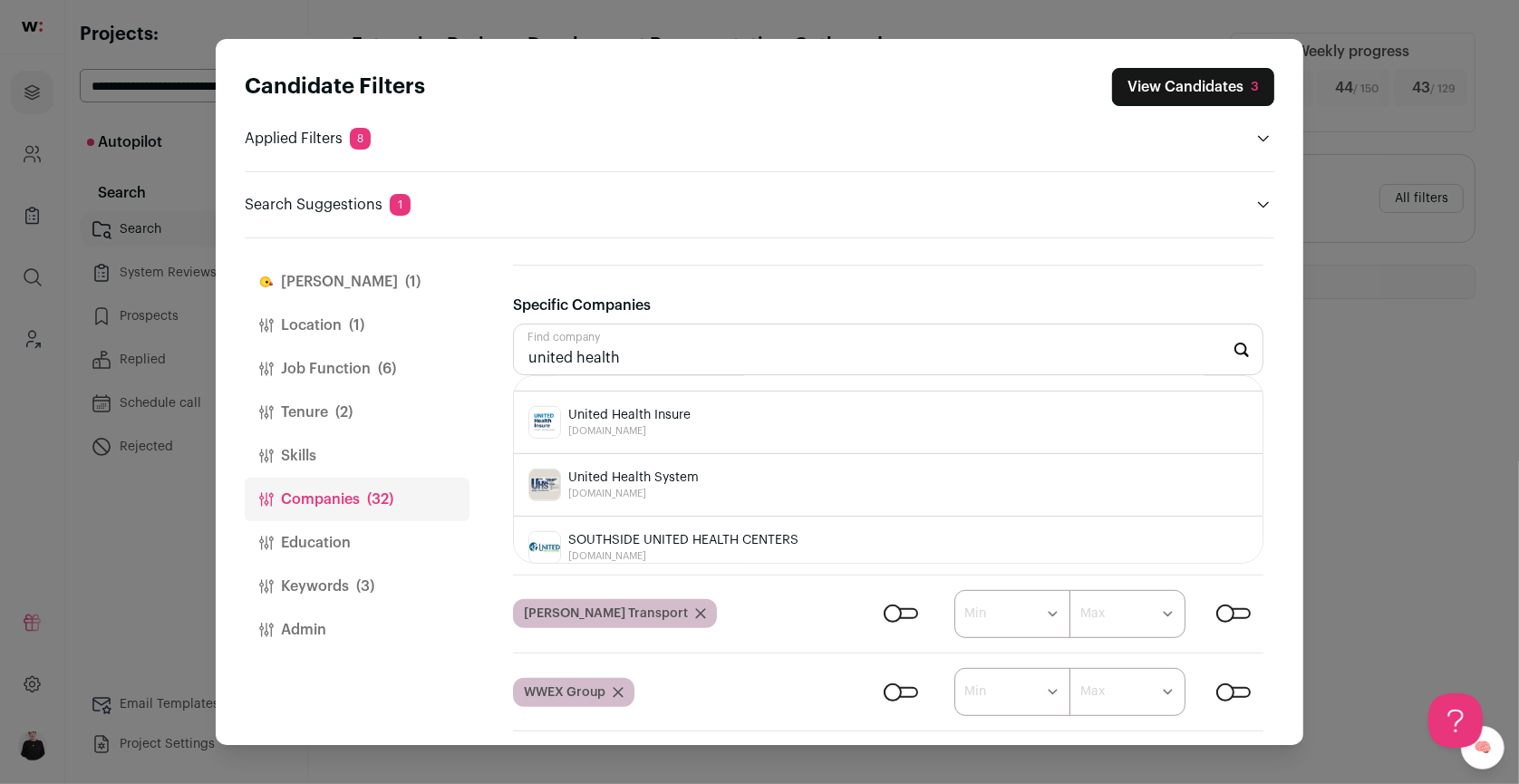
scroll to position [745, 0]
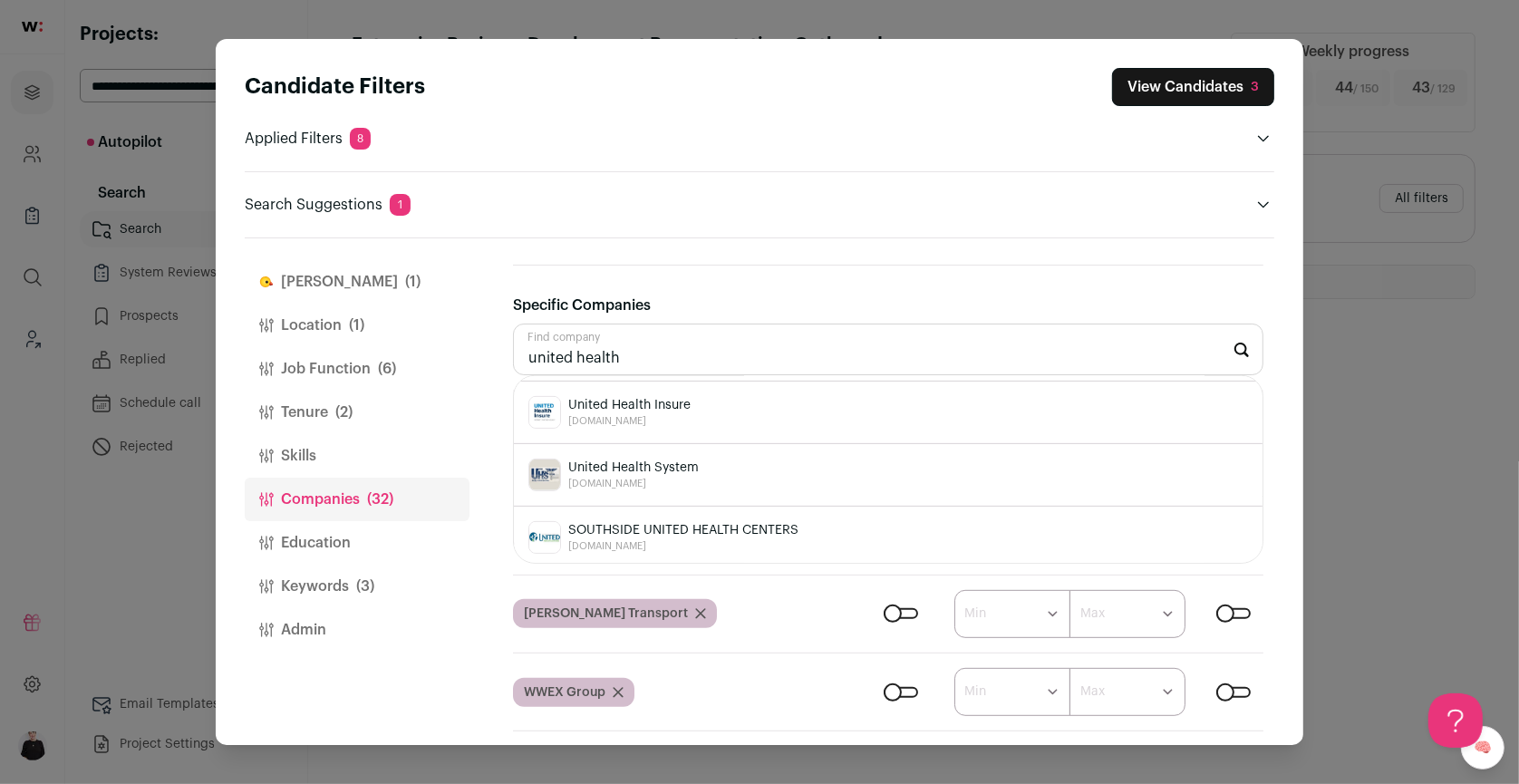
click at [677, 414] on span "[DOMAIN_NAME]" at bounding box center [629, 421] width 122 height 15
type input "United Health Insure [DOMAIN_NAME]"
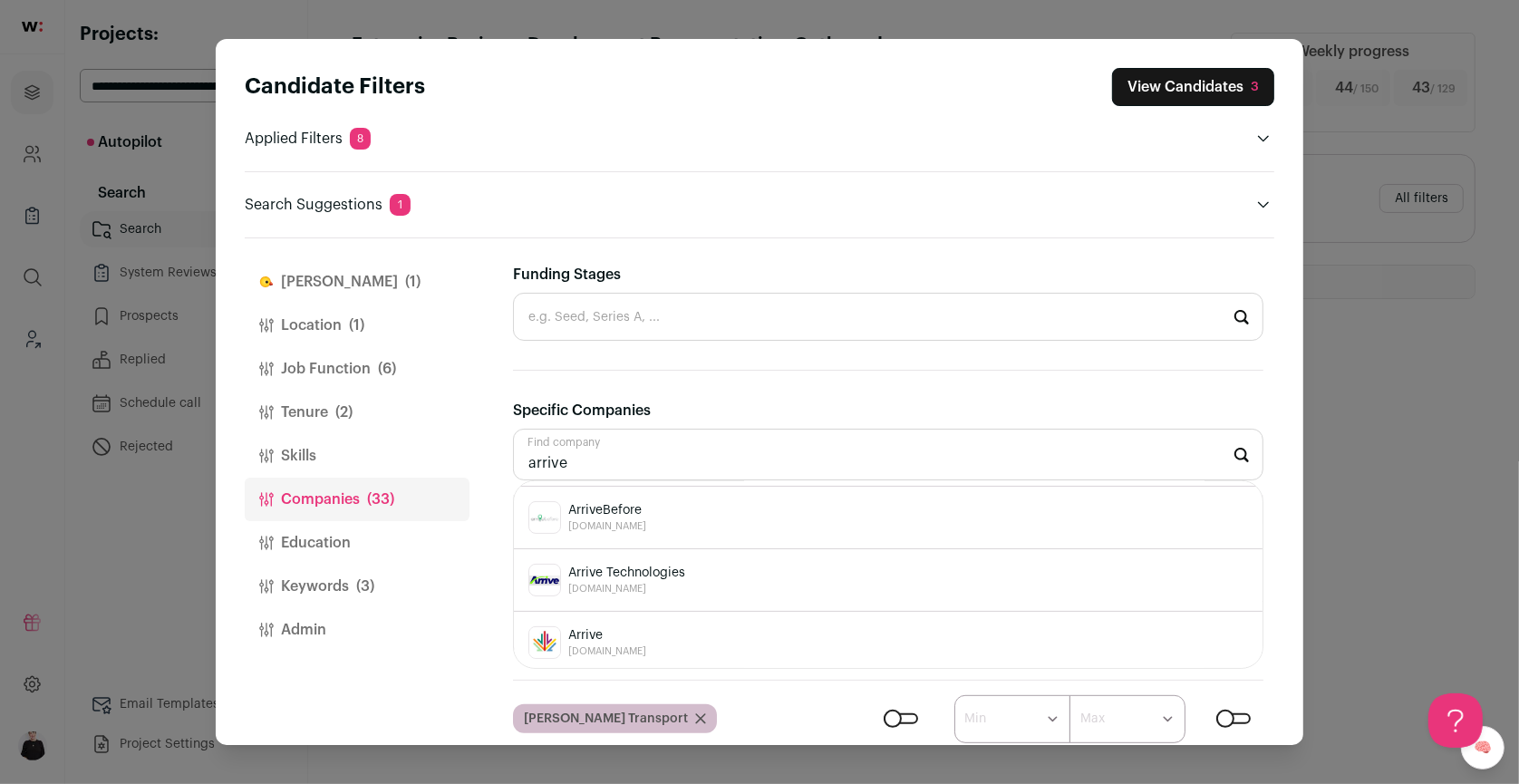
scroll to position [0, 0]
click at [604, 515] on span "[DOMAIN_NAME]" at bounding box center [607, 521] width 78 height 15
type input "Avnet [DOMAIN_NAME]"
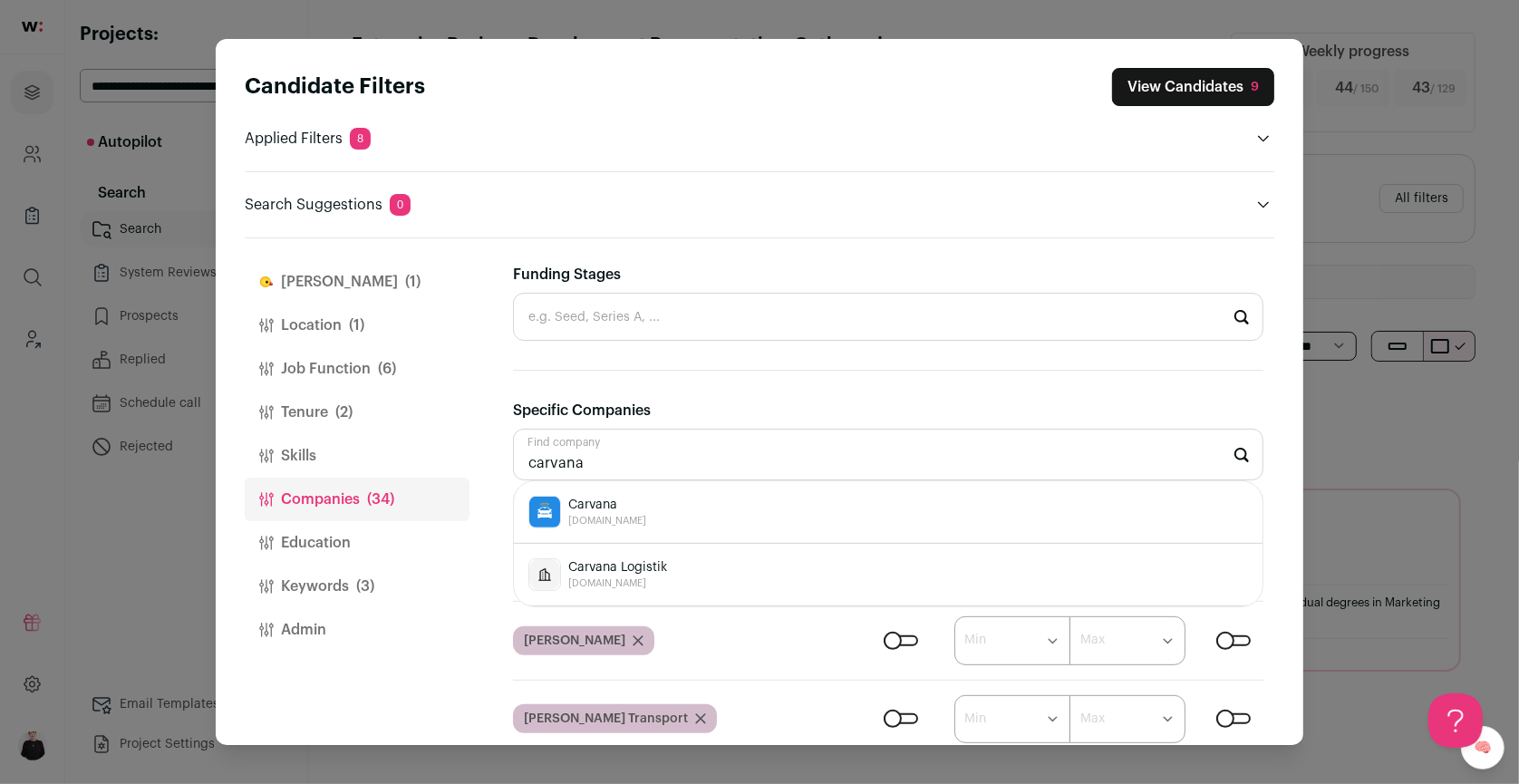
click at [625, 515] on span "[DOMAIN_NAME]" at bounding box center [607, 521] width 78 height 15
type input "Carvana [DOMAIN_NAME]"
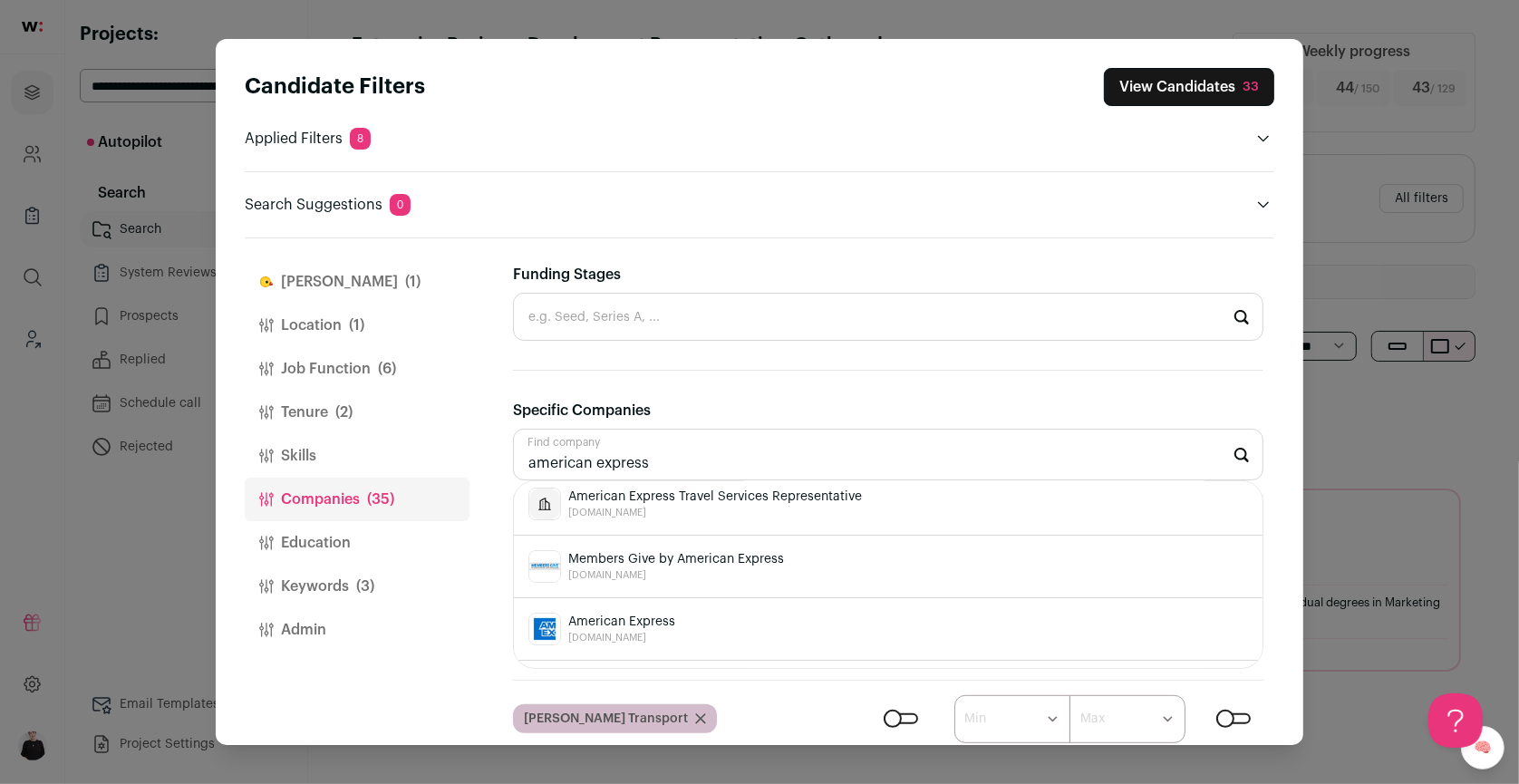
scroll to position [150, 0]
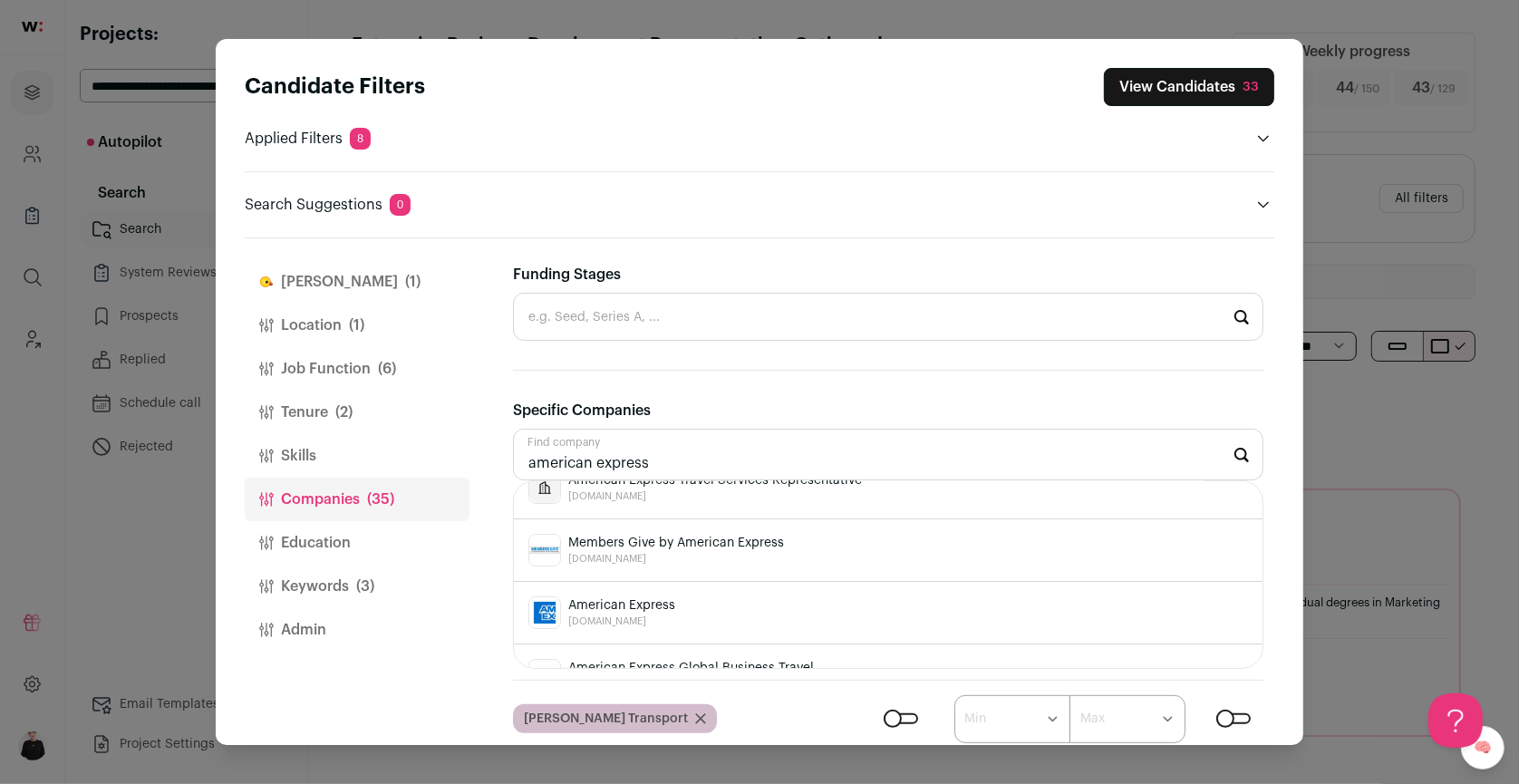
click at [672, 614] on span "[DOMAIN_NAME]" at bounding box center [621, 622] width 107 height 15
type input "American Express [DOMAIN_NAME]"
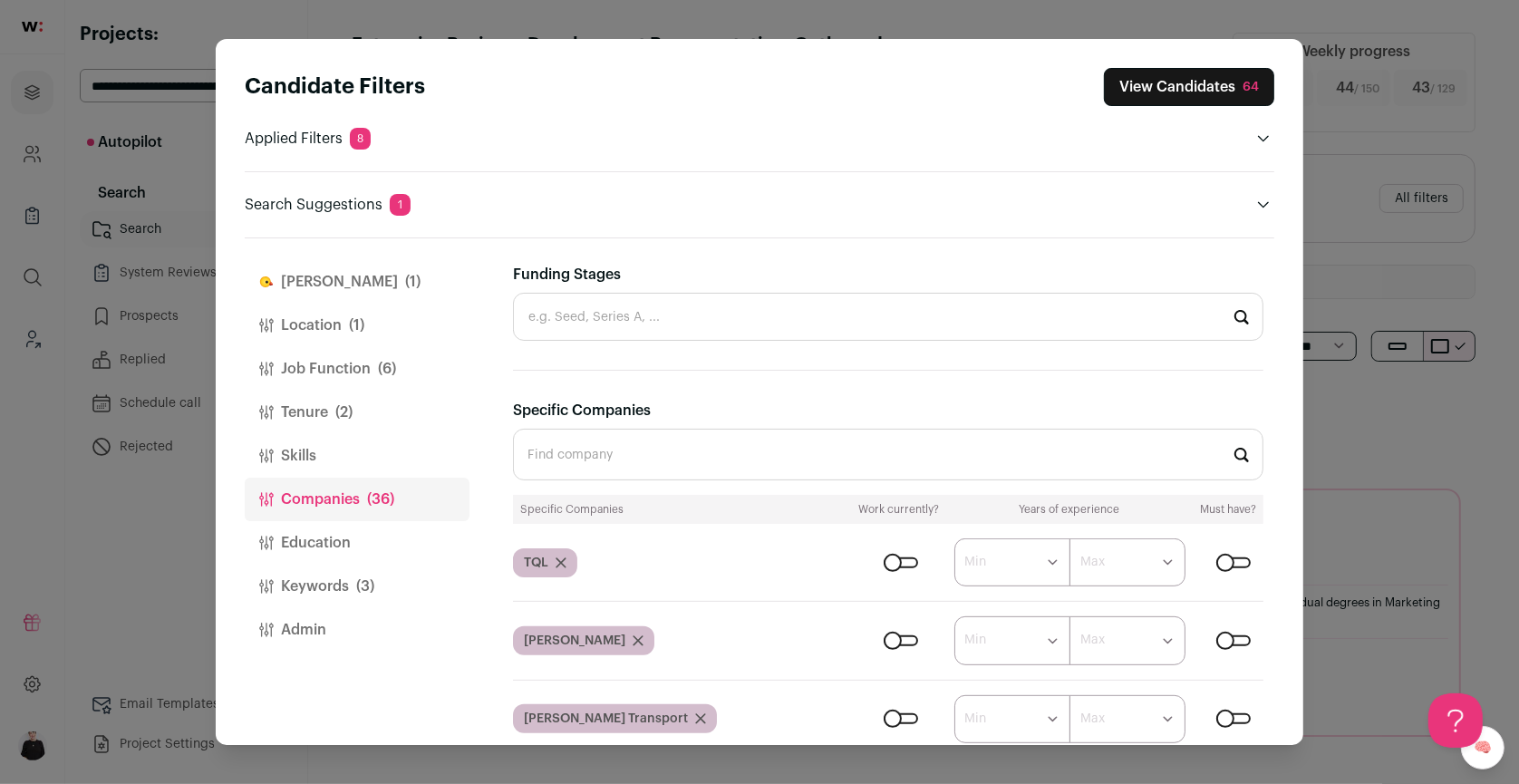
scroll to position [0, 0]
type input "arrive logistics"
drag, startPoint x: 642, startPoint y: 459, endPoint x: 436, endPoint y: 459, distance: 206.0
click at [435, 459] on div "[PERSON_NAME] (1) Location (1) Job Function (6) Tenure (2) Skills Companies (36…" at bounding box center [759, 491] width 1029 height 507
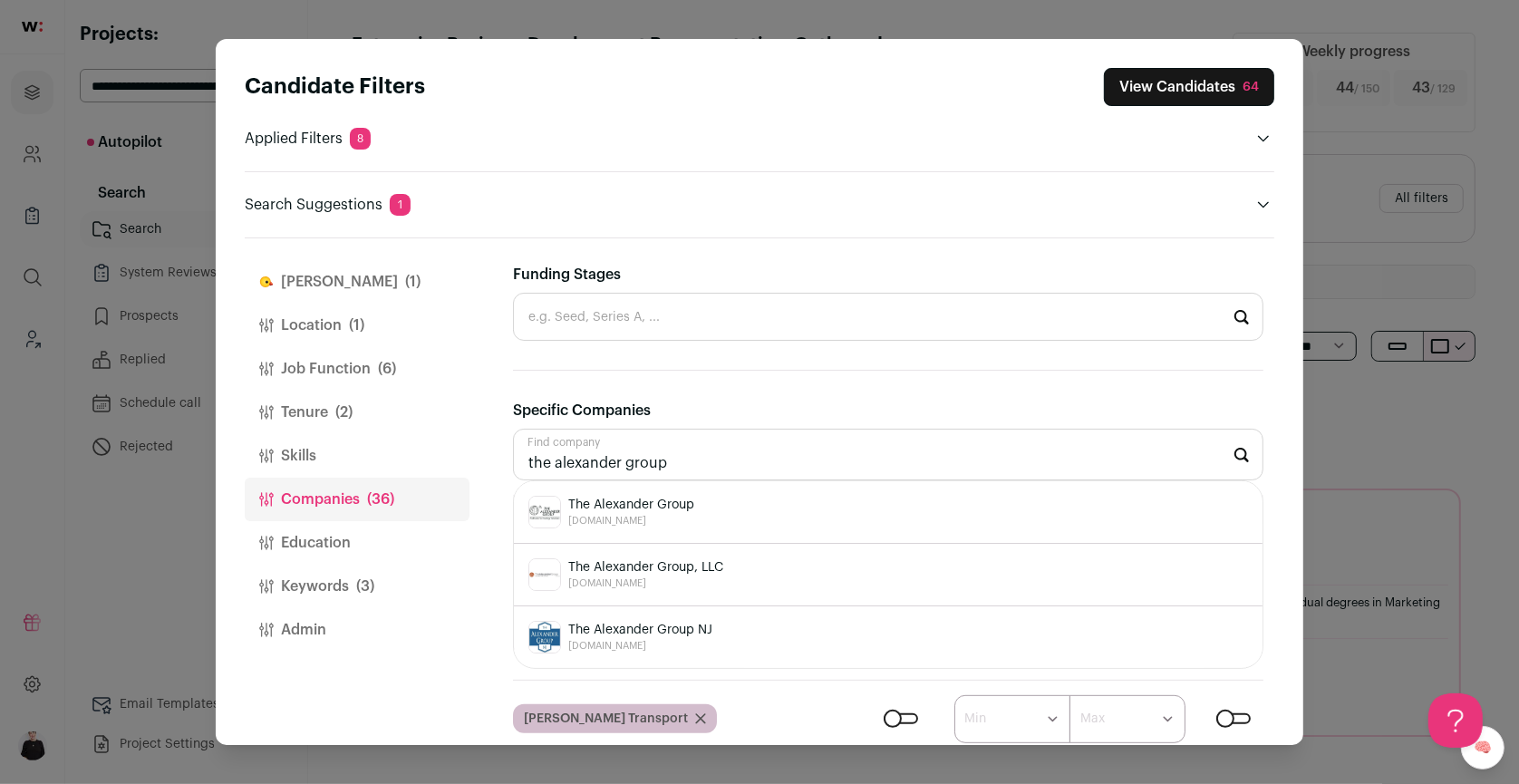
click at [666, 514] on span "[DOMAIN_NAME]" at bounding box center [631, 521] width 126 height 15
type input "The Alexander Group [DOMAIN_NAME]"
click at [619, 510] on div "Moov [DOMAIN_NAME]" at bounding box center [888, 512] width 719 height 33
type input "Moov [DOMAIN_NAME]"
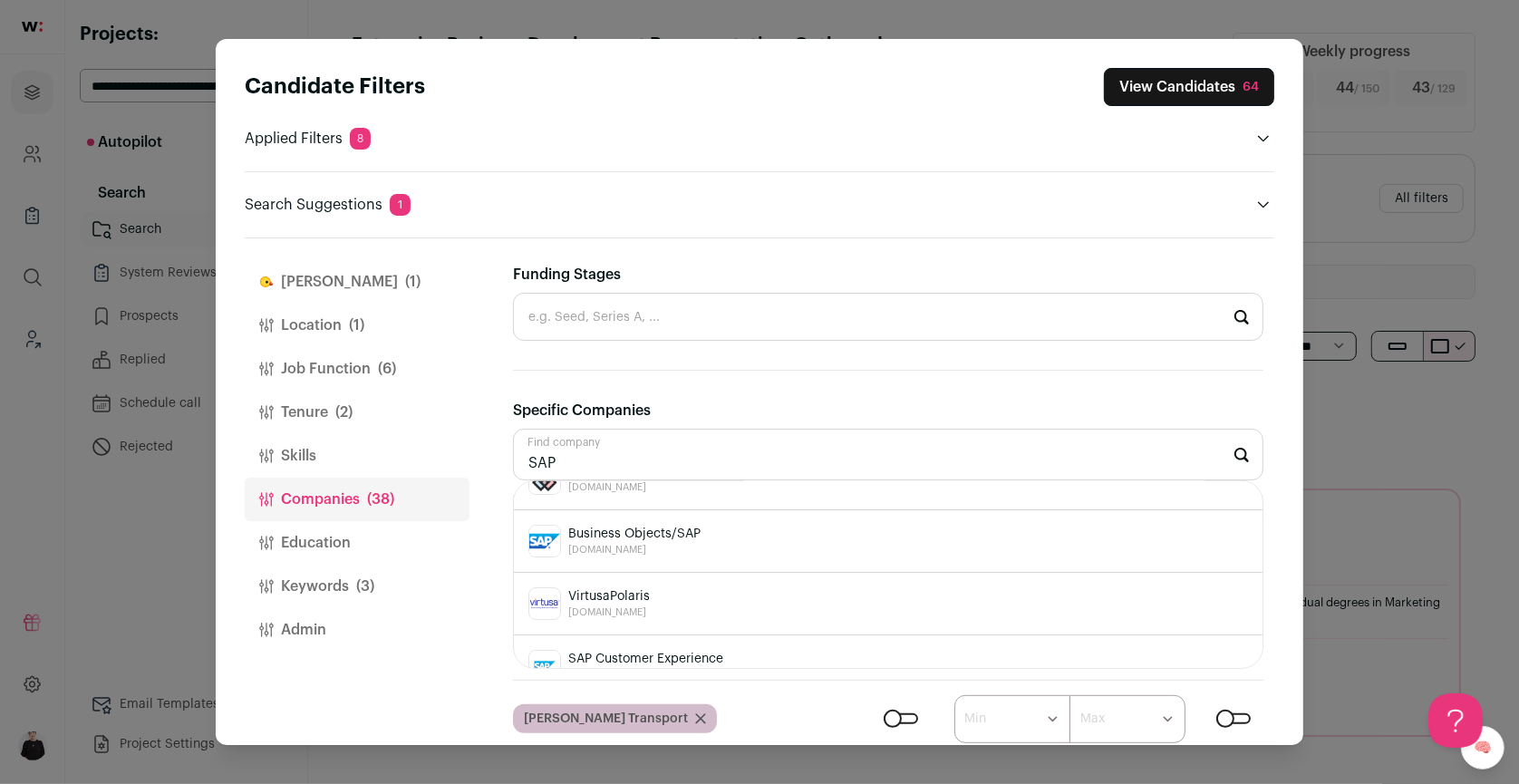
click at [636, 556] on li "Business Objects/SAP [DOMAIN_NAME]" at bounding box center [888, 542] width 749 height 63
type input "Business Objects/SAP [DOMAIN_NAME]"
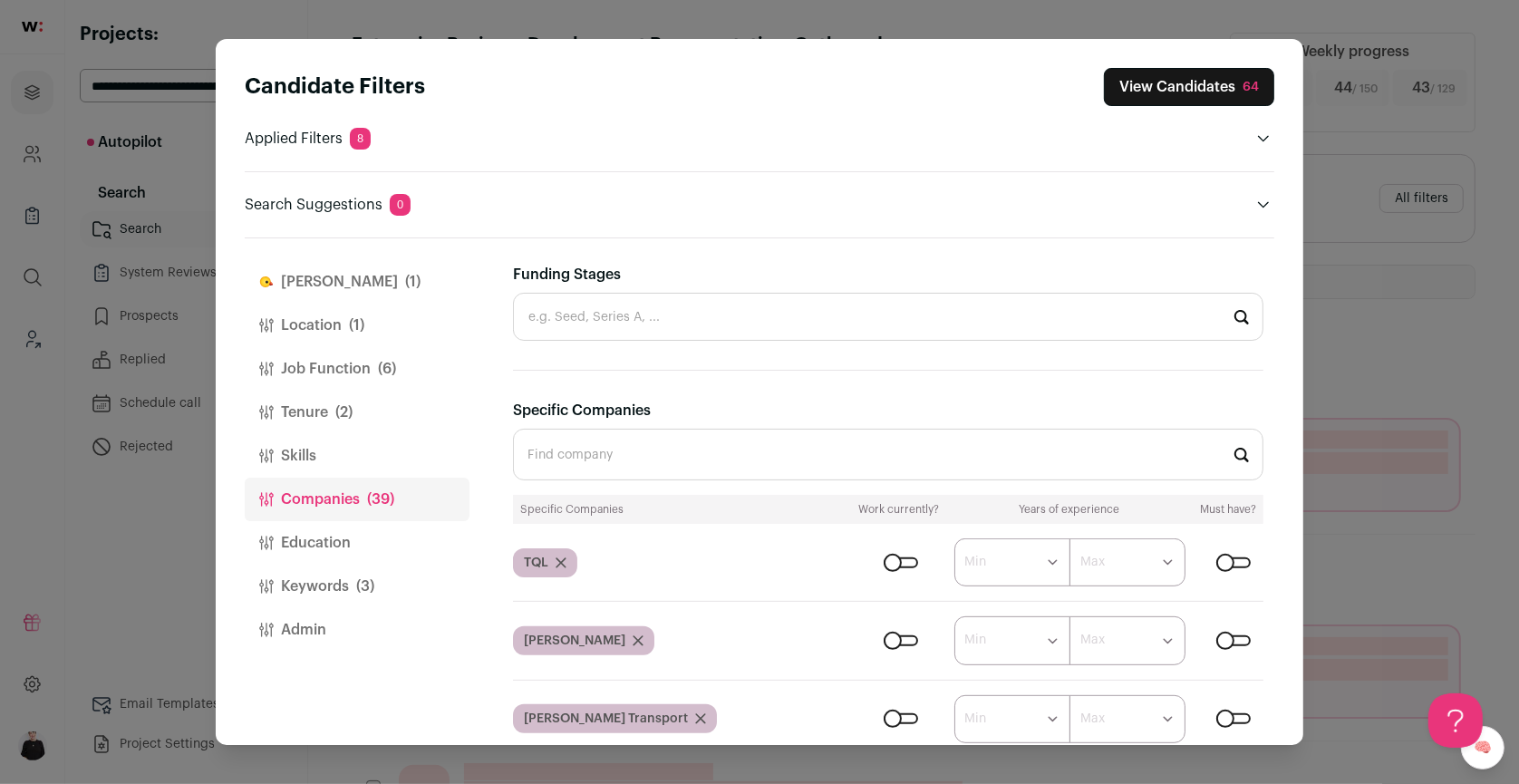
click at [1152, 104] on button "View Candidates 64" at bounding box center [1189, 88] width 170 height 38
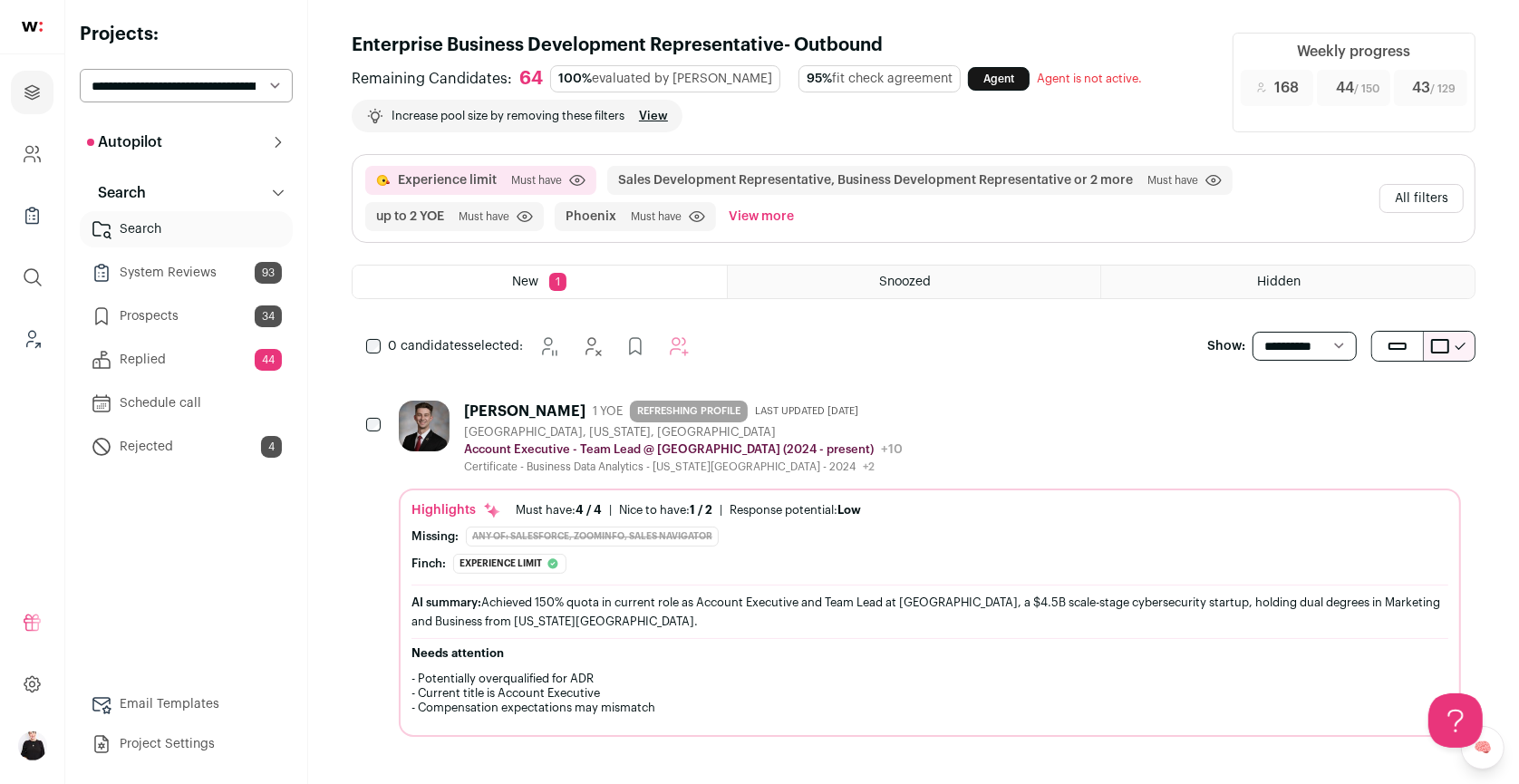
scroll to position [0, 0]
click at [696, 356] on button "Add to Autopilot" at bounding box center [695, 346] width 36 height 36
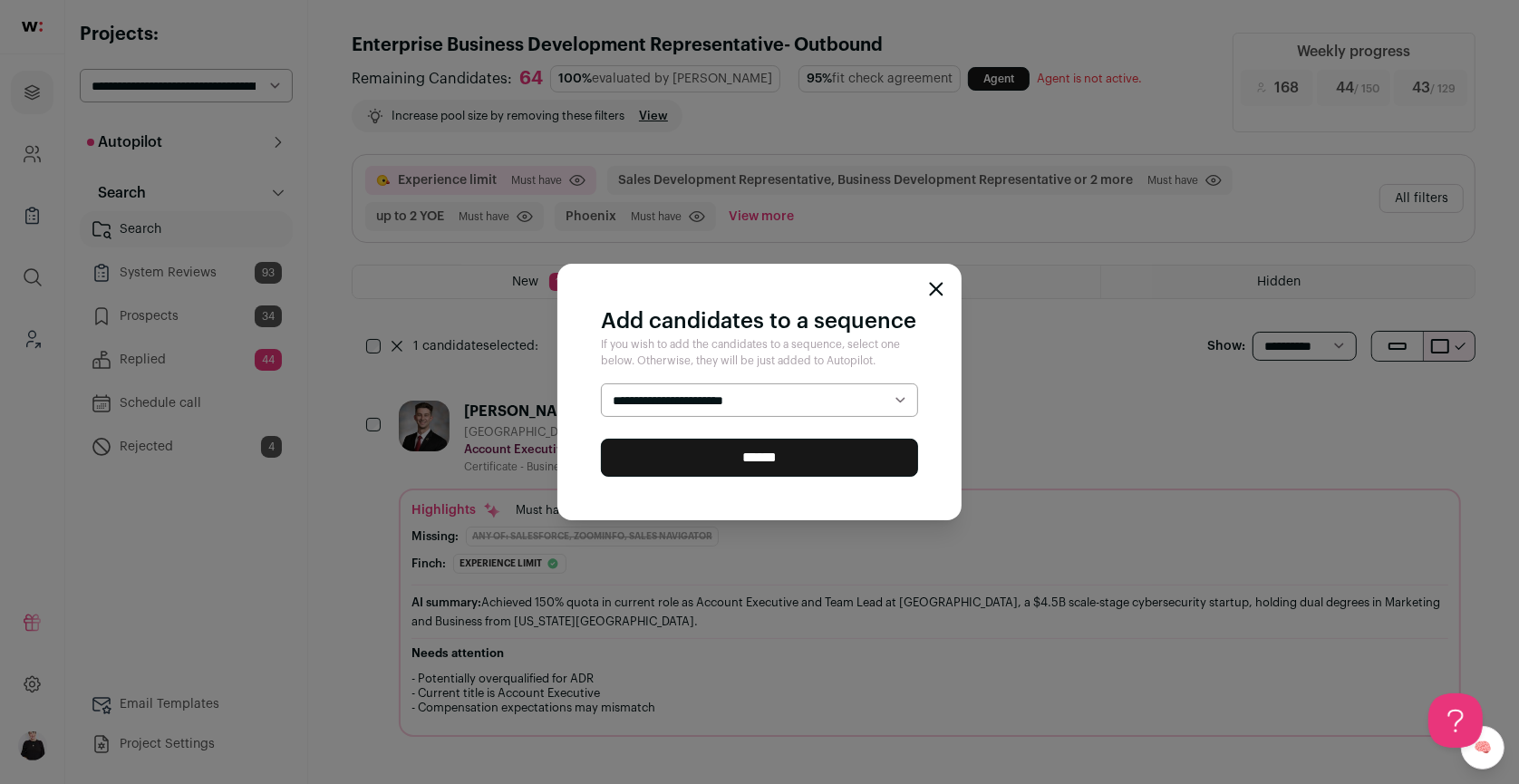
select select "*****"
click at [754, 466] on input "******" at bounding box center [760, 458] width 317 height 38
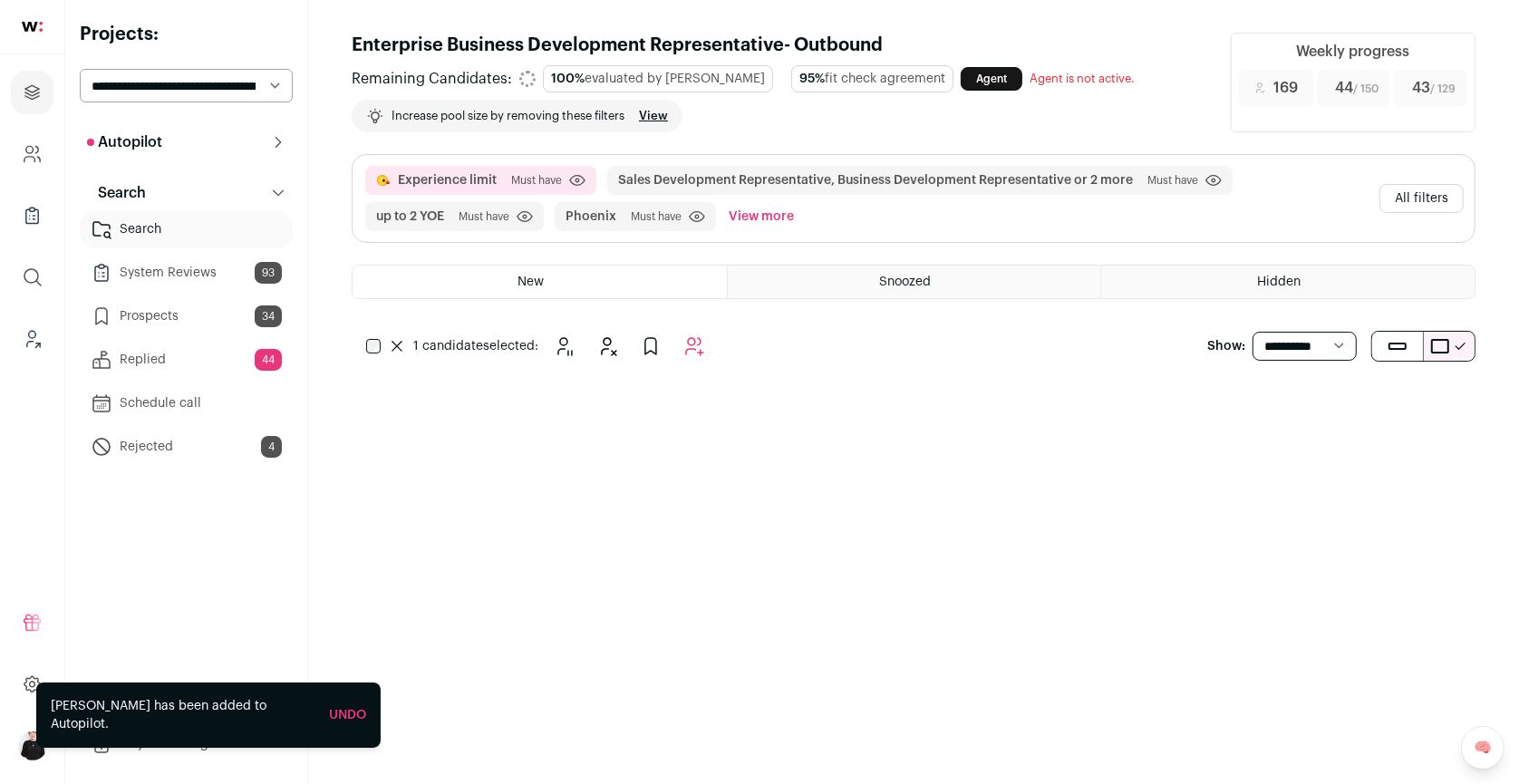
click at [1410, 200] on button "All filters" at bounding box center [1421, 199] width 84 height 29
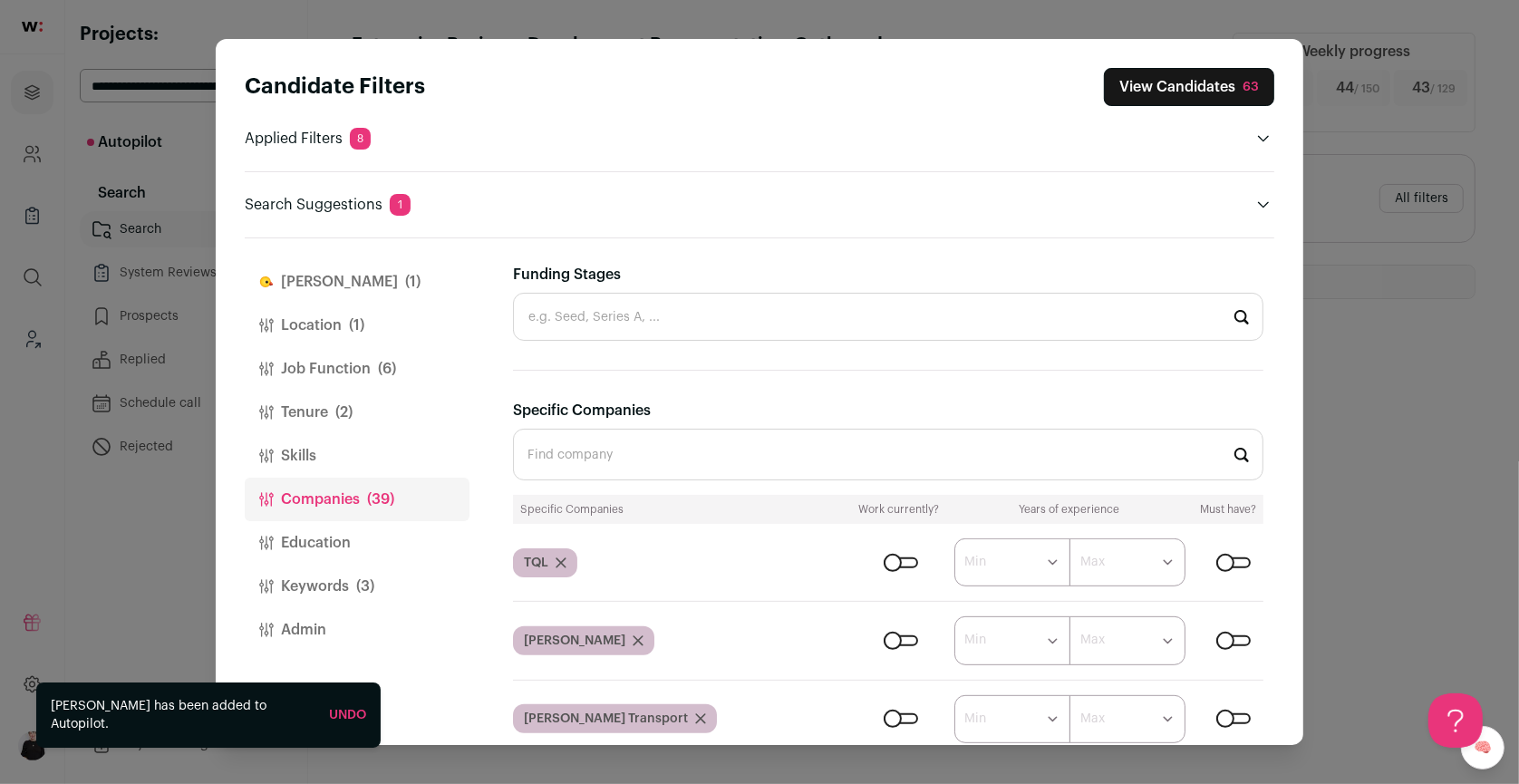
click at [663, 446] on input "Specific Companies" at bounding box center [888, 454] width 750 height 52
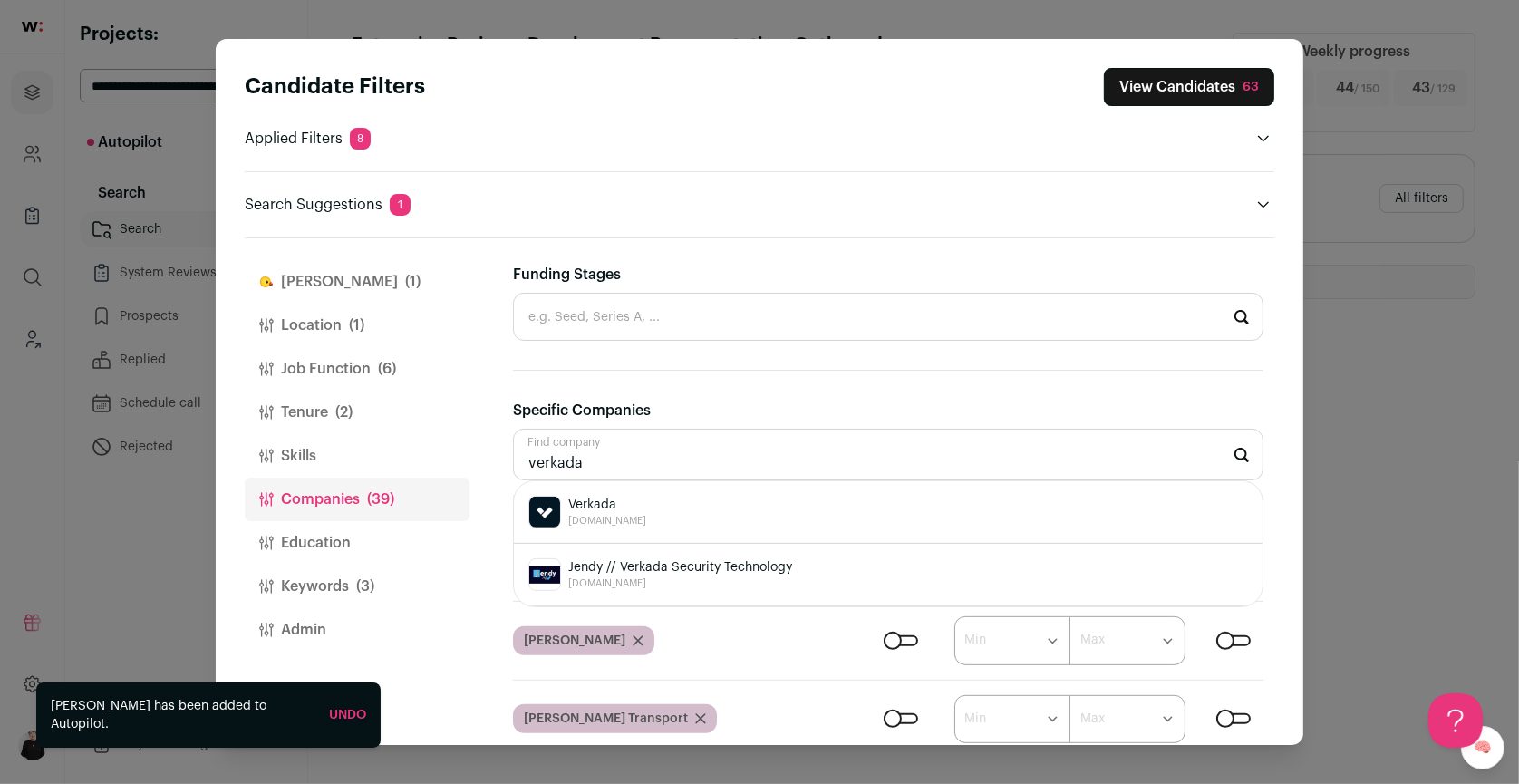
click at [638, 497] on div "Verkada [DOMAIN_NAME]" at bounding box center [888, 512] width 719 height 33
type input "Verkada [DOMAIN_NAME]"
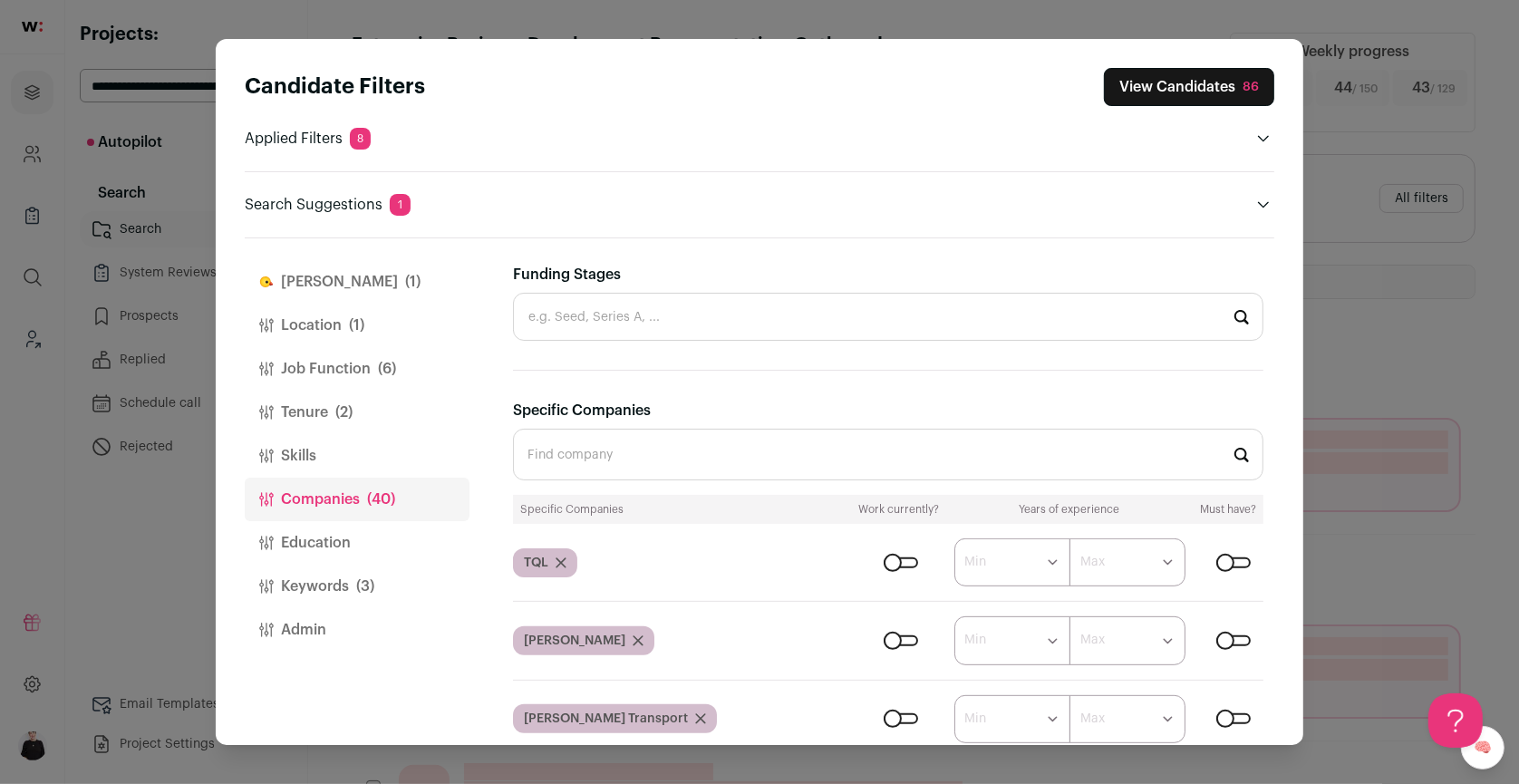
click at [1139, 92] on button "View Candidates 86" at bounding box center [1189, 88] width 170 height 38
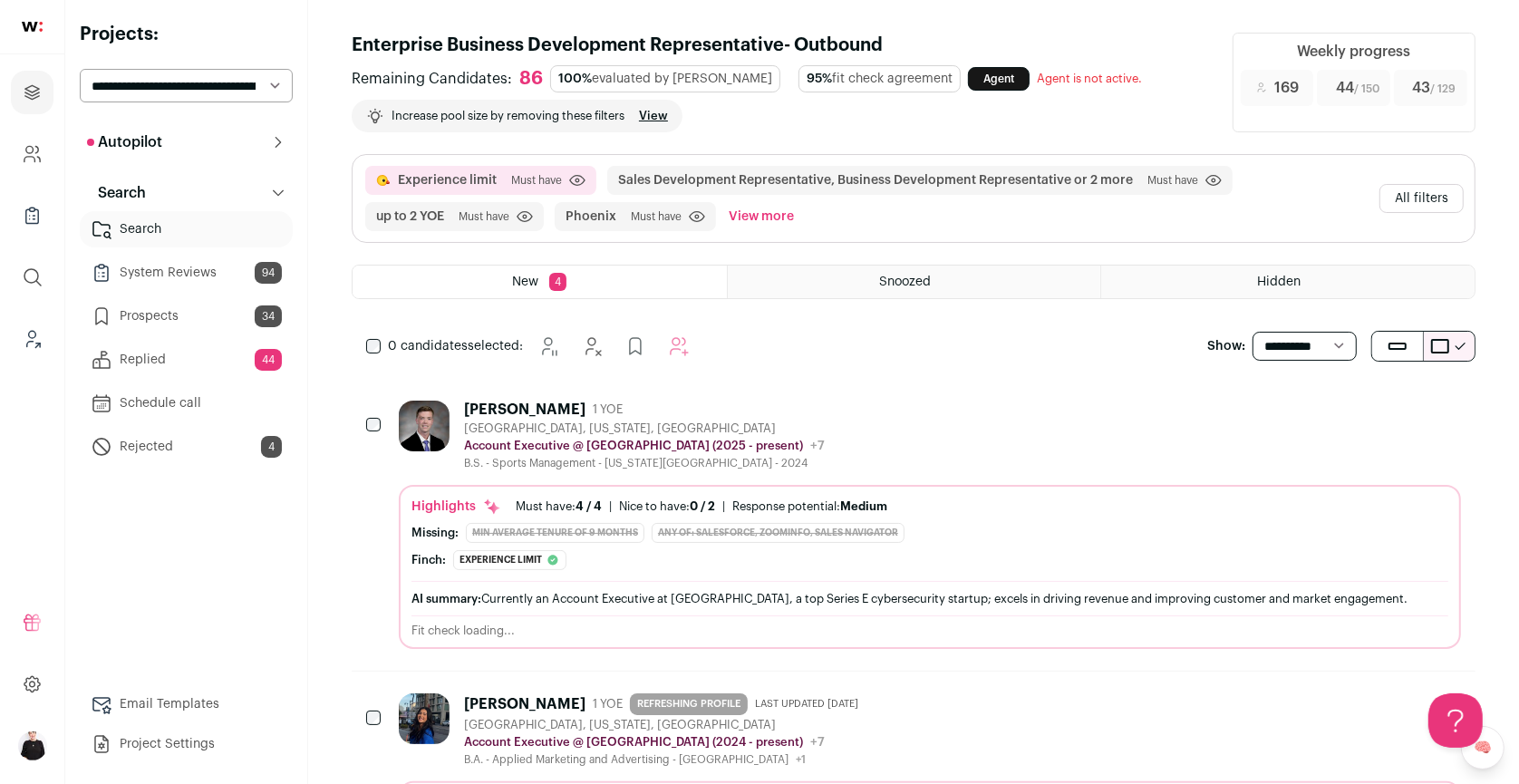
click at [490, 431] on div "[GEOGRAPHIC_DATA], [US_STATE], [GEOGRAPHIC_DATA]" at bounding box center [645, 428] width 361 height 15
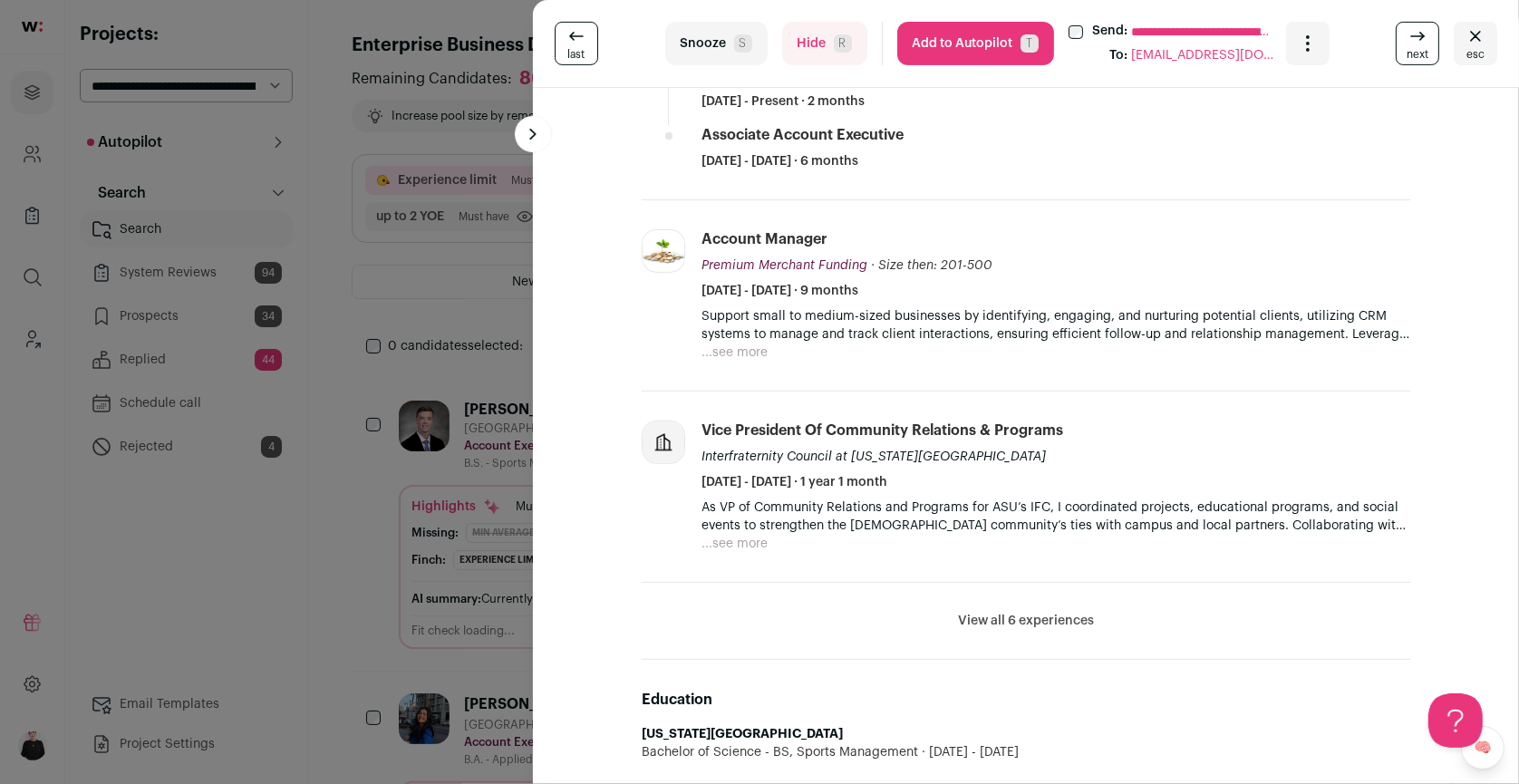
scroll to position [610, 0]
click at [979, 610] on button "View all 6 experiences" at bounding box center [1026, 619] width 136 height 18
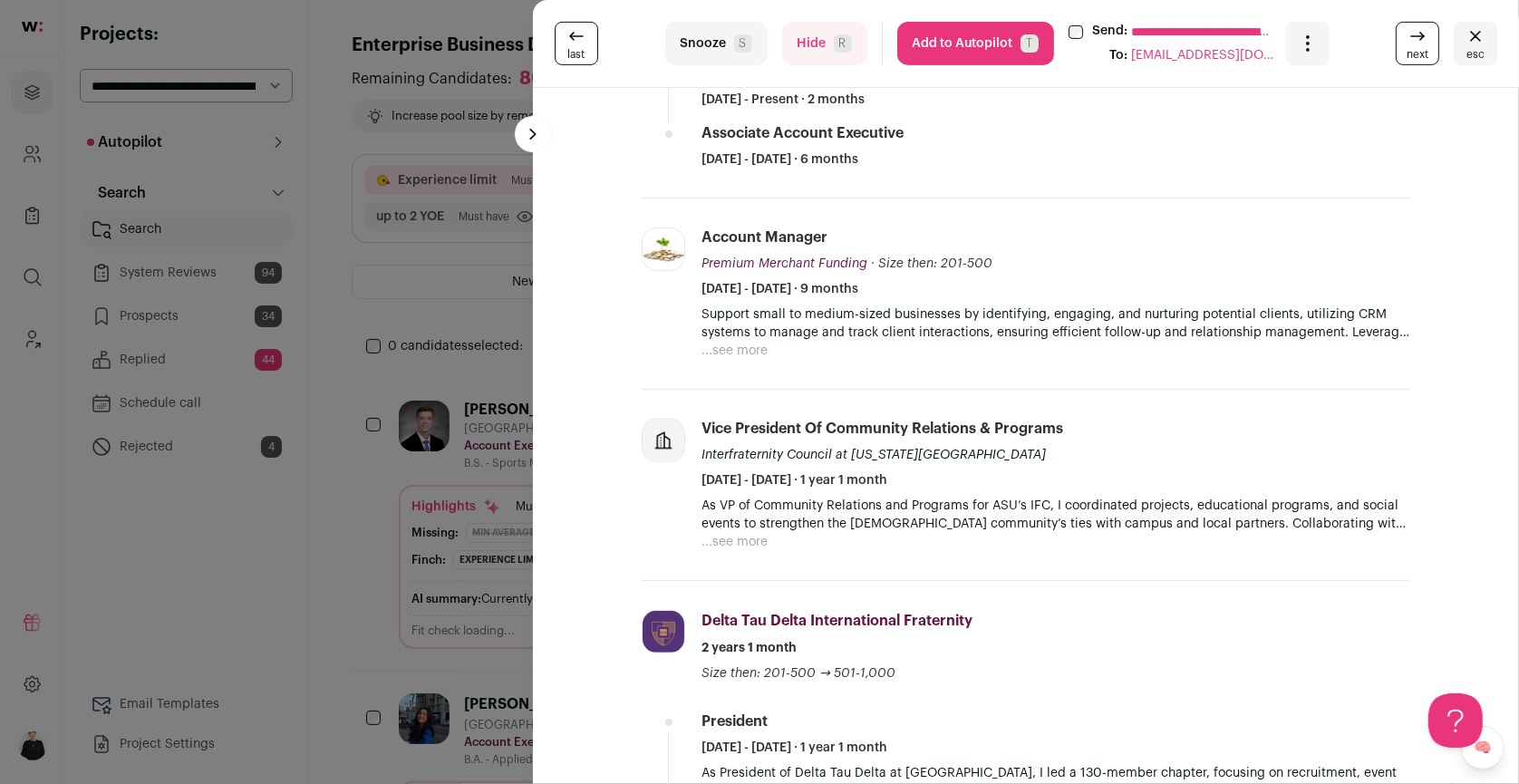
scroll to position [624, 0]
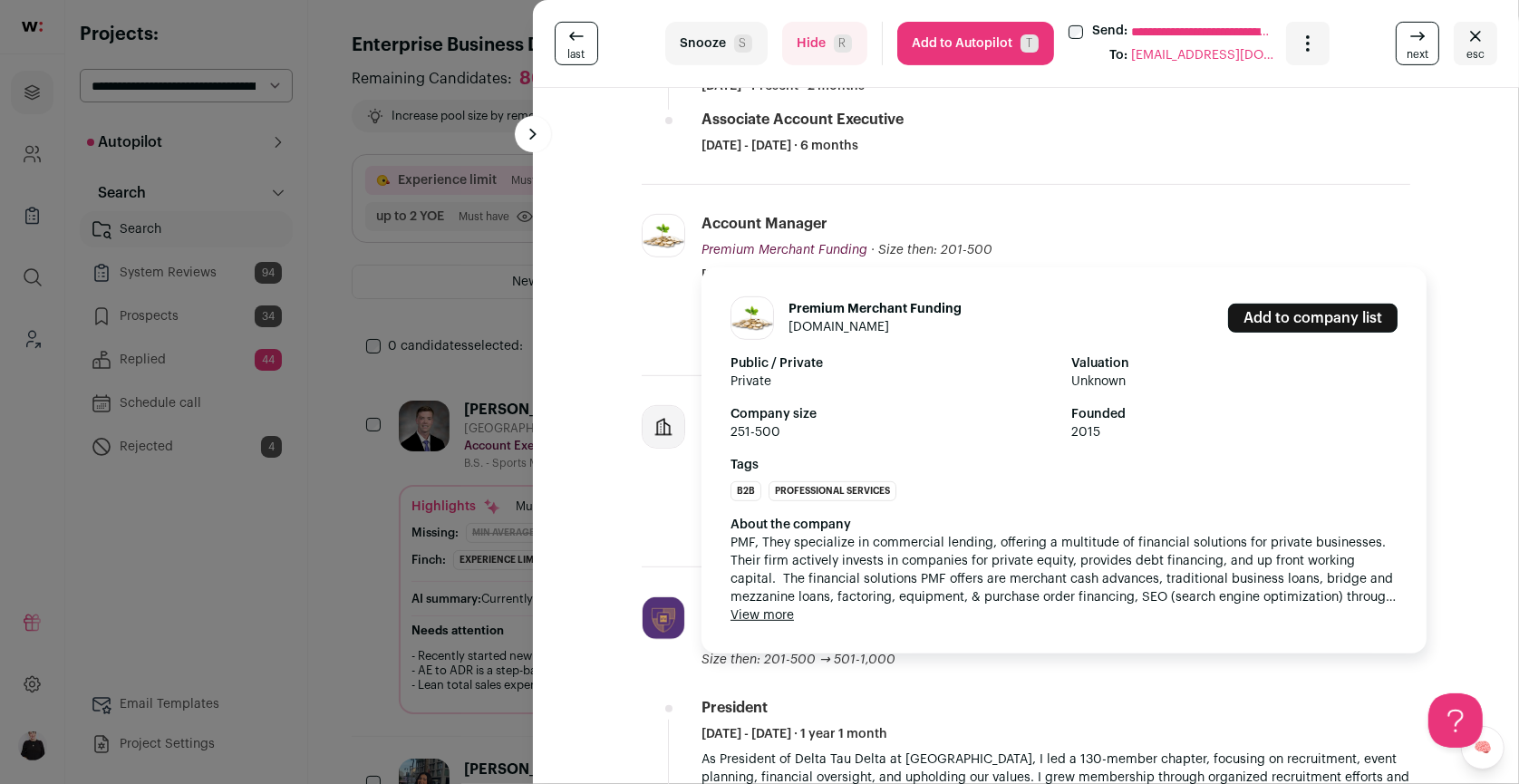
click at [1262, 304] on link "Add to company list" at bounding box center [1313, 318] width 170 height 29
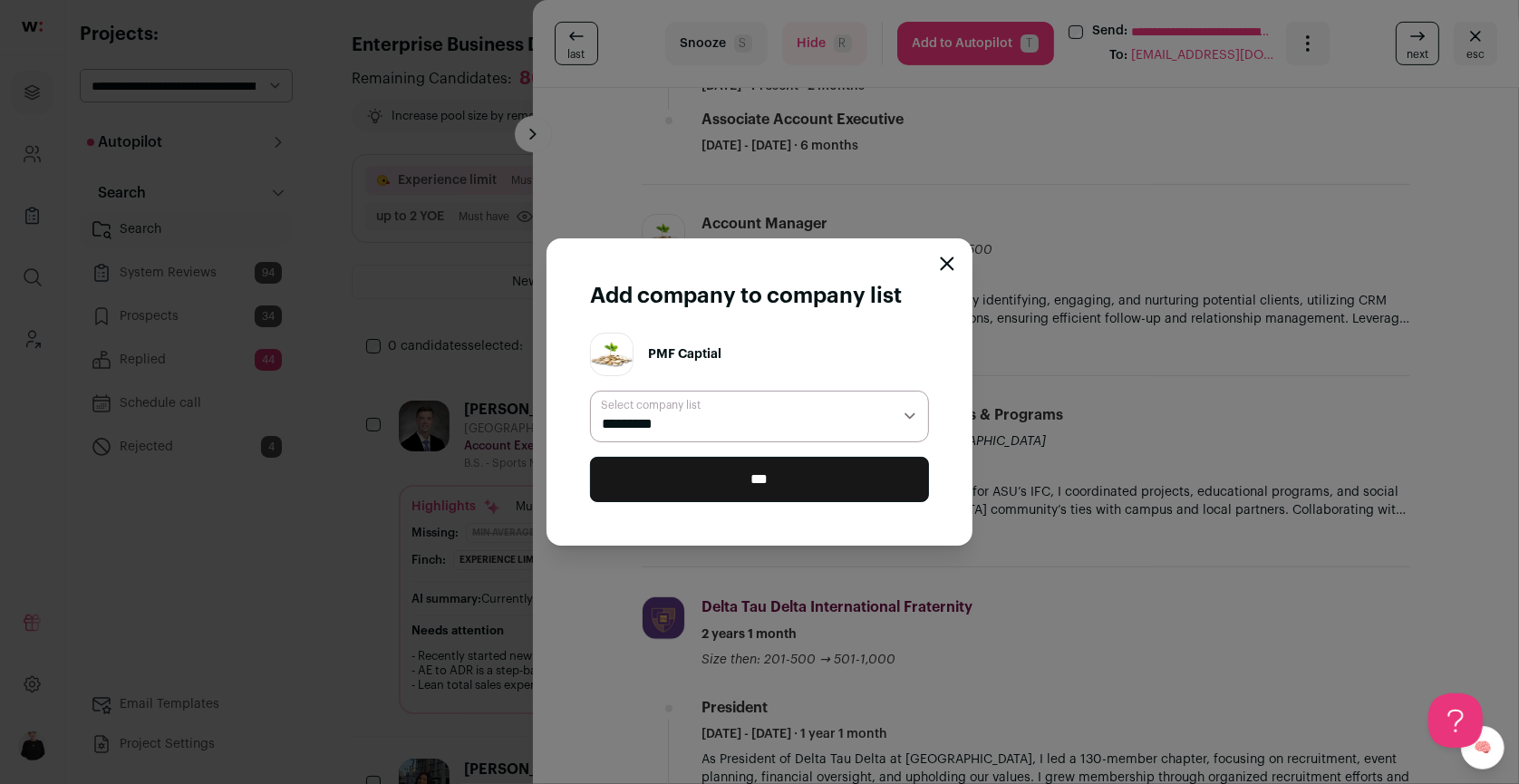
click at [736, 418] on select "**********" at bounding box center [760, 417] width 339 height 52
click at [944, 256] on icon "Close modal" at bounding box center [947, 263] width 15 height 15
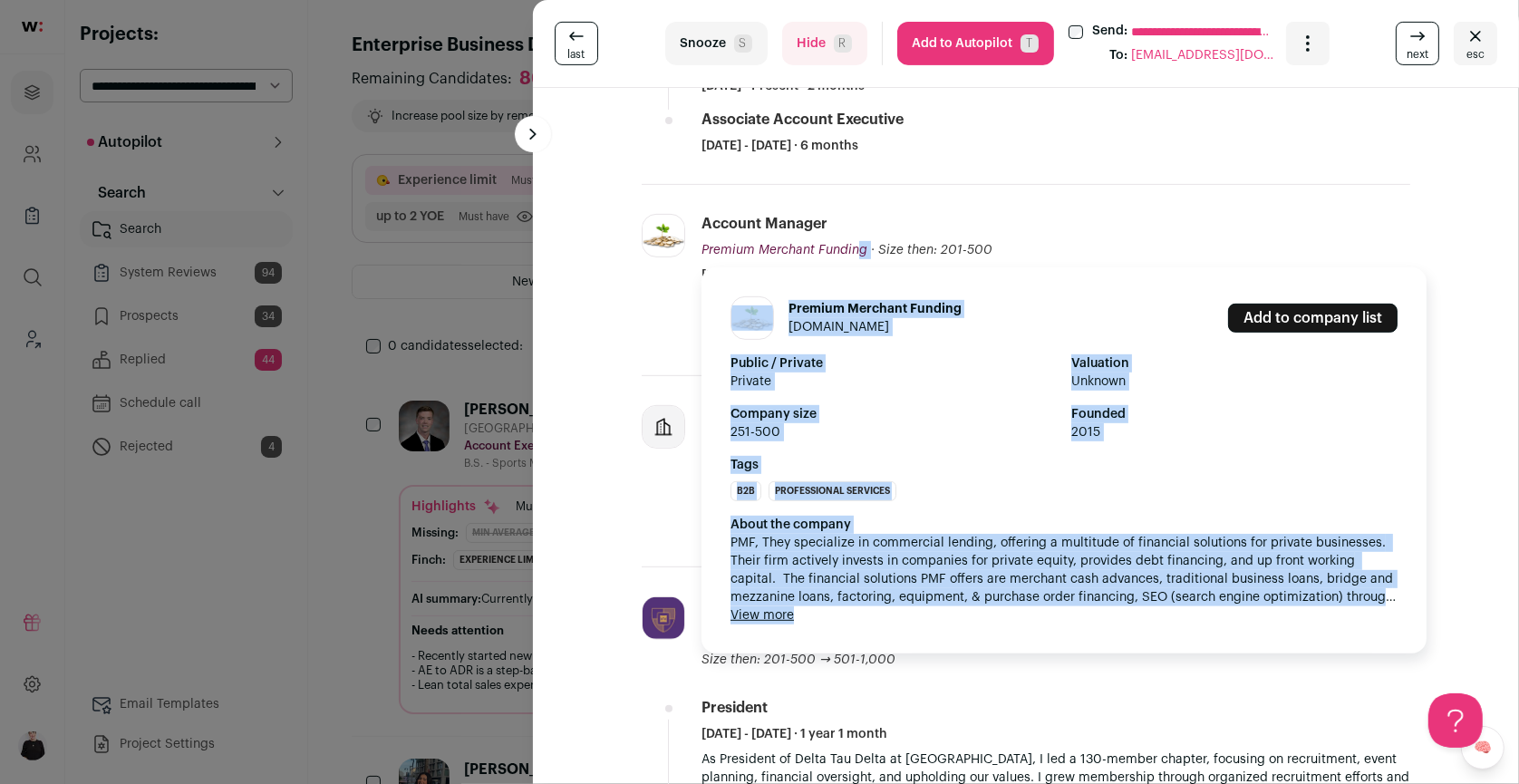
drag, startPoint x: 870, startPoint y: 245, endPoint x: 704, endPoint y: 250, distance: 166.1
click at [704, 250] on div "Premium Merchant Funding Premium Merchant Funding [DOMAIN_NAME] Add to company …" at bounding box center [847, 250] width 291 height 18
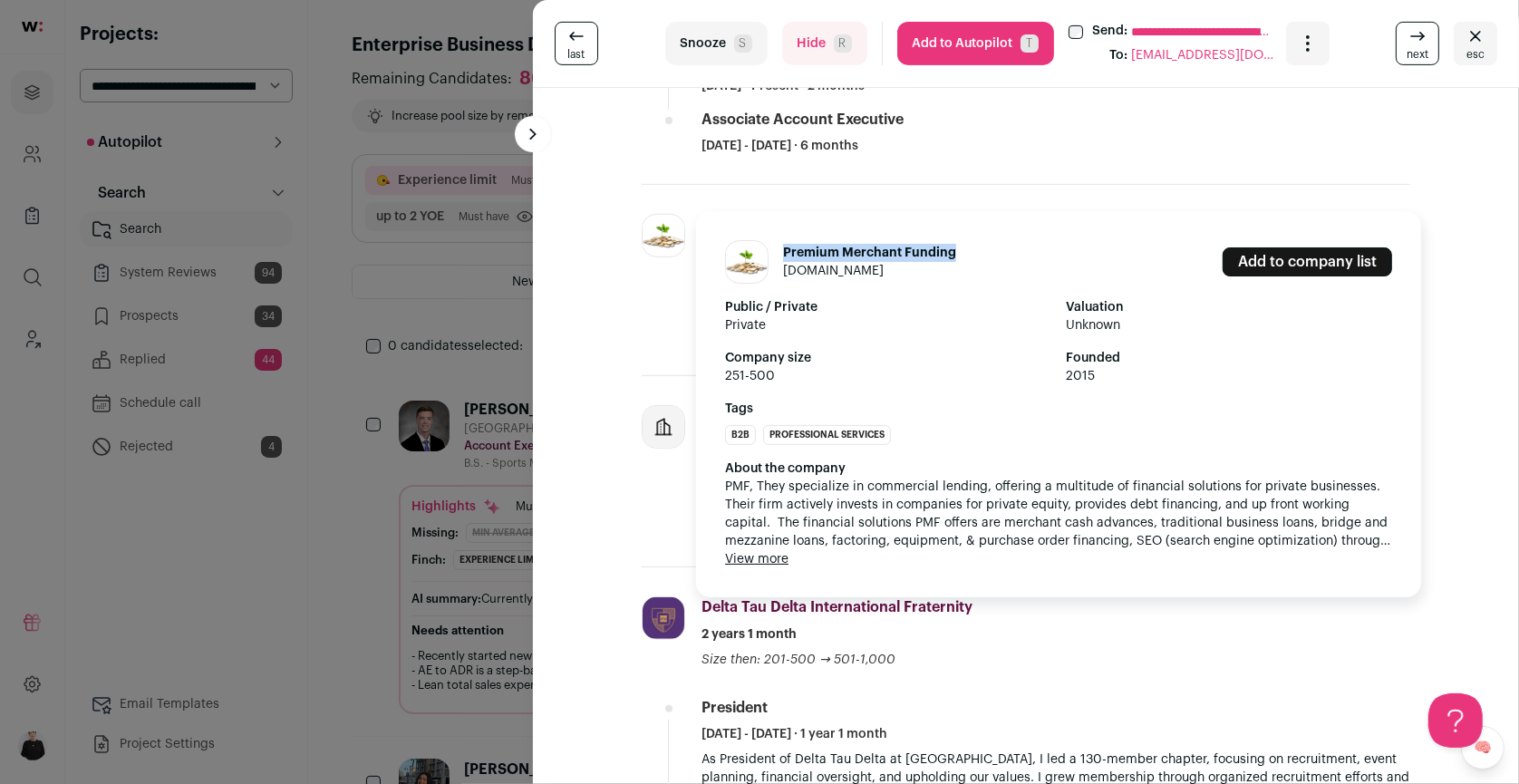
drag, startPoint x: 962, startPoint y: 249, endPoint x: 786, endPoint y: 261, distance: 176.4
click at [785, 261] on div "Premium Merchant Funding [DOMAIN_NAME]" at bounding box center [870, 262] width 173 height 36
copy h1 "Premium Merchant Funding"
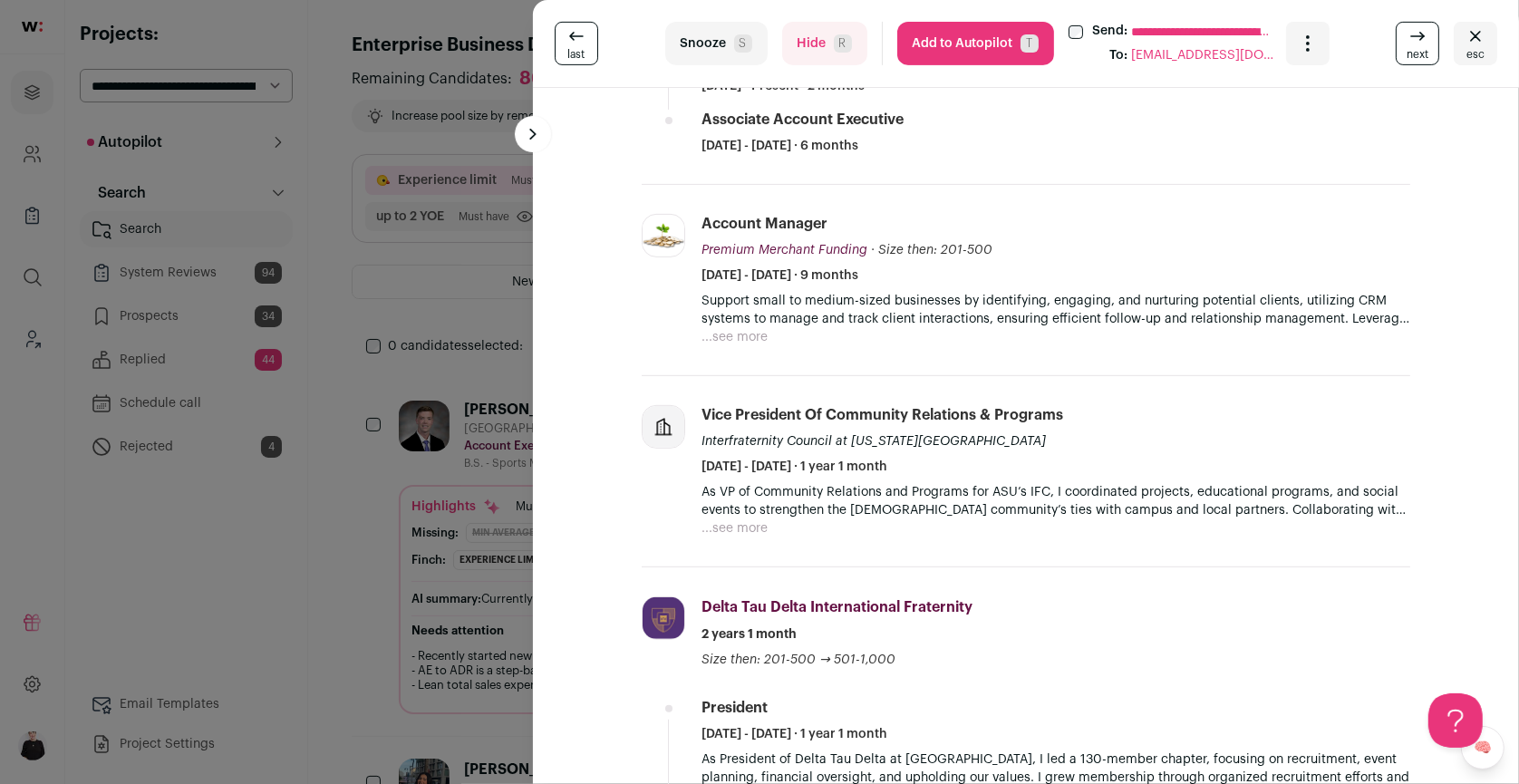
click at [397, 301] on div "**********" at bounding box center [760, 392] width 1519 height 784
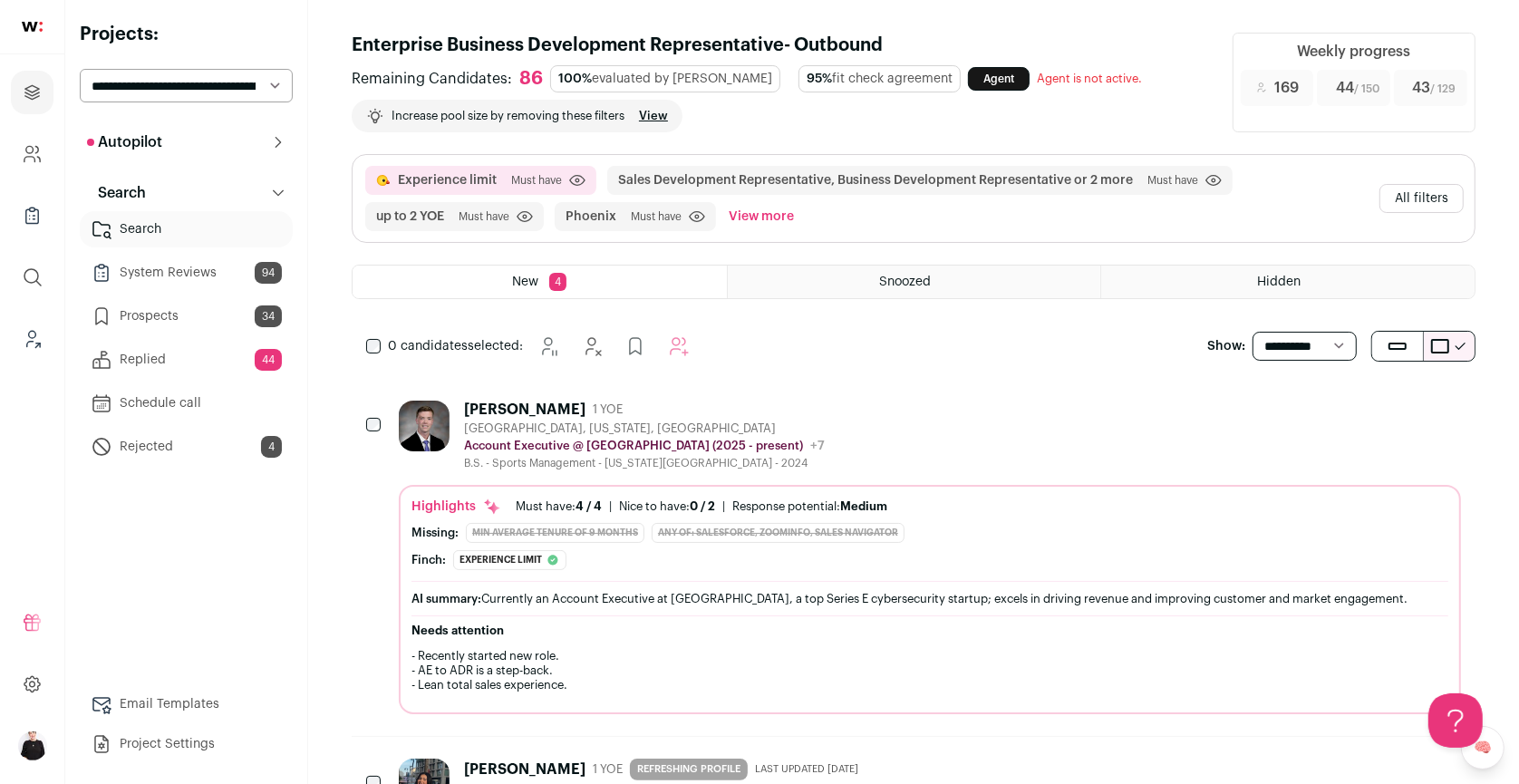
click at [1421, 202] on button "All filters" at bounding box center [1421, 199] width 84 height 29
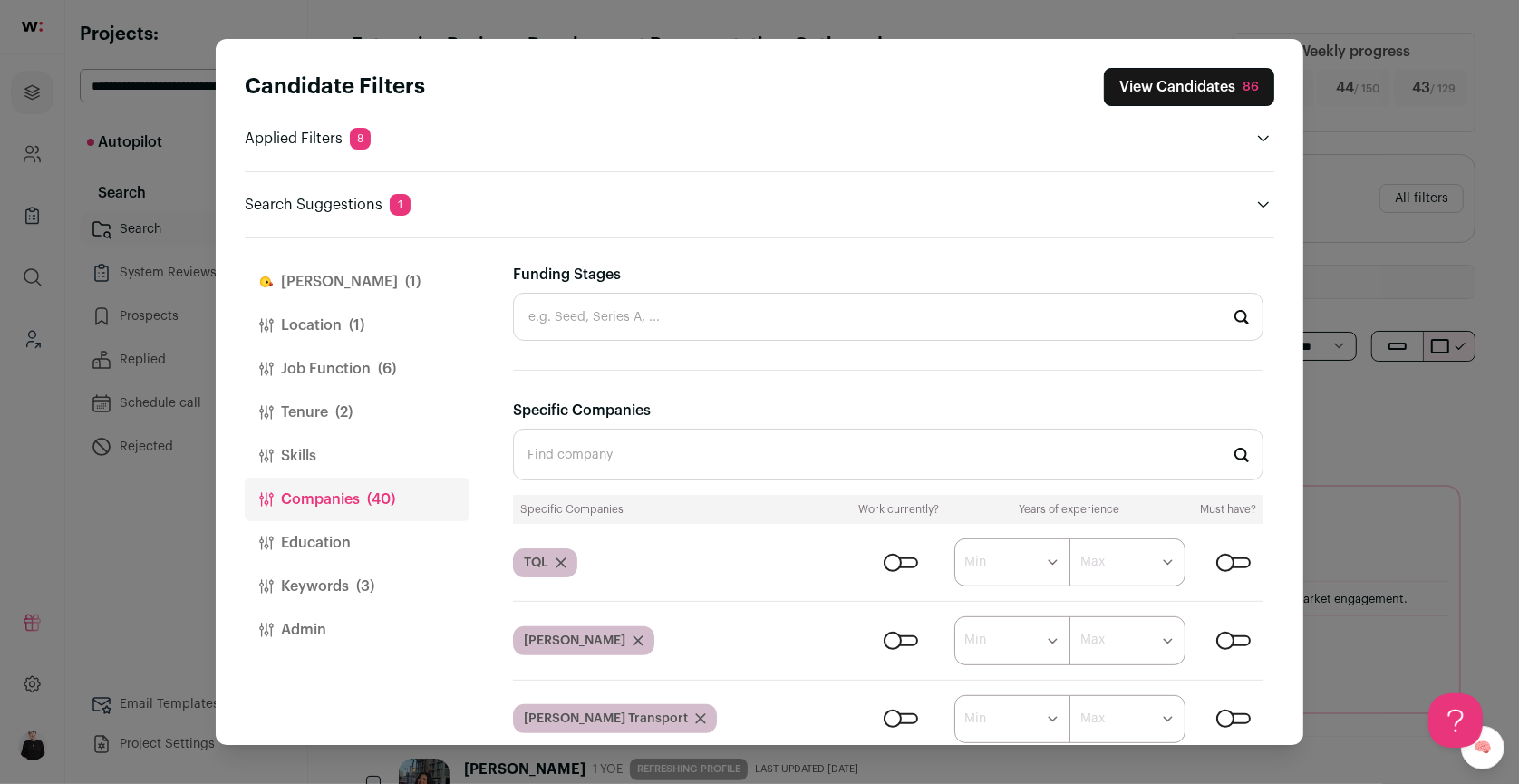
click at [604, 438] on input "Specific Companies" at bounding box center [888, 454] width 750 height 52
paste input "Premium Merchant Funding"
type input "Premium Merchant Funding"
click at [1179, 92] on button "View Candidates 86" at bounding box center [1189, 88] width 170 height 38
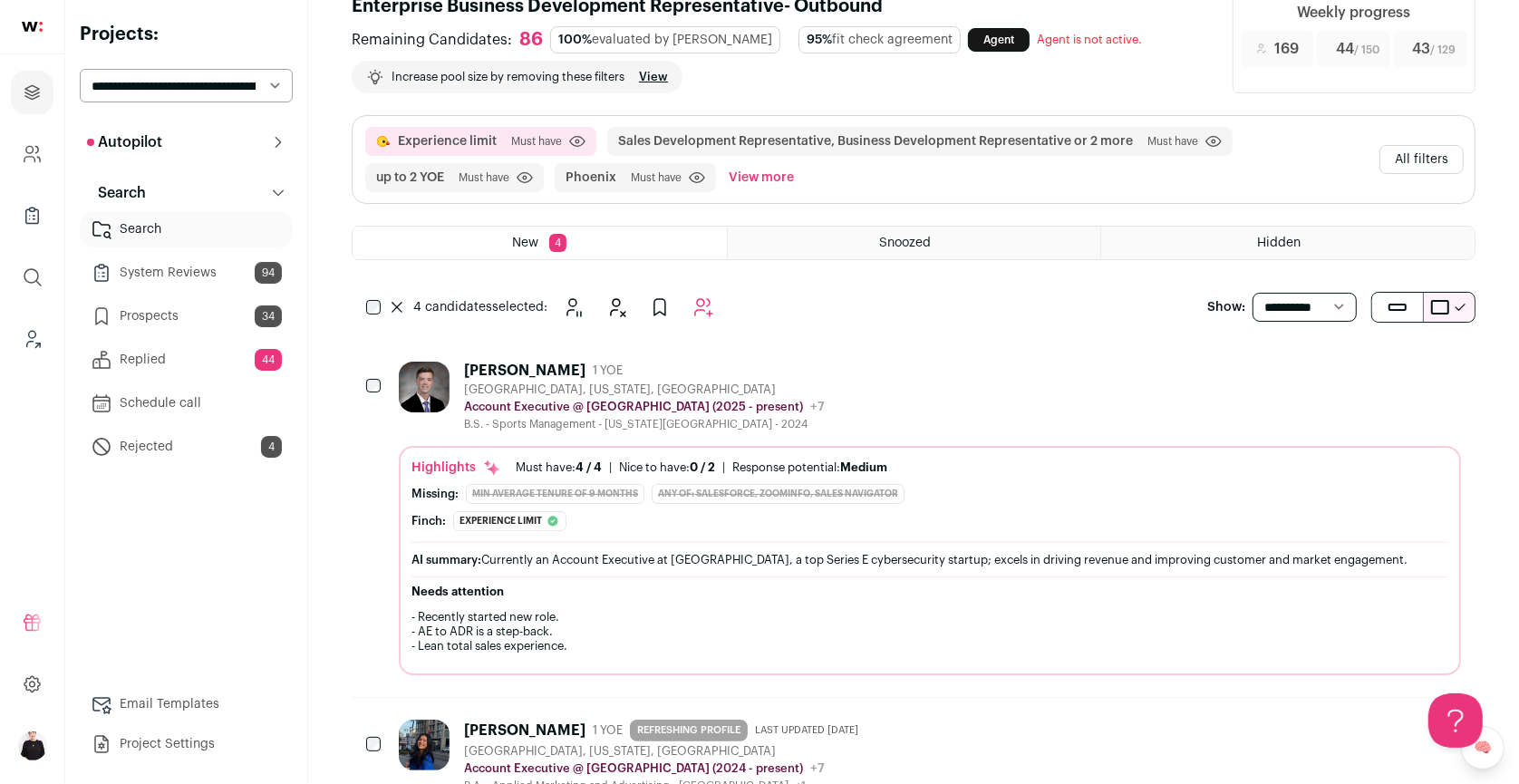
scroll to position [0, 0]
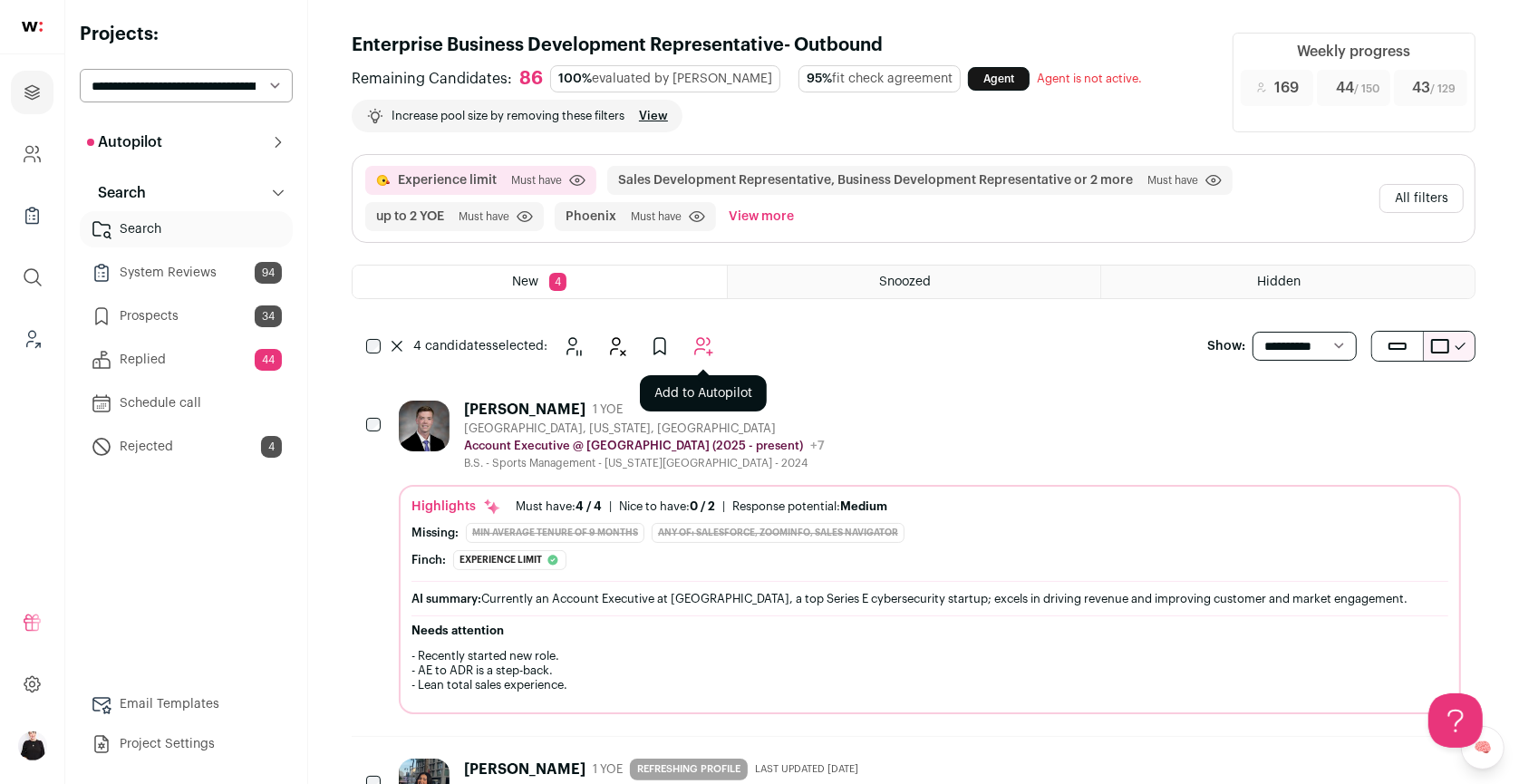
click at [708, 346] on icon "Add to Autopilot" at bounding box center [704, 346] width 22 height 22
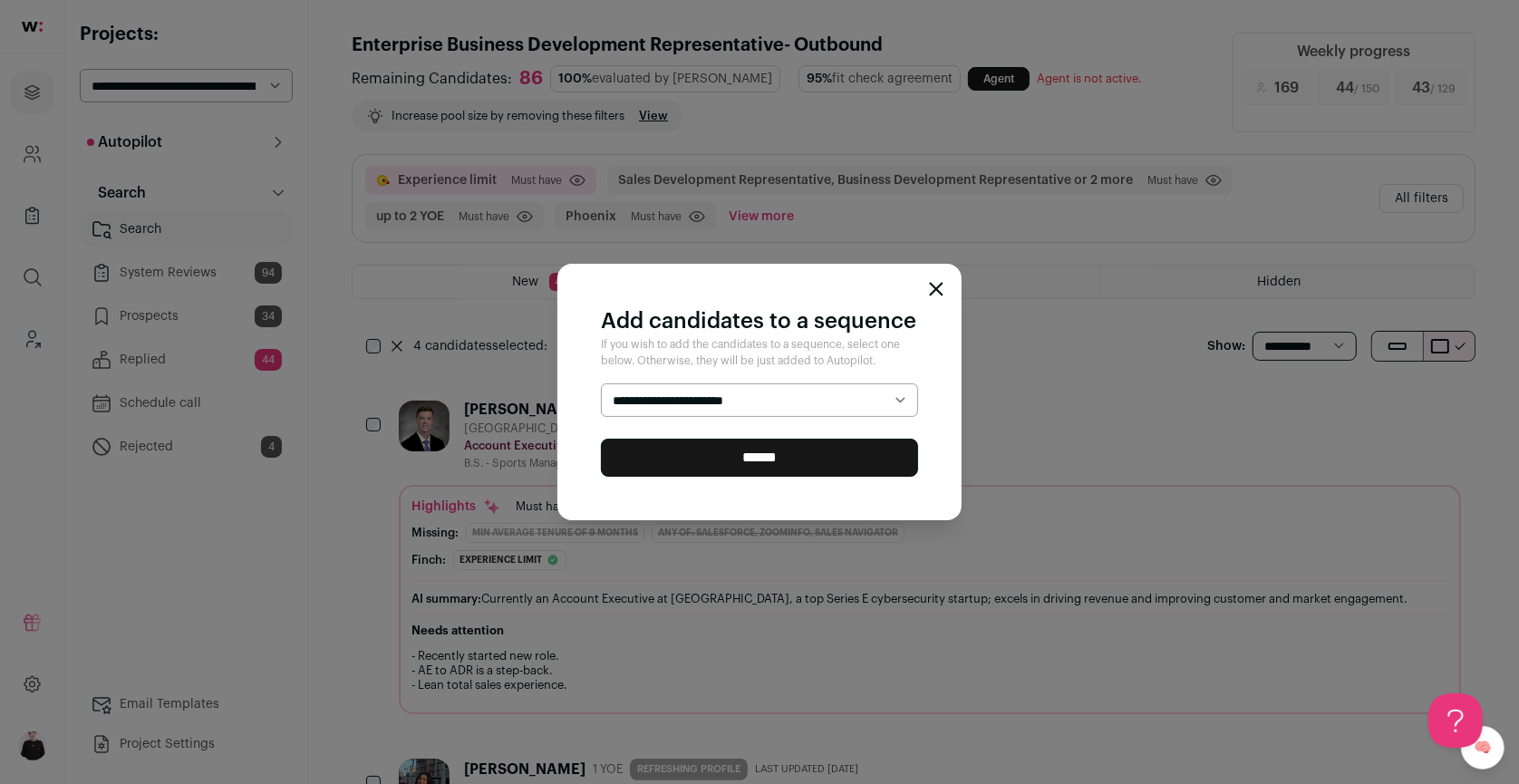
select select "*****"
click at [775, 460] on input "******" at bounding box center [760, 458] width 317 height 38
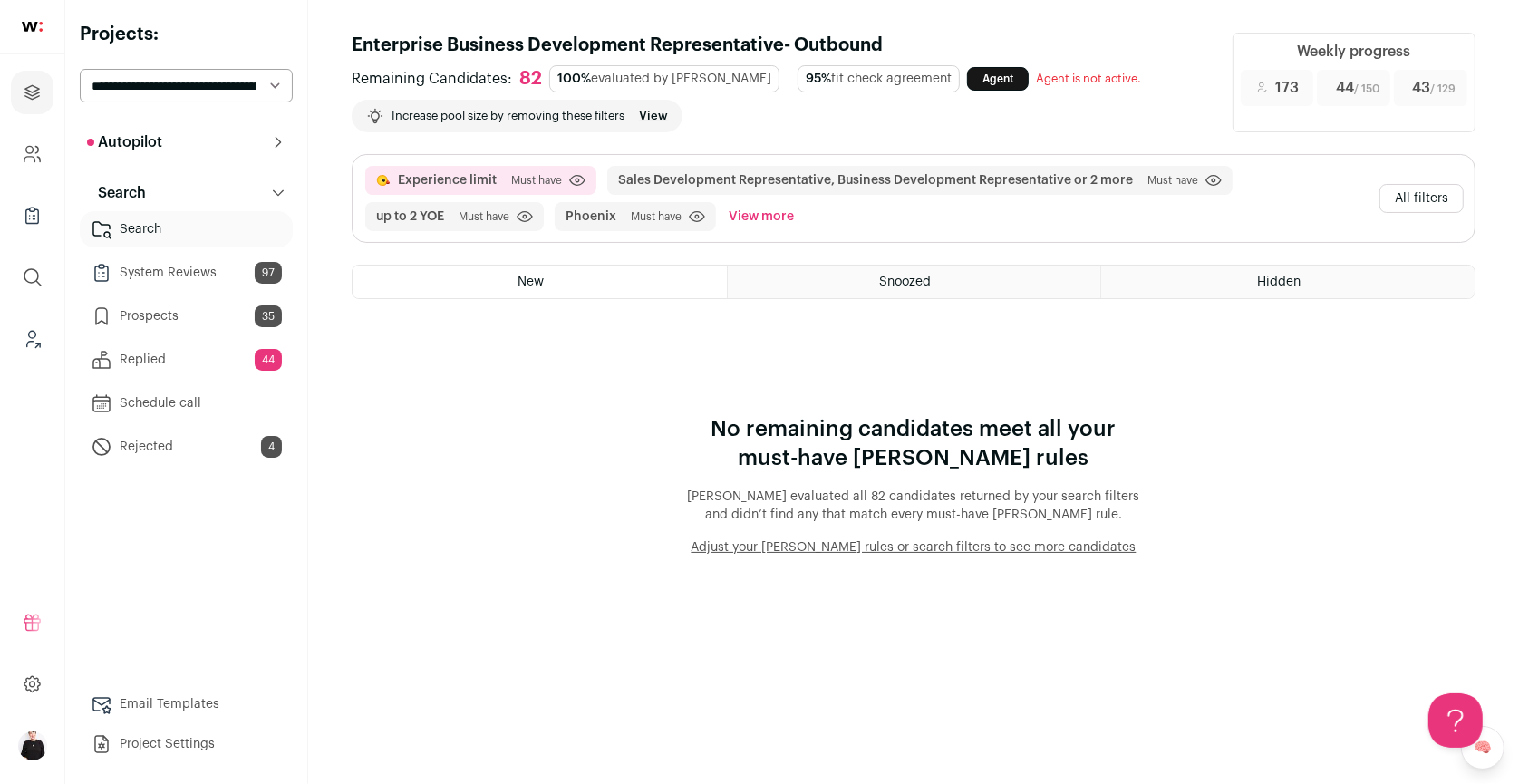
click at [1416, 201] on button "All filters" at bounding box center [1421, 199] width 84 height 29
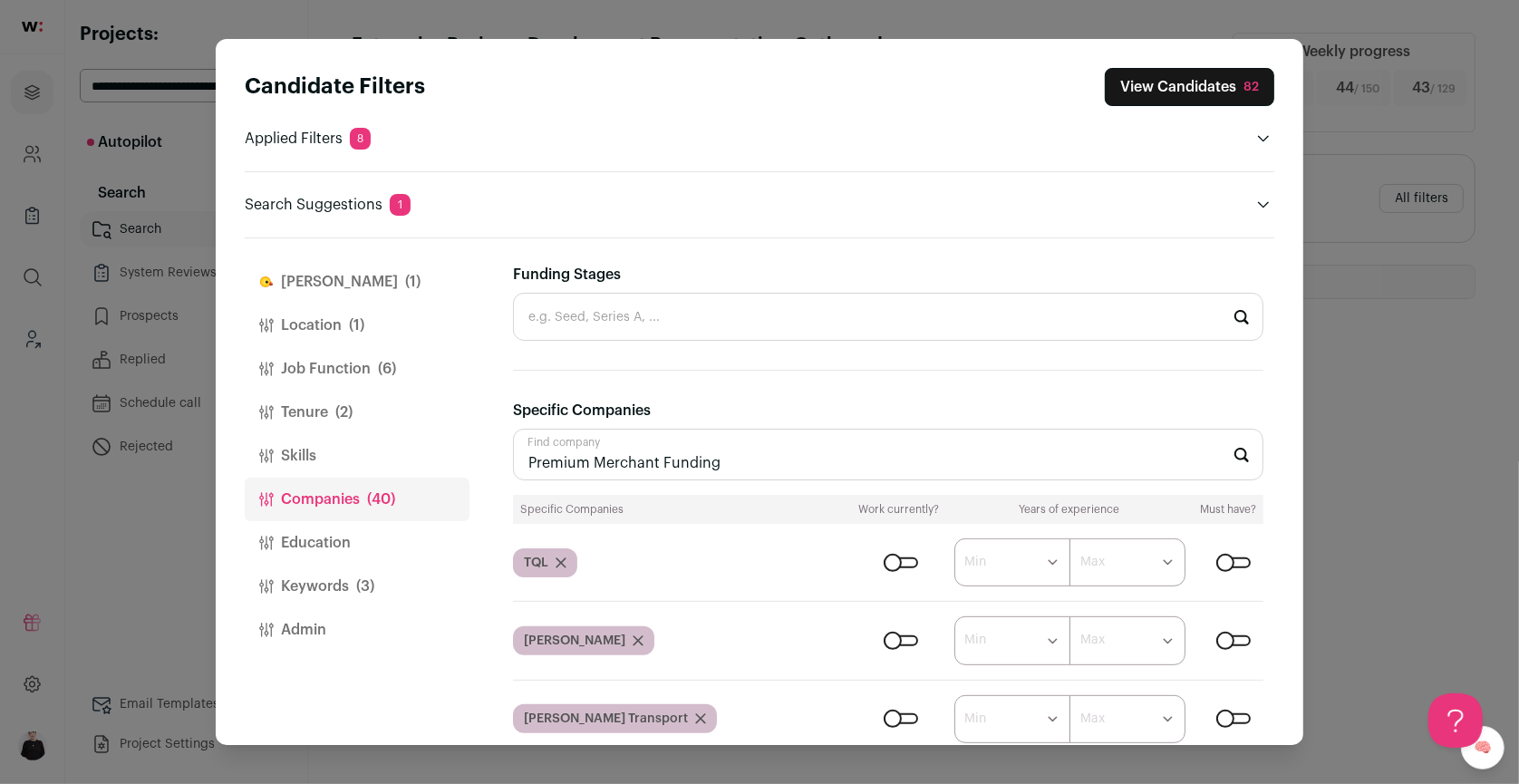
drag, startPoint x: 728, startPoint y: 459, endPoint x: 480, endPoint y: 459, distance: 248.0
click at [480, 459] on div "[PERSON_NAME] (1) Location (1) Job Function (6) Tenure (2) Skills Companies (40…" at bounding box center [759, 491] width 1029 height 507
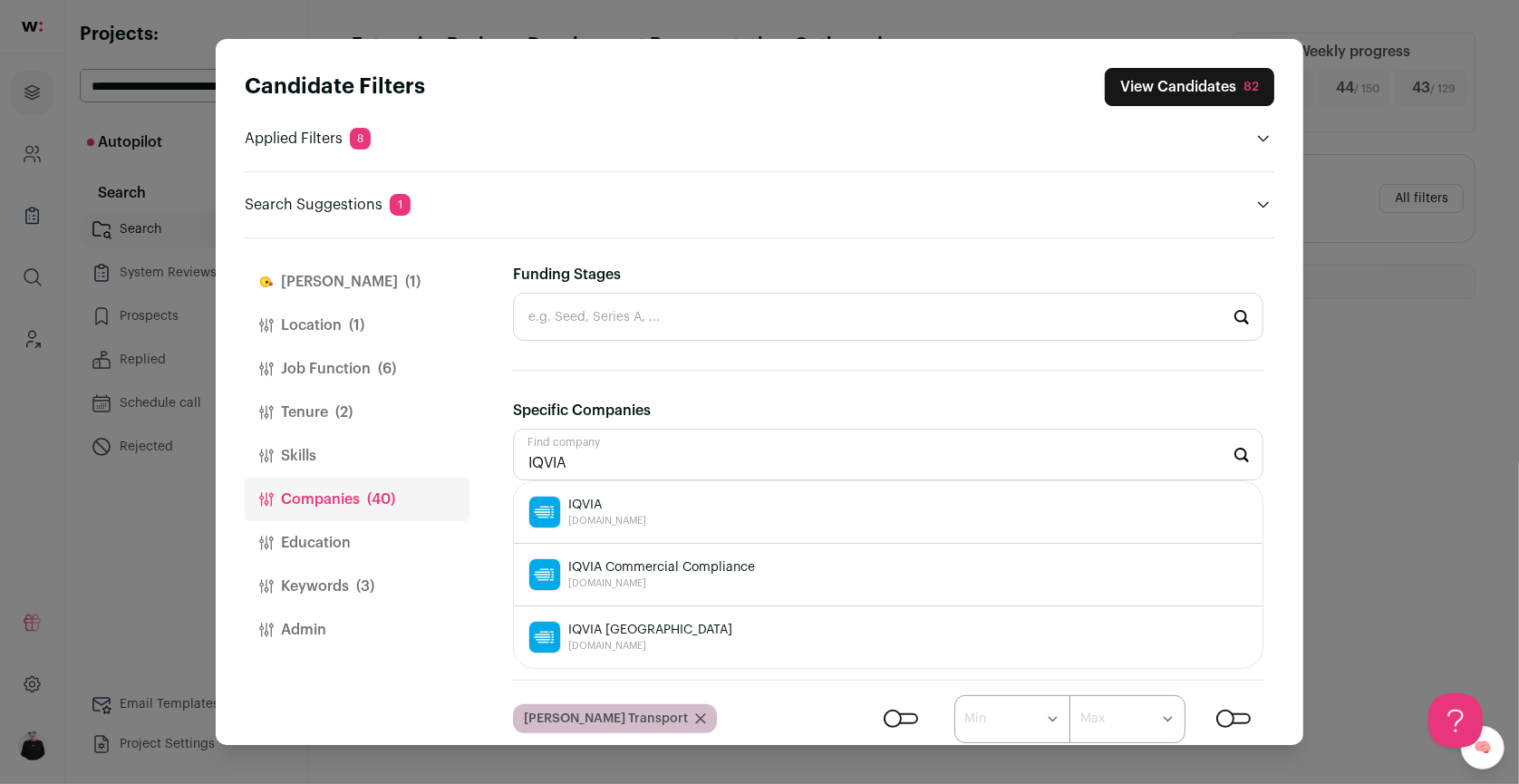
click at [595, 516] on span "[DOMAIN_NAME]" at bounding box center [607, 521] width 78 height 15
type input "IQVIA [DOMAIN_NAME]"
click at [580, 561] on span "Flare" at bounding box center [607, 567] width 78 height 18
type input "Flare [DOMAIN_NAME]"
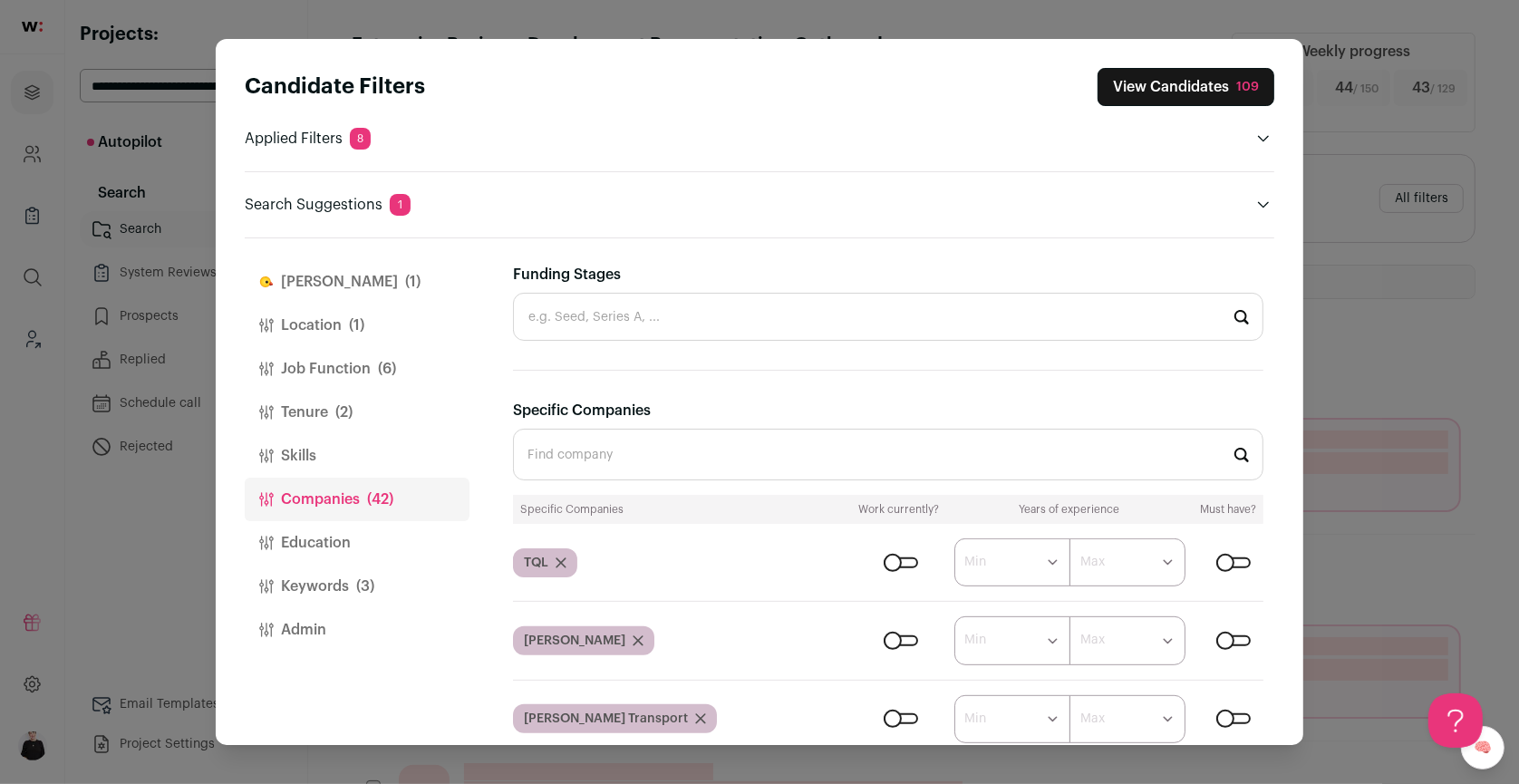
click at [1111, 85] on button "View Candidates 109" at bounding box center [1186, 88] width 177 height 38
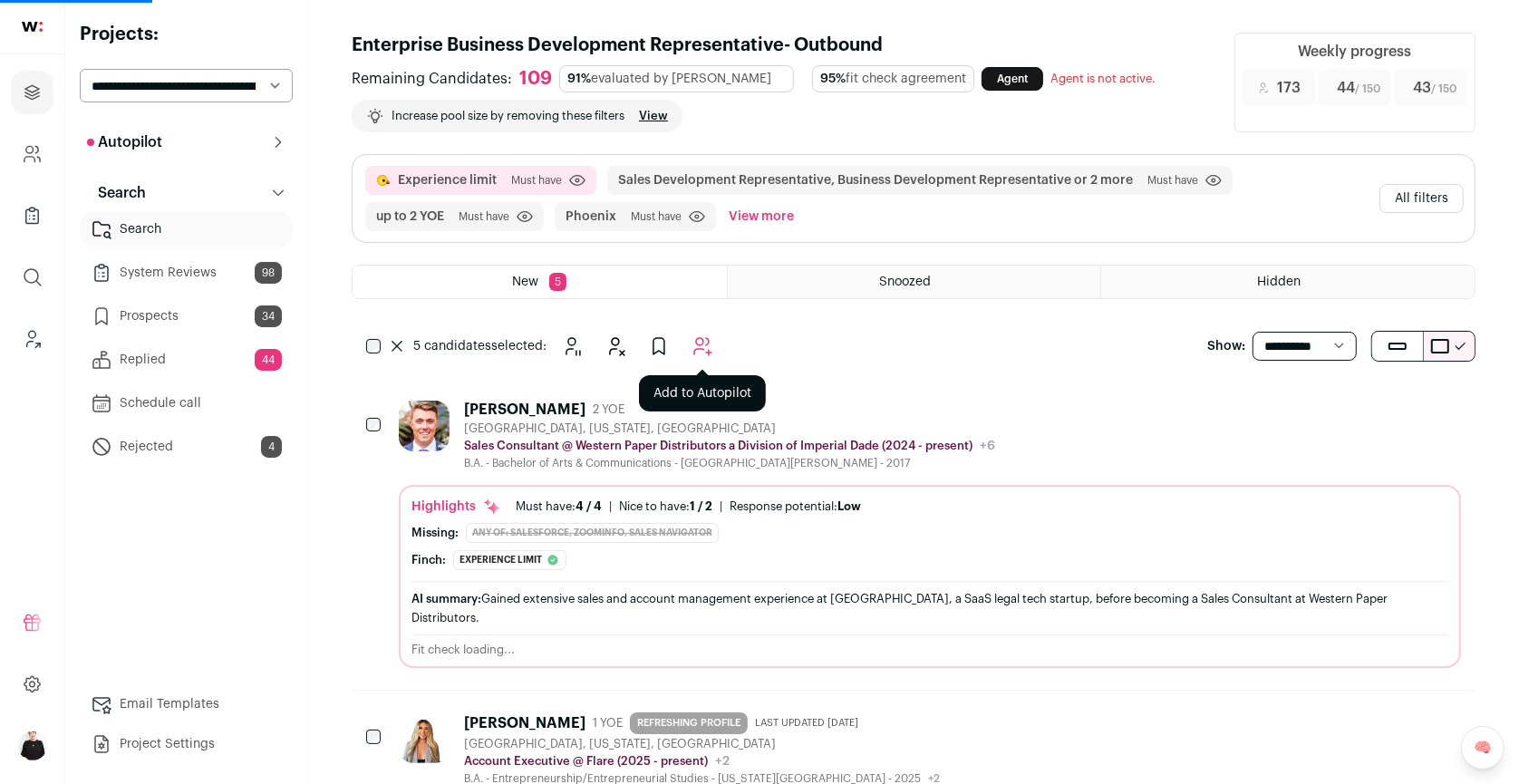
click at [699, 348] on icon "Add to Autopilot" at bounding box center [703, 346] width 22 height 22
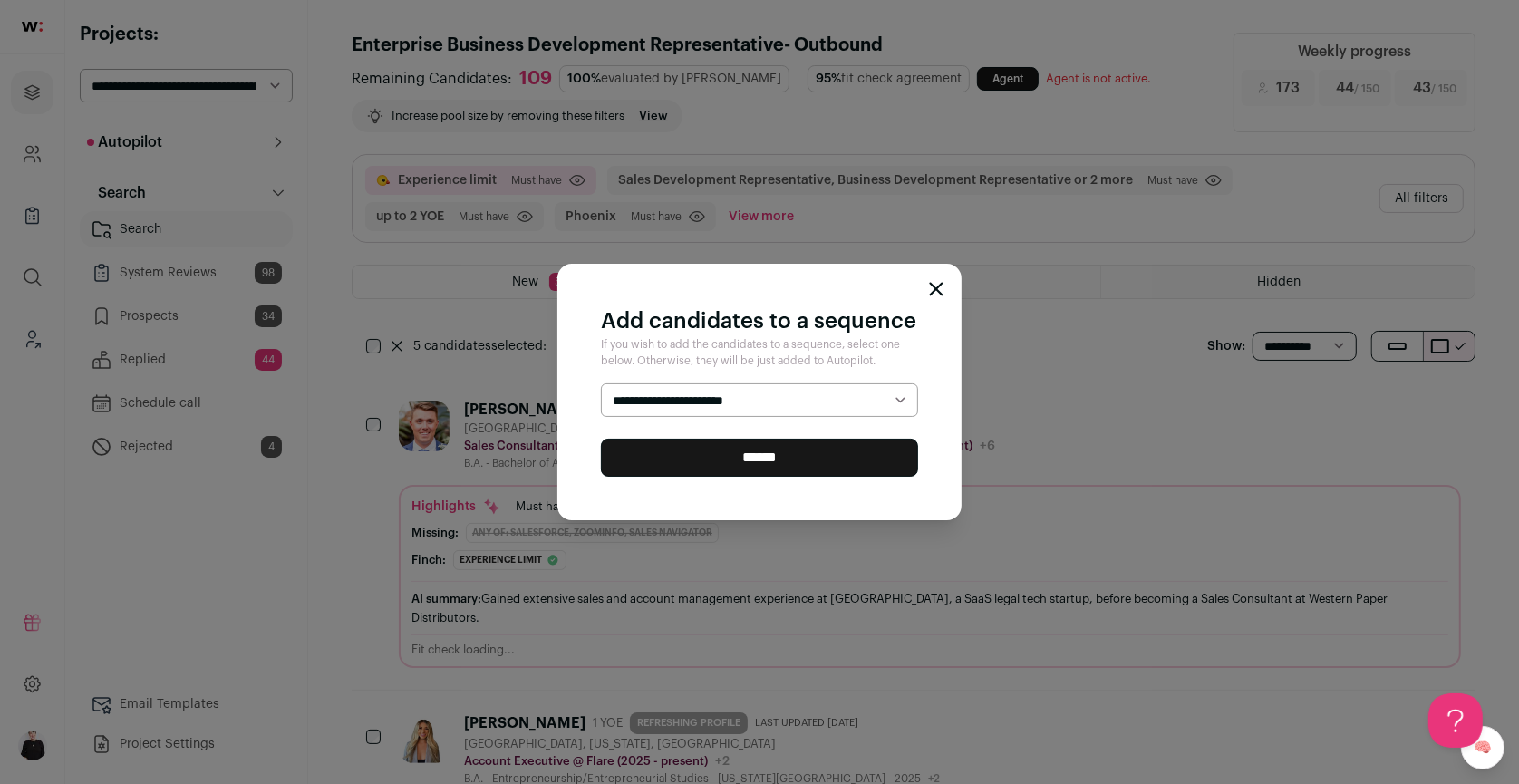
select select "*****"
click at [738, 457] on input "******" at bounding box center [760, 458] width 317 height 38
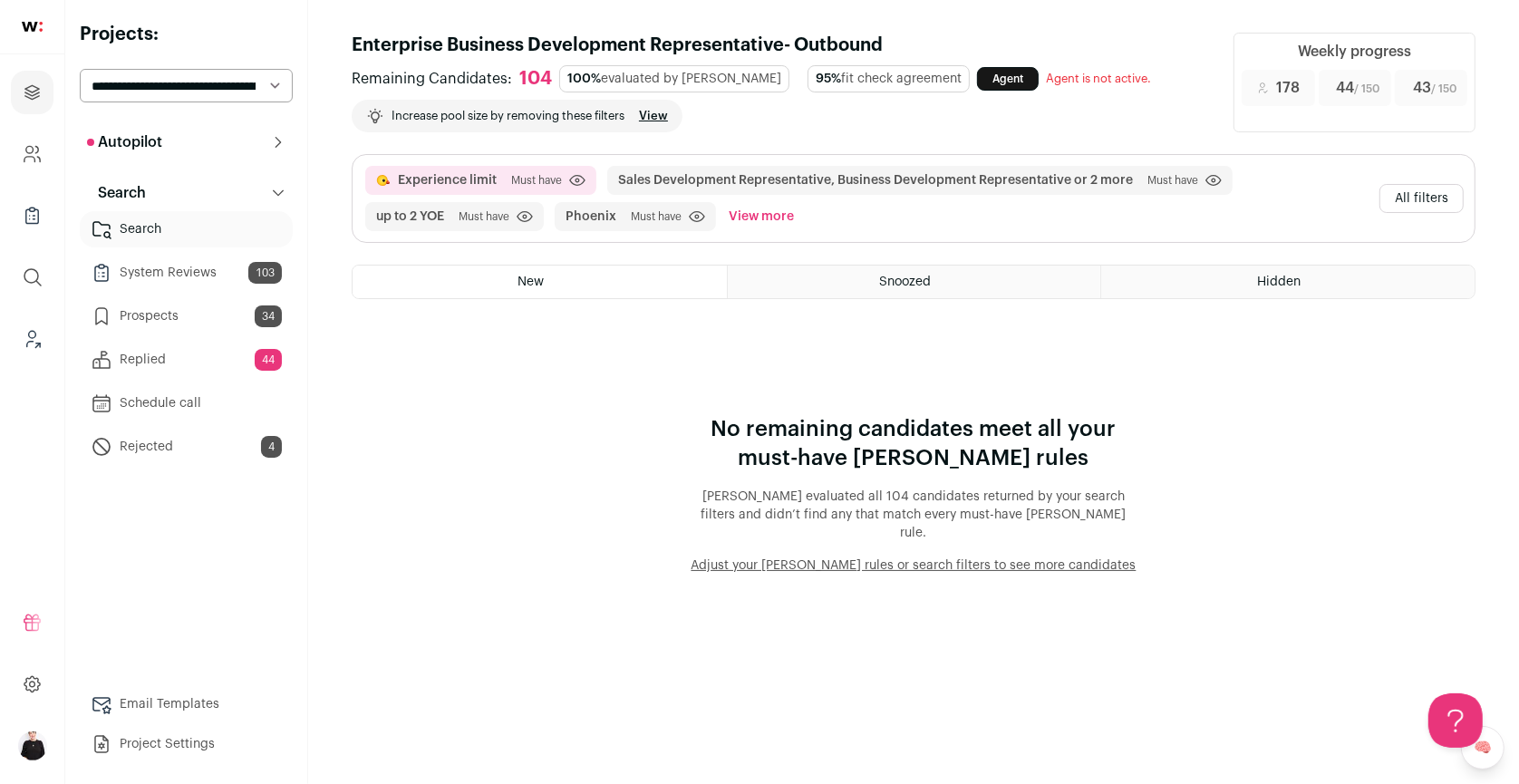
click at [1440, 196] on button "All filters" at bounding box center [1421, 199] width 84 height 29
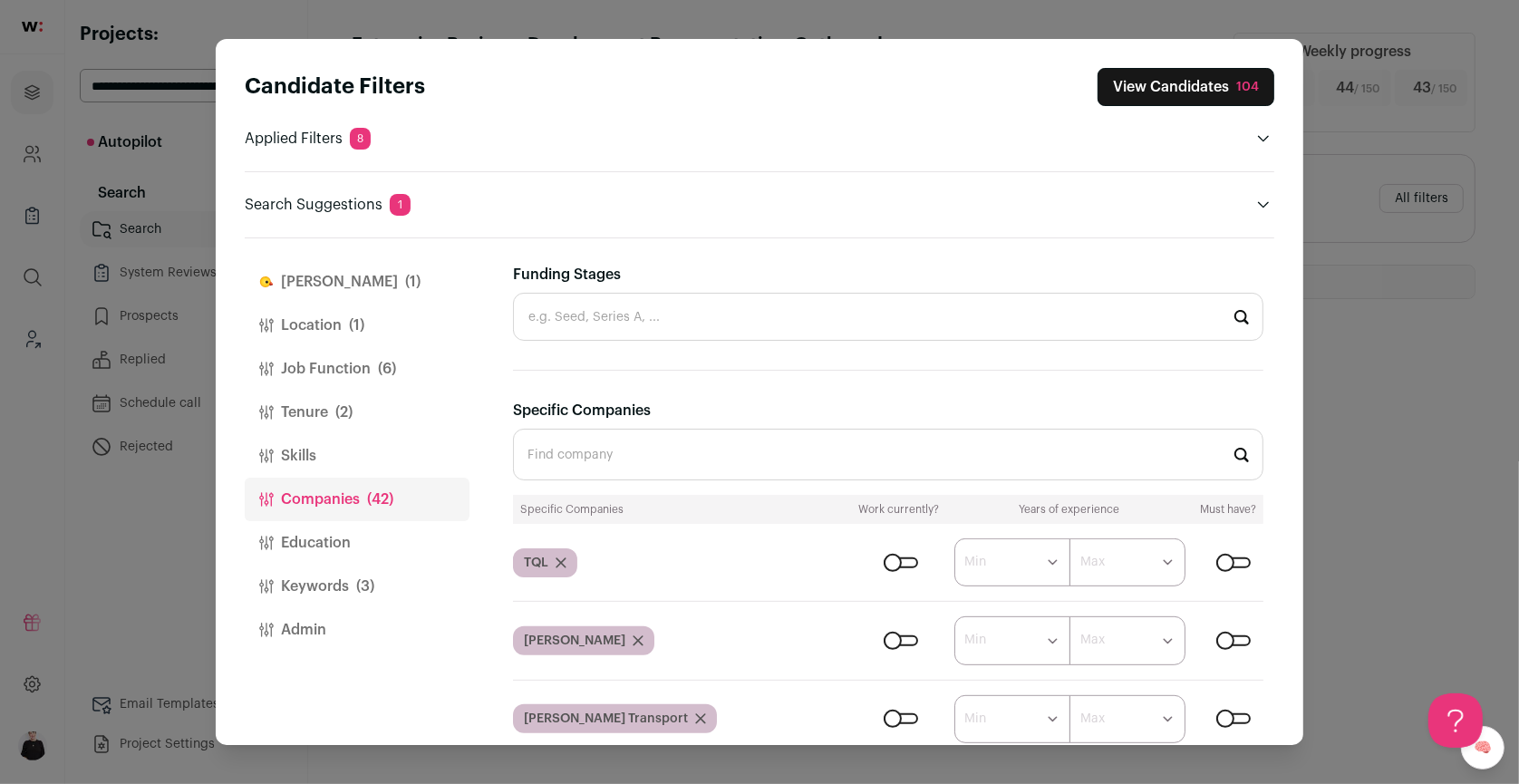
click at [594, 460] on input "Specific Companies" at bounding box center [888, 454] width 750 height 52
type input "g"
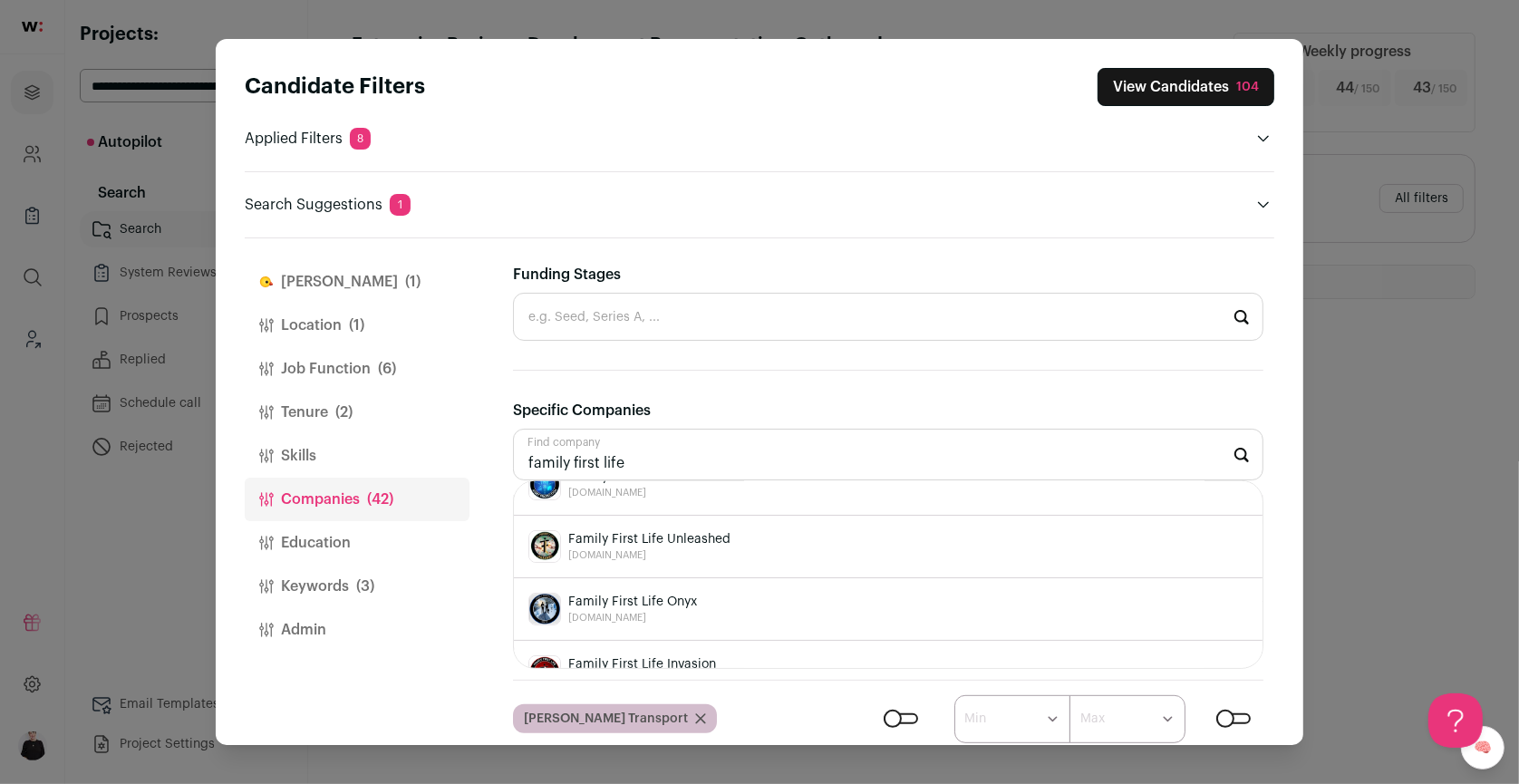
scroll to position [346, 0]
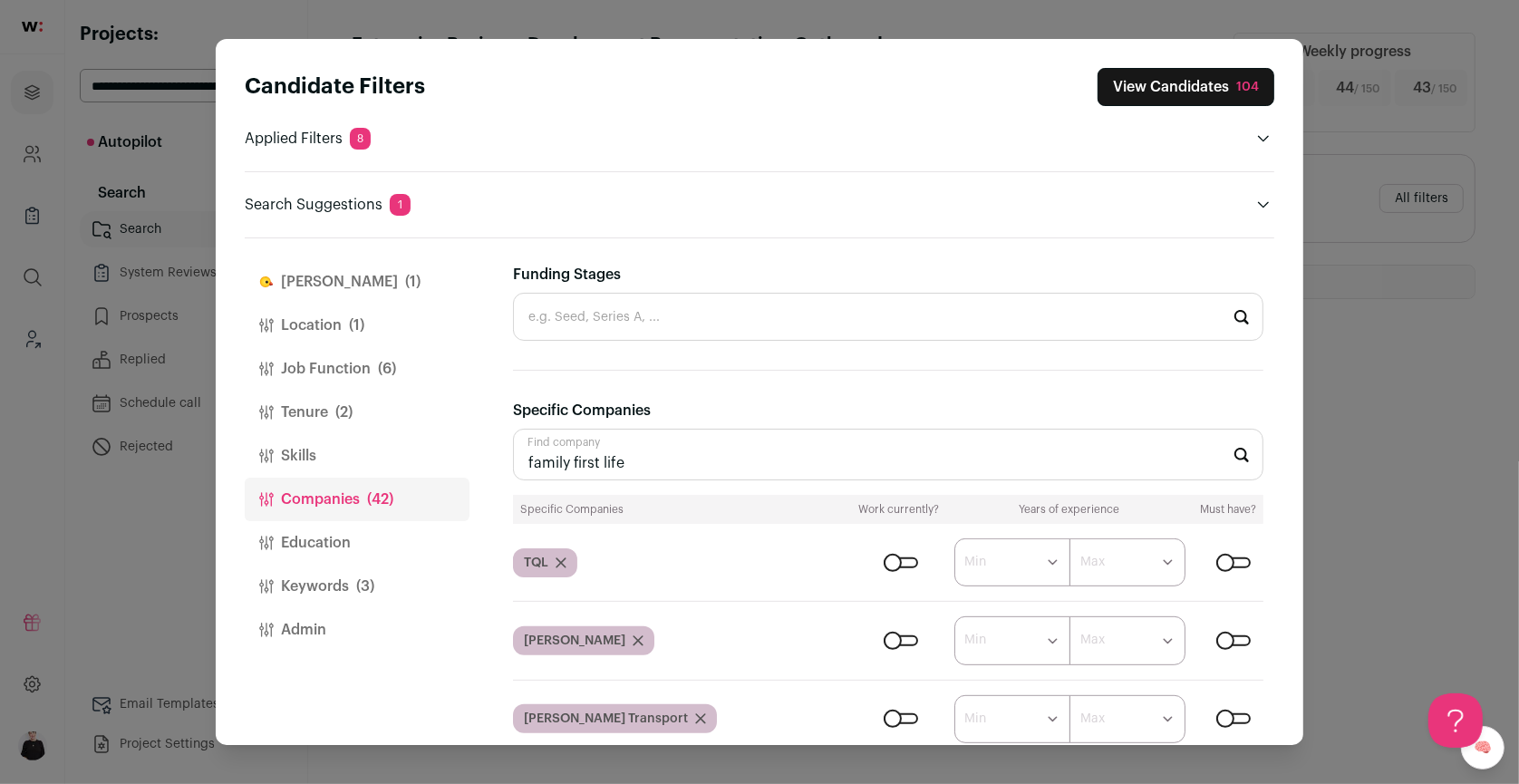
drag, startPoint x: 640, startPoint y: 459, endPoint x: 438, endPoint y: 459, distance: 202.0
click at [438, 459] on div "[PERSON_NAME] (1) Location (1) Job Function (6) Tenure (2) Skills Companies (42…" at bounding box center [759, 491] width 1029 height 507
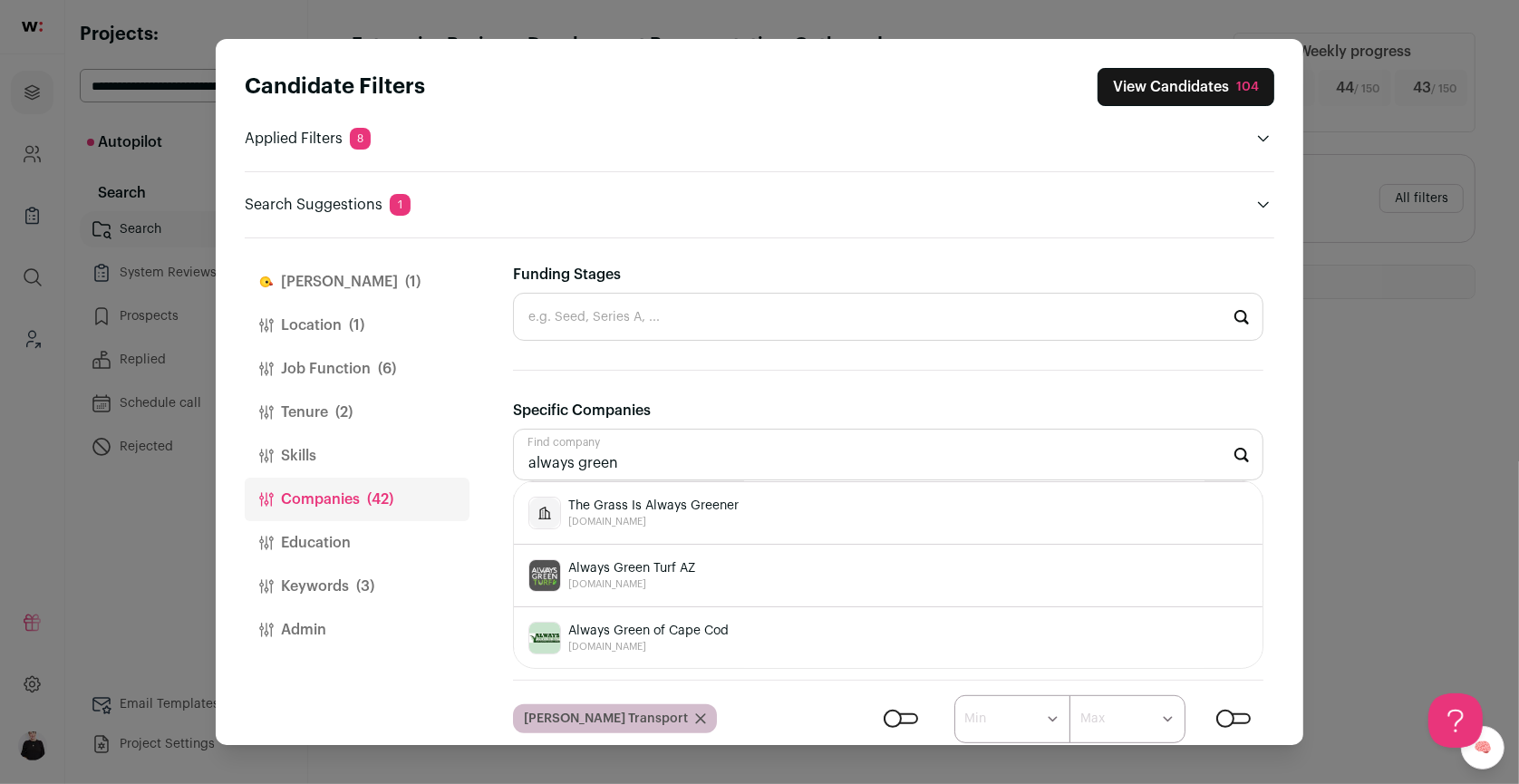
scroll to position [0, 0]
click at [651, 505] on span "Always Green Turf" at bounding box center [622, 505] width 108 height 18
type input "Always Green Turf [DOMAIN_NAME]"
type input "At&T"
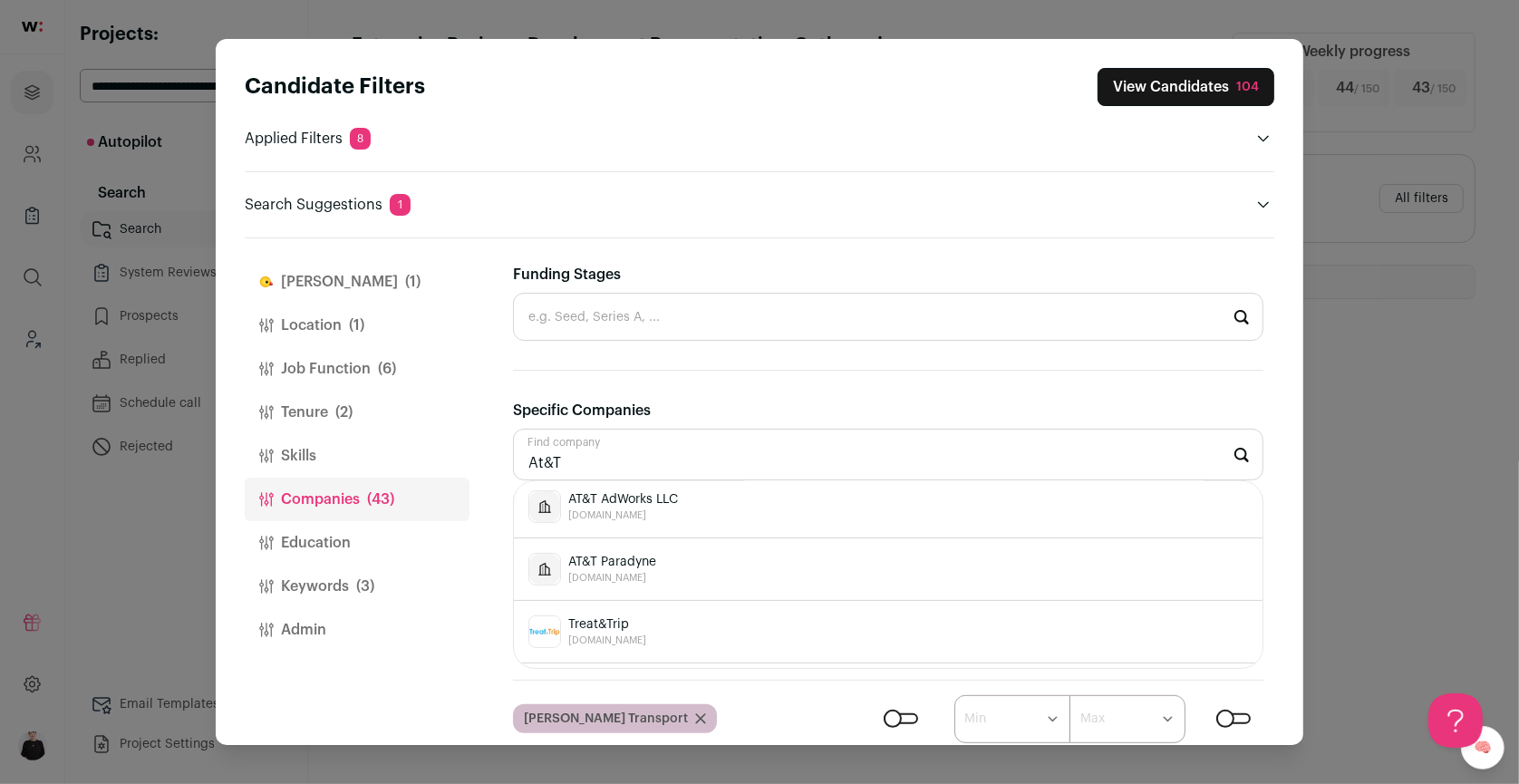
drag, startPoint x: 565, startPoint y: 460, endPoint x: 494, endPoint y: 460, distance: 71.0
click at [494, 460] on div "[PERSON_NAME] (1) Location (1) Job Function (6) Tenure (2) Skills Companies (43…" at bounding box center [759, 491] width 1029 height 507
click at [684, 500] on div "StormWind Studios [DOMAIN_NAME]" at bounding box center [888, 514] width 719 height 33
type input "StormWind Studios [DOMAIN_NAME]"
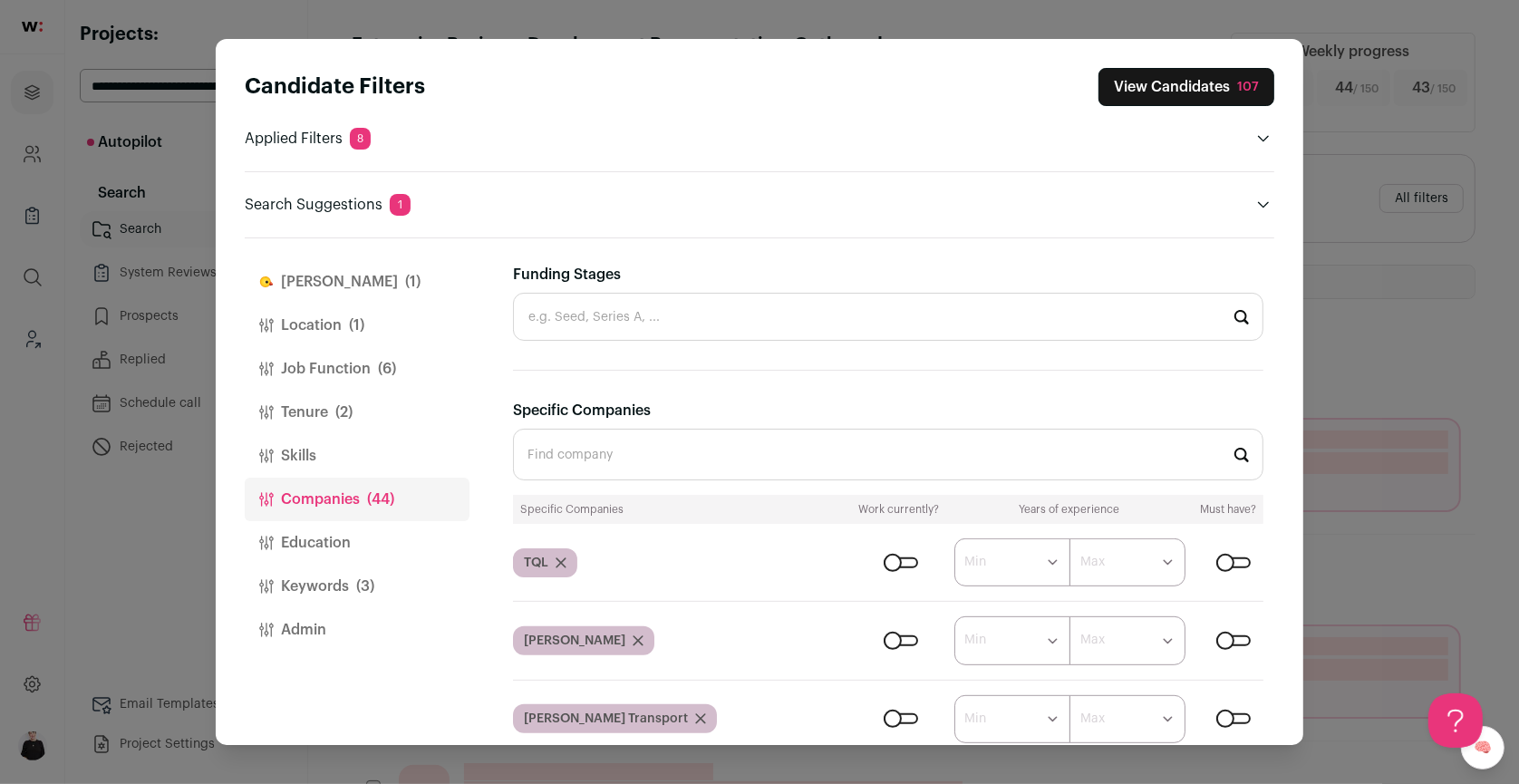
click at [1137, 87] on button "View Candidates 107" at bounding box center [1186, 88] width 176 height 38
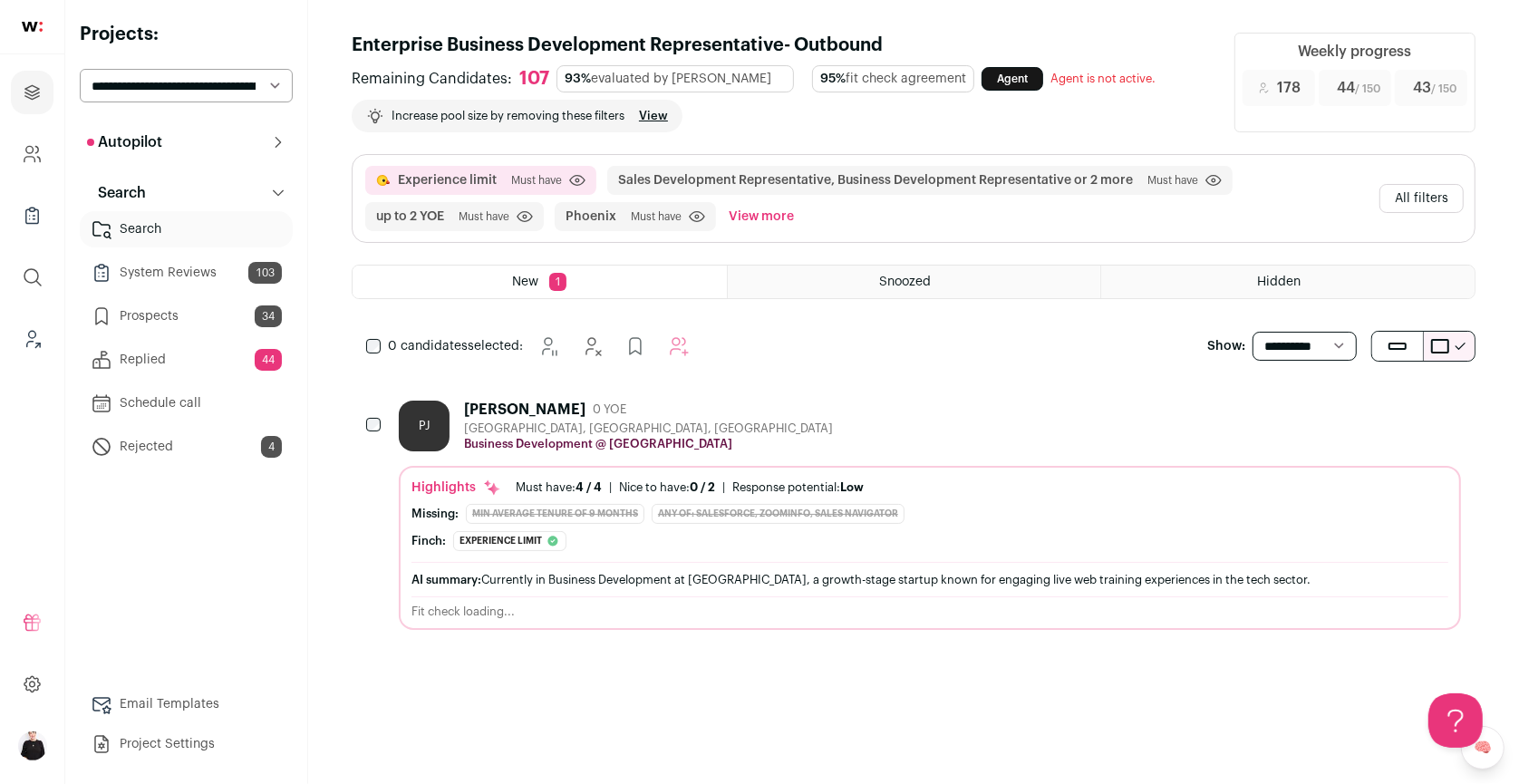
scroll to position [0, 0]
click at [489, 406] on div "[PERSON_NAME]" at bounding box center [524, 409] width 121 height 18
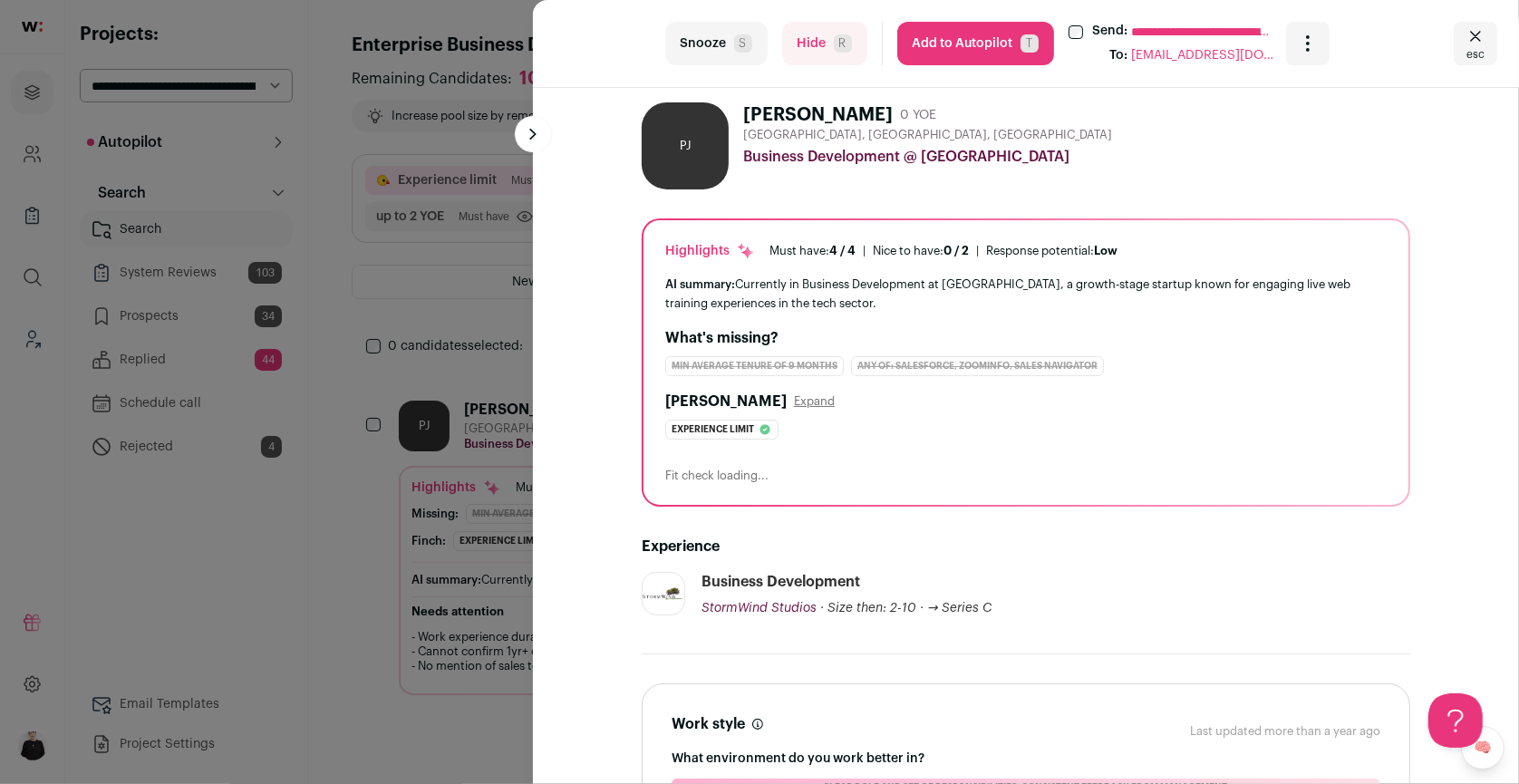
click at [1472, 47] on span "esc" at bounding box center [1476, 55] width 18 height 15
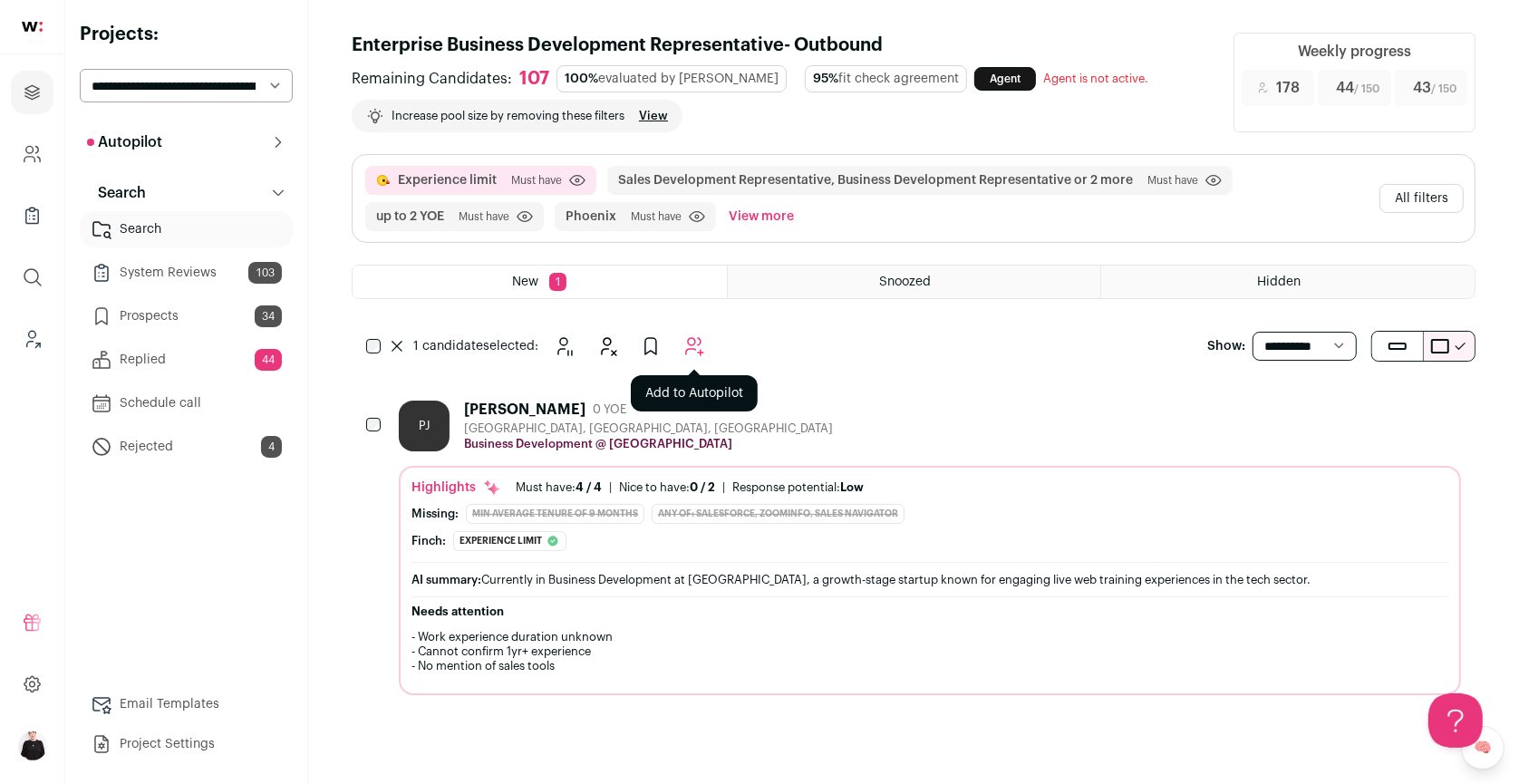
click at [687, 340] on icon "Add to Autopilot" at bounding box center [695, 346] width 22 height 22
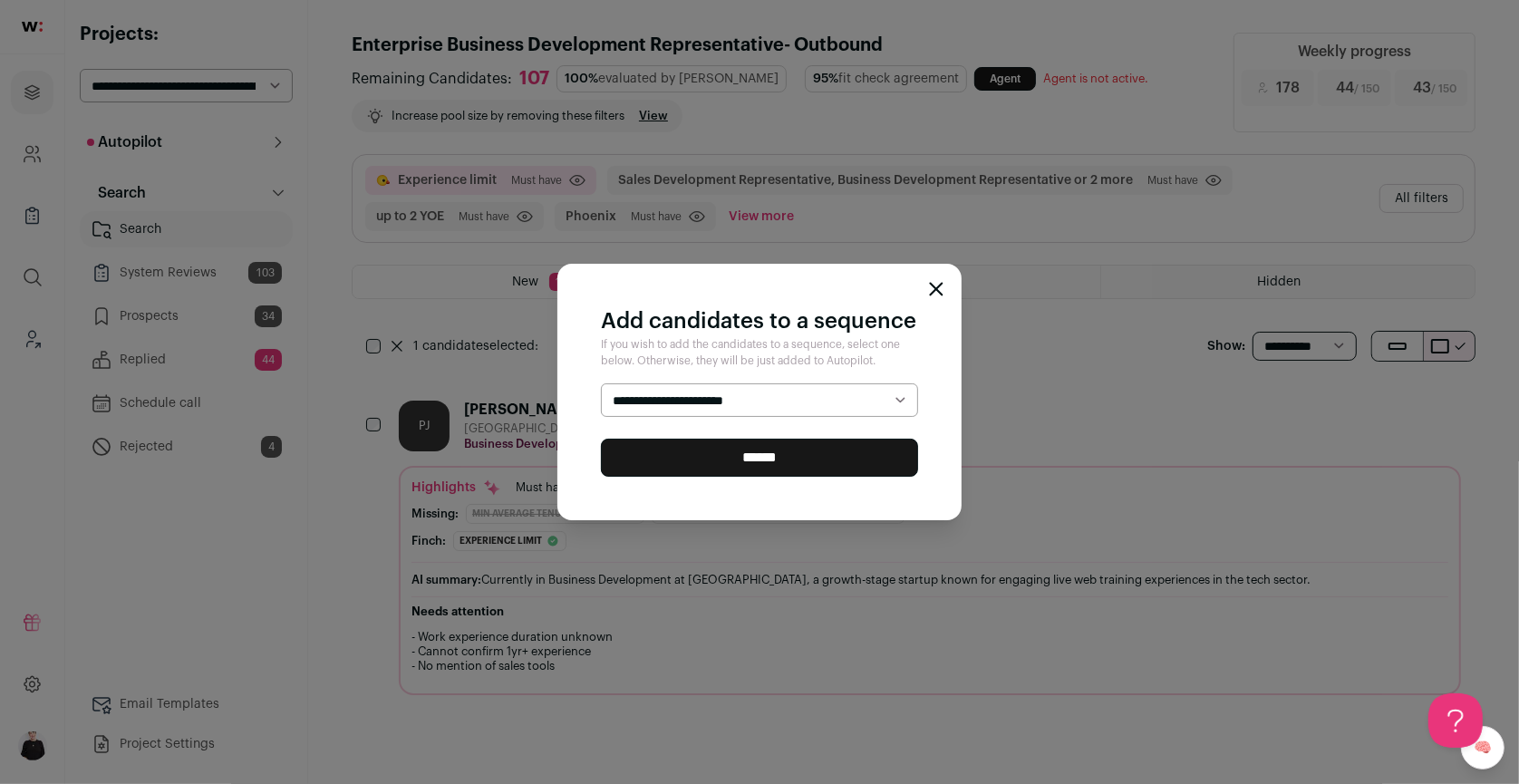
select select "*****"
click at [769, 462] on input "******" at bounding box center [760, 458] width 317 height 38
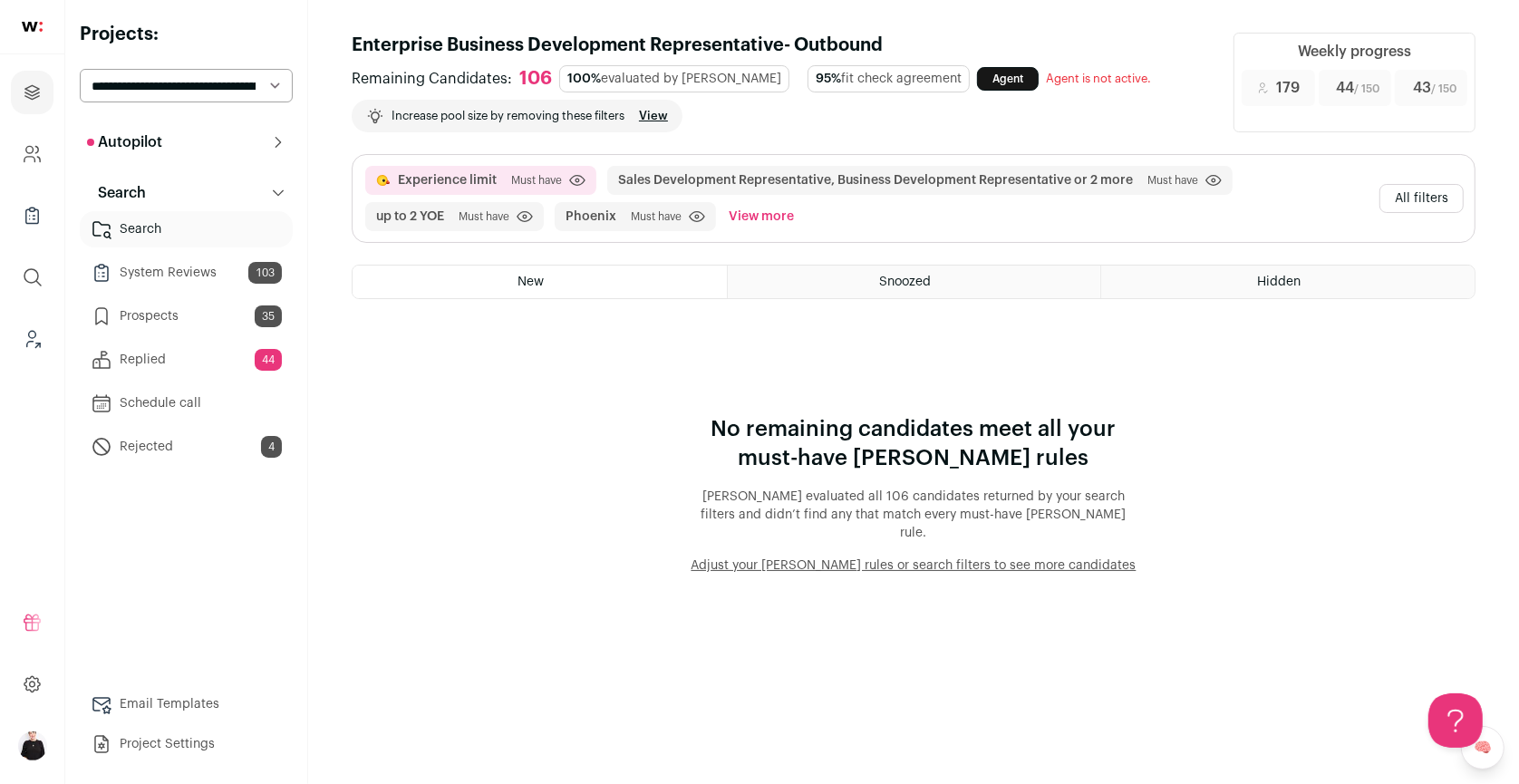
click at [1423, 199] on button "All filters" at bounding box center [1421, 199] width 84 height 29
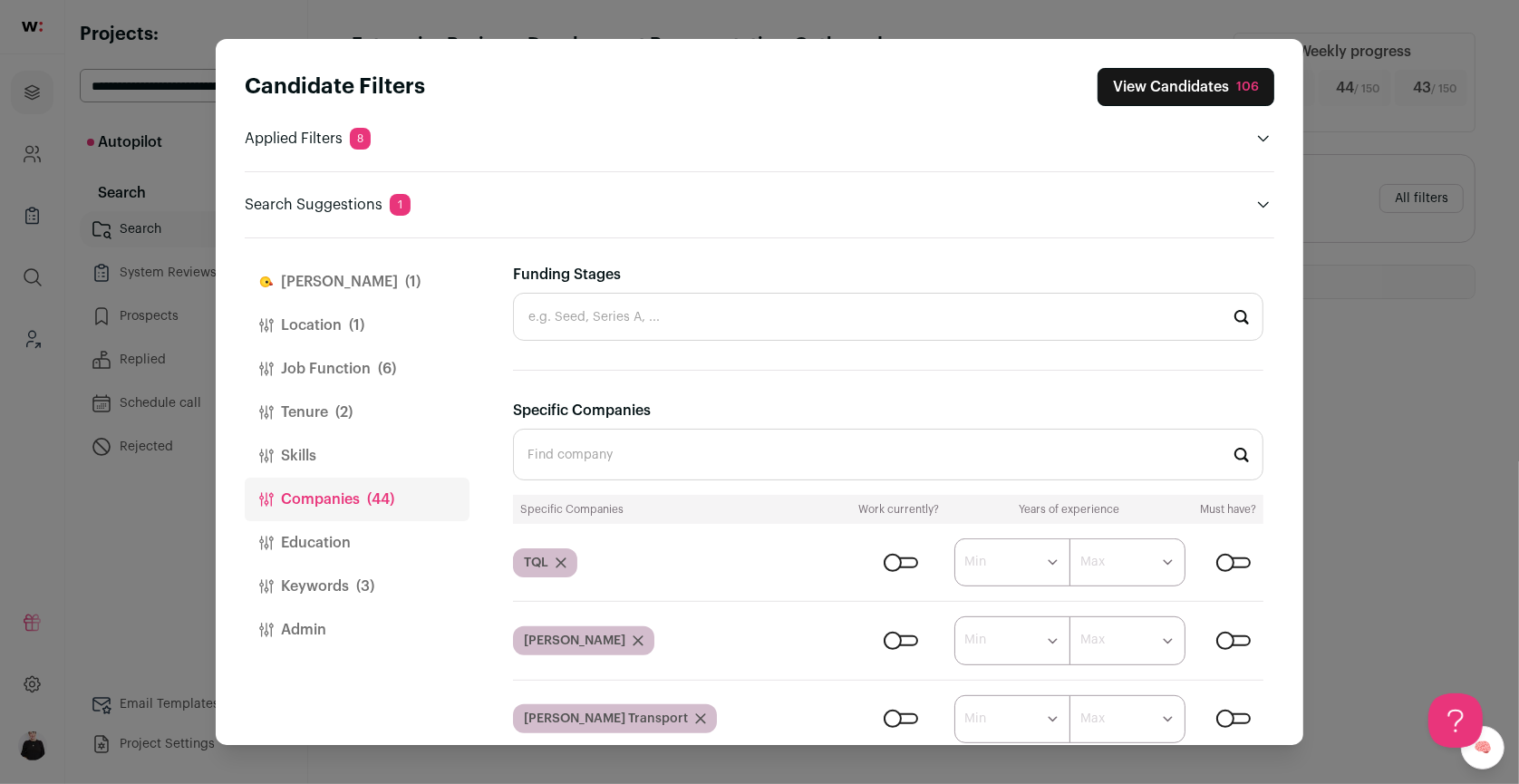
click at [584, 447] on input "Specific Companies" at bounding box center [888, 454] width 750 height 52
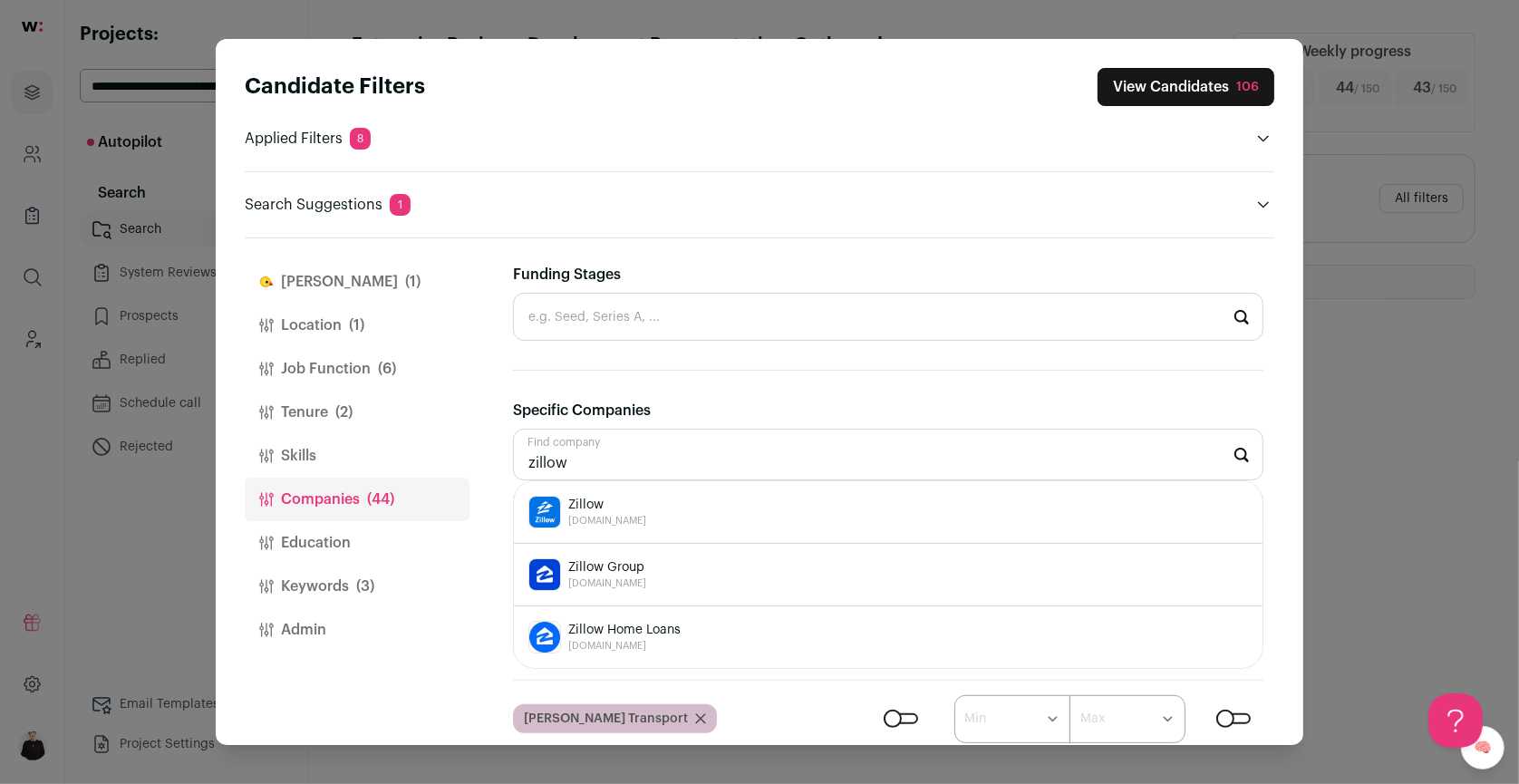
click at [583, 514] on span "[DOMAIN_NAME]" at bounding box center [607, 521] width 78 height 15
type input "Zillow [DOMAIN_NAME]"
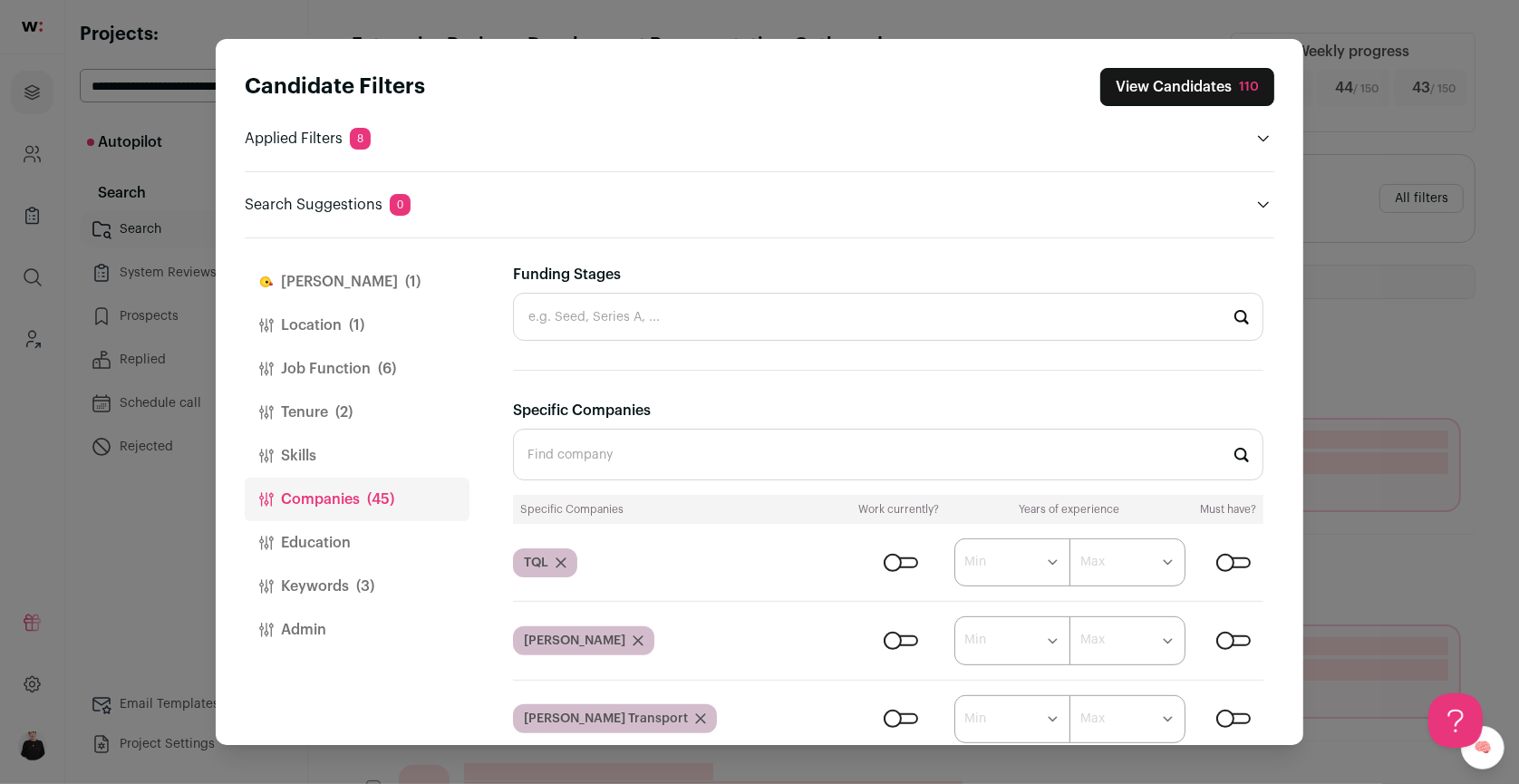
click at [1139, 88] on button "View Candidates 110" at bounding box center [1187, 88] width 174 height 38
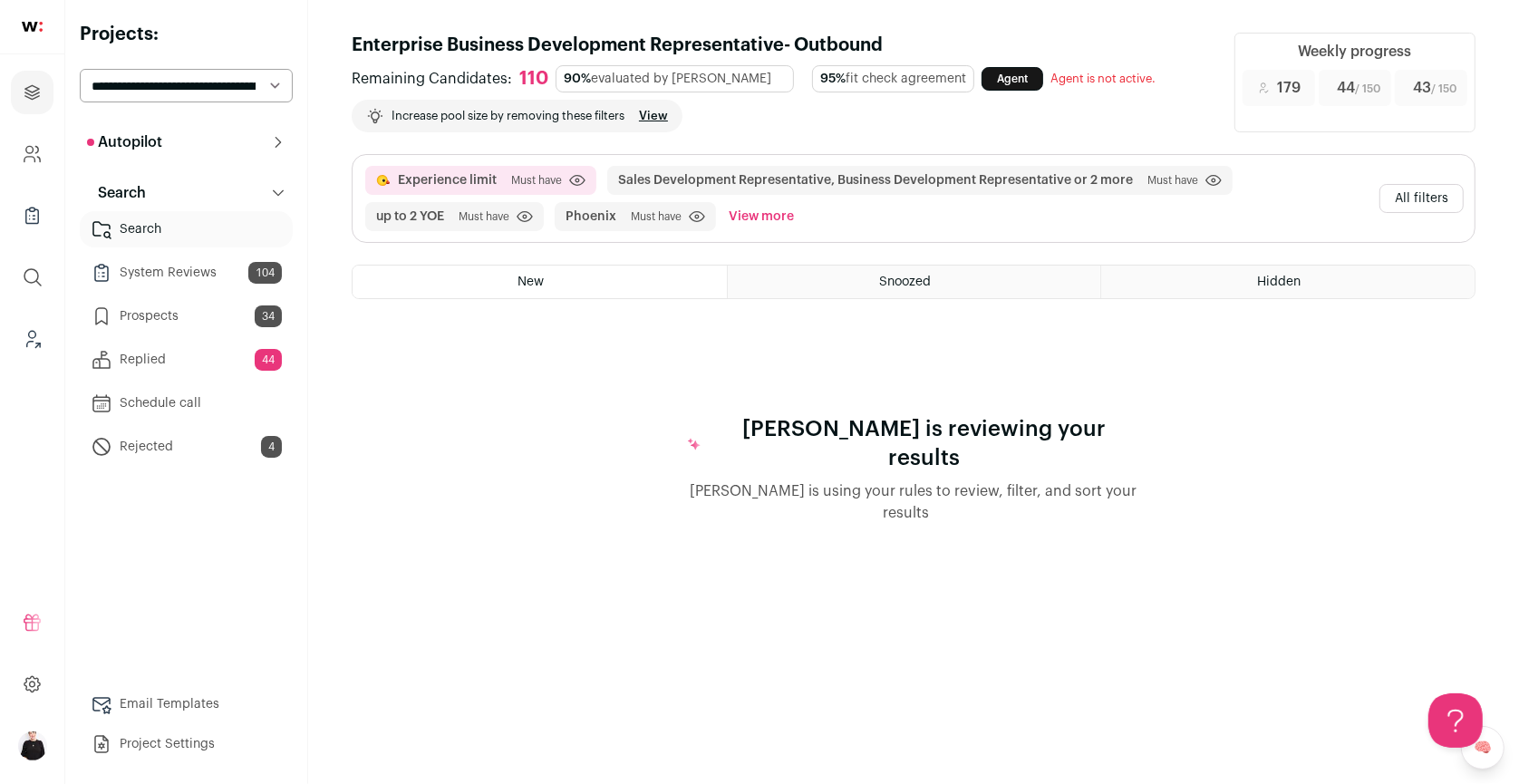
click at [1413, 197] on button "All filters" at bounding box center [1421, 199] width 84 height 29
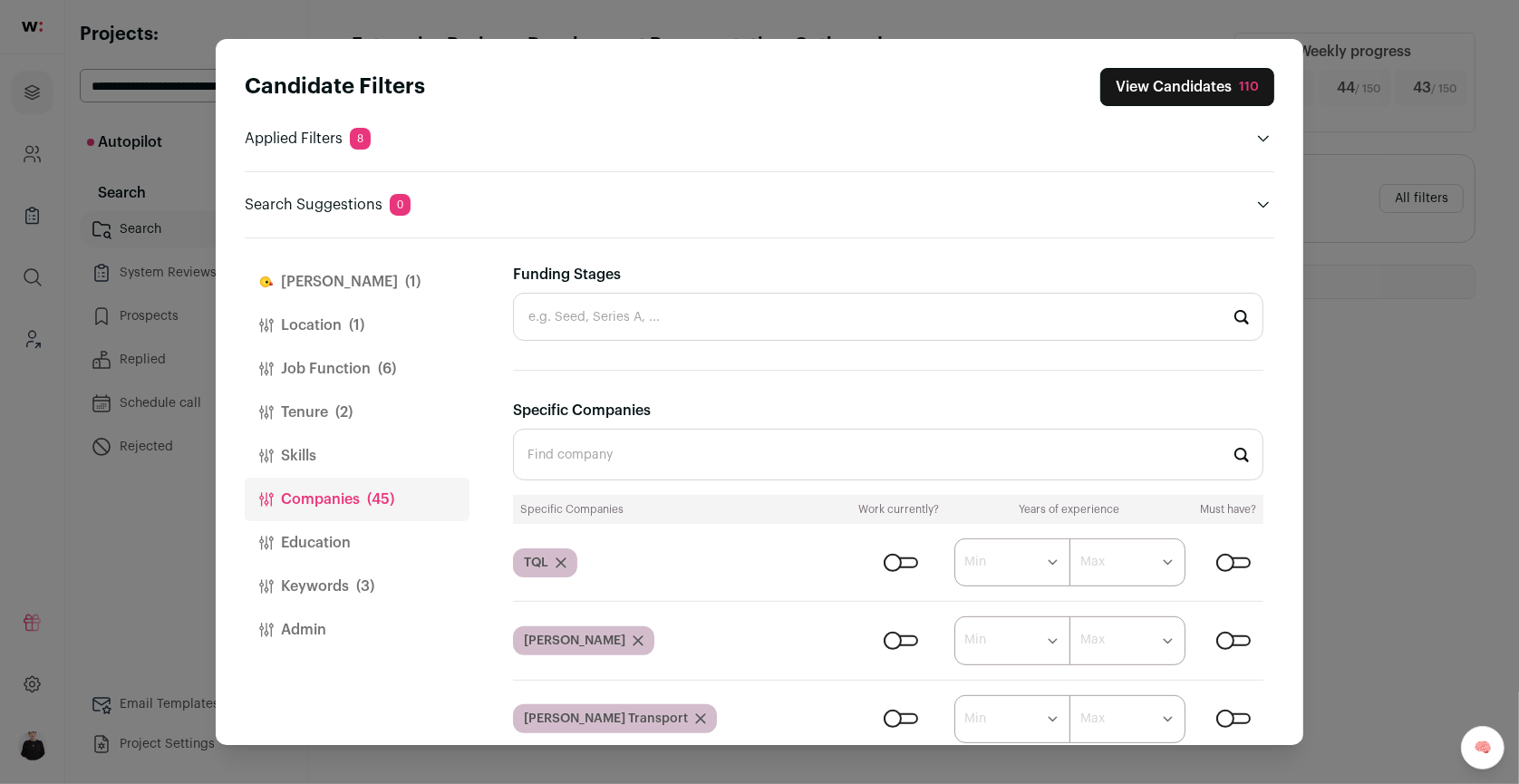
click at [1265, 196] on button "Close modal via background" at bounding box center [1264, 205] width 22 height 22
